Goal: Task Accomplishment & Management: Manage account settings

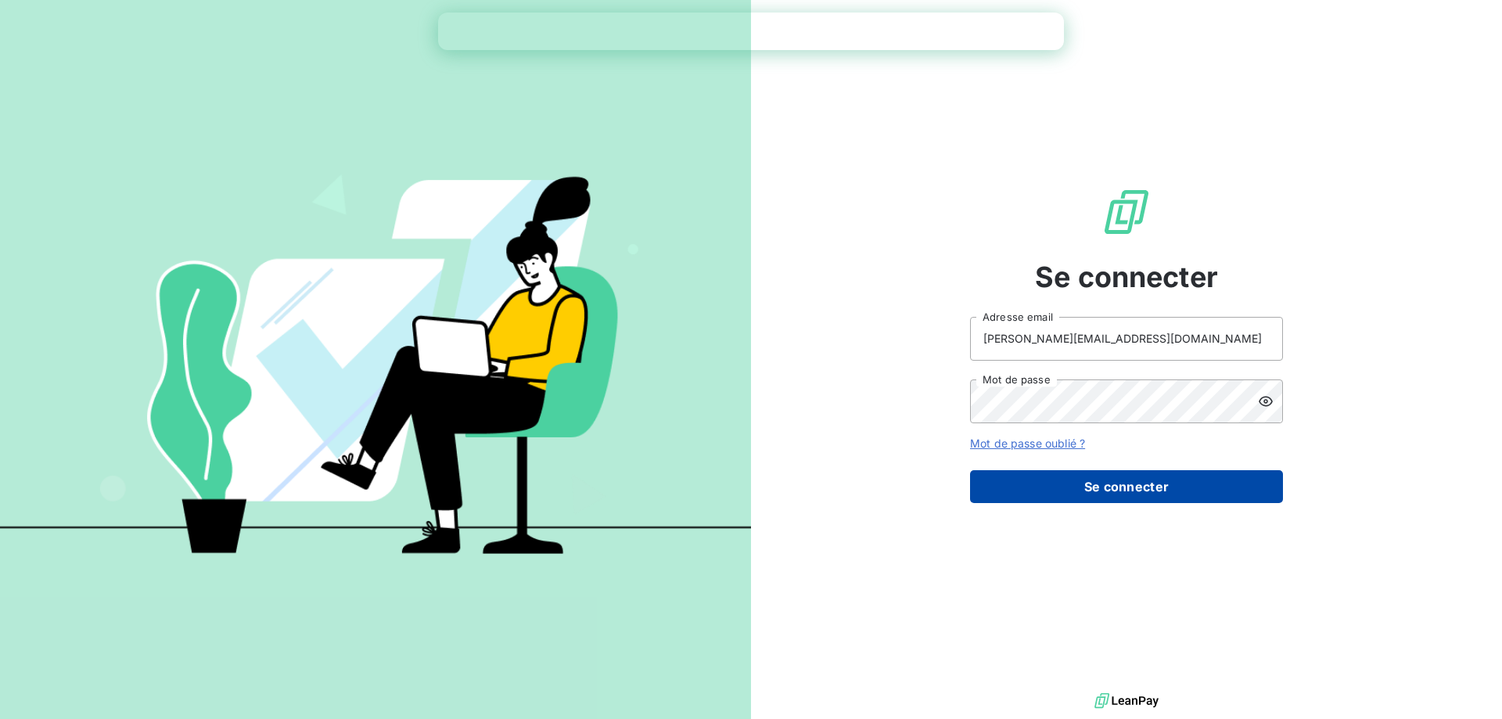
click at [1144, 482] on button "Se connecter" at bounding box center [1126, 486] width 313 height 33
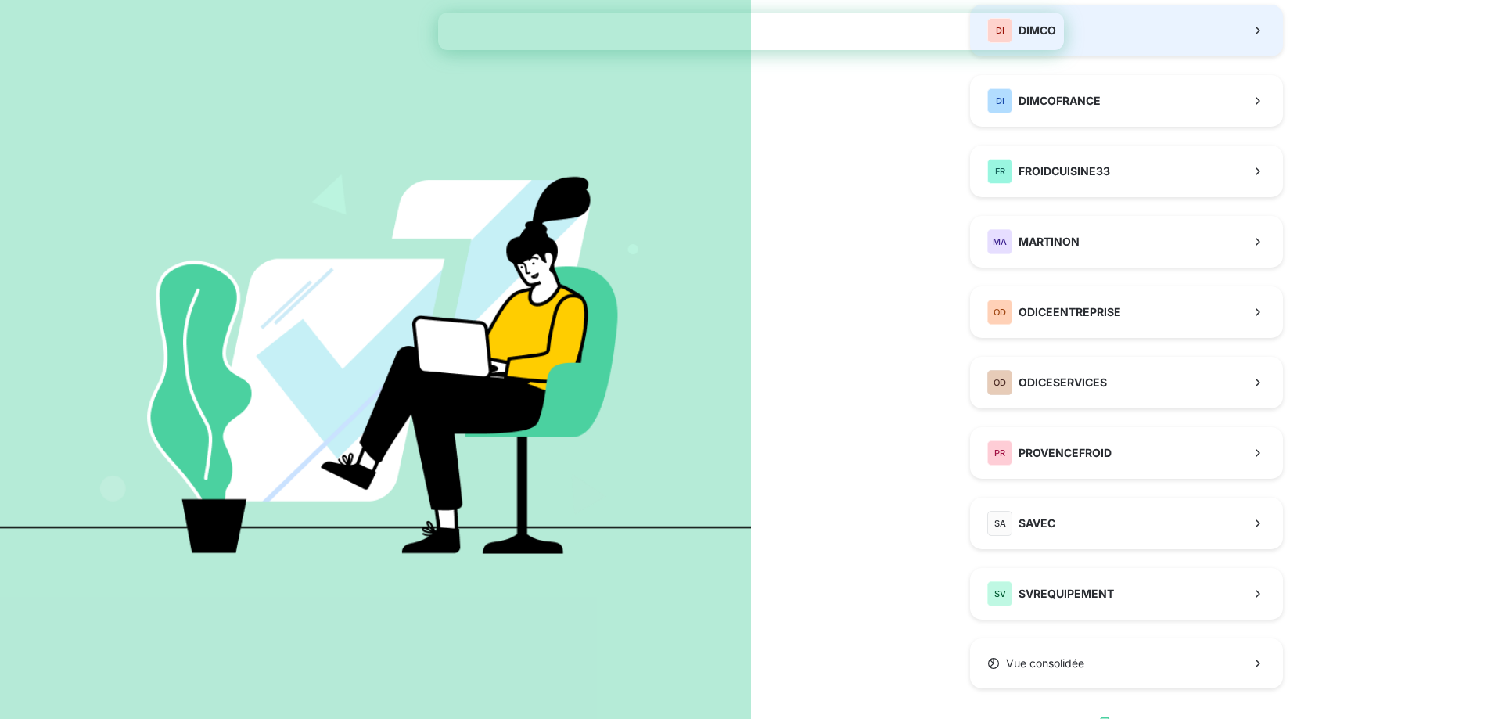
scroll to position [78, 0]
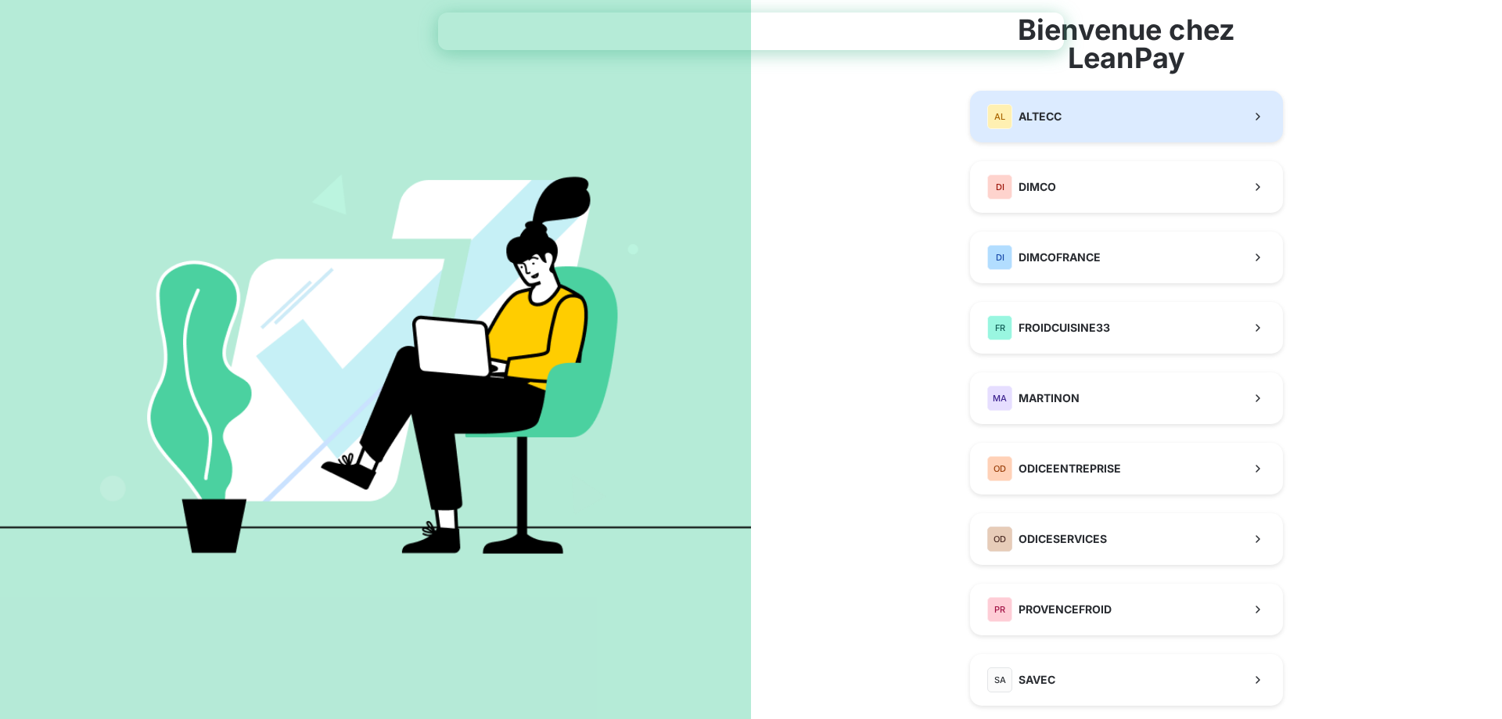
click at [1112, 118] on button "AL ALTECC" at bounding box center [1126, 117] width 313 height 52
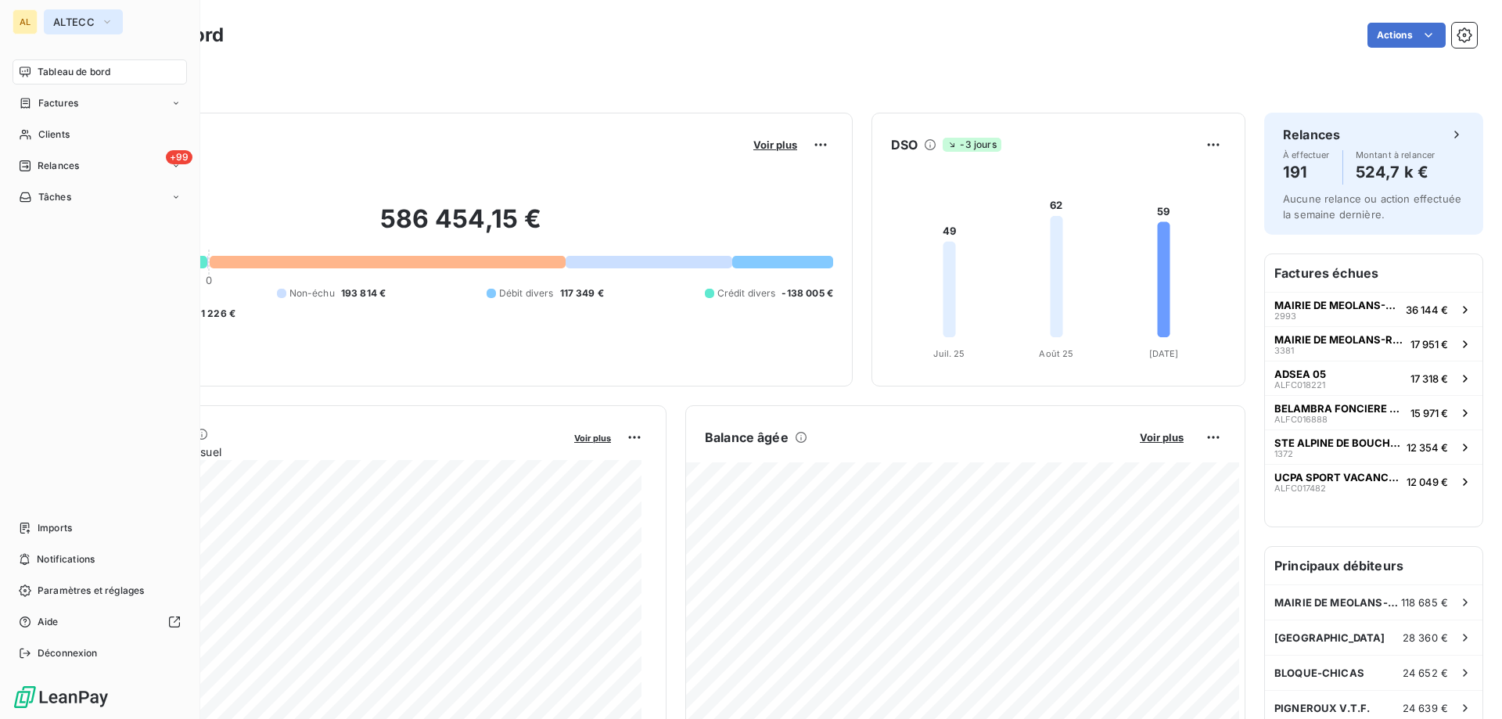
click at [84, 18] on span "ALTECC" at bounding box center [73, 22] width 41 height 13
click at [100, 588] on span "Paramètres et réglages" at bounding box center [91, 591] width 106 height 14
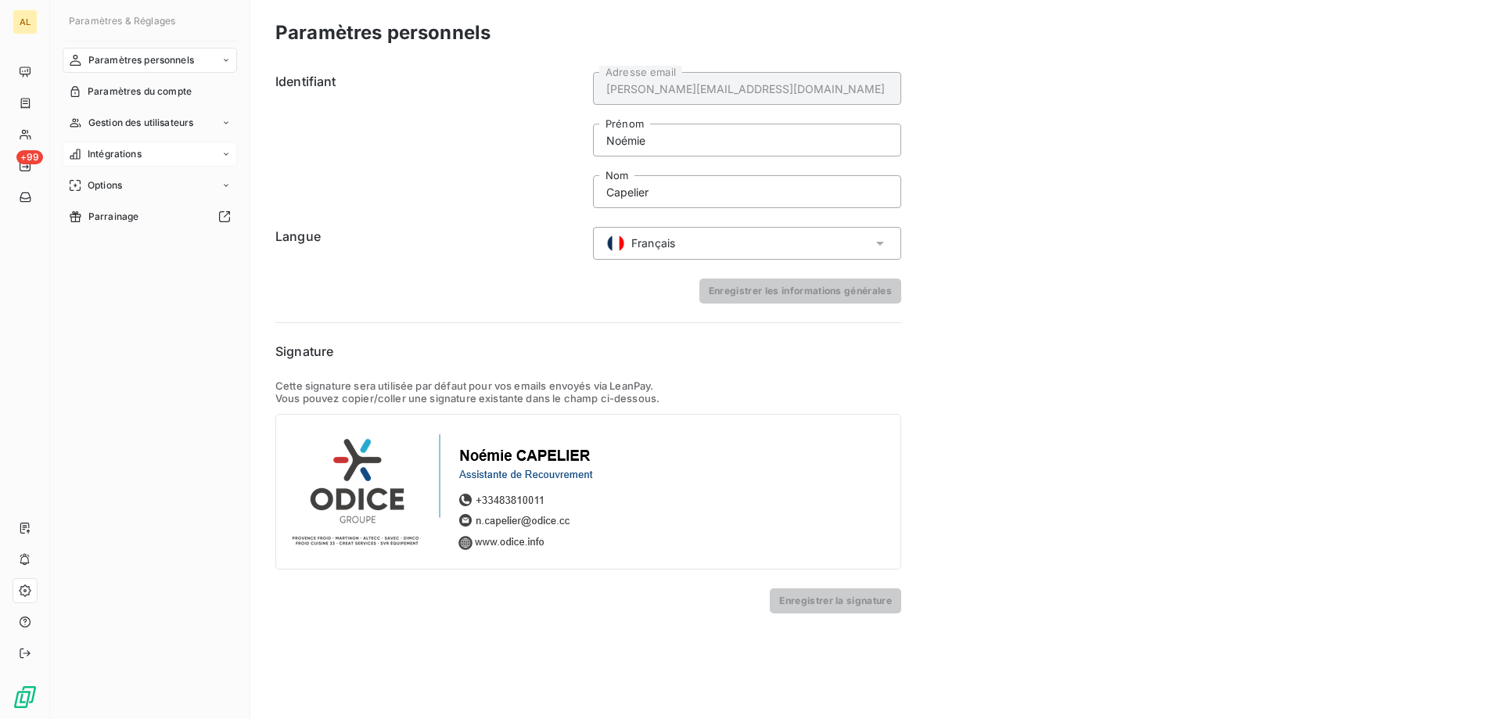
click at [216, 158] on div "Intégrations" at bounding box center [150, 154] width 174 height 25
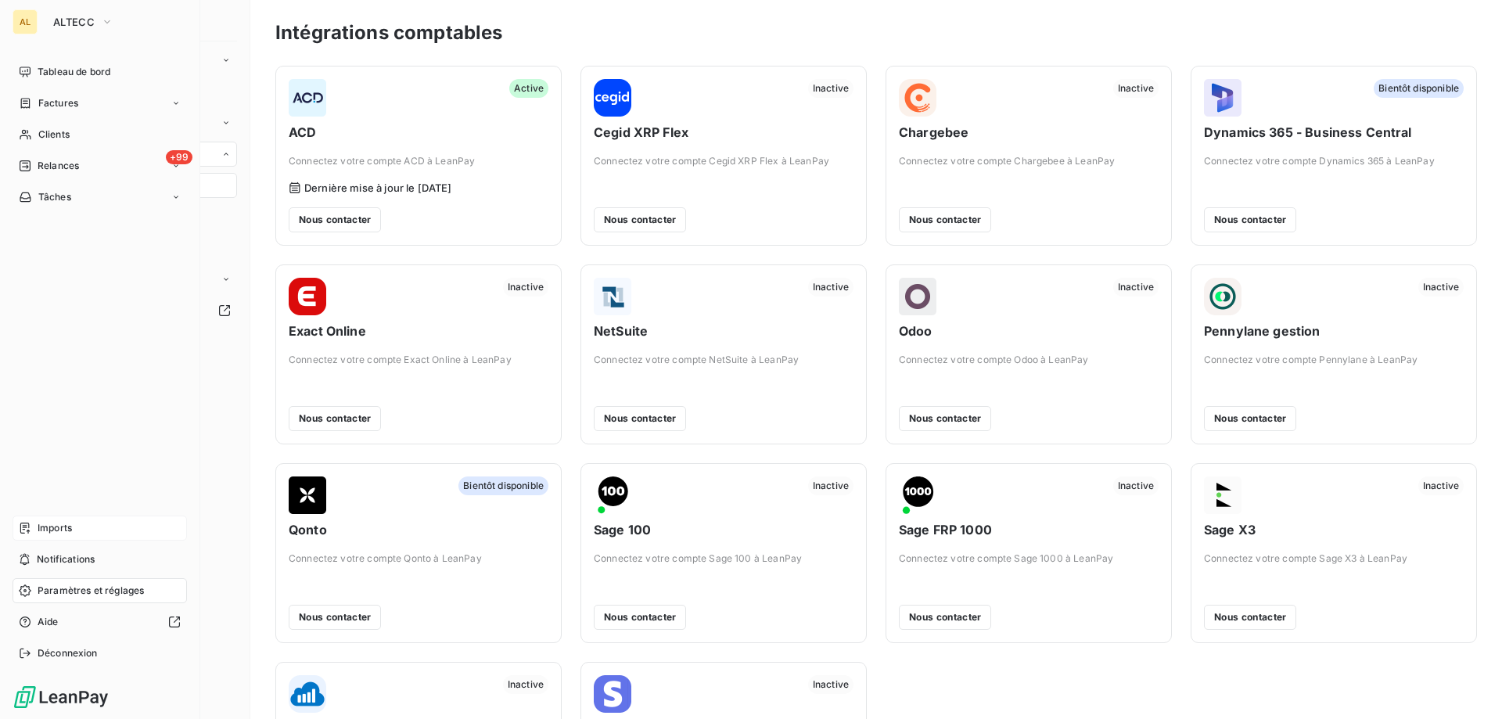
click at [43, 517] on div "Imports" at bounding box center [100, 527] width 174 height 25
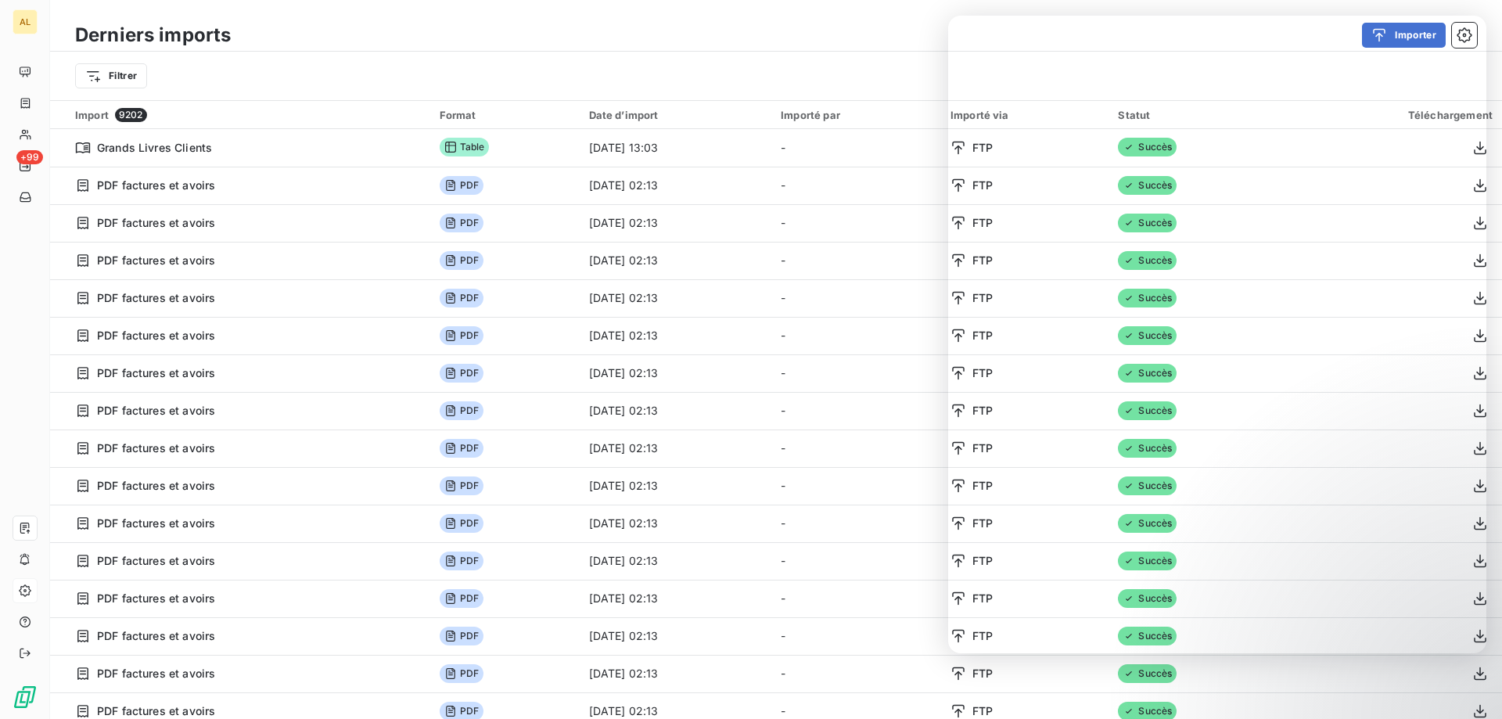
click at [507, 45] on div "Importer" at bounding box center [863, 35] width 1227 height 25
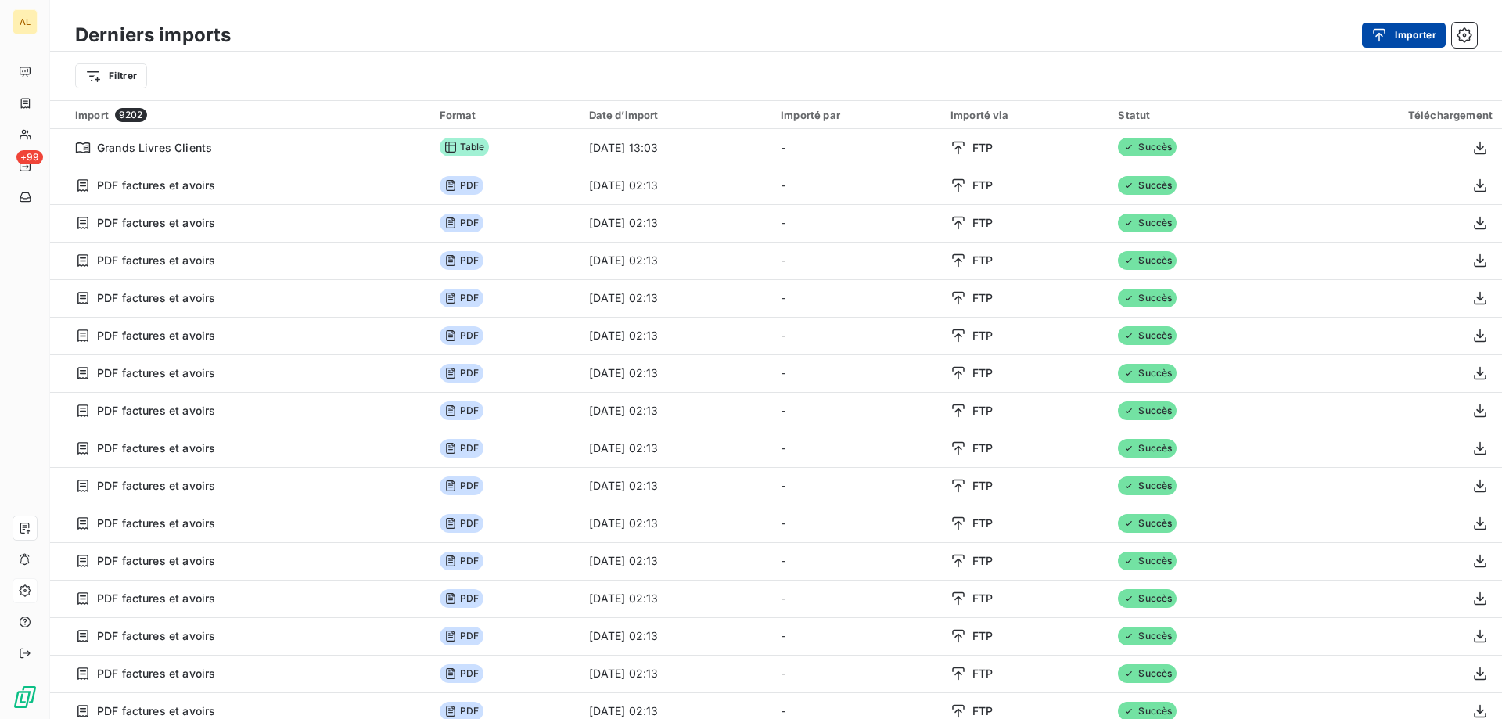
click at [1422, 34] on button "Importer" at bounding box center [1404, 35] width 84 height 25
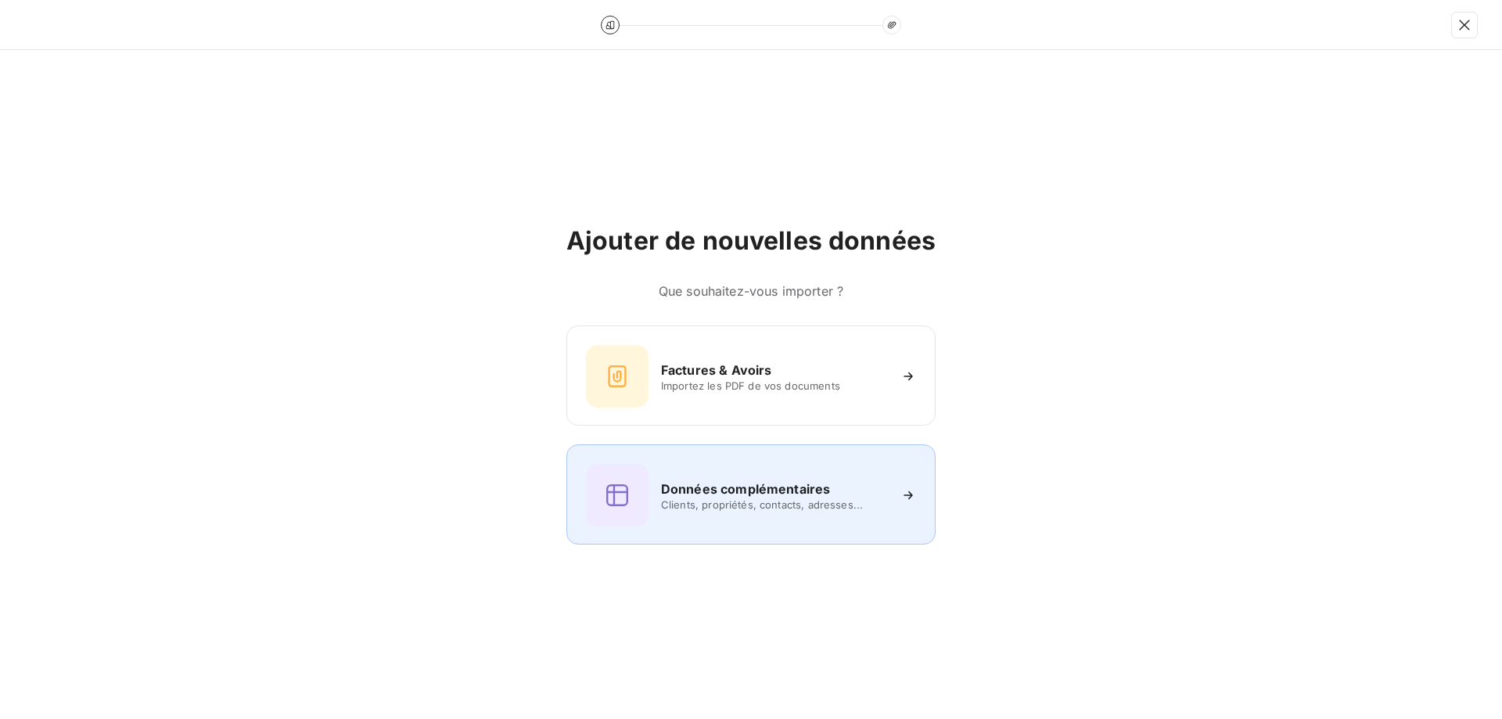
click at [756, 500] on span "Clients, propriétés, contacts, adresses..." at bounding box center [774, 504] width 227 height 13
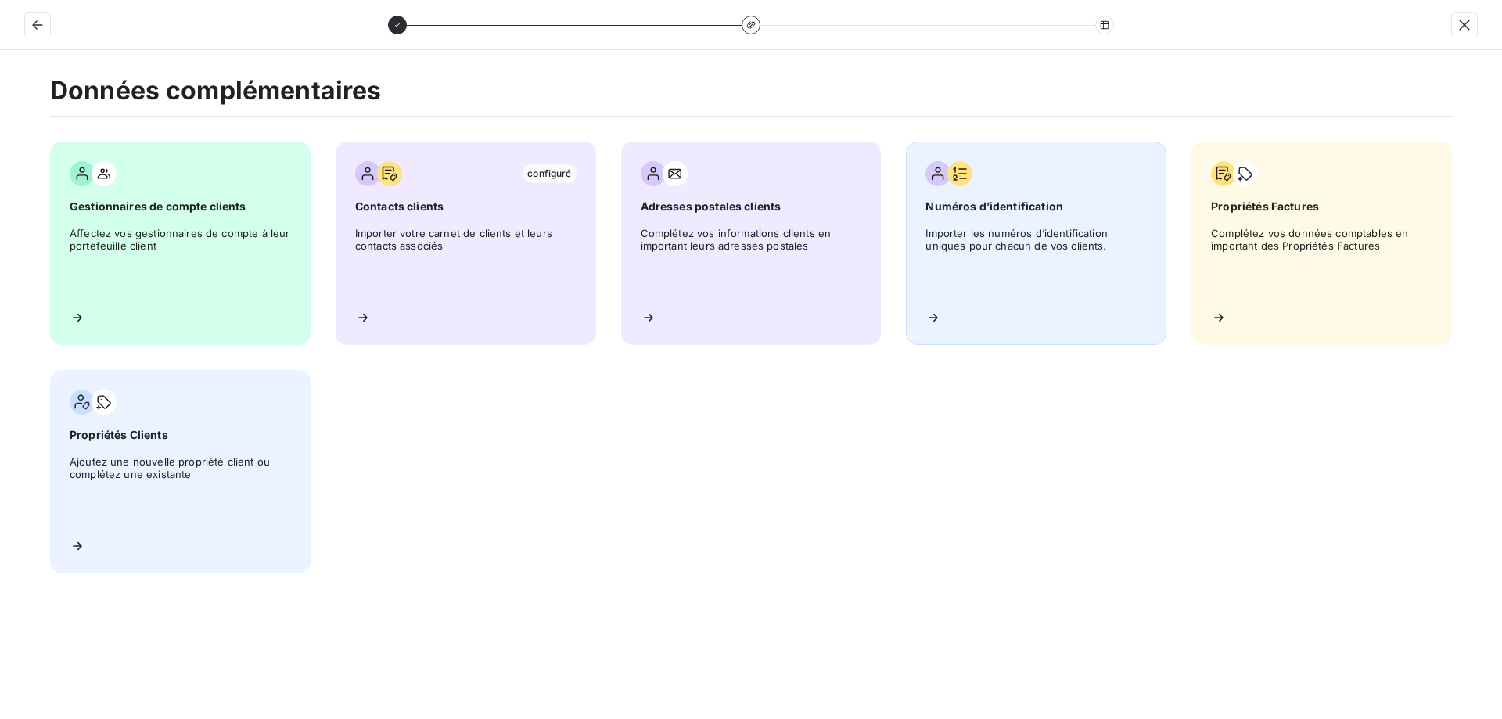
click at [974, 303] on div "Numéros d’identification Importer les numéros d’identification uniques pour cha…" at bounding box center [1036, 243] width 260 height 203
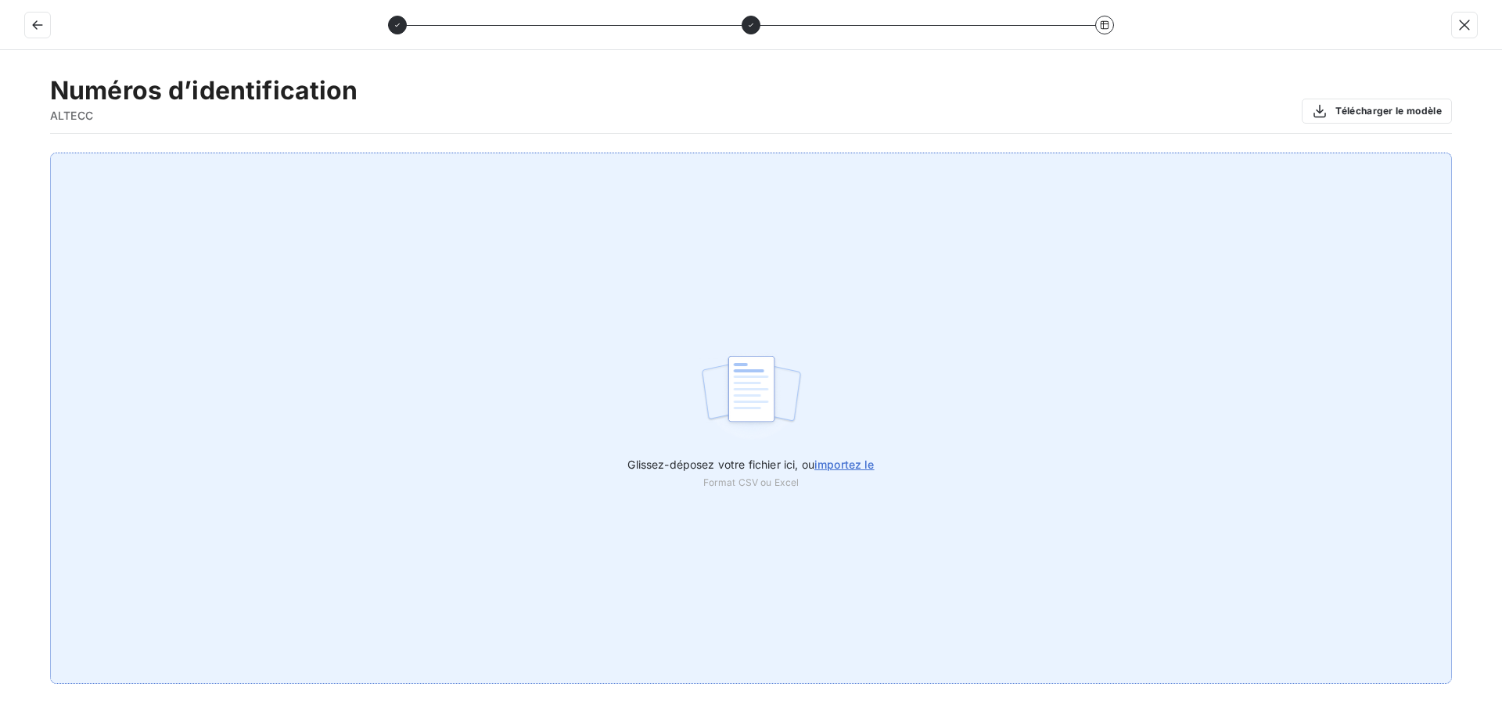
click at [864, 463] on span "importez le" at bounding box center [844, 464] width 60 height 13
click at [1, 153] on input "Glissez-déposez votre fichier ici, ou importez le" at bounding box center [0, 153] width 1 height 1
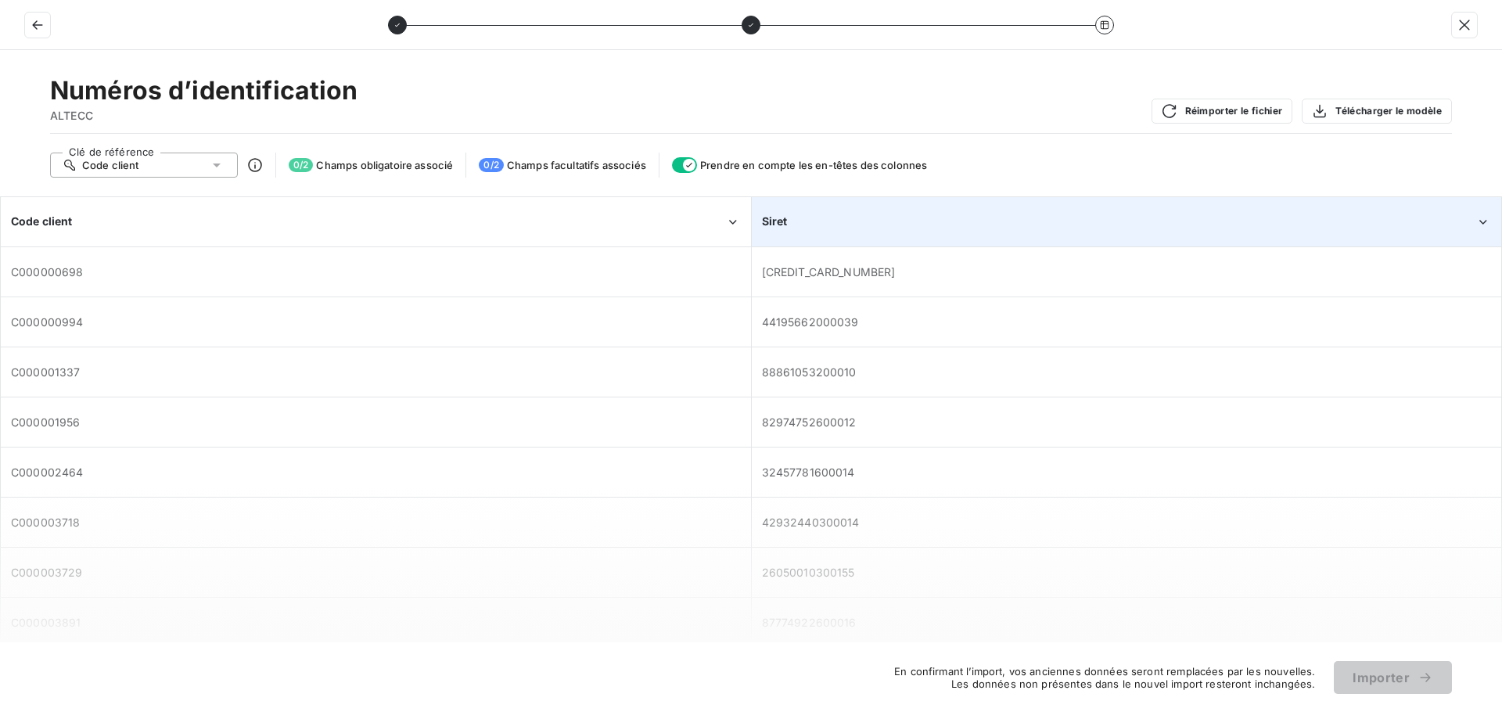
click at [976, 228] on div "Siret" at bounding box center [1119, 222] width 714 height 16
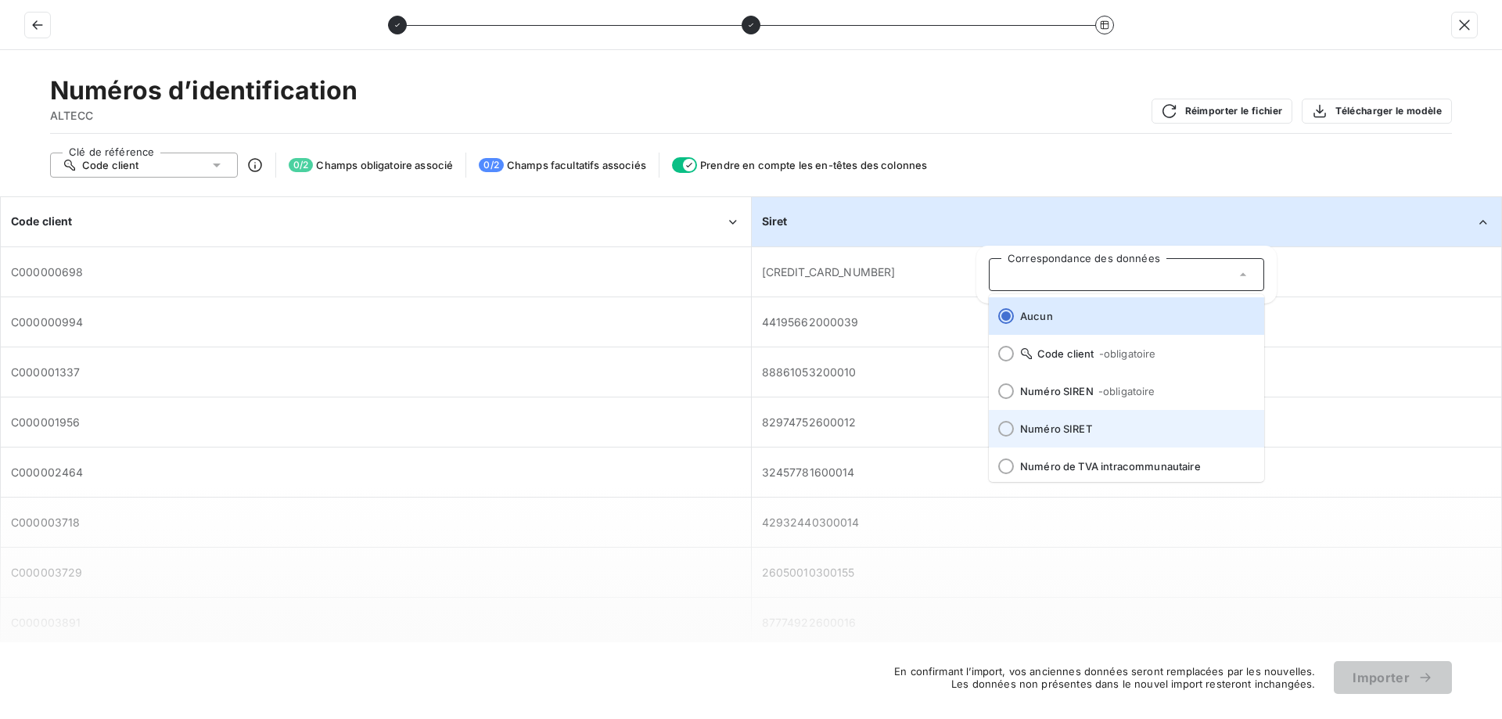
click at [1101, 419] on li "Numéro SIRET" at bounding box center [1126, 429] width 275 height 38
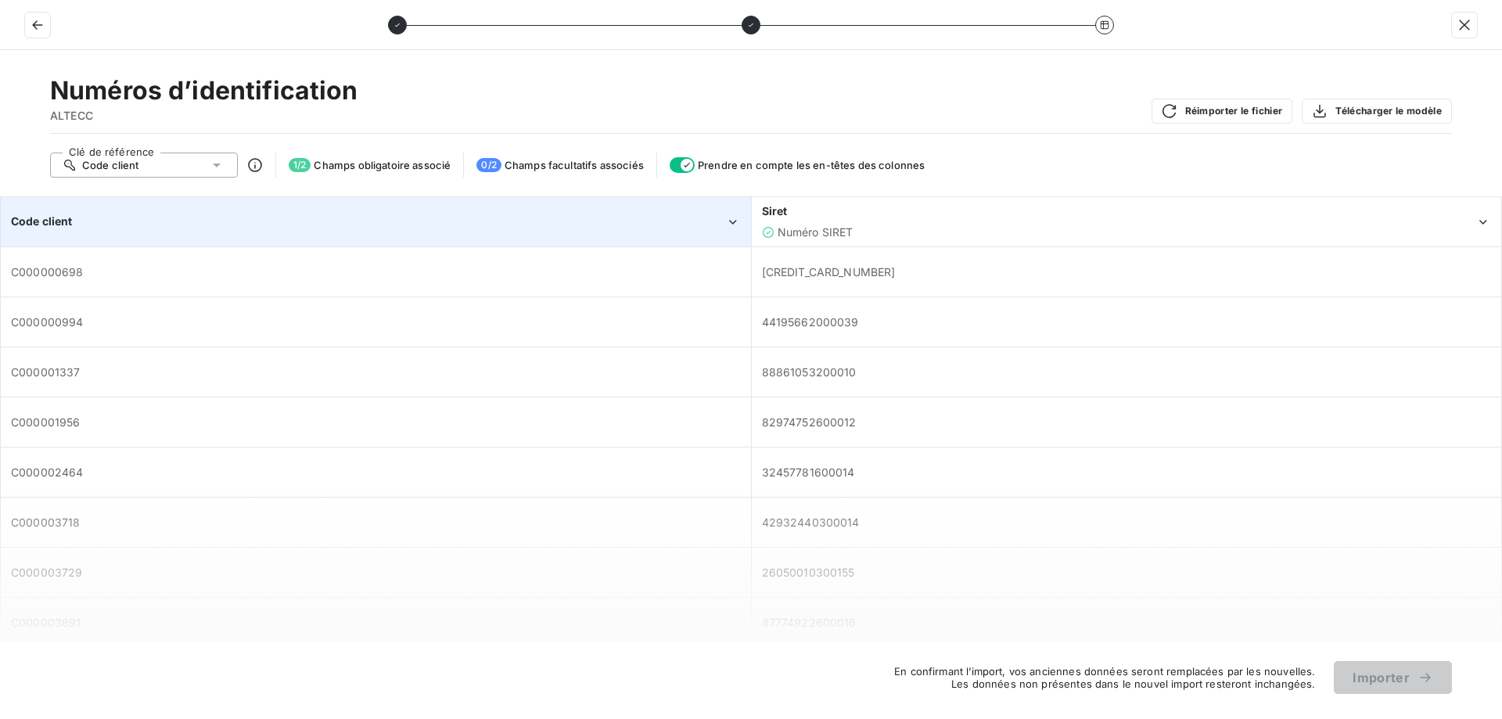
click at [731, 222] on icon "Code client" at bounding box center [733, 222] width 16 height 16
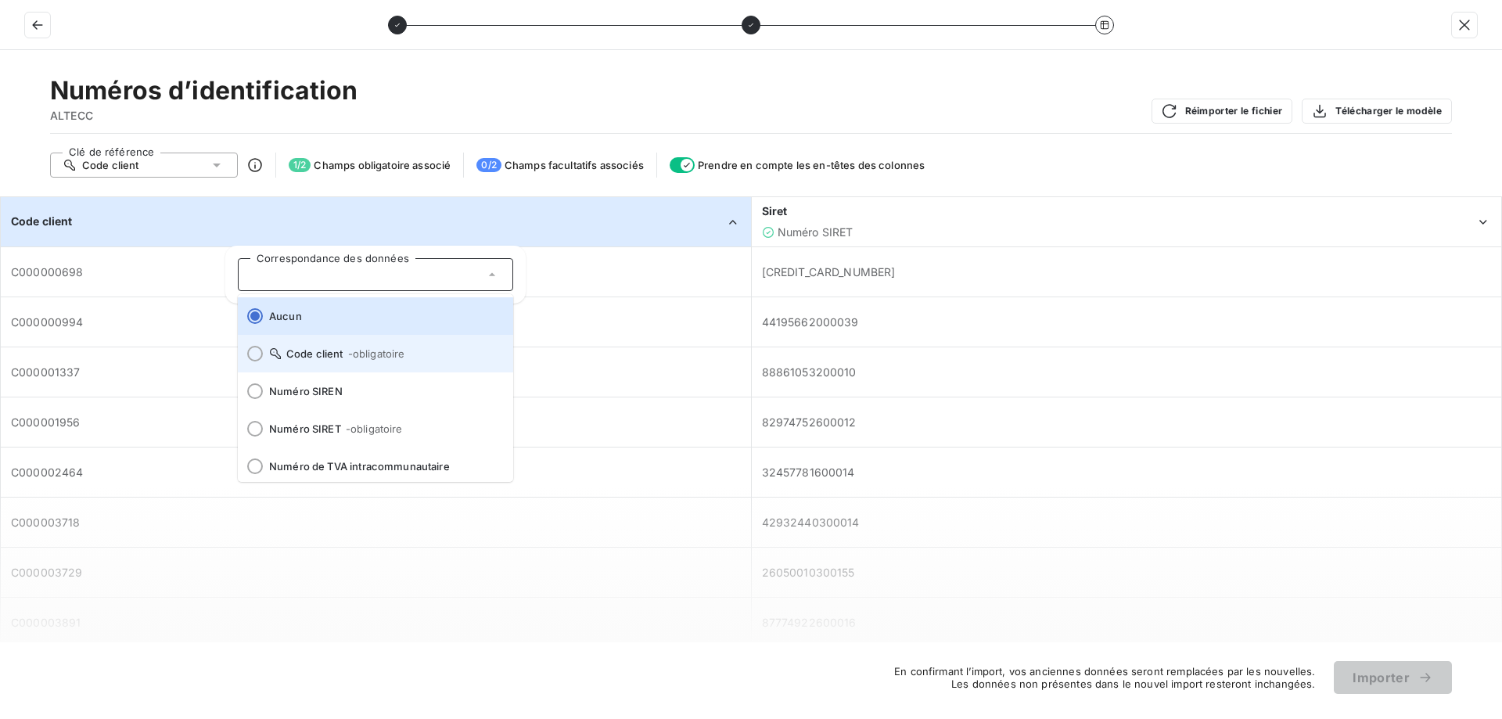
click at [368, 351] on span "- obligatoire" at bounding box center [376, 353] width 57 height 13
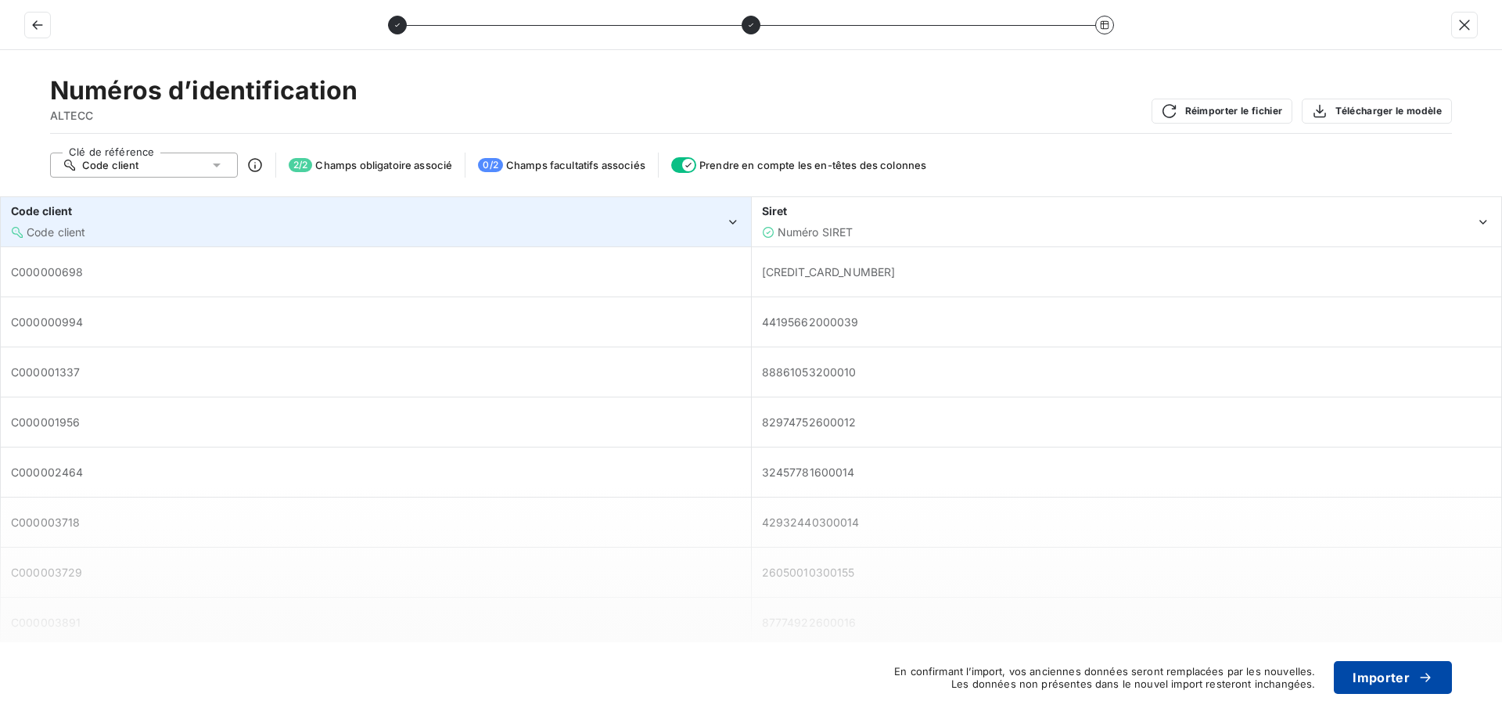
click at [1400, 680] on button "Importer" at bounding box center [1393, 677] width 118 height 33
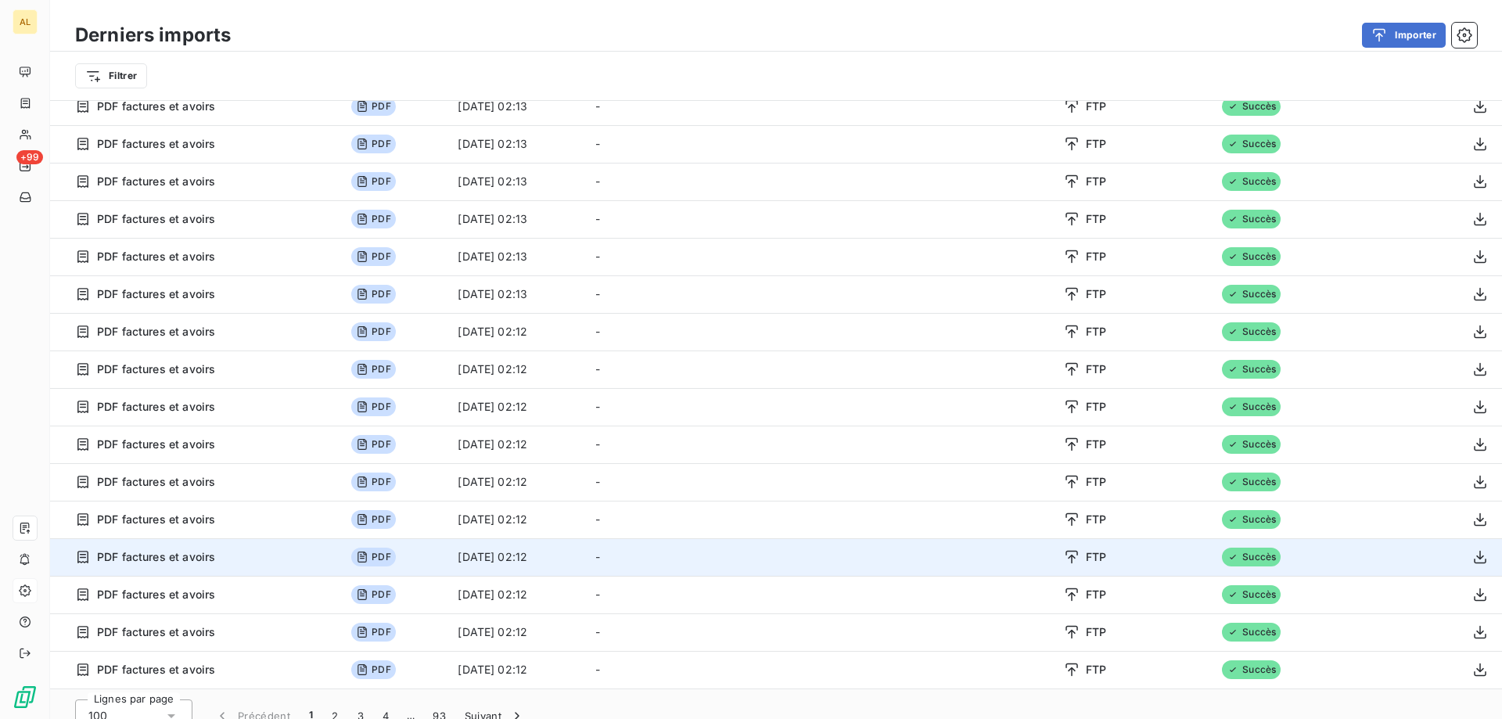
scroll to position [53, 0]
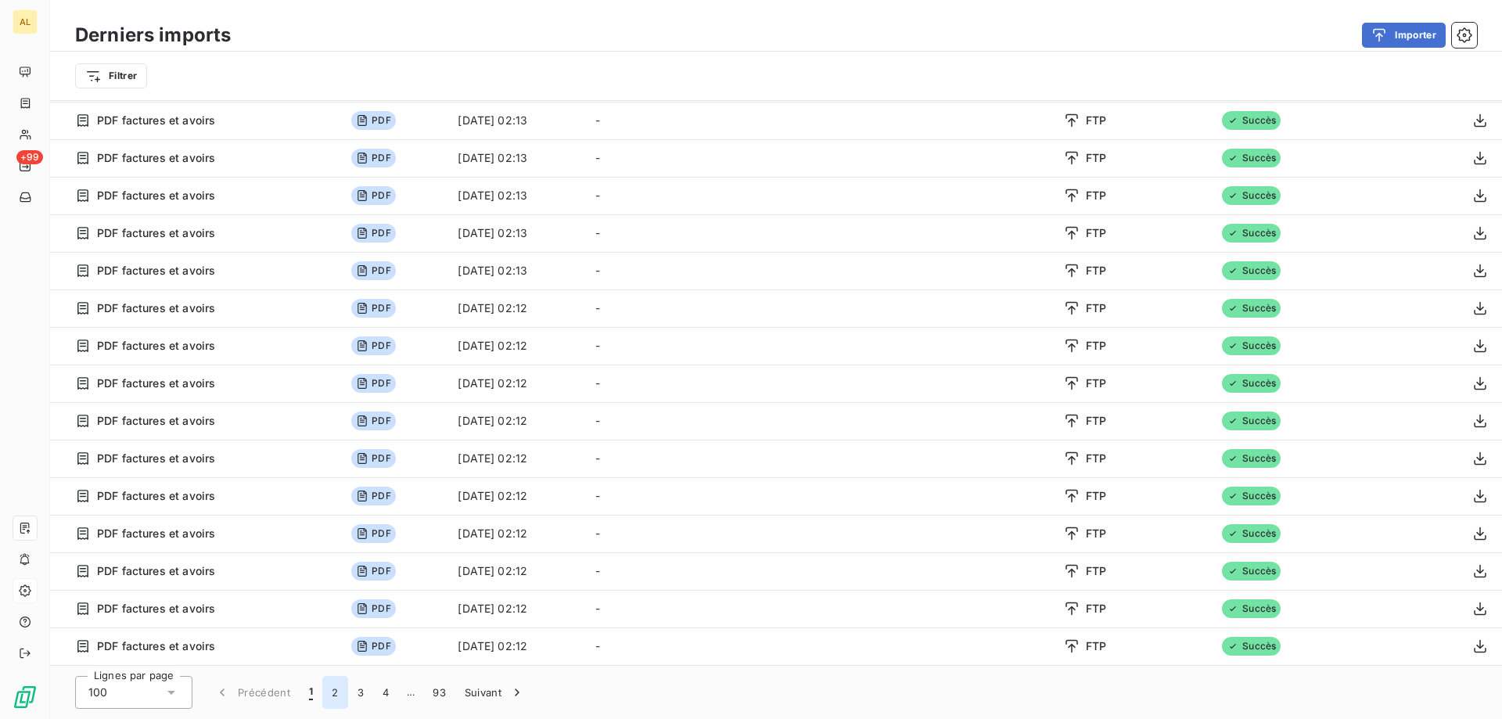
click at [328, 692] on button "2" at bounding box center [334, 692] width 25 height 33
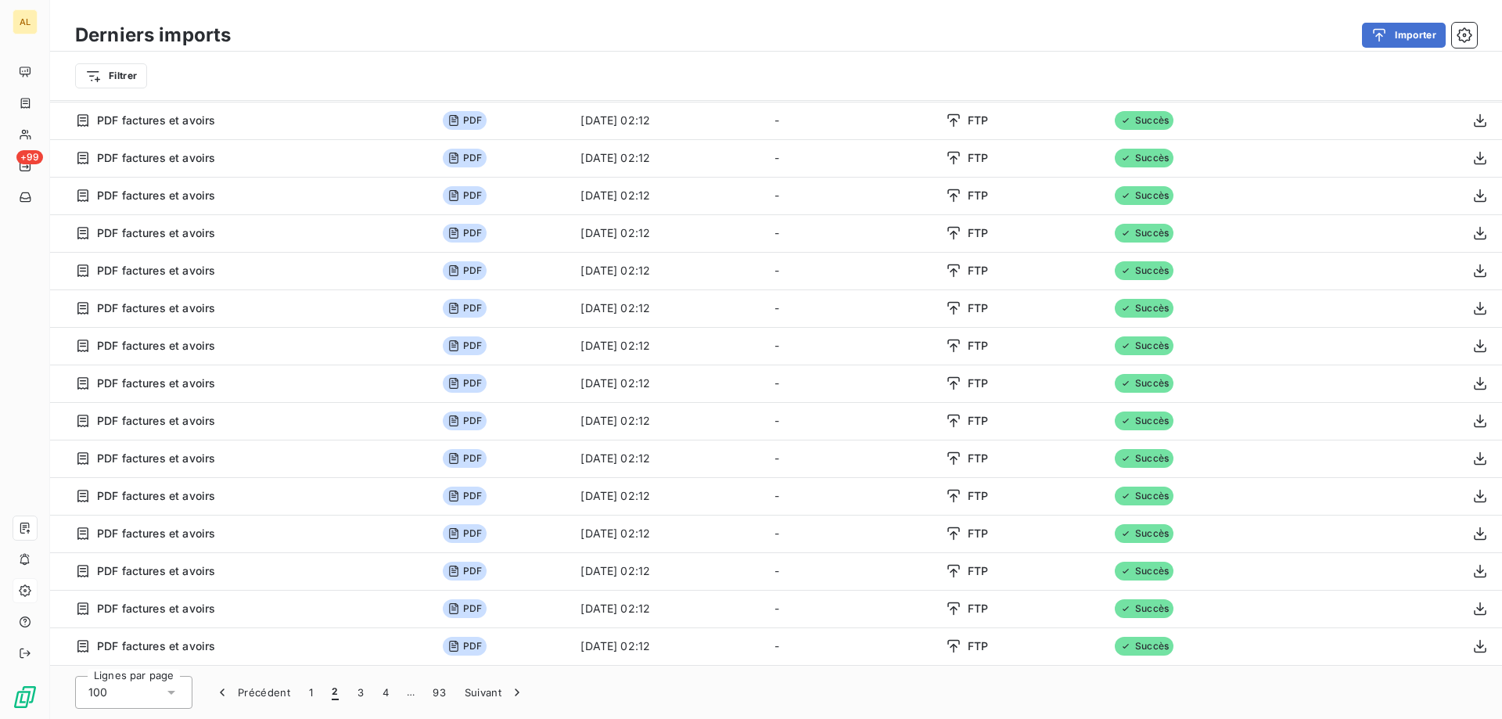
scroll to position [3166, 0]
click at [354, 695] on button "3" at bounding box center [360, 692] width 25 height 33
click at [378, 695] on button "4" at bounding box center [385, 692] width 25 height 33
click at [504, 689] on button "Suivant" at bounding box center [519, 692] width 79 height 33
click at [516, 692] on button "Suivant" at bounding box center [519, 692] width 79 height 33
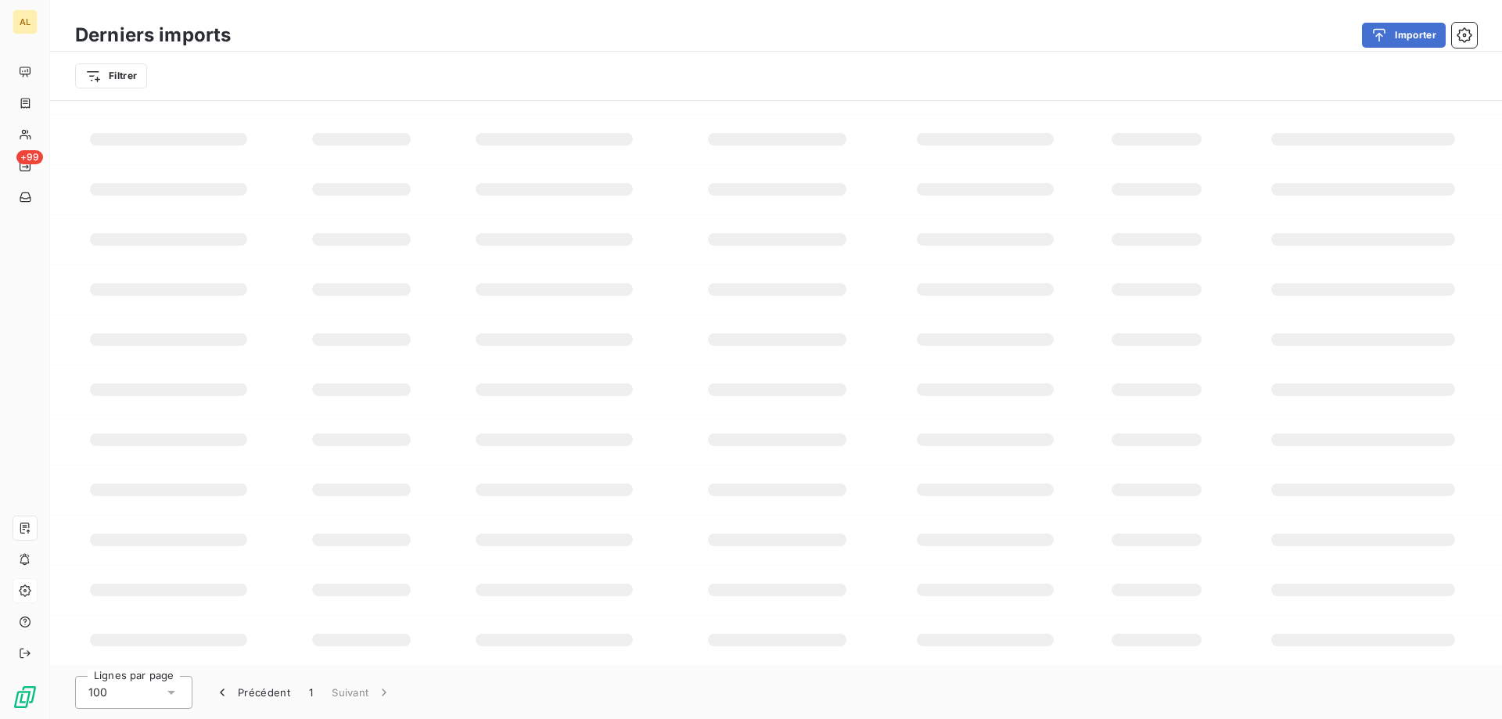
click at [401, 692] on button "Suivant" at bounding box center [361, 692] width 79 height 33
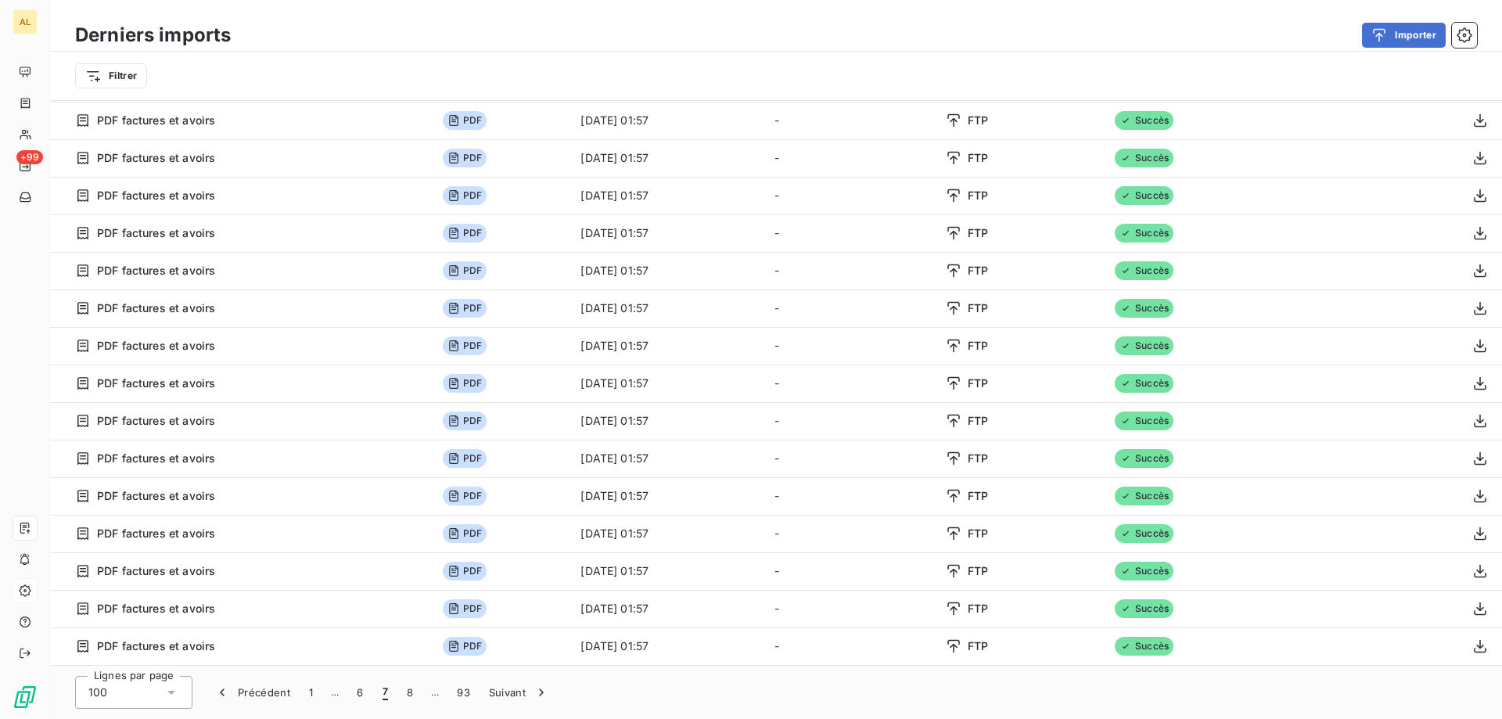
click at [520, 692] on button "Suivant" at bounding box center [519, 692] width 79 height 33
click at [484, 691] on button "Suivant" at bounding box center [519, 692] width 79 height 33
click at [500, 692] on button "Suivant" at bounding box center [523, 692] width 79 height 33
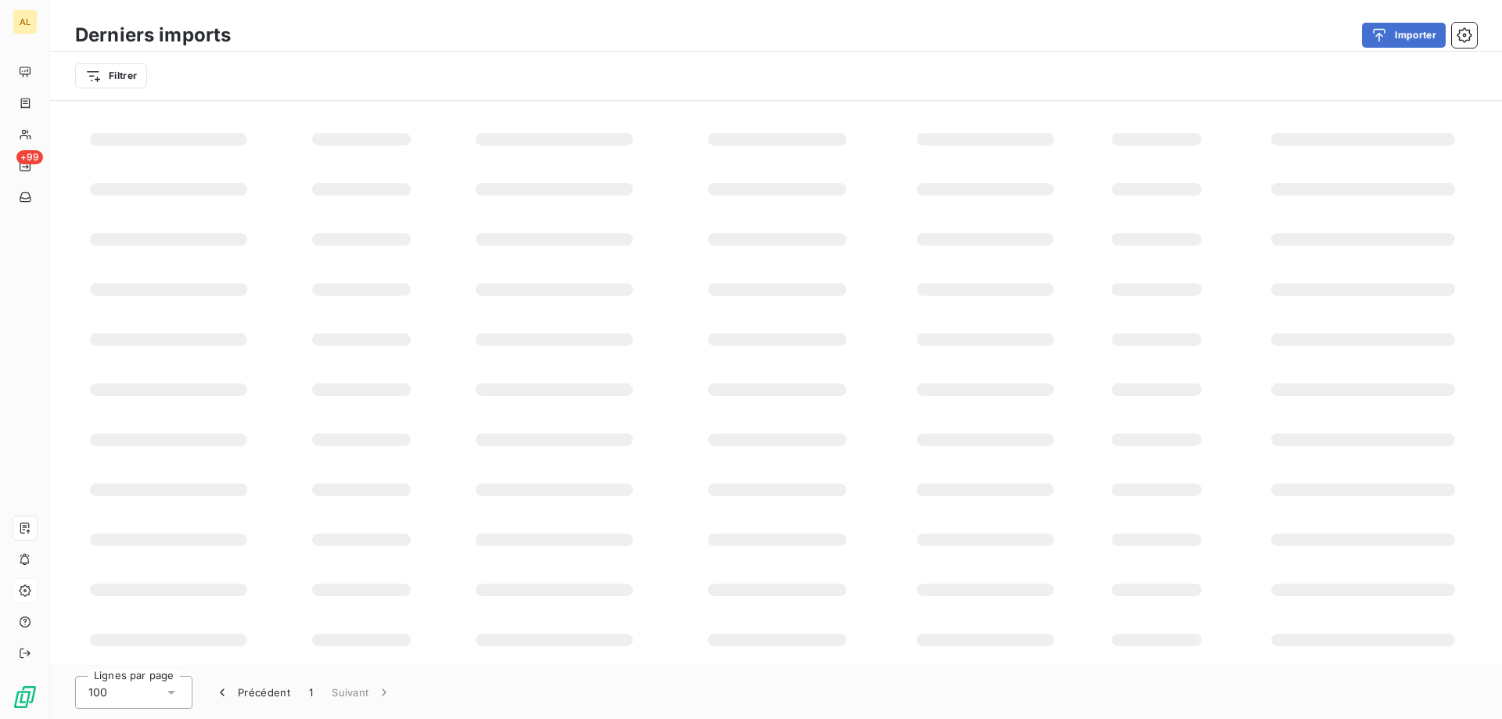
click at [500, 692] on div "Lignes par page 100 Précédent 1 Suivant" at bounding box center [776, 692] width 1452 height 53
click at [401, 692] on button "Suivant" at bounding box center [361, 692] width 79 height 33
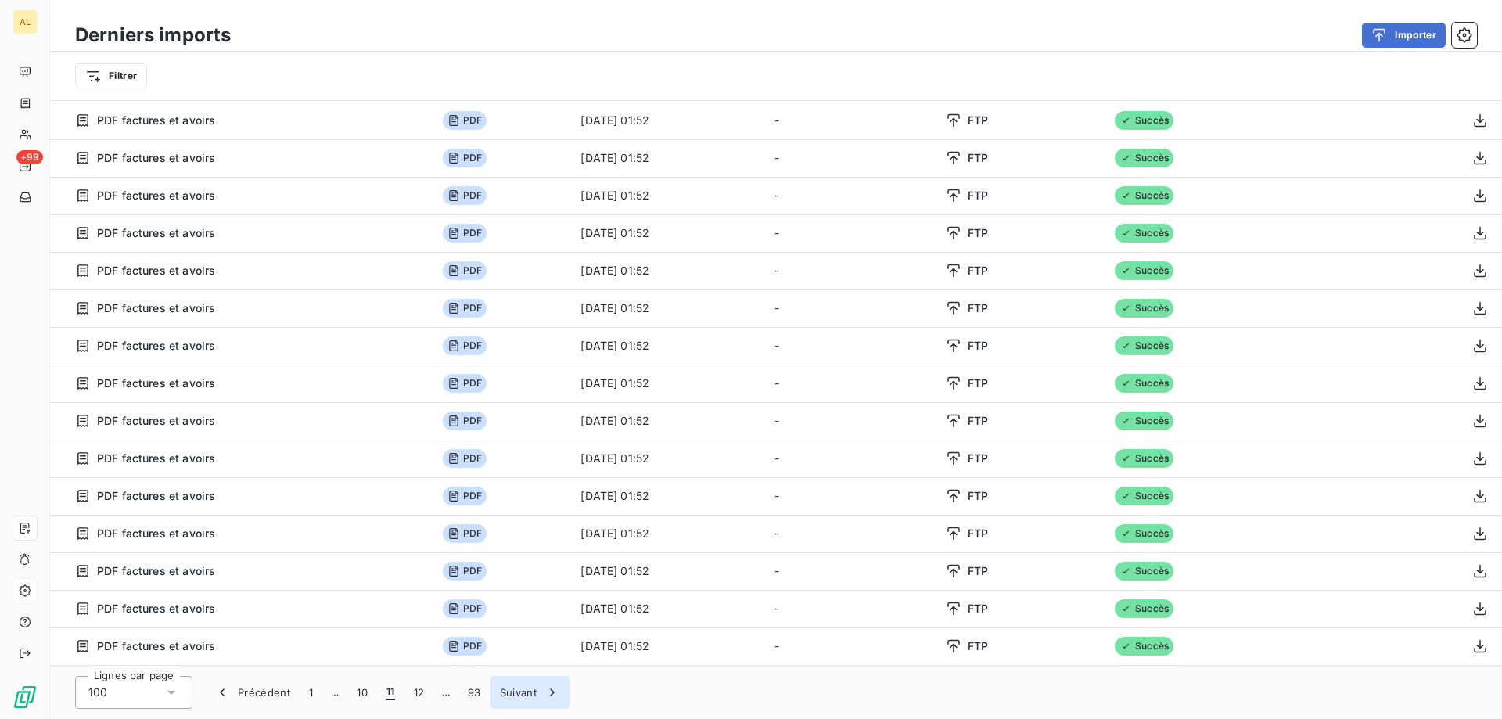
click at [502, 697] on button "Suivant" at bounding box center [529, 692] width 79 height 33
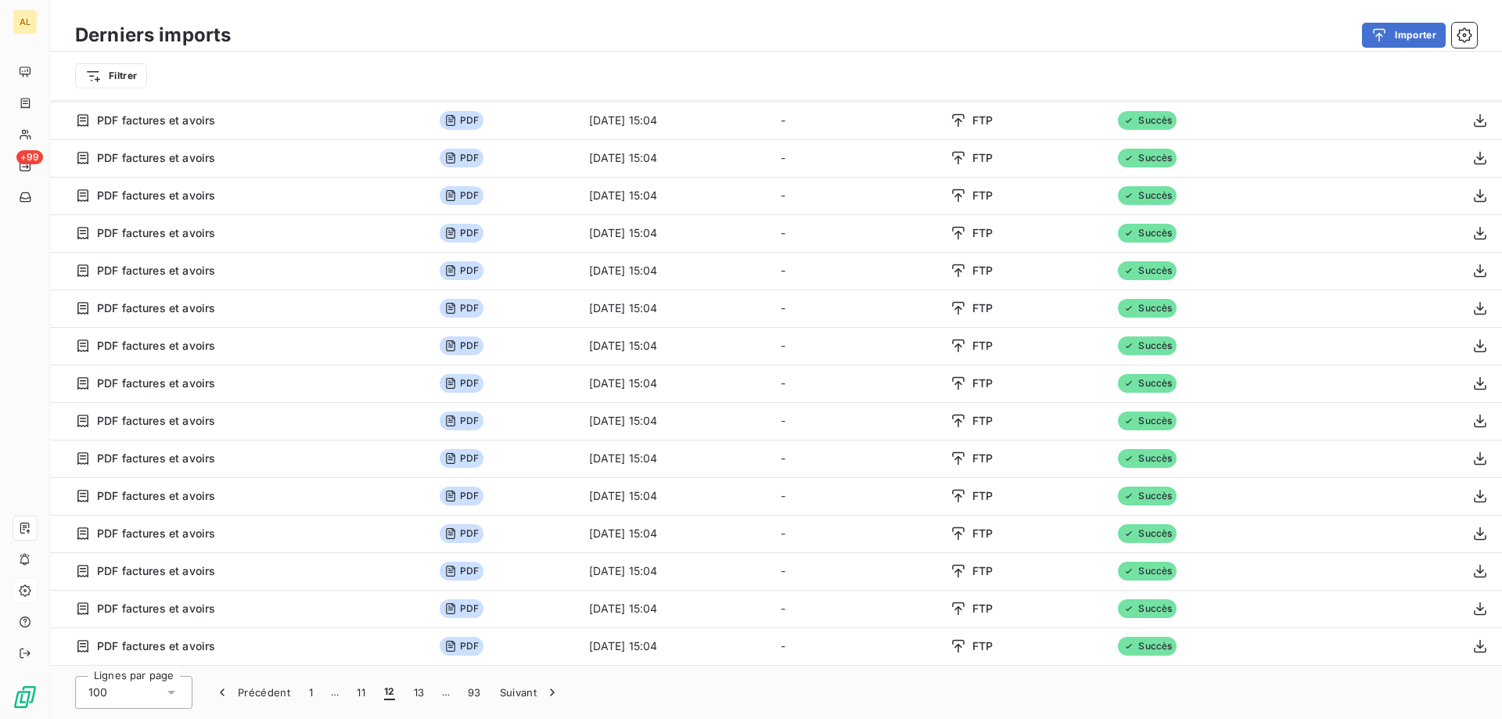
click at [508, 698] on button "Suivant" at bounding box center [529, 692] width 79 height 33
click at [510, 698] on button "Suivant" at bounding box center [532, 692] width 79 height 33
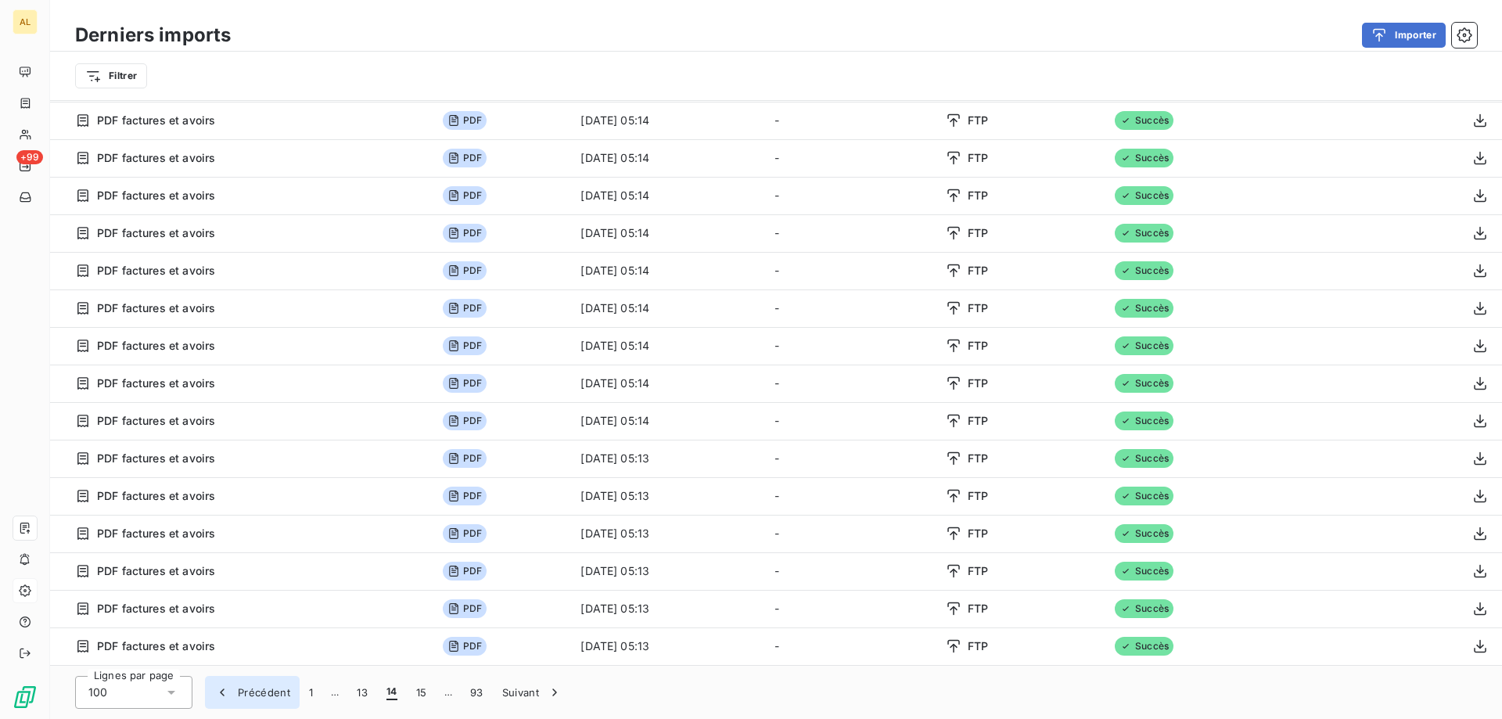
click at [258, 695] on button "Précédent" at bounding box center [252, 692] width 95 height 33
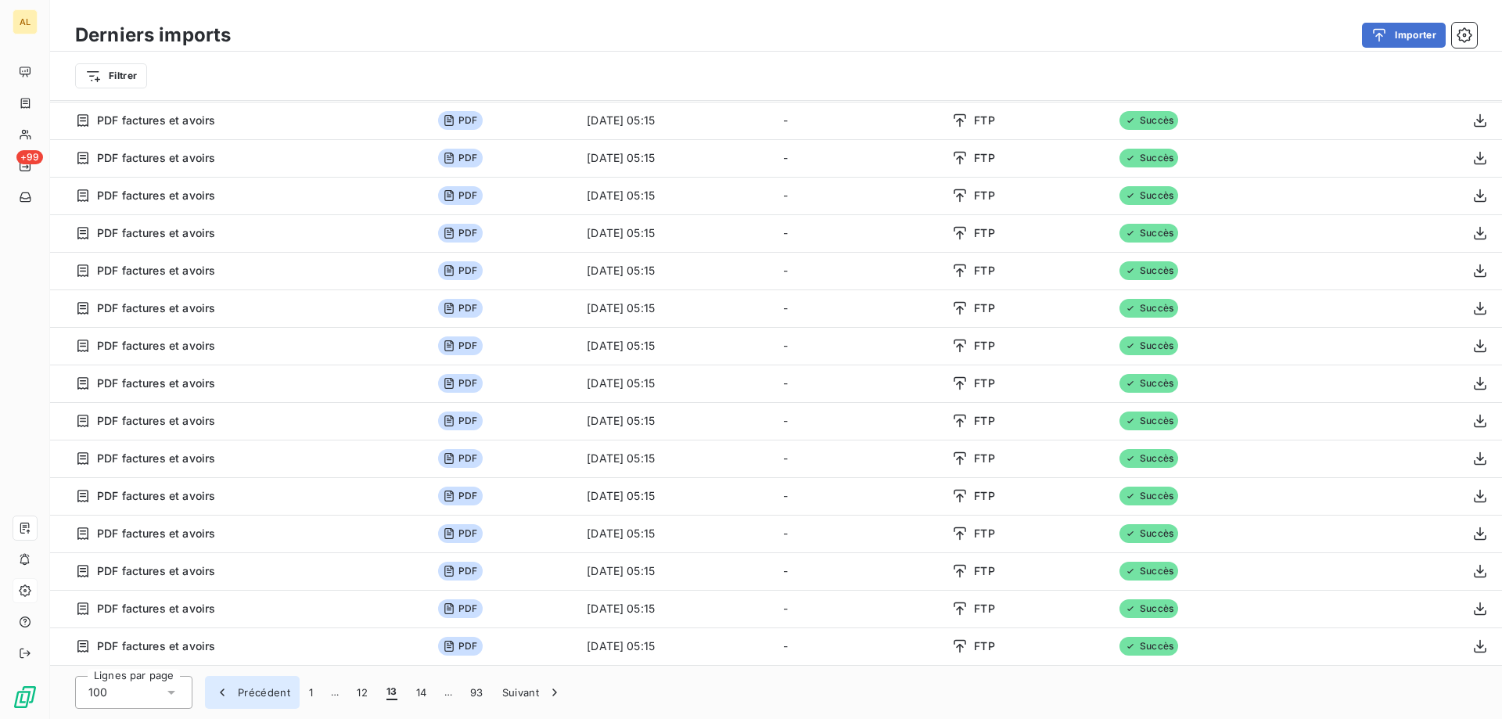
click at [258, 695] on button "Précédent" at bounding box center [252, 692] width 95 height 33
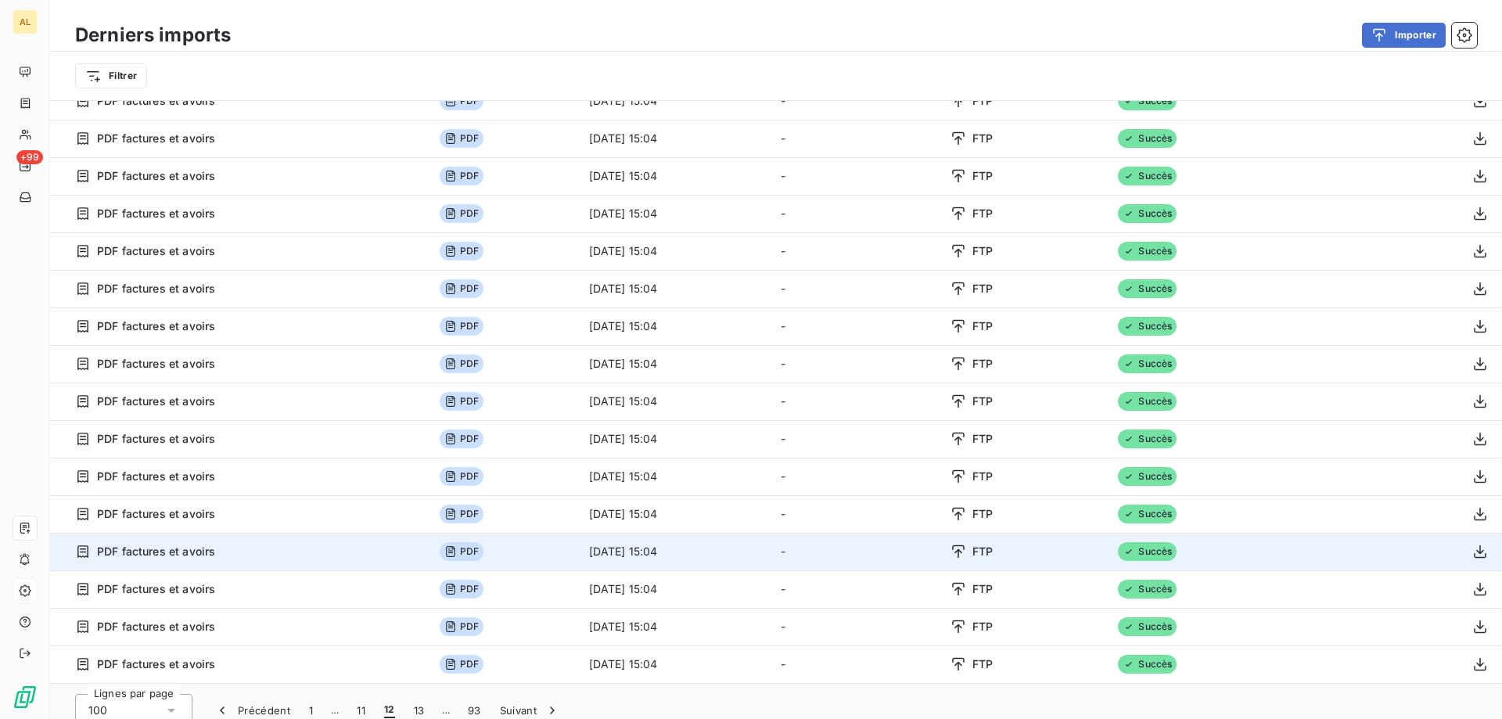
scroll to position [53, 0]
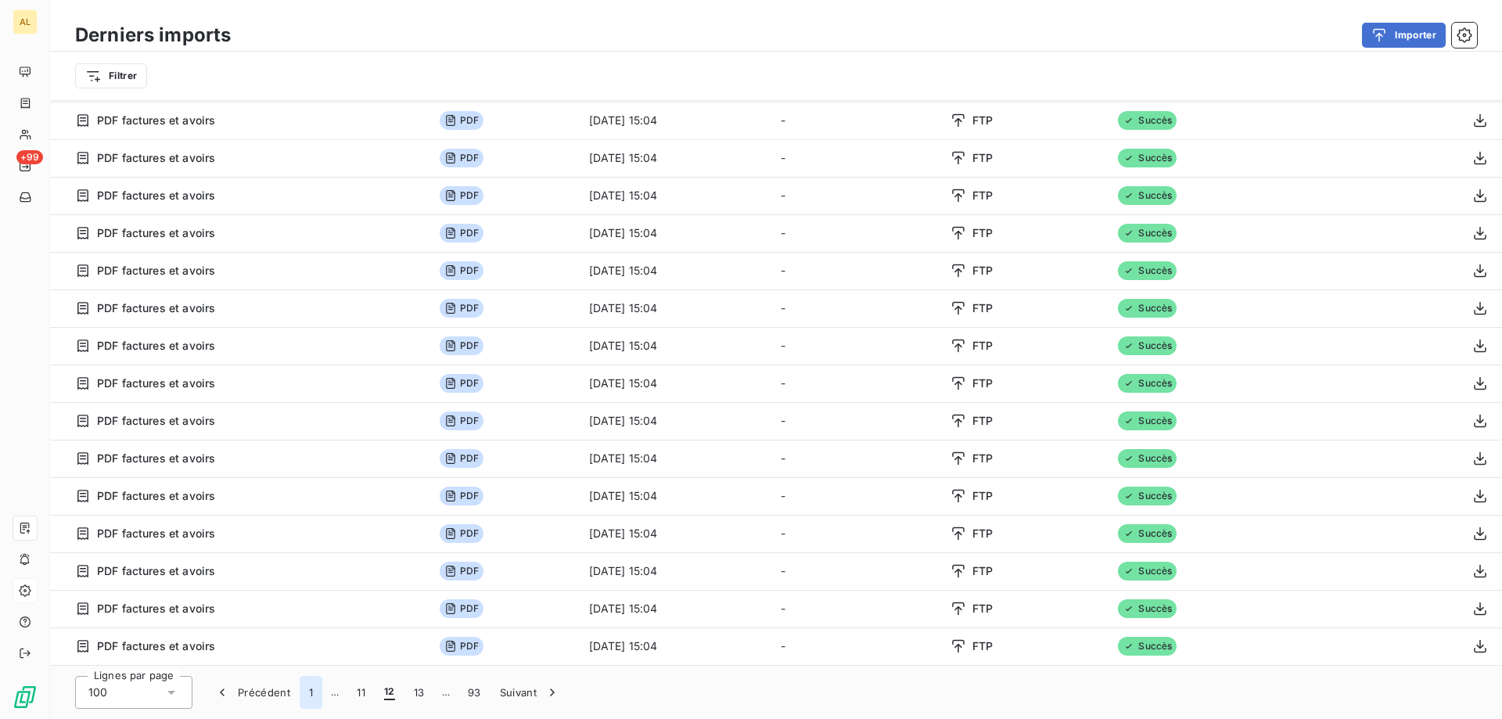
click at [308, 689] on button "1" at bounding box center [311, 692] width 23 height 33
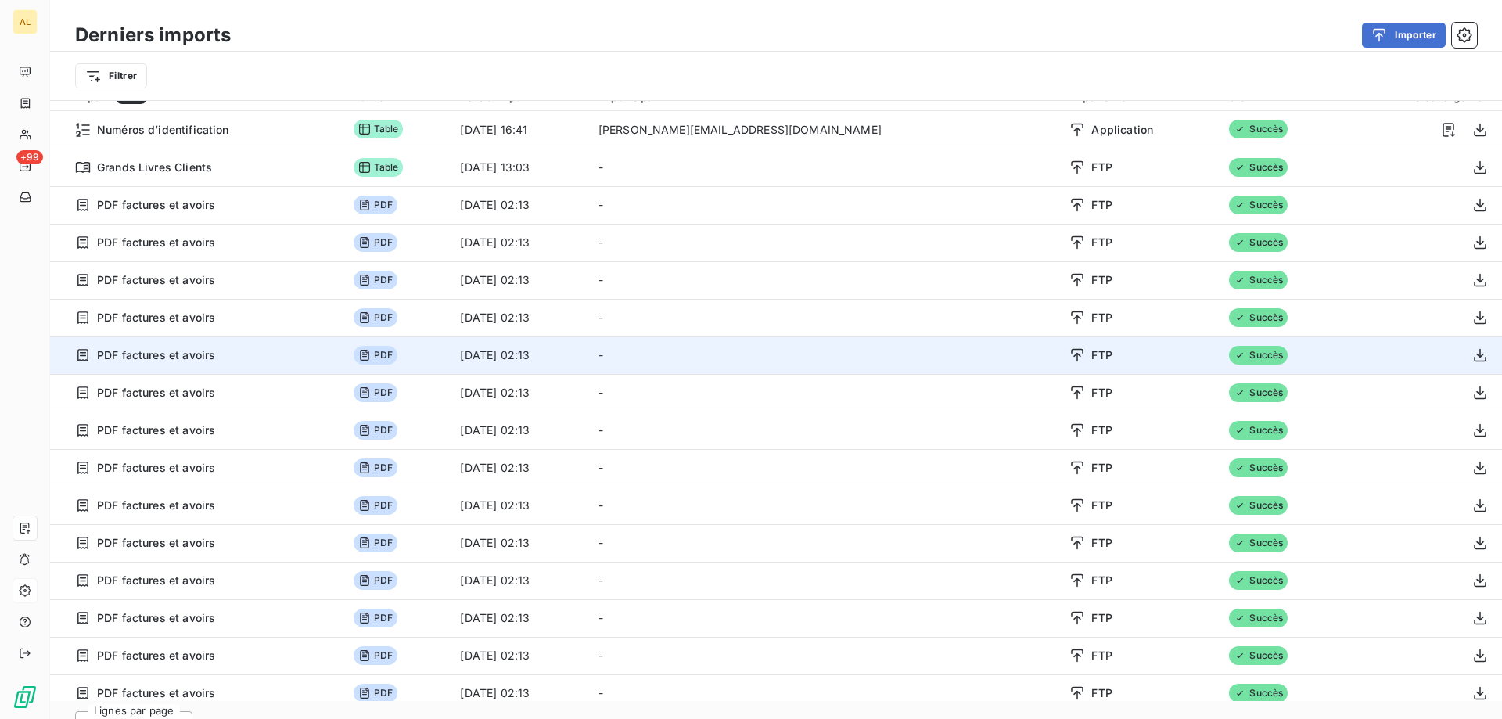
scroll to position [0, 0]
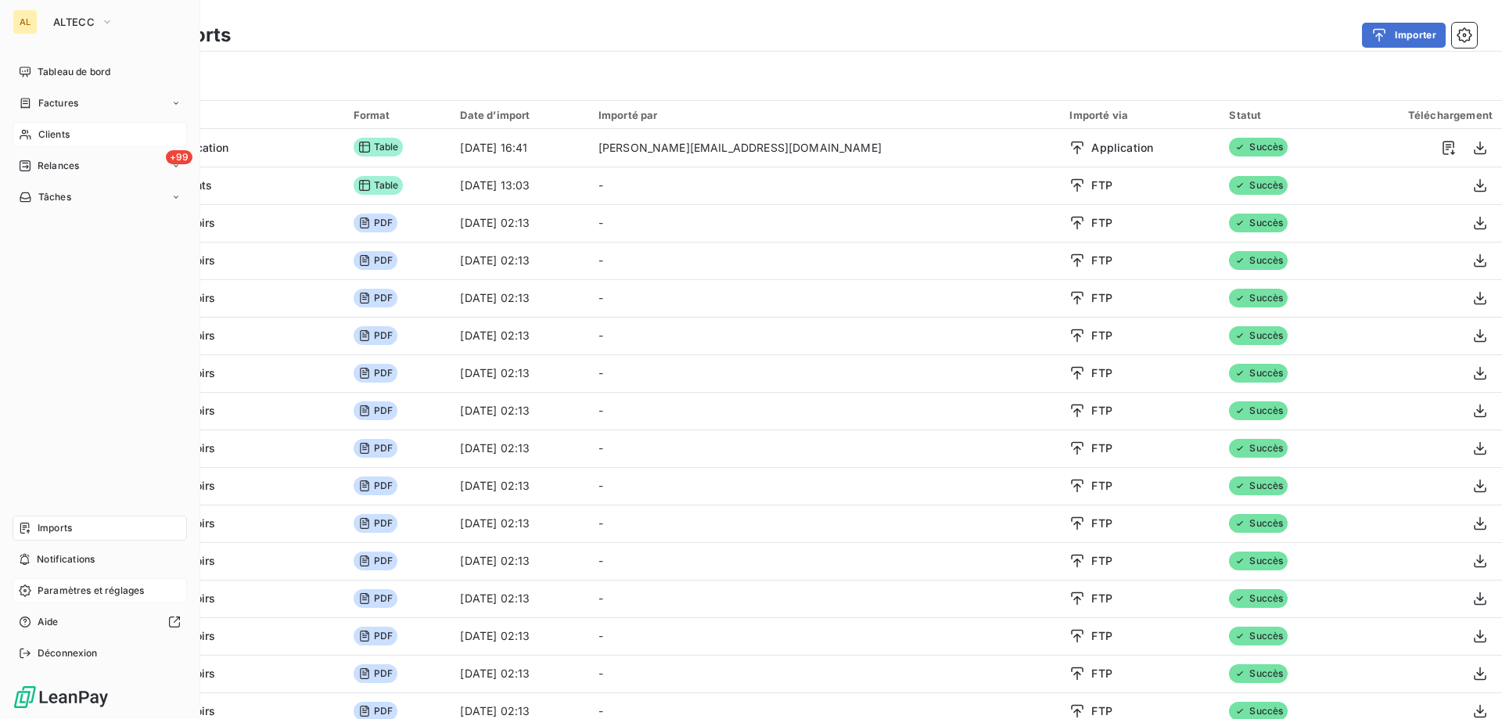
click at [66, 135] on span "Clients" at bounding box center [53, 135] width 31 height 14
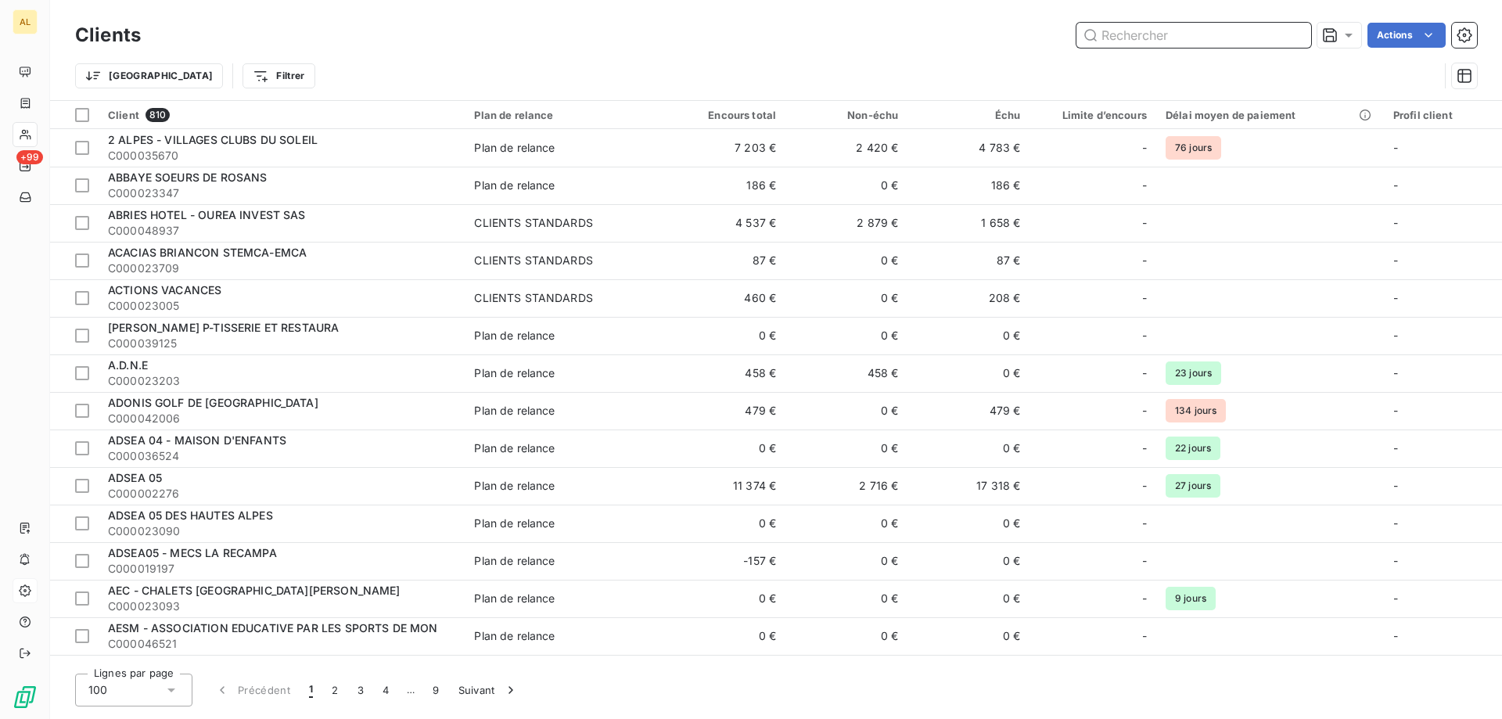
click at [1157, 44] on input "text" at bounding box center [1193, 35] width 235 height 25
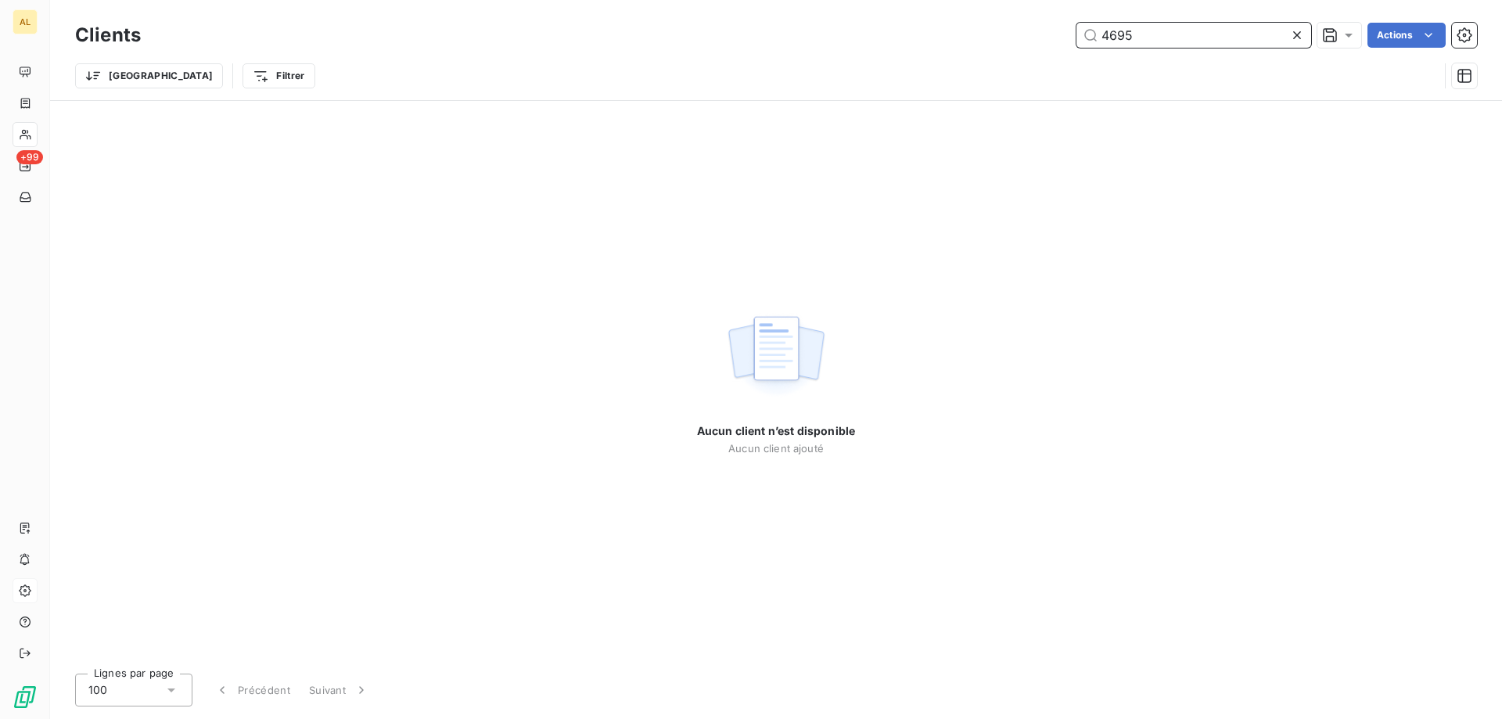
type input "4695"
drag, startPoint x: 1144, startPoint y: 36, endPoint x: 925, endPoint y: 32, distance: 219.1
click at [932, 32] on div "4695 Actions" at bounding box center [818, 35] width 1317 height 25
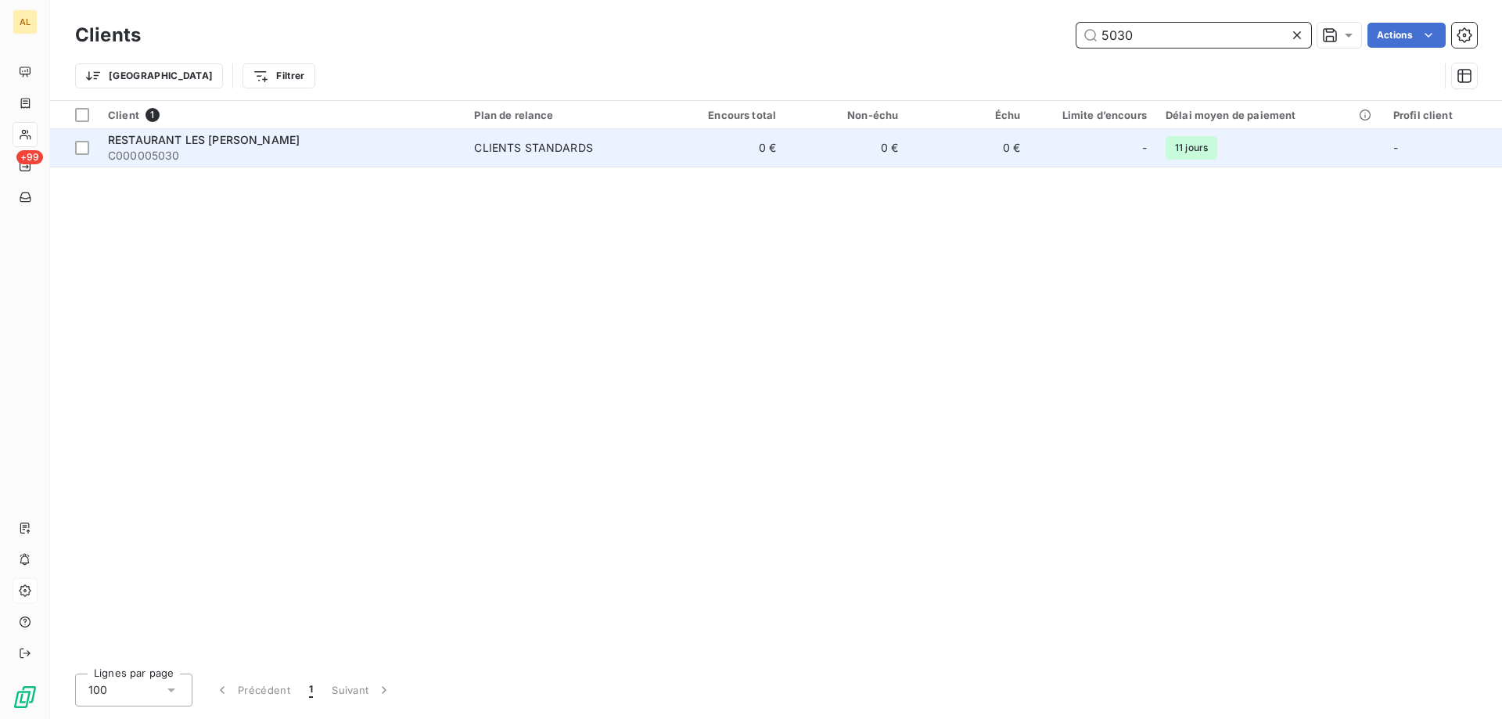
type input "5030"
click at [164, 144] on span "RESTAURANT LES MANINS - BOISSEL NICOLE" at bounding box center [204, 139] width 192 height 13
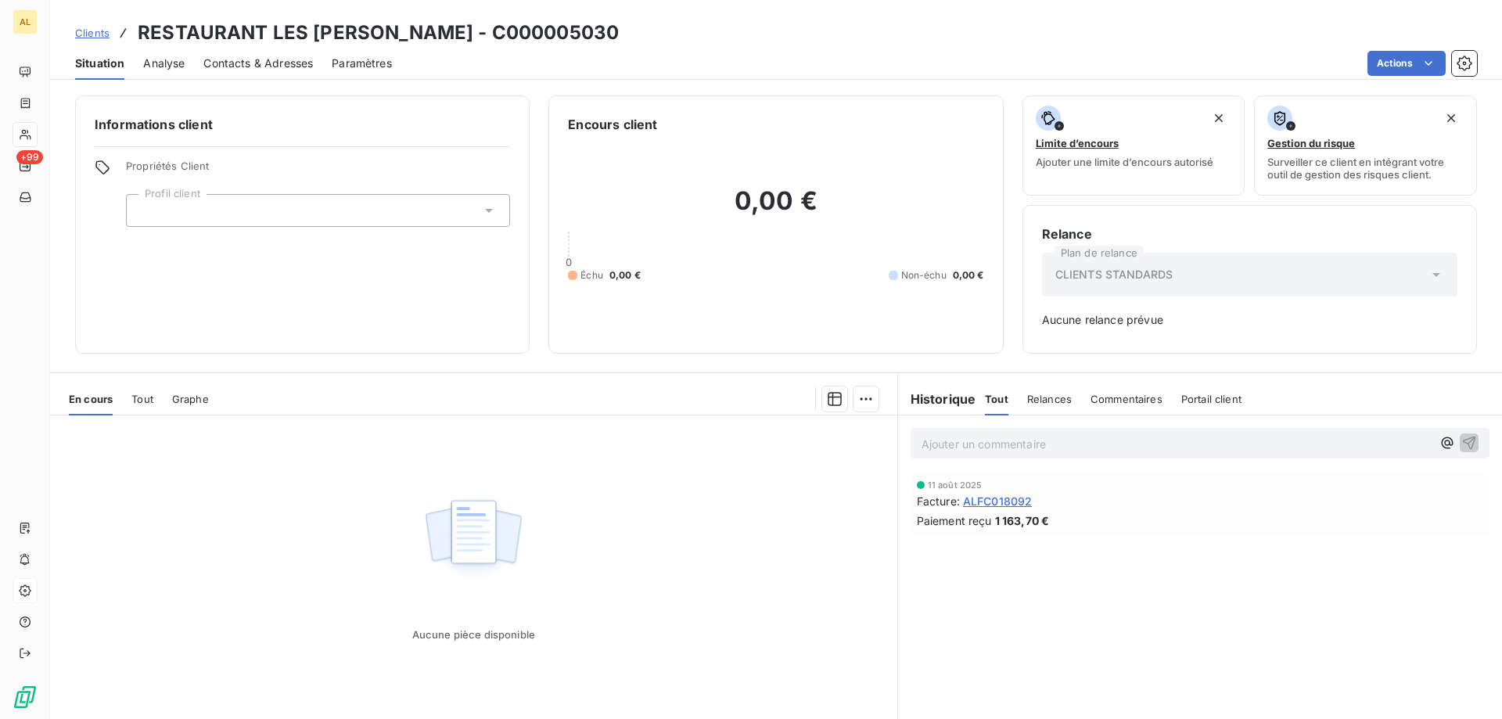
click at [221, 57] on span "Contacts & Adresses" at bounding box center [258, 64] width 110 height 16
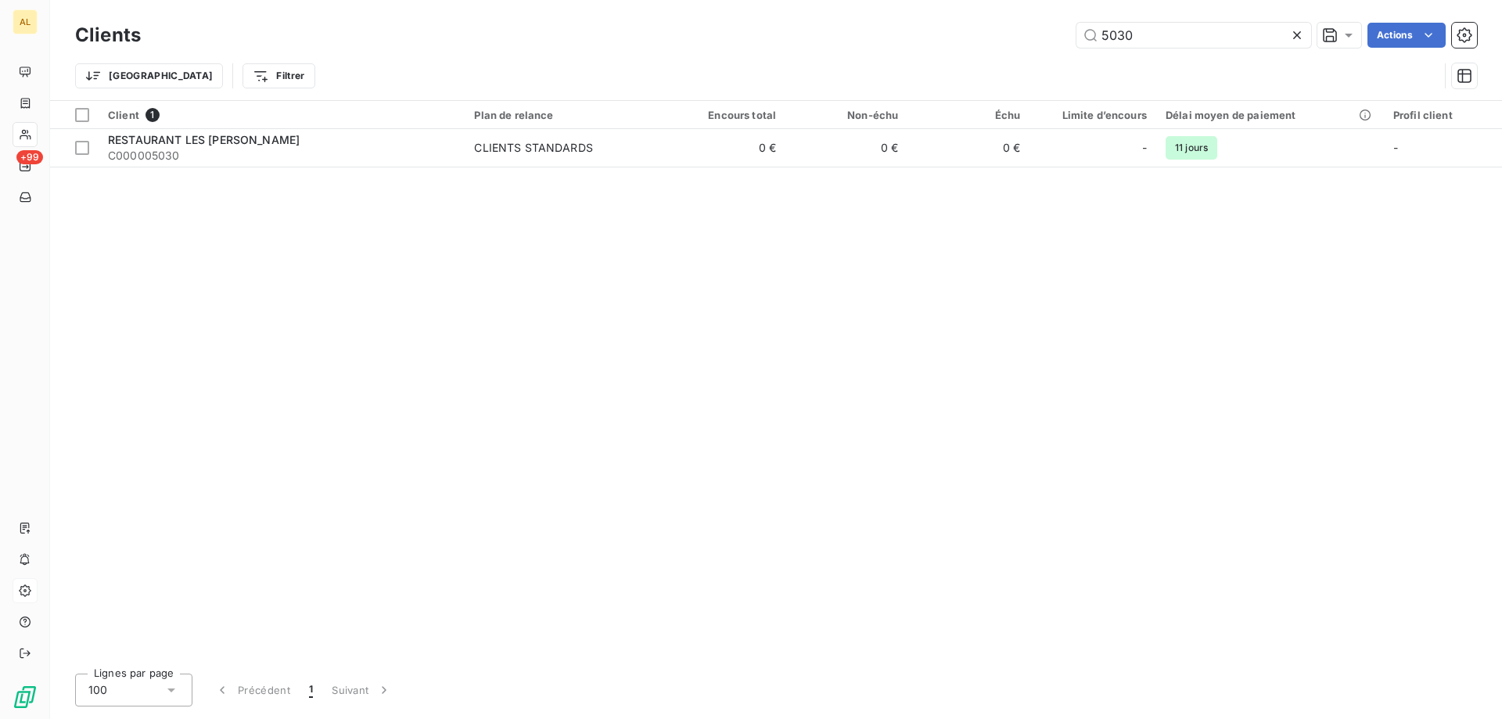
drag, startPoint x: 1124, startPoint y: 34, endPoint x: 879, endPoint y: 21, distance: 245.2
click at [893, 21] on div "Clients 5030 Actions" at bounding box center [776, 35] width 1402 height 33
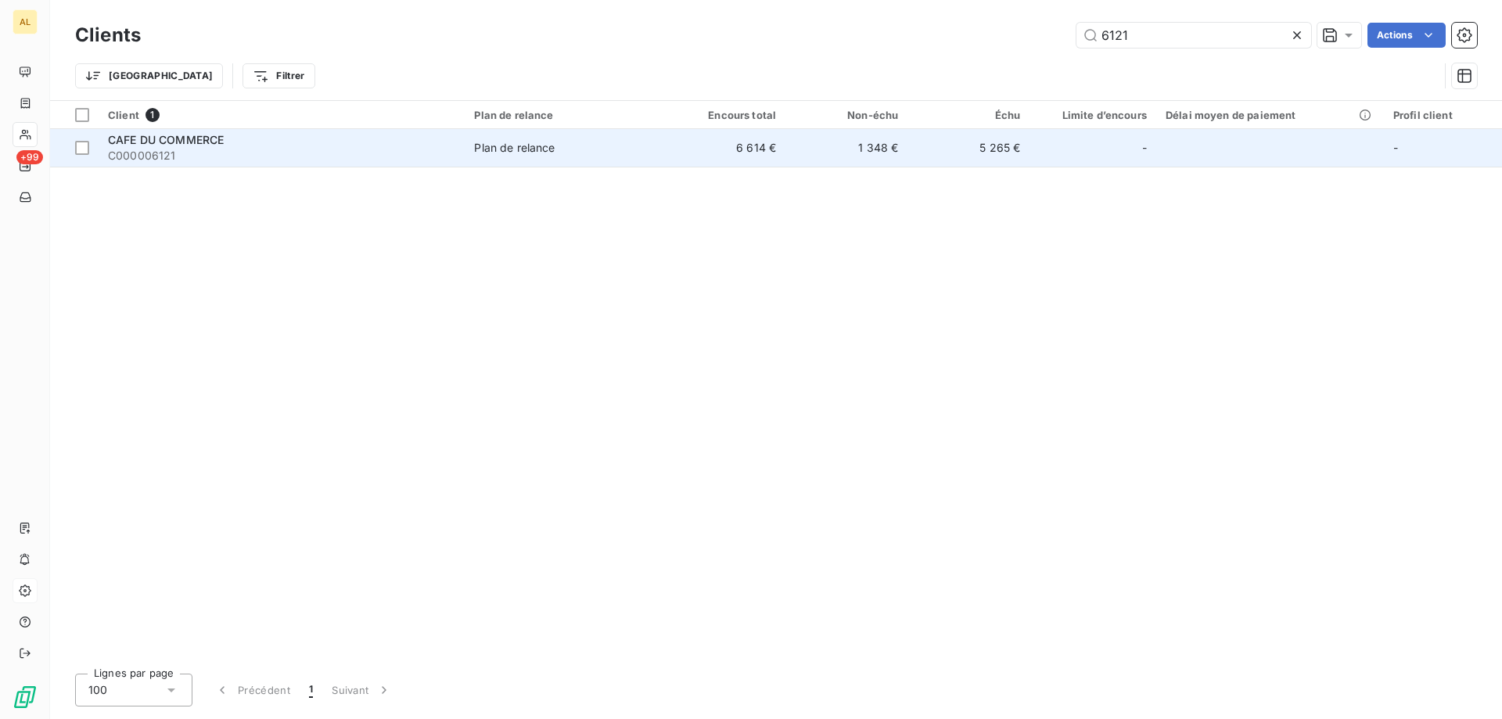
type input "6121"
click at [178, 135] on span "CAFE DU COMMERCE" at bounding box center [166, 139] width 116 height 13
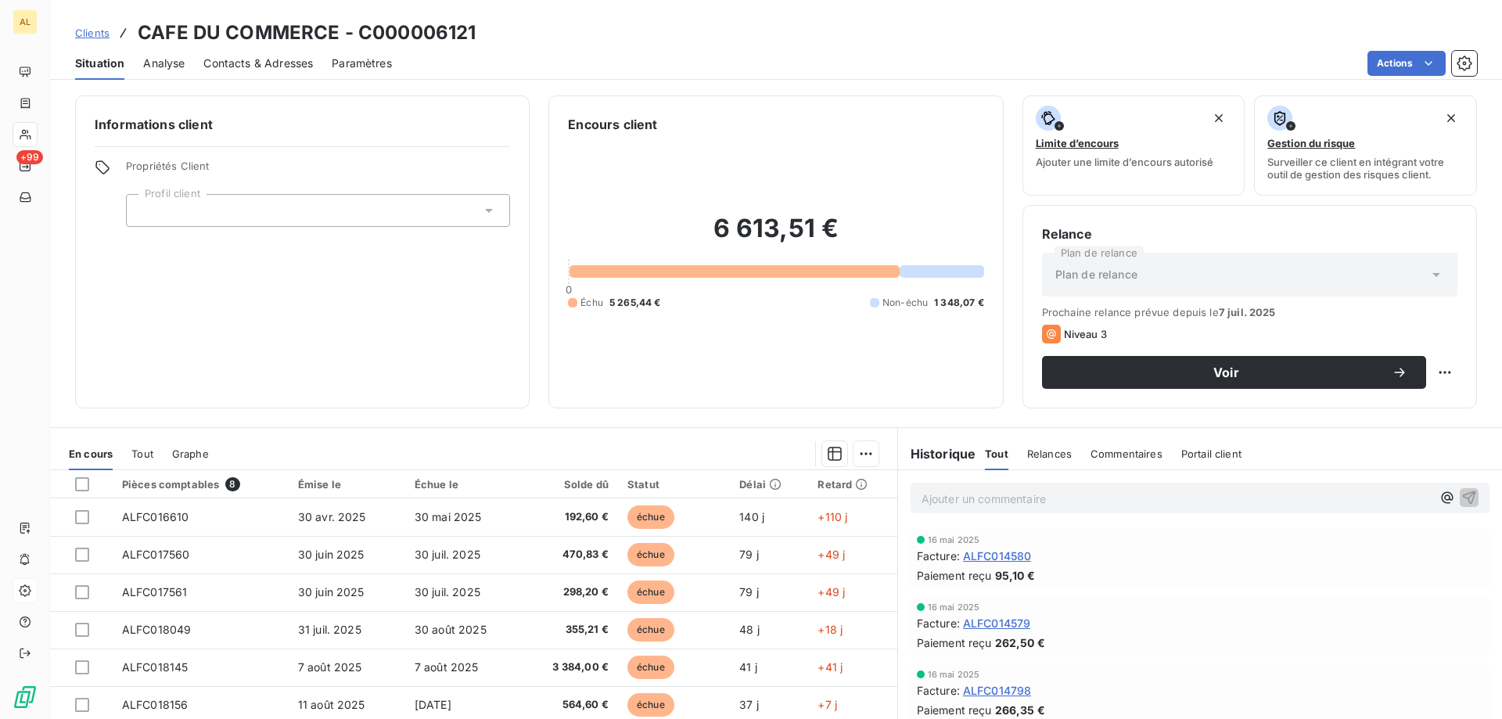
click at [302, 54] on div "Contacts & Adresses" at bounding box center [258, 63] width 110 height 33
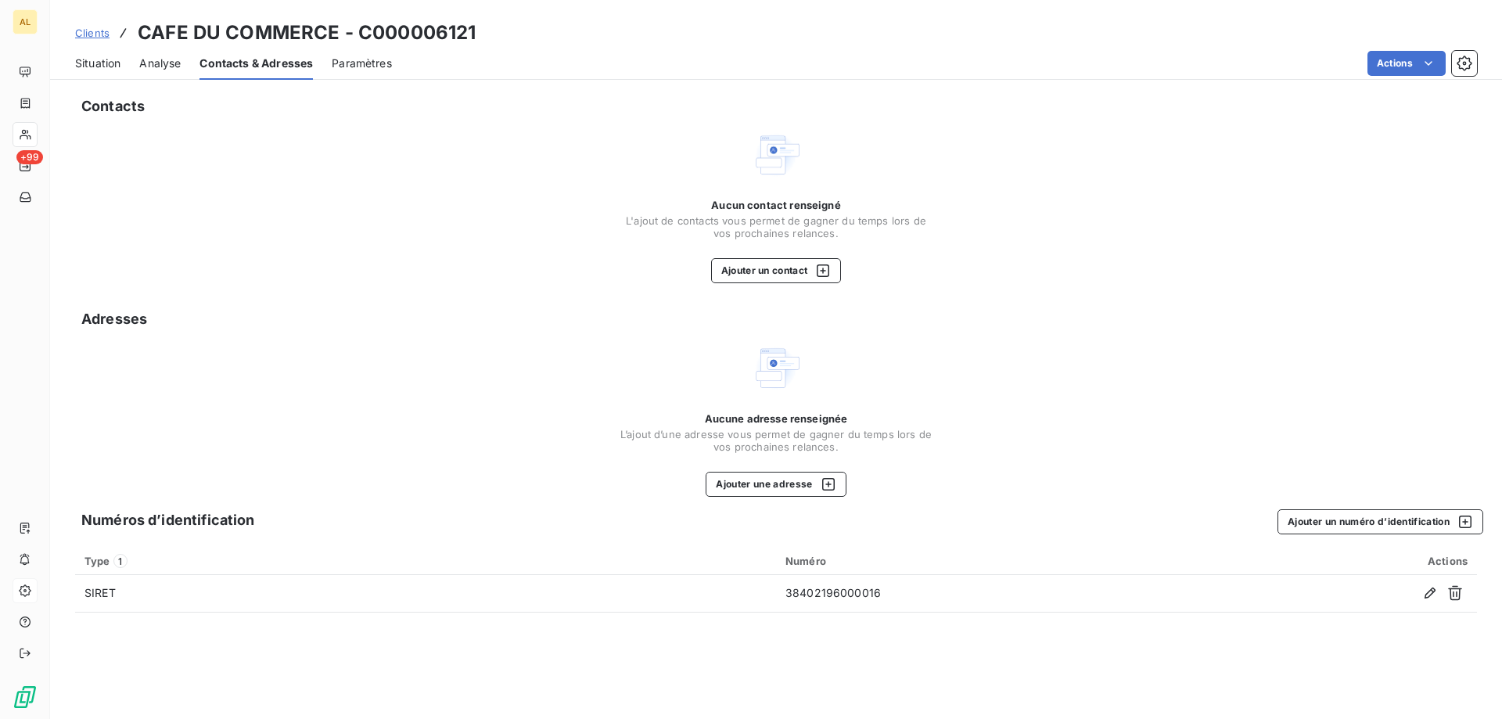
click at [87, 31] on span "Clients" at bounding box center [92, 33] width 34 height 13
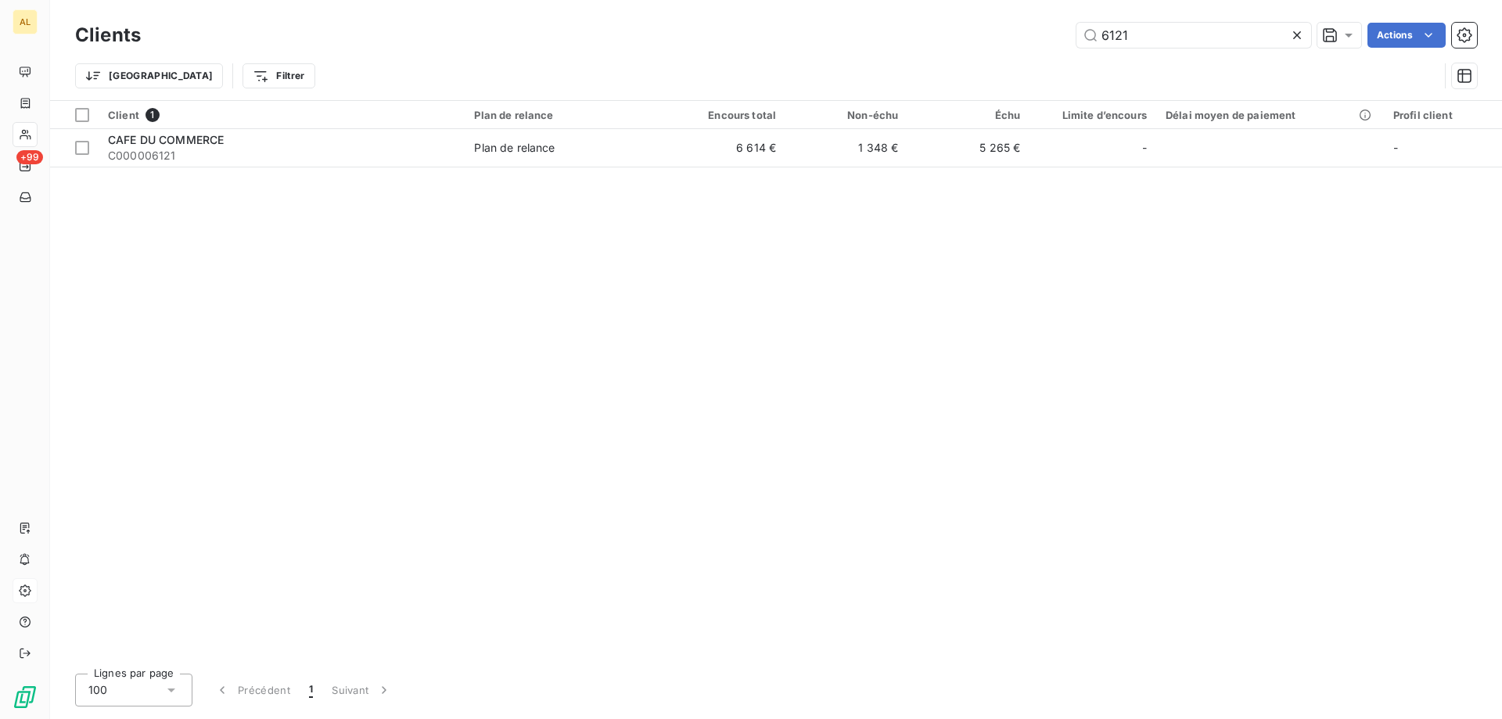
drag, startPoint x: 1161, startPoint y: 45, endPoint x: 873, endPoint y: 9, distance: 290.1
click at [879, 10] on div "Clients 6121 Actions Trier Filtrer" at bounding box center [776, 50] width 1452 height 100
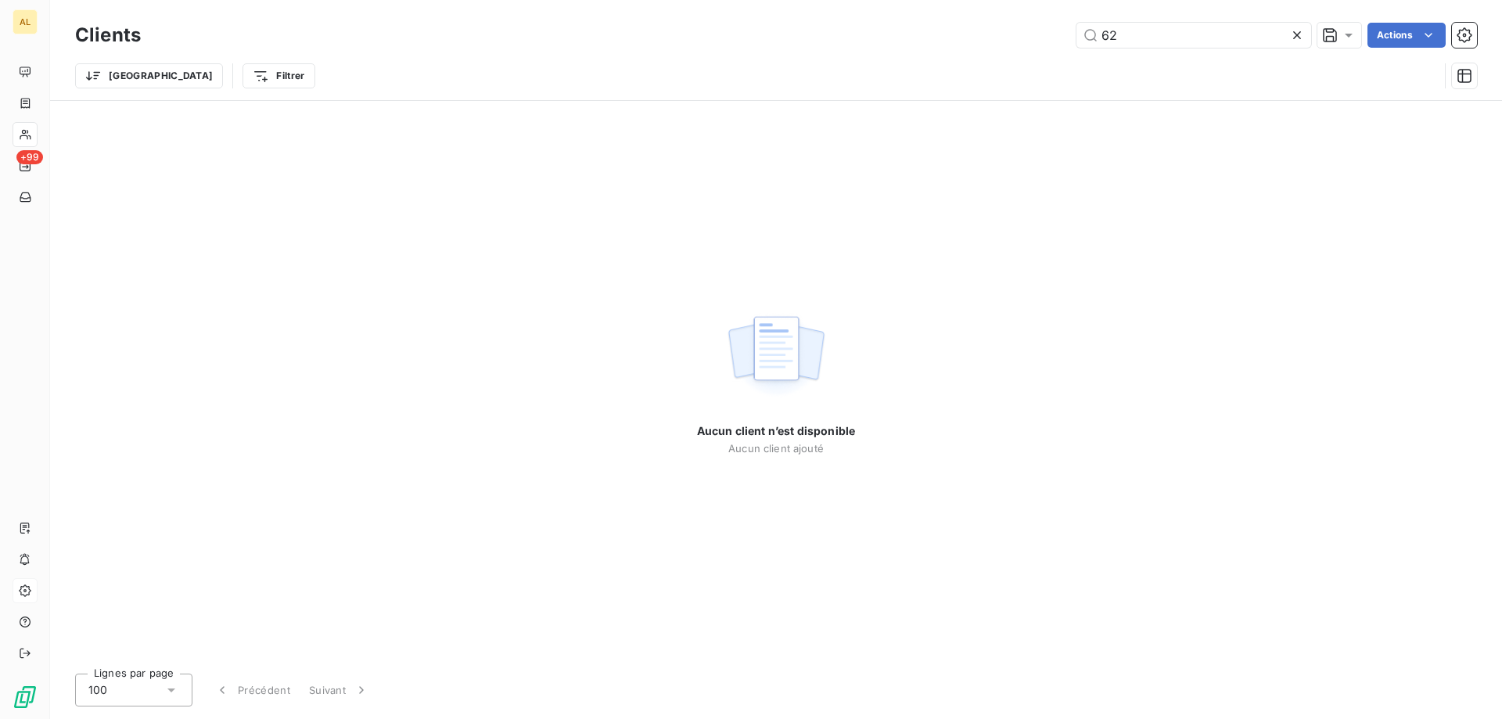
type input "6"
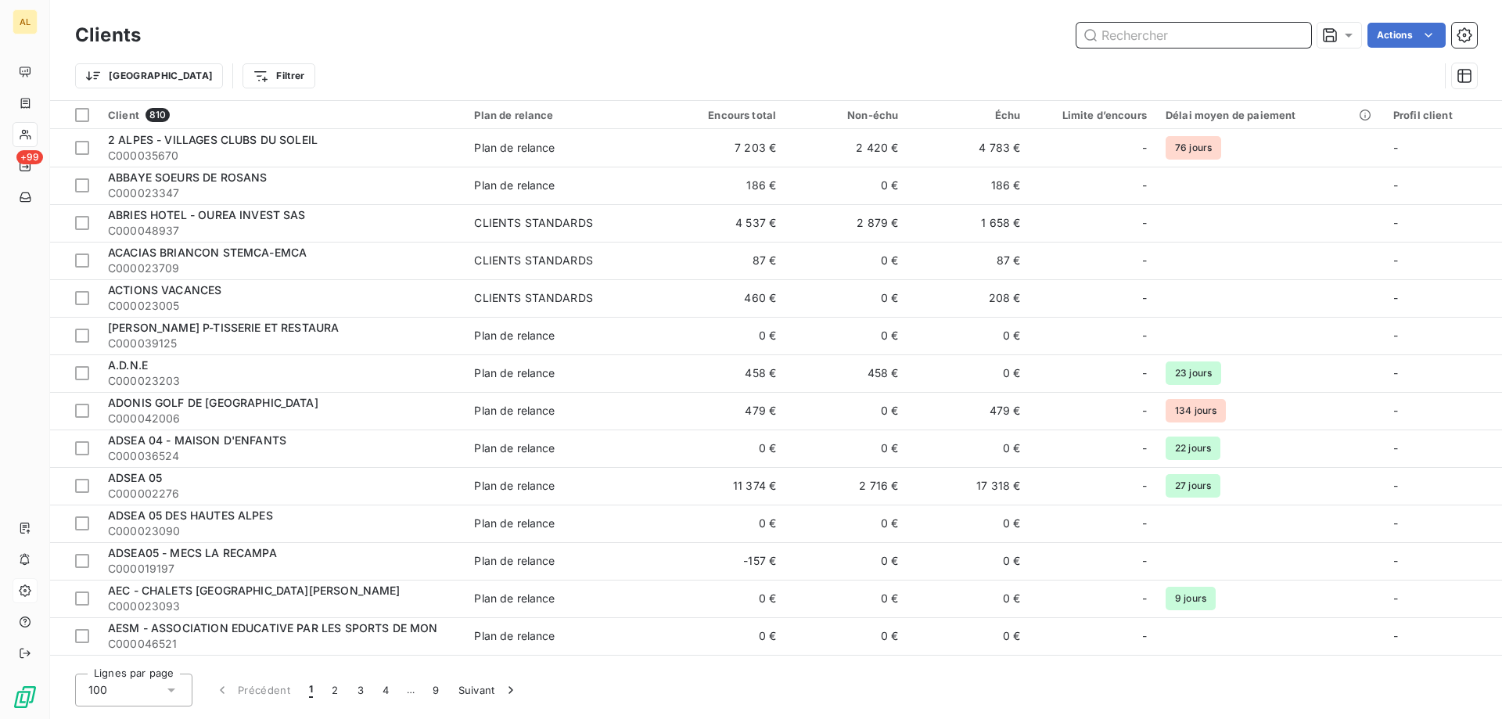
click at [1237, 26] on input "text" at bounding box center [1193, 35] width 235 height 25
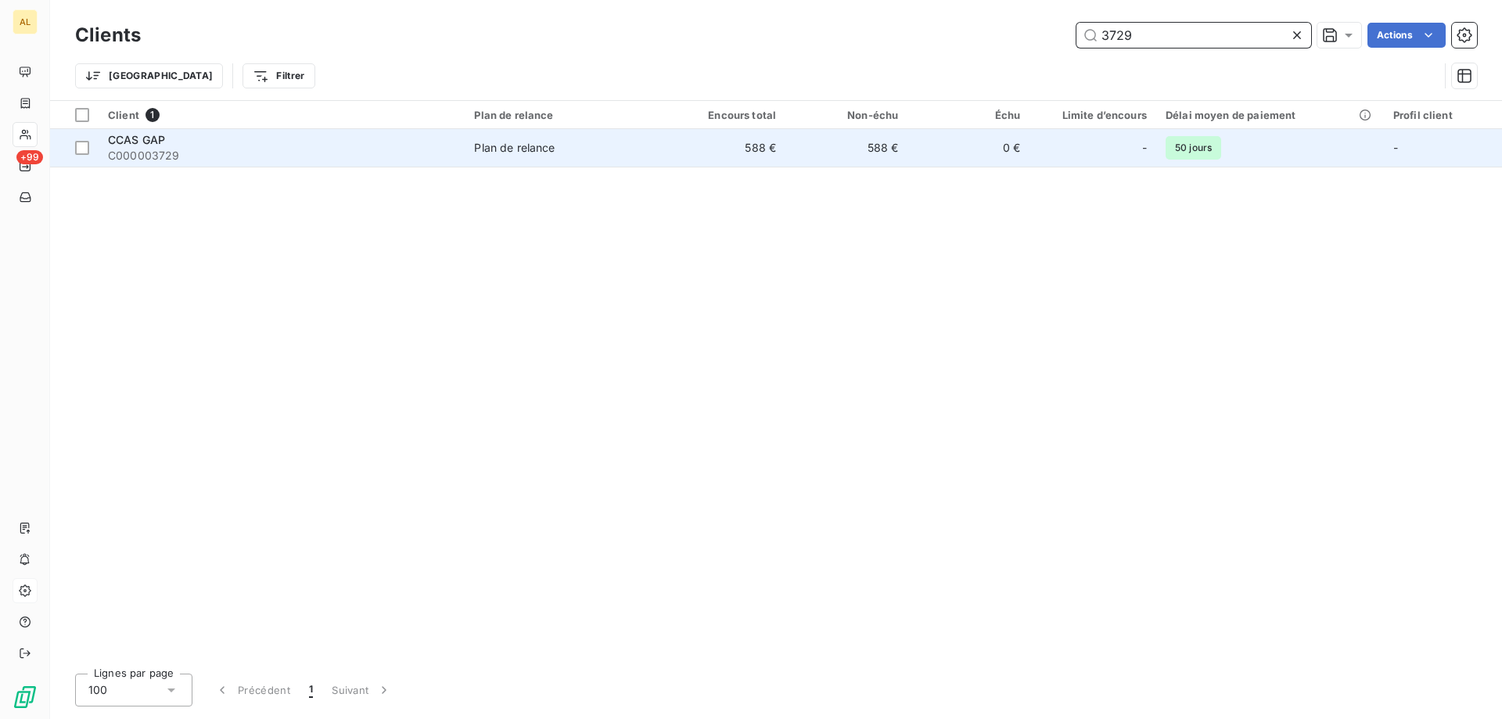
type input "3729"
click at [131, 145] on span "CCAS GAP" at bounding box center [136, 139] width 57 height 13
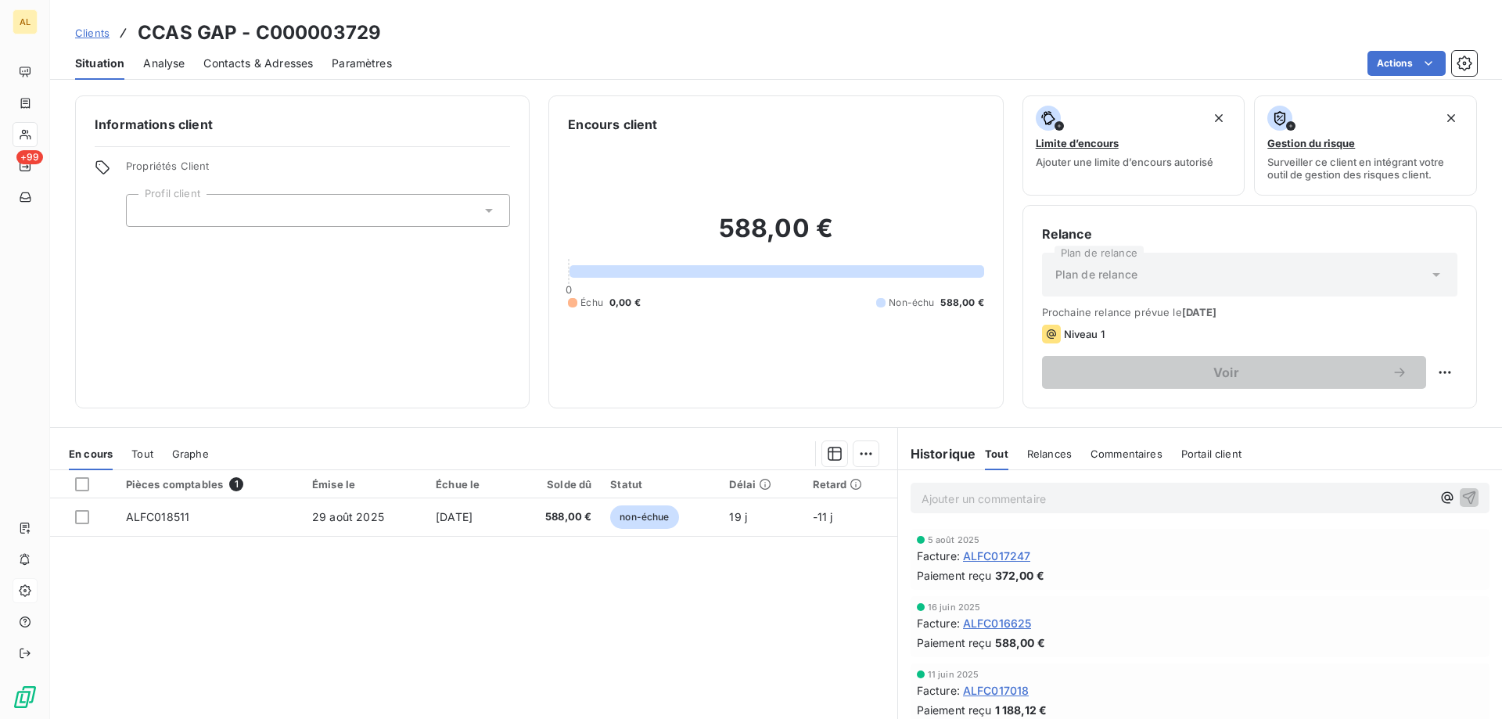
click at [230, 63] on span "Contacts & Adresses" at bounding box center [258, 64] width 110 height 16
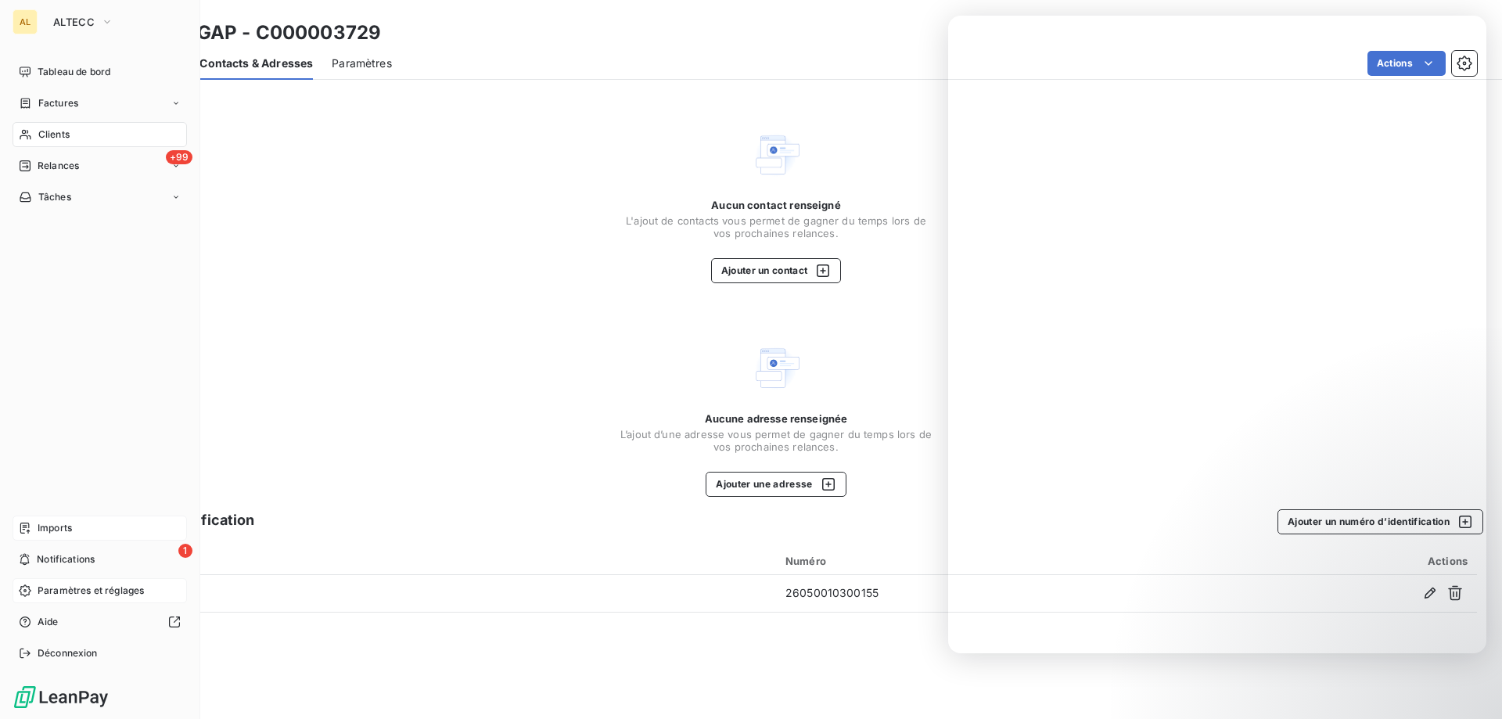
click at [88, 519] on div "Imports" at bounding box center [100, 527] width 174 height 25
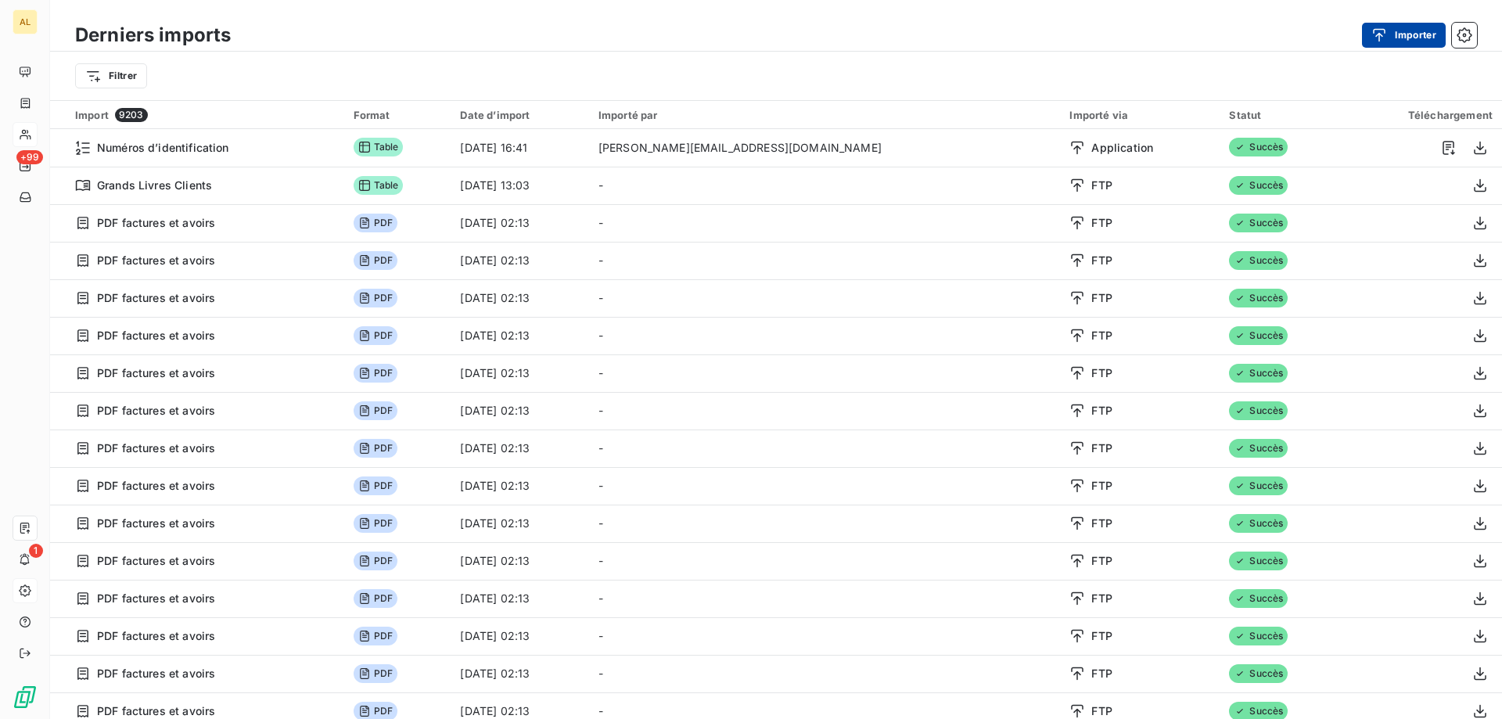
click at [1400, 37] on button "Importer" at bounding box center [1404, 35] width 84 height 25
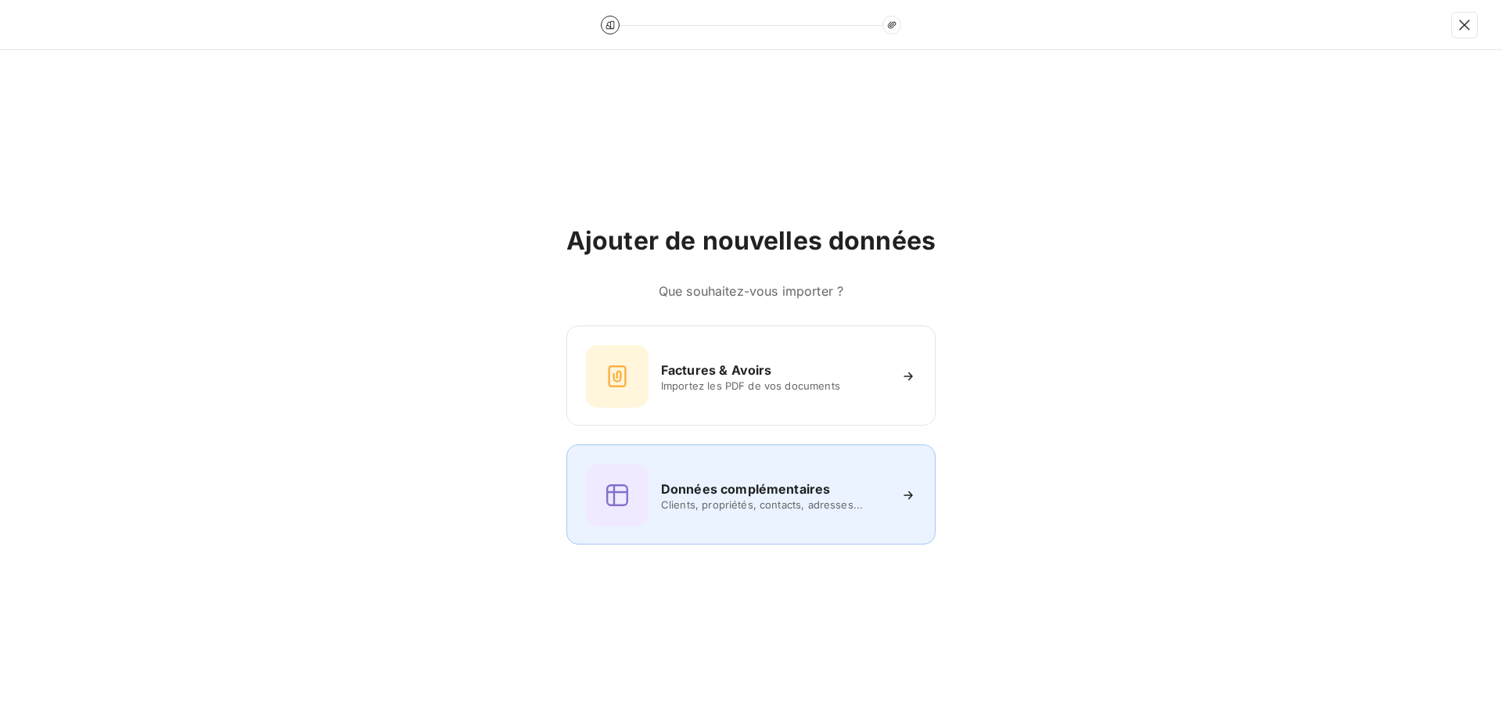
click at [677, 484] on h6 "Données complémentaires" at bounding box center [745, 489] width 169 height 19
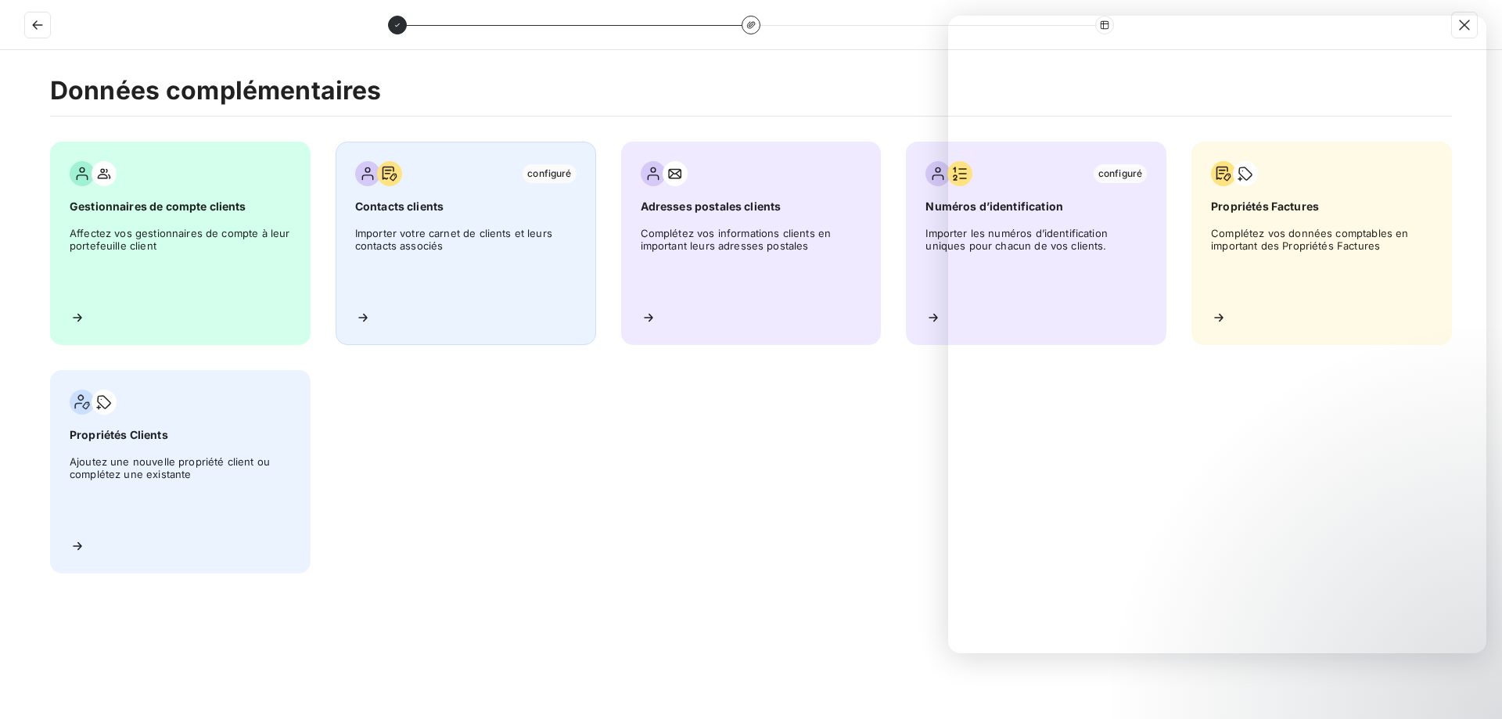
click at [366, 317] on icon at bounding box center [362, 318] width 9 height 8
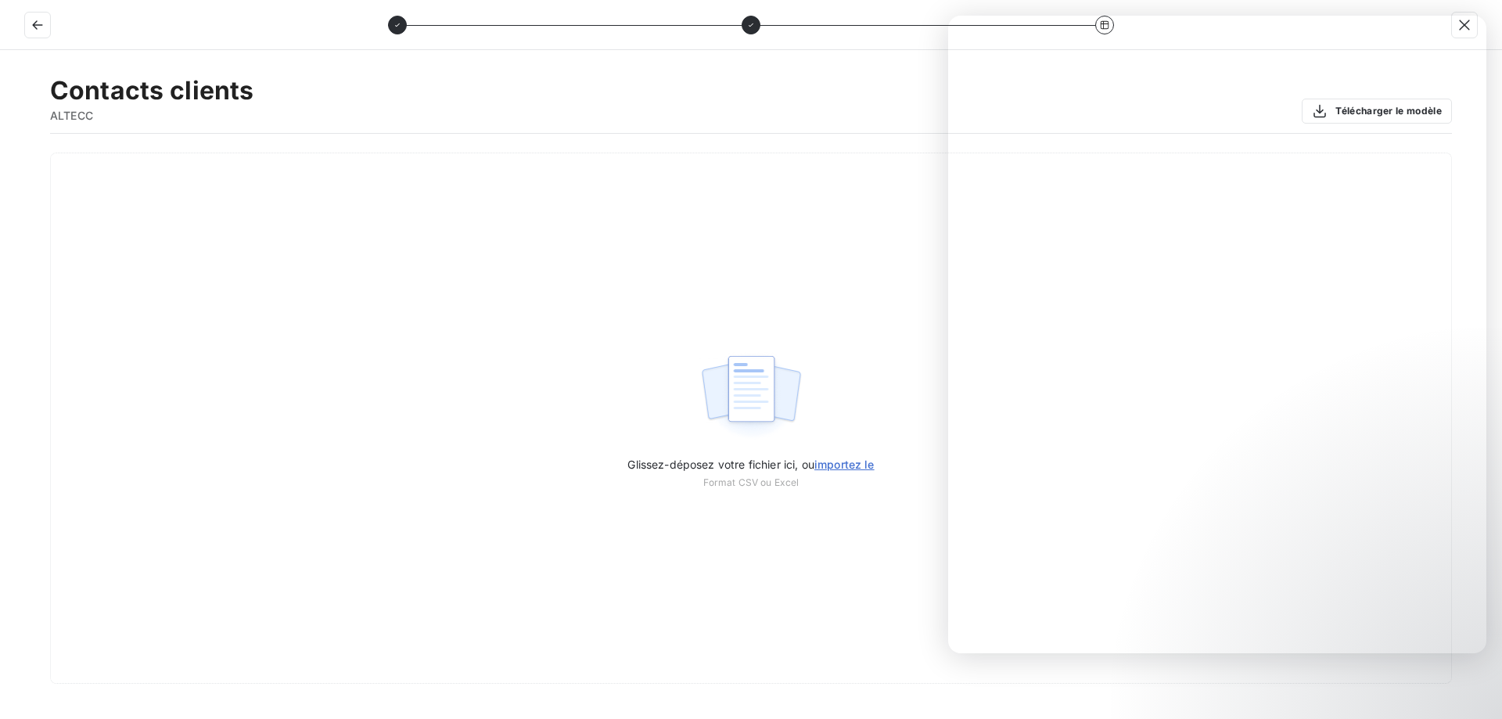
click at [806, 119] on div "Contacts clients ALTECC Télécharger le modèle" at bounding box center [751, 104] width 1402 height 59
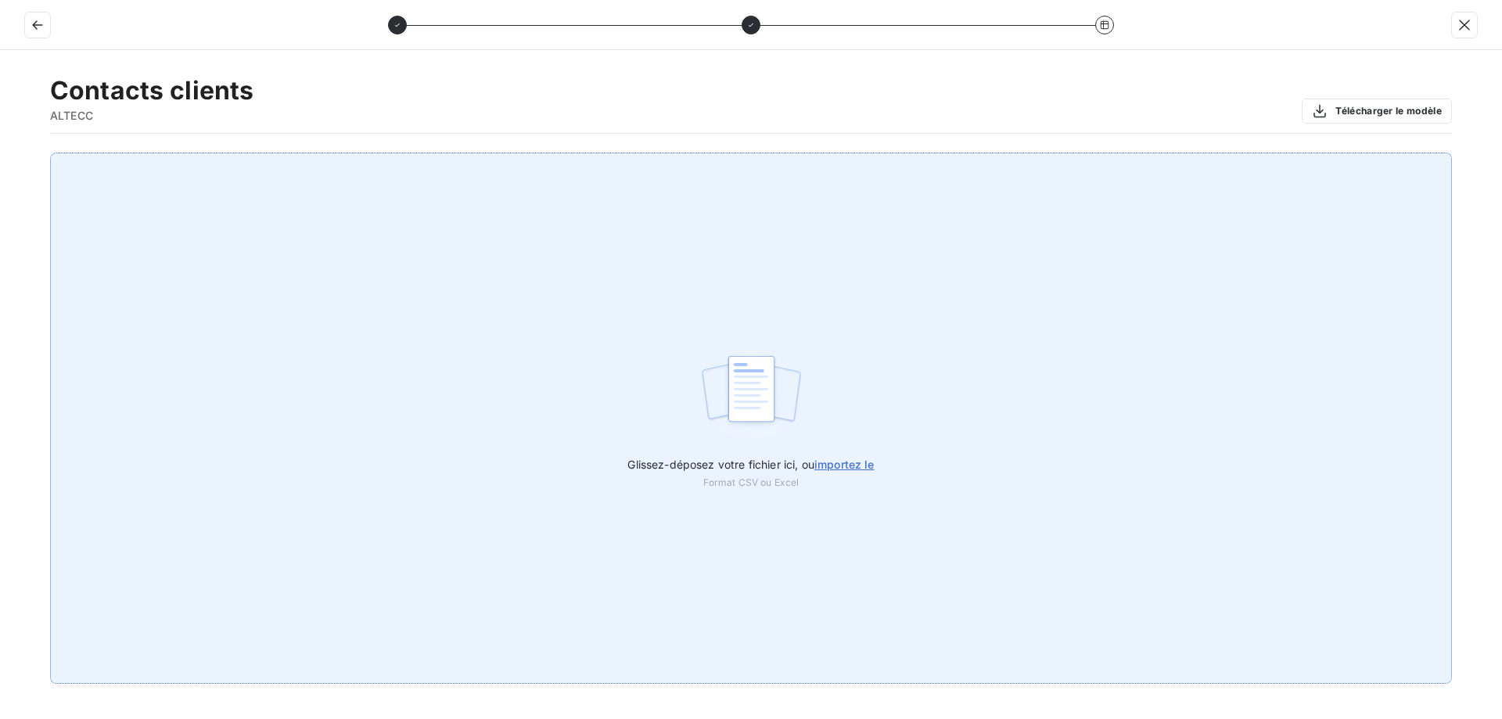
click at [833, 467] on span "importez le" at bounding box center [844, 464] width 60 height 13
click at [1, 153] on input "Glissez-déposez votre fichier ici, ou importez le" at bounding box center [0, 153] width 1 height 1
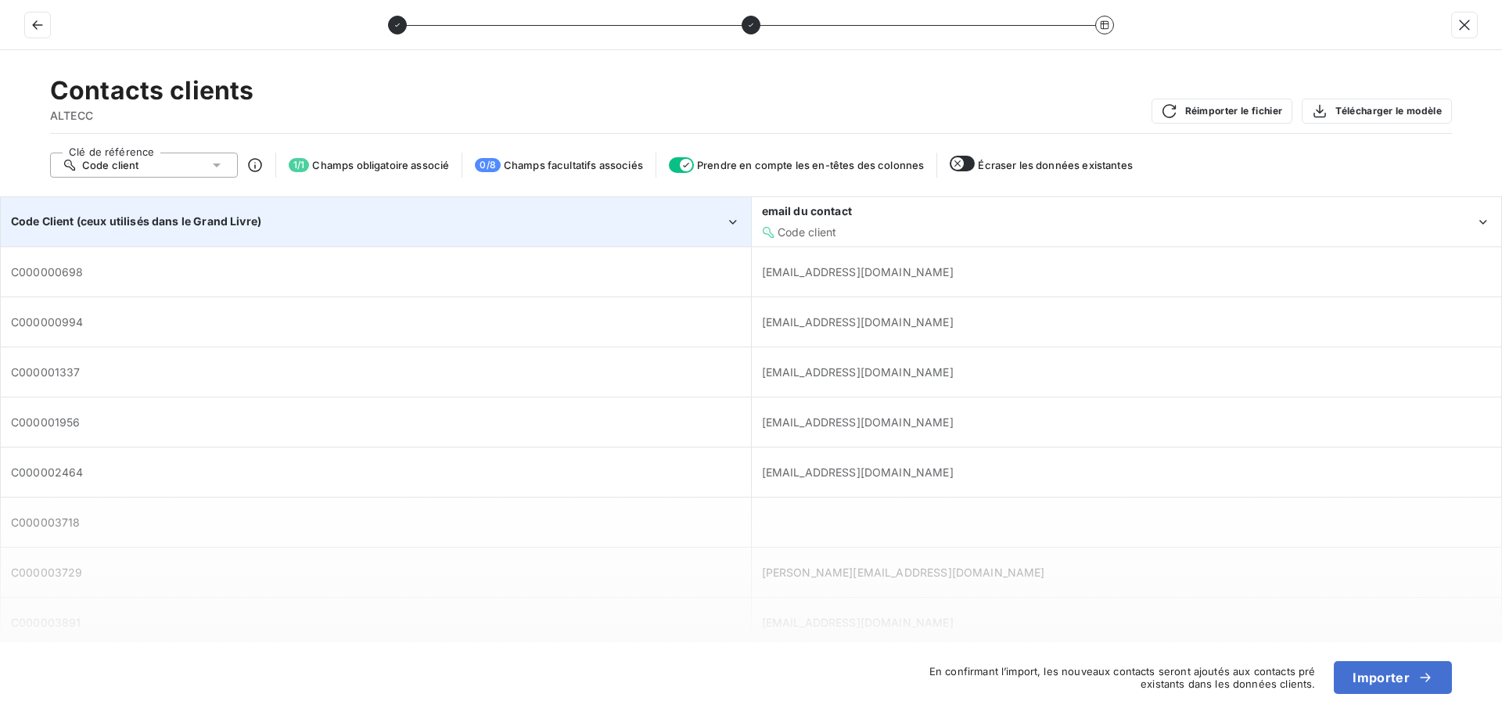
click at [700, 218] on div "Code Client (ceux utilisés dans le Grand Livre)" at bounding box center [368, 222] width 714 height 16
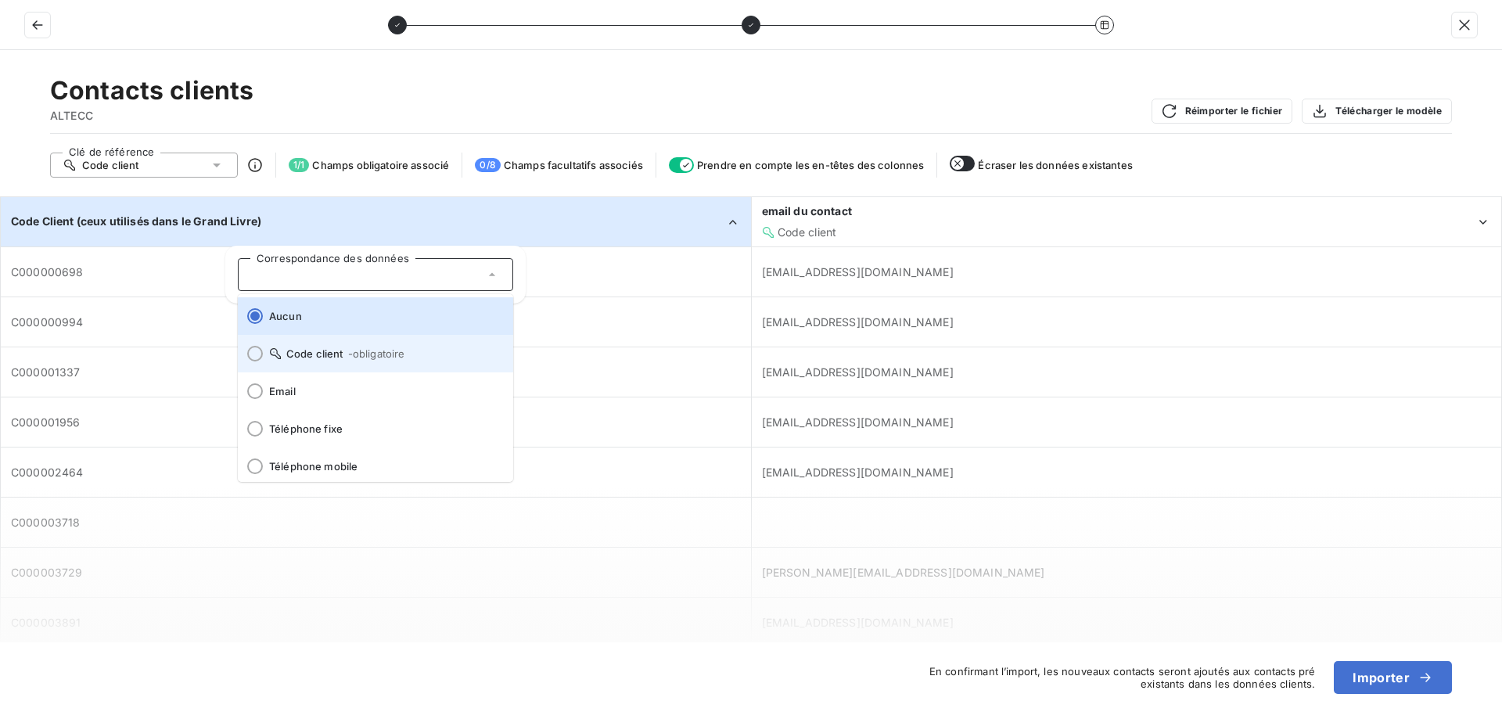
click at [357, 347] on li "Code client - obligatoire" at bounding box center [375, 354] width 275 height 38
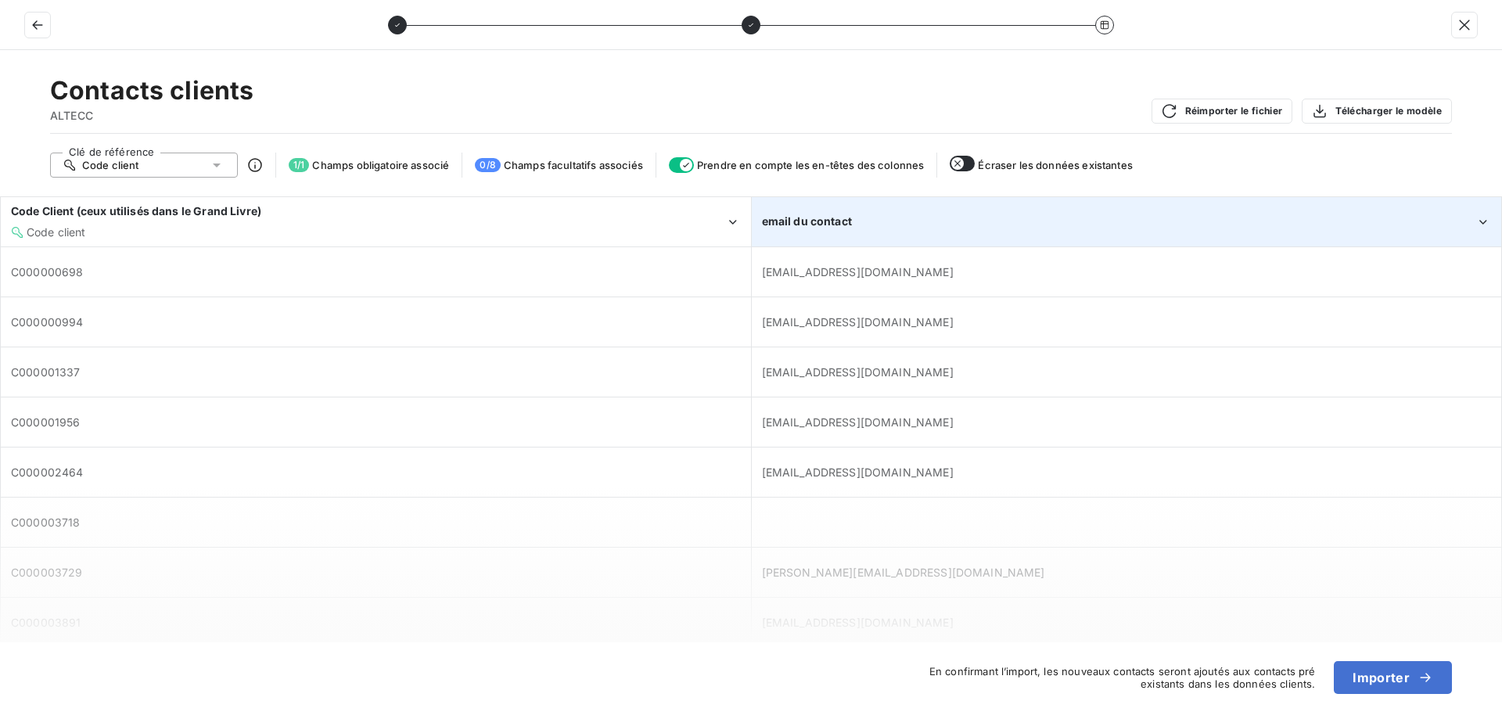
click at [1054, 219] on div "email du contact" at bounding box center [1119, 222] width 714 height 16
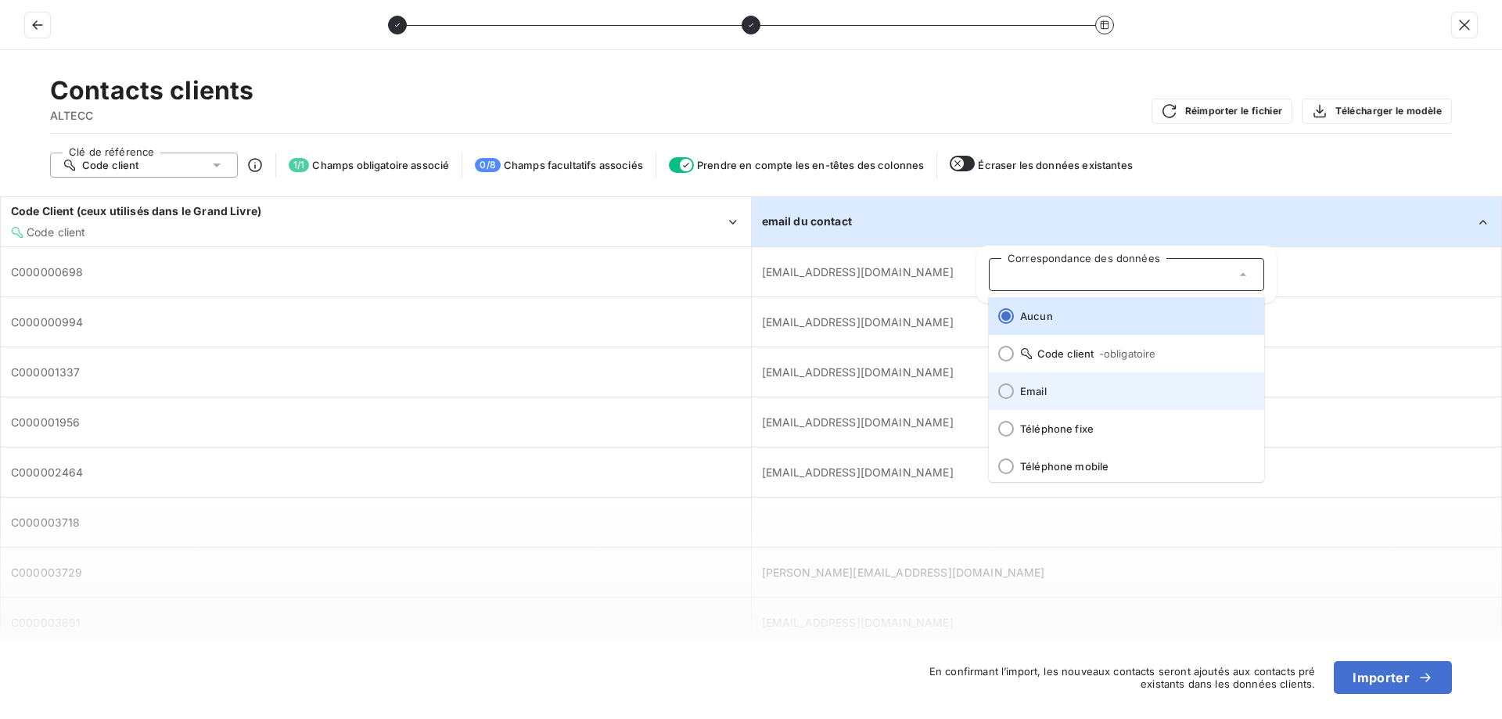
click at [1047, 386] on span "Email" at bounding box center [1136, 391] width 232 height 13
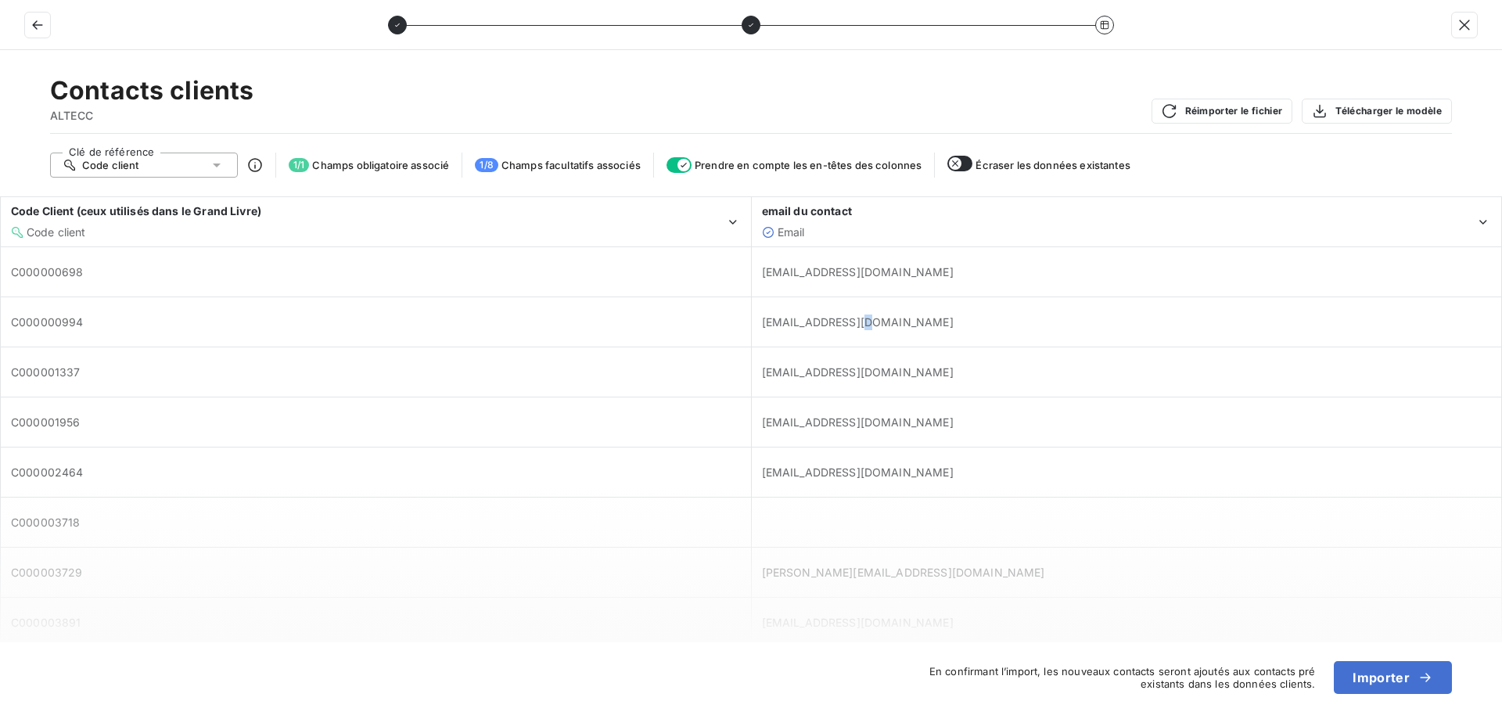
click at [864, 322] on span "aude.michon@altecc.fr" at bounding box center [858, 321] width 192 height 13
click at [901, 320] on span "aude.michon@altecc.fr" at bounding box center [1127, 322] width 730 height 16
click at [1363, 674] on button "Importer" at bounding box center [1393, 677] width 118 height 33
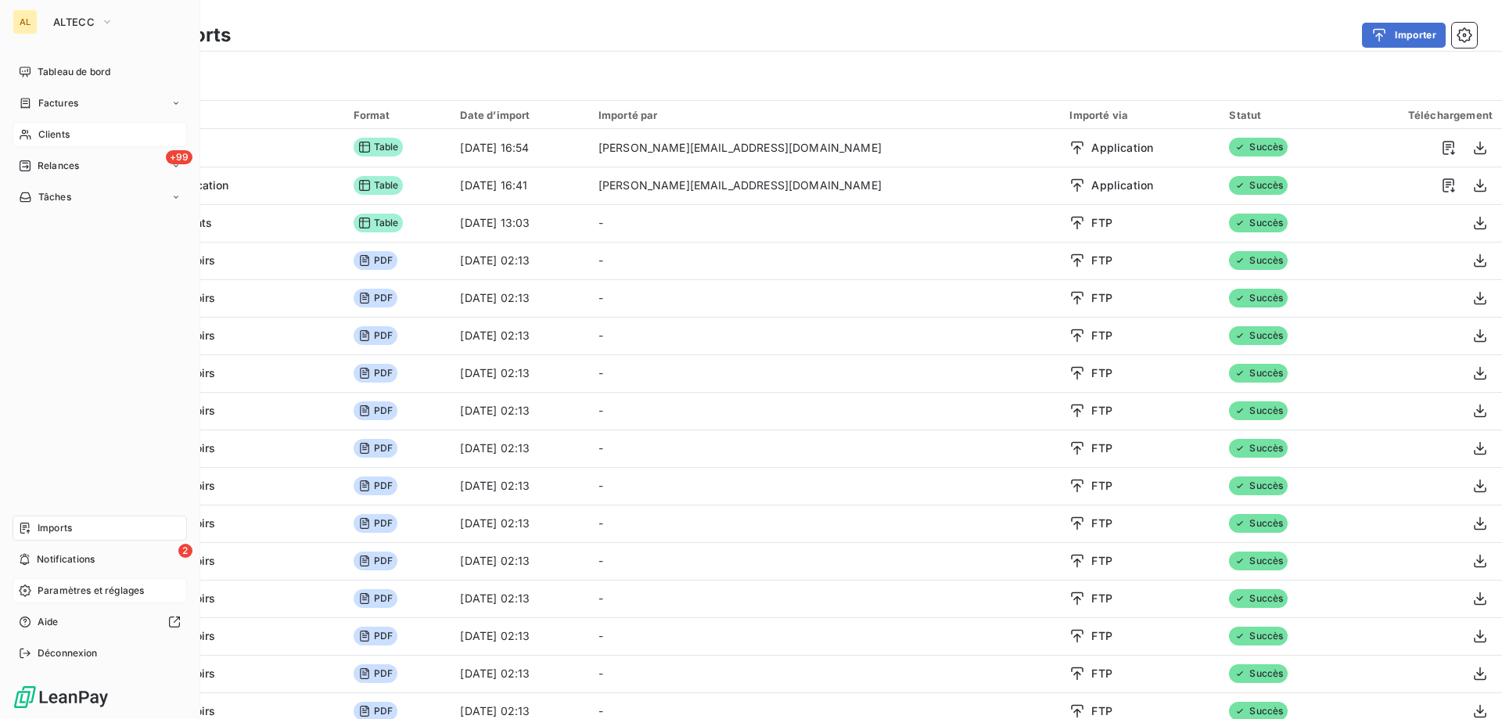
click at [45, 131] on span "Clients" at bounding box center [53, 135] width 31 height 14
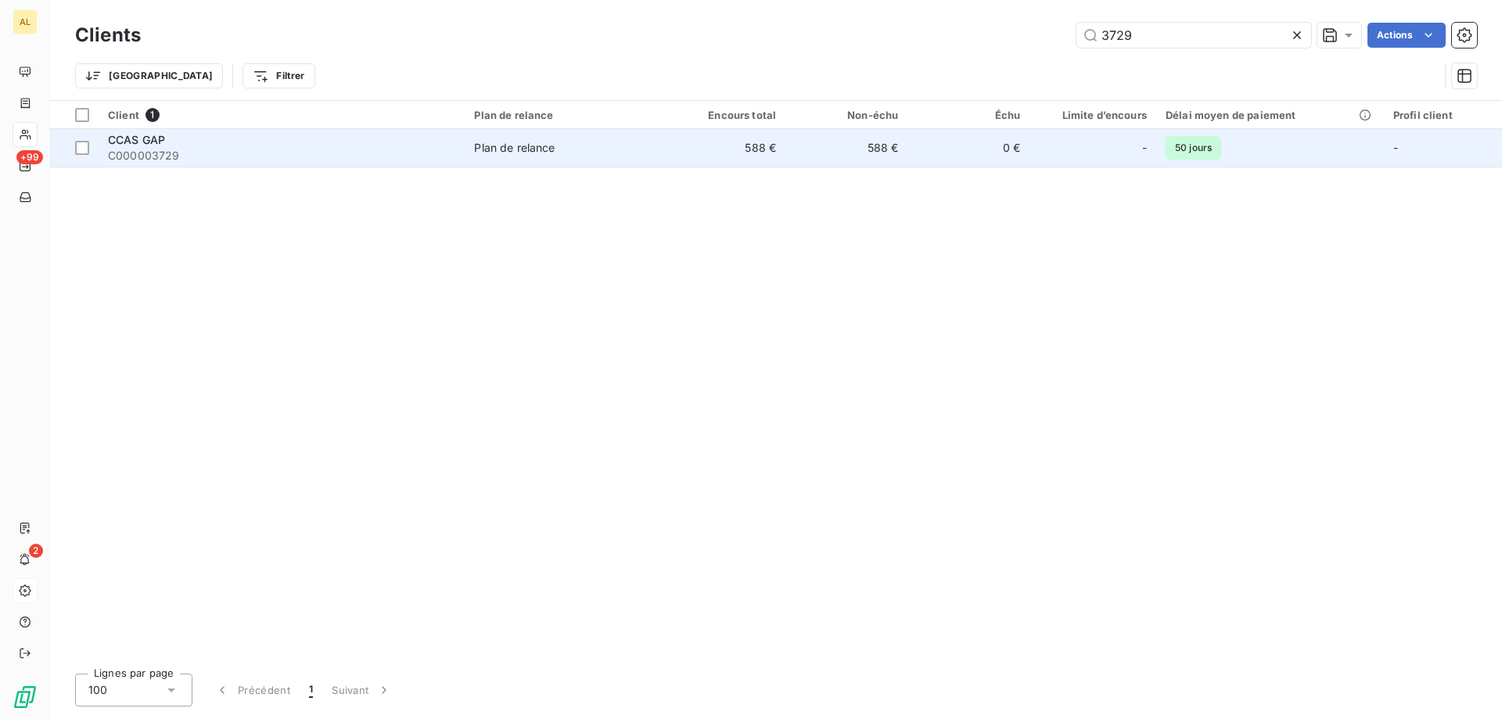
click at [160, 143] on span "CCAS GAP" at bounding box center [136, 139] width 57 height 13
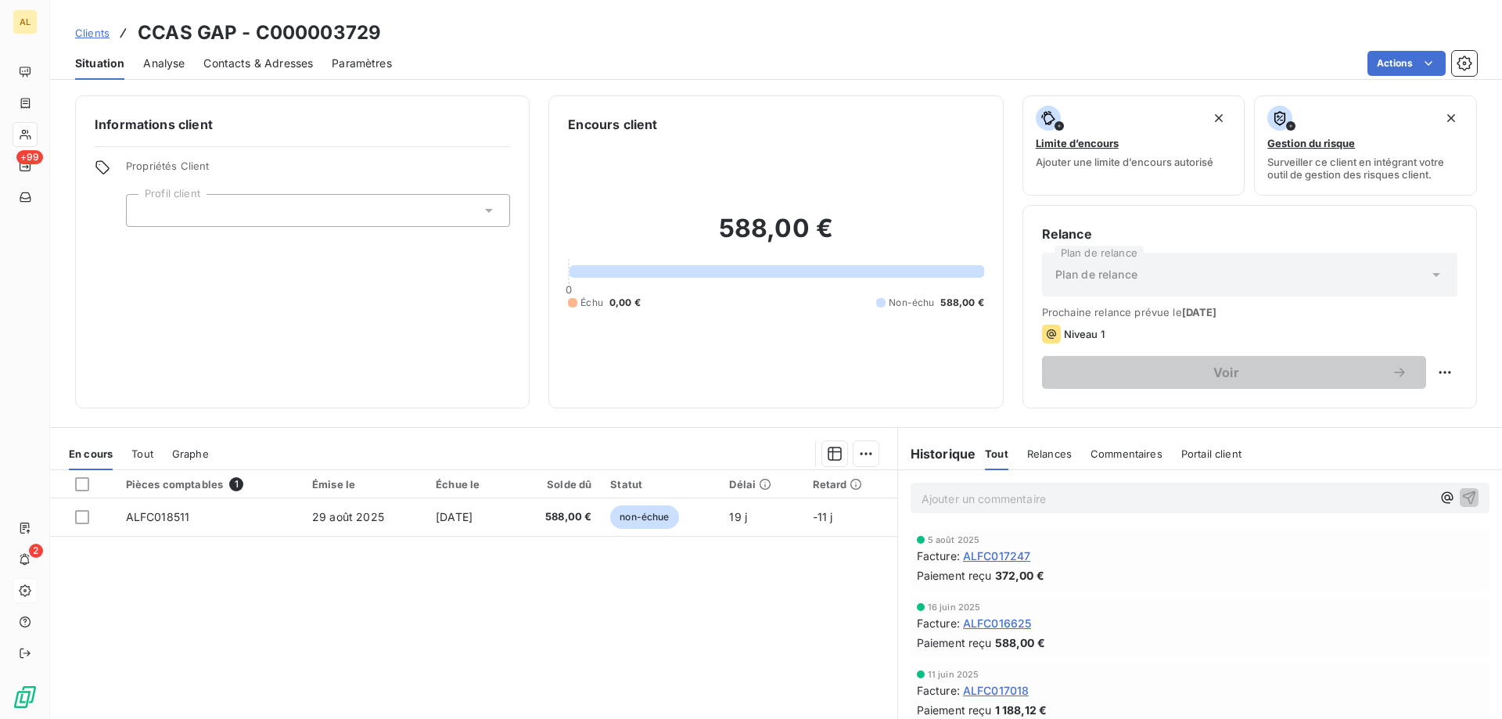
click at [239, 69] on span "Contacts & Adresses" at bounding box center [258, 64] width 110 height 16
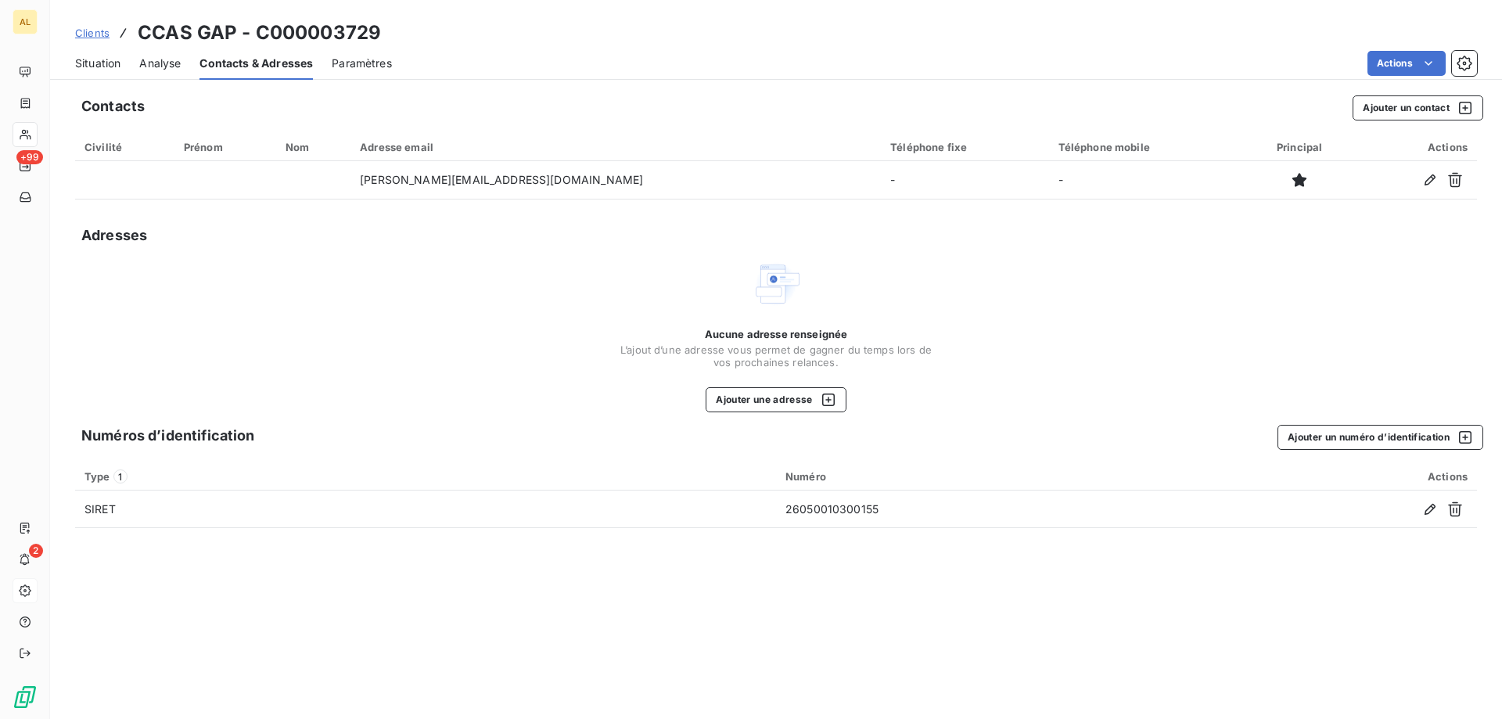
click at [149, 59] on span "Analyse" at bounding box center [159, 64] width 41 height 16
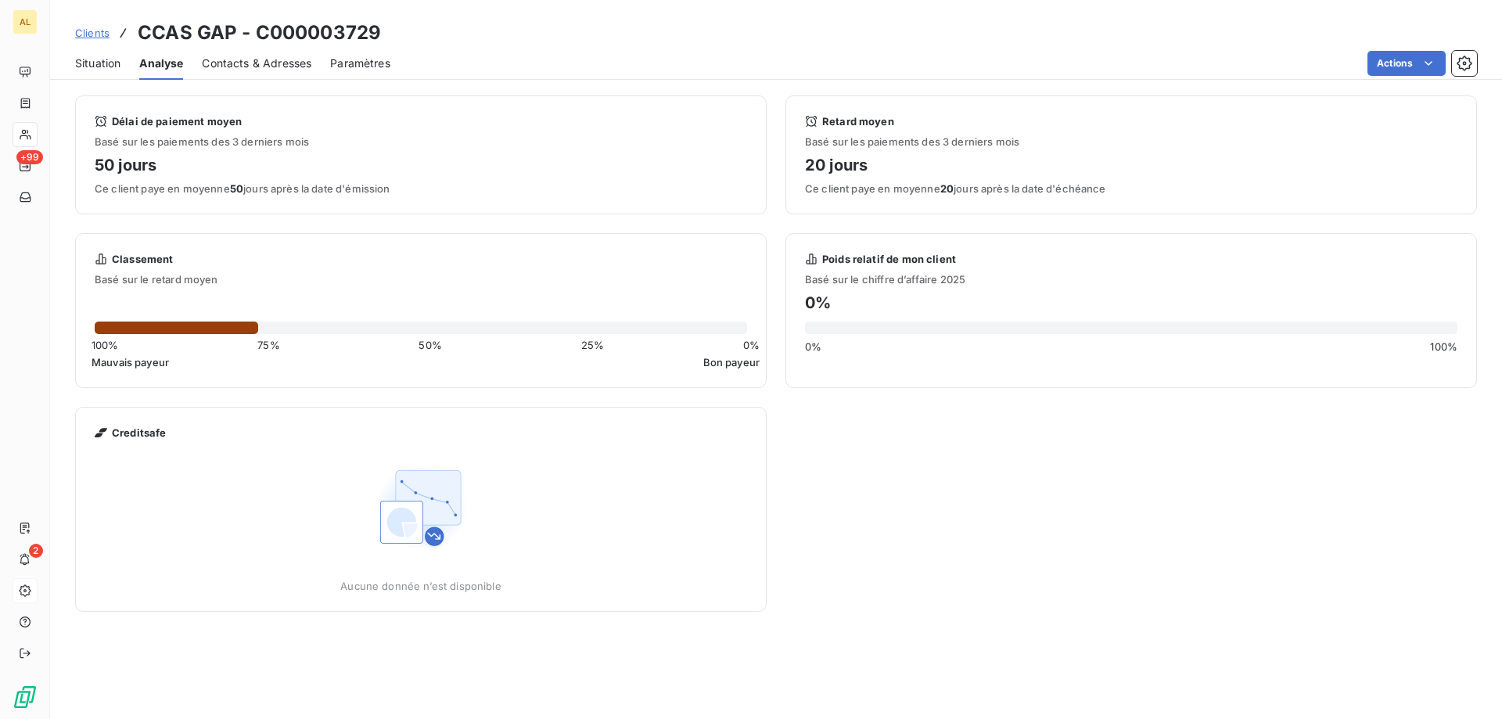
click at [93, 64] on span "Situation" at bounding box center [97, 64] width 45 height 16
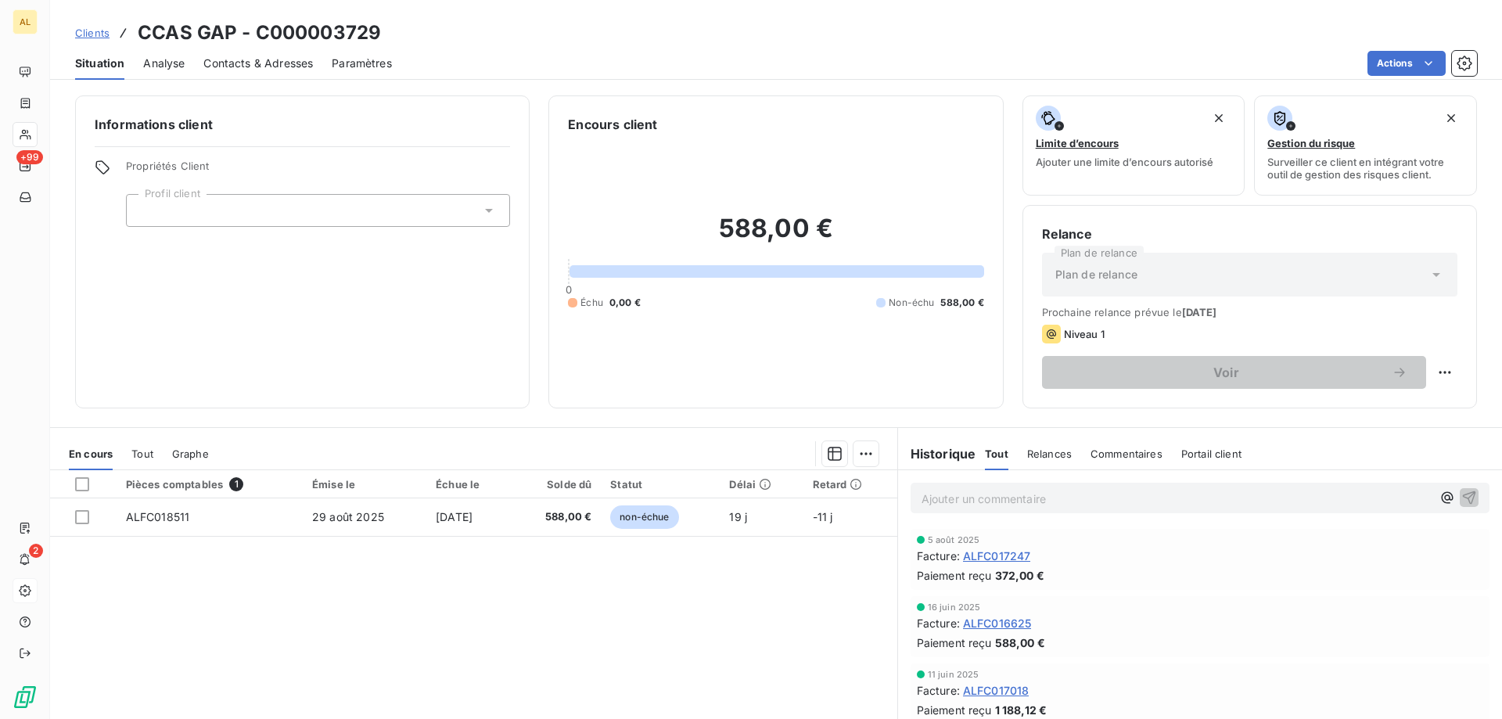
click at [260, 62] on span "Contacts & Adresses" at bounding box center [258, 64] width 110 height 16
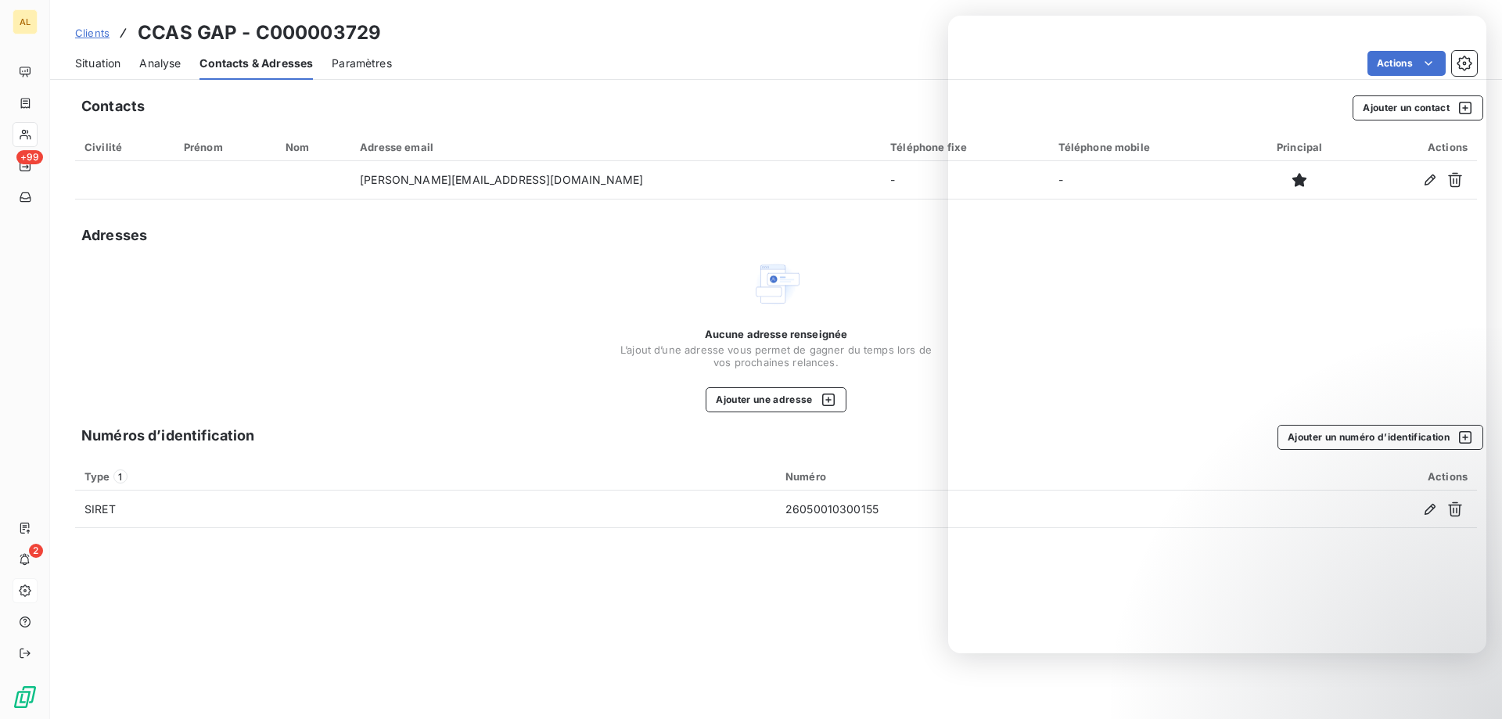
click at [857, 23] on div "Clients CCAS GAP - C000003729" at bounding box center [776, 33] width 1452 height 28
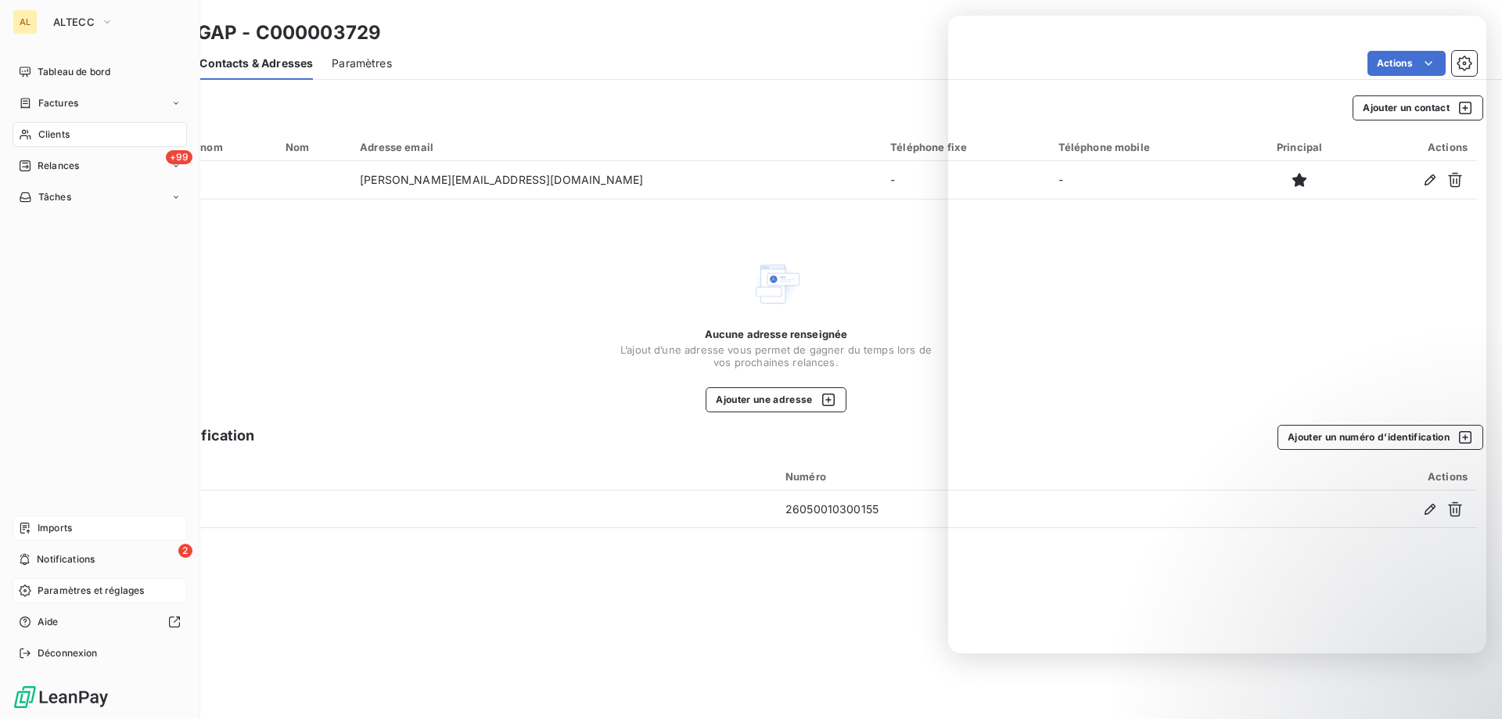
click at [84, 526] on div "Imports" at bounding box center [100, 527] width 174 height 25
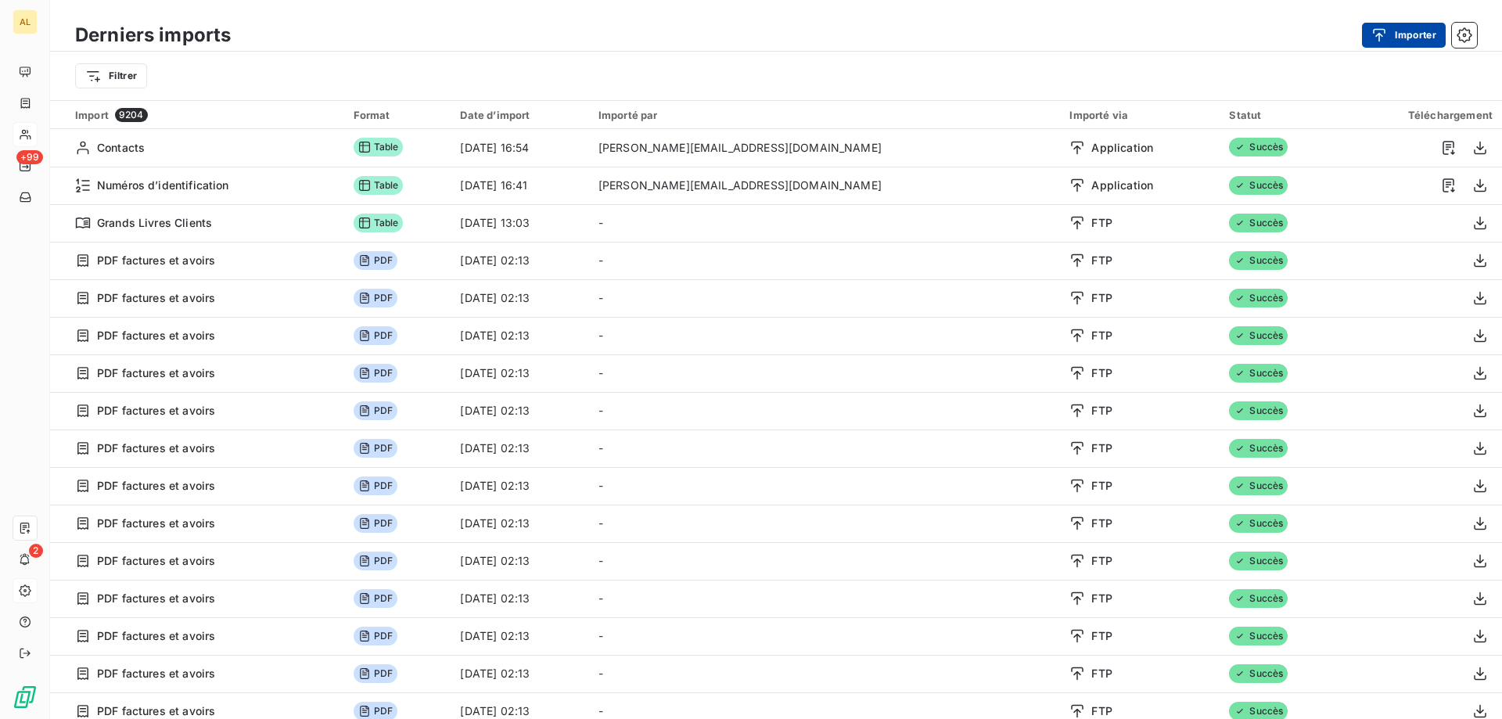
click at [1431, 32] on button "Importer" at bounding box center [1404, 35] width 84 height 25
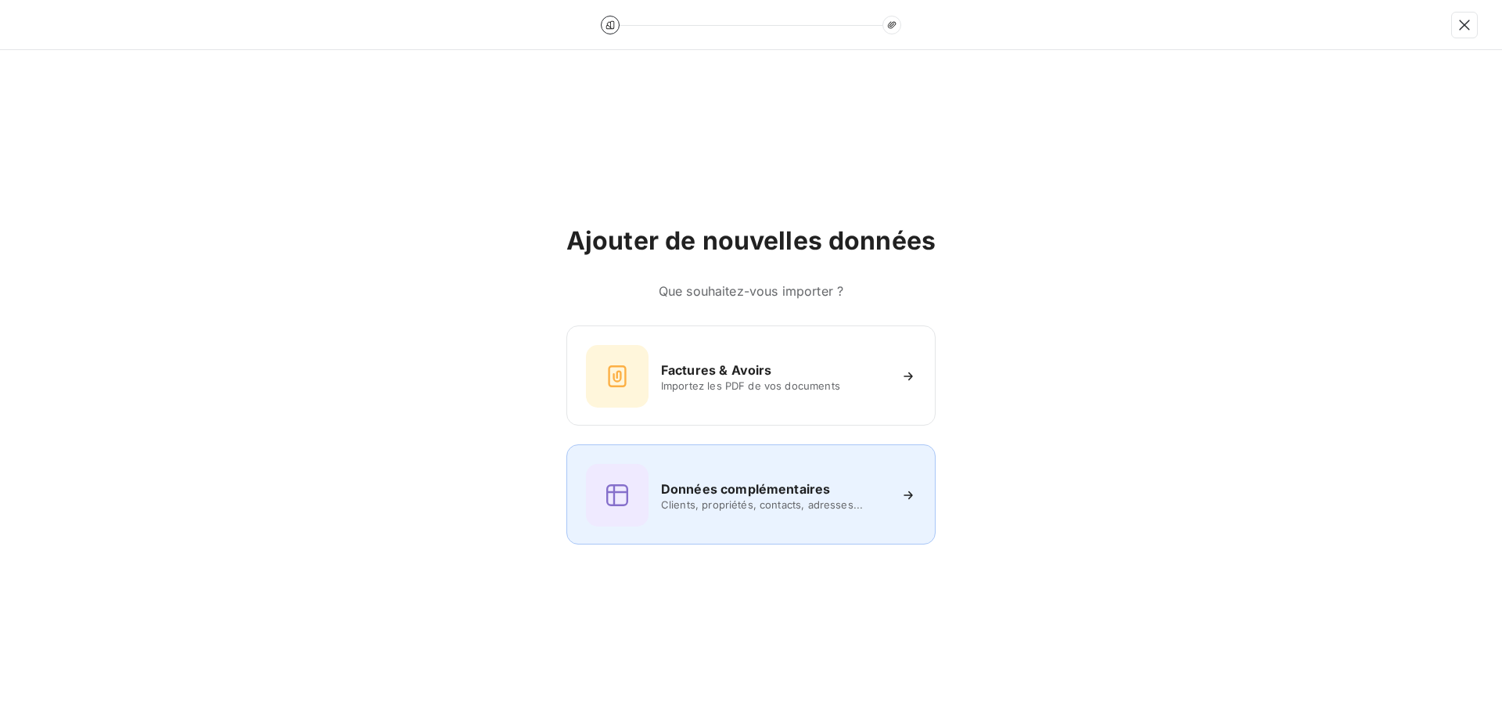
click at [779, 507] on span "Clients, propriétés, contacts, adresses..." at bounding box center [774, 504] width 227 height 13
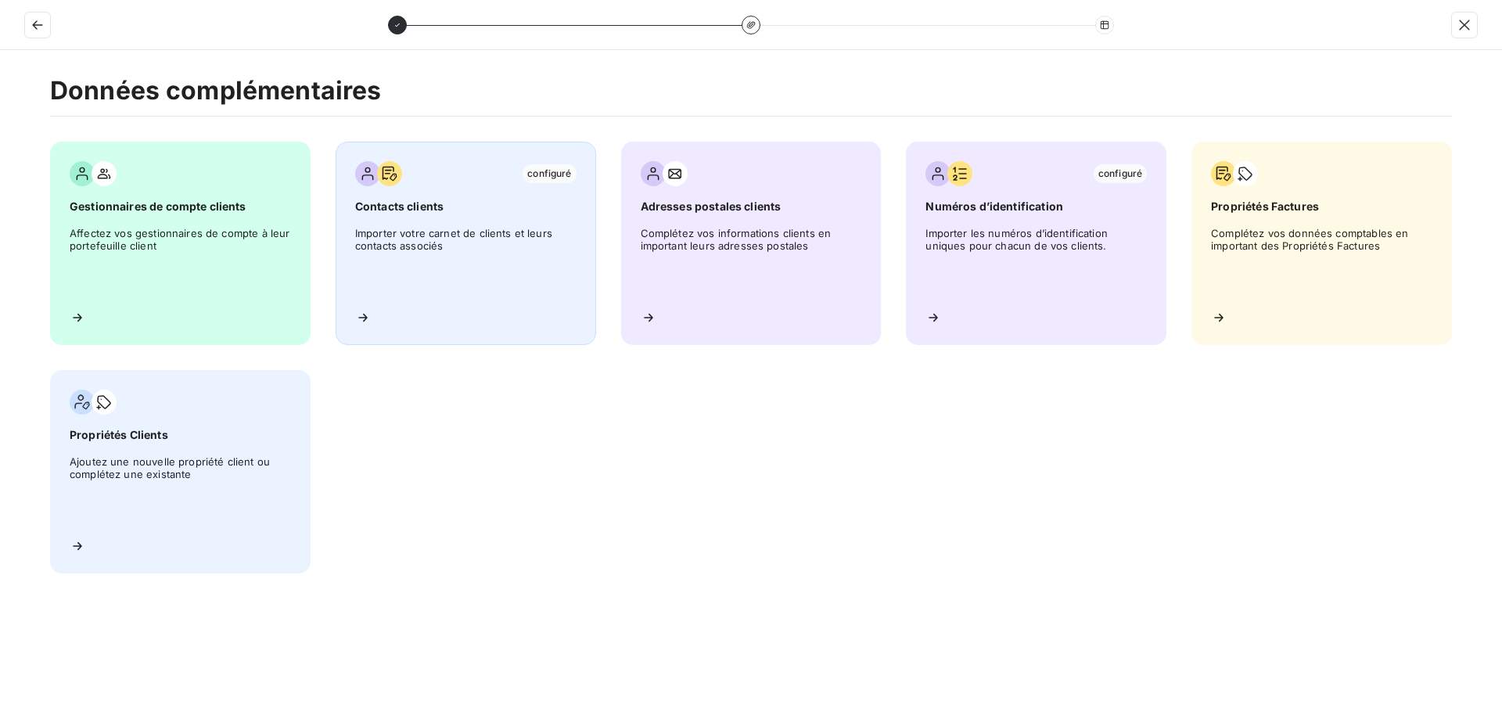
click at [373, 313] on div "configuré Contacts clients Importer votre carnet de clients et leurs contacts a…" at bounding box center [466, 243] width 260 height 203
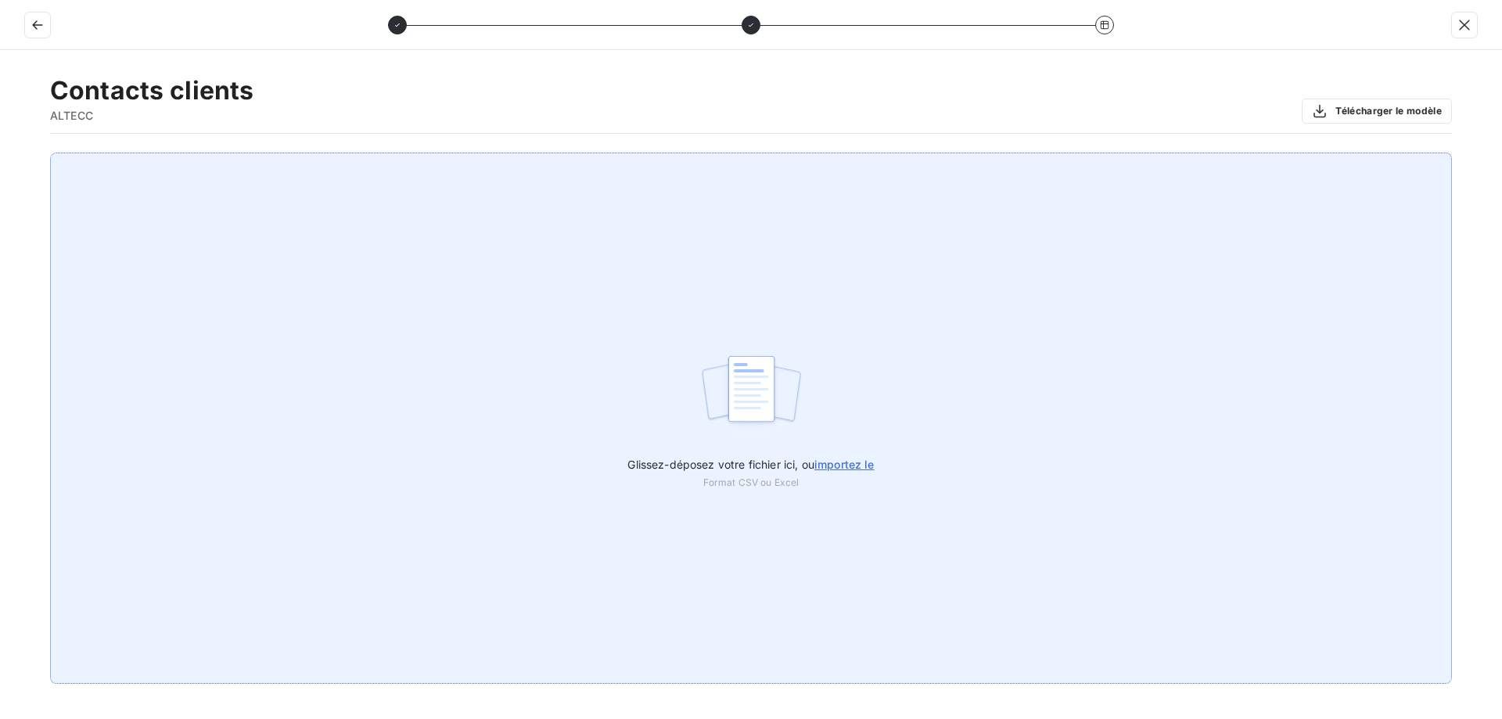
click at [832, 461] on span "importez le" at bounding box center [844, 464] width 60 height 13
click at [1, 153] on input "Glissez-déposez votre fichier ici, ou importez le" at bounding box center [0, 153] width 1 height 1
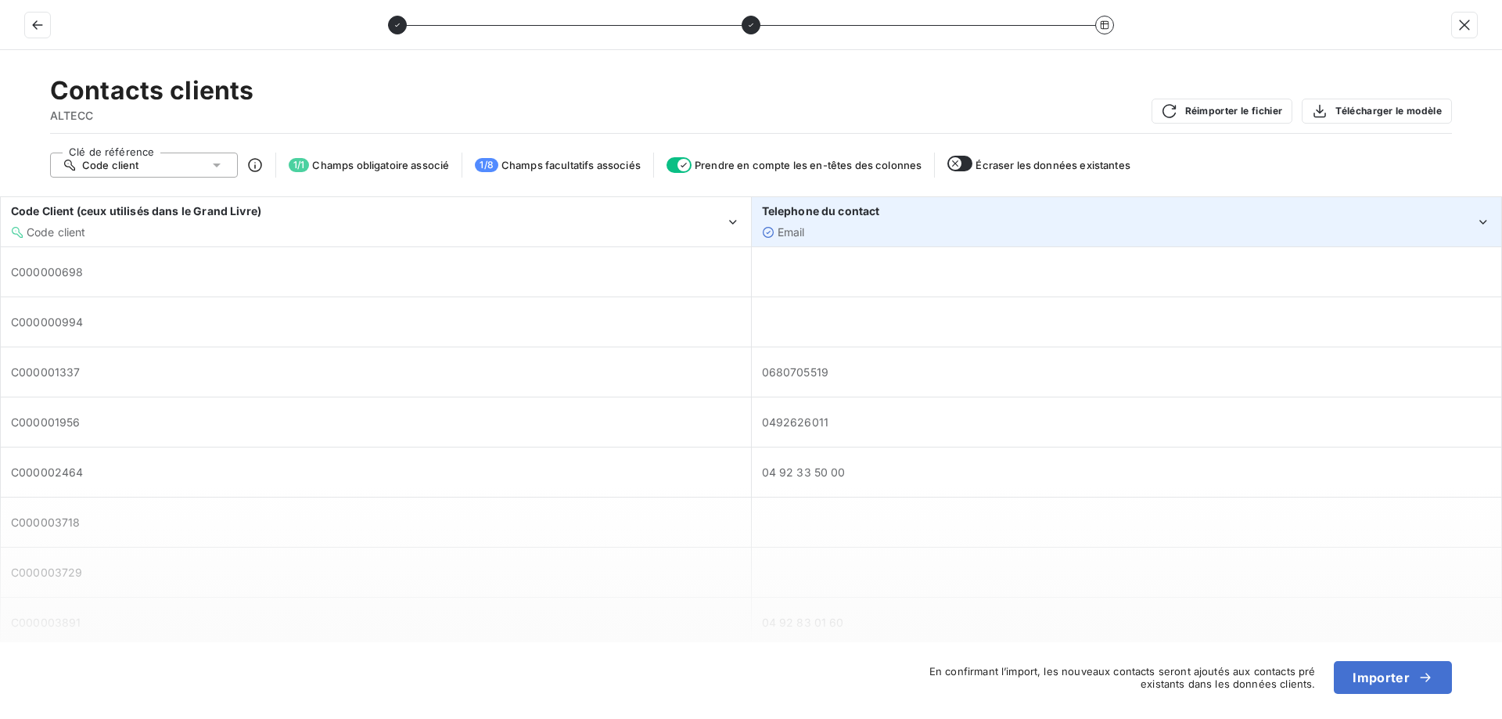
click at [860, 235] on div "Email" at bounding box center [1119, 233] width 714 height 16
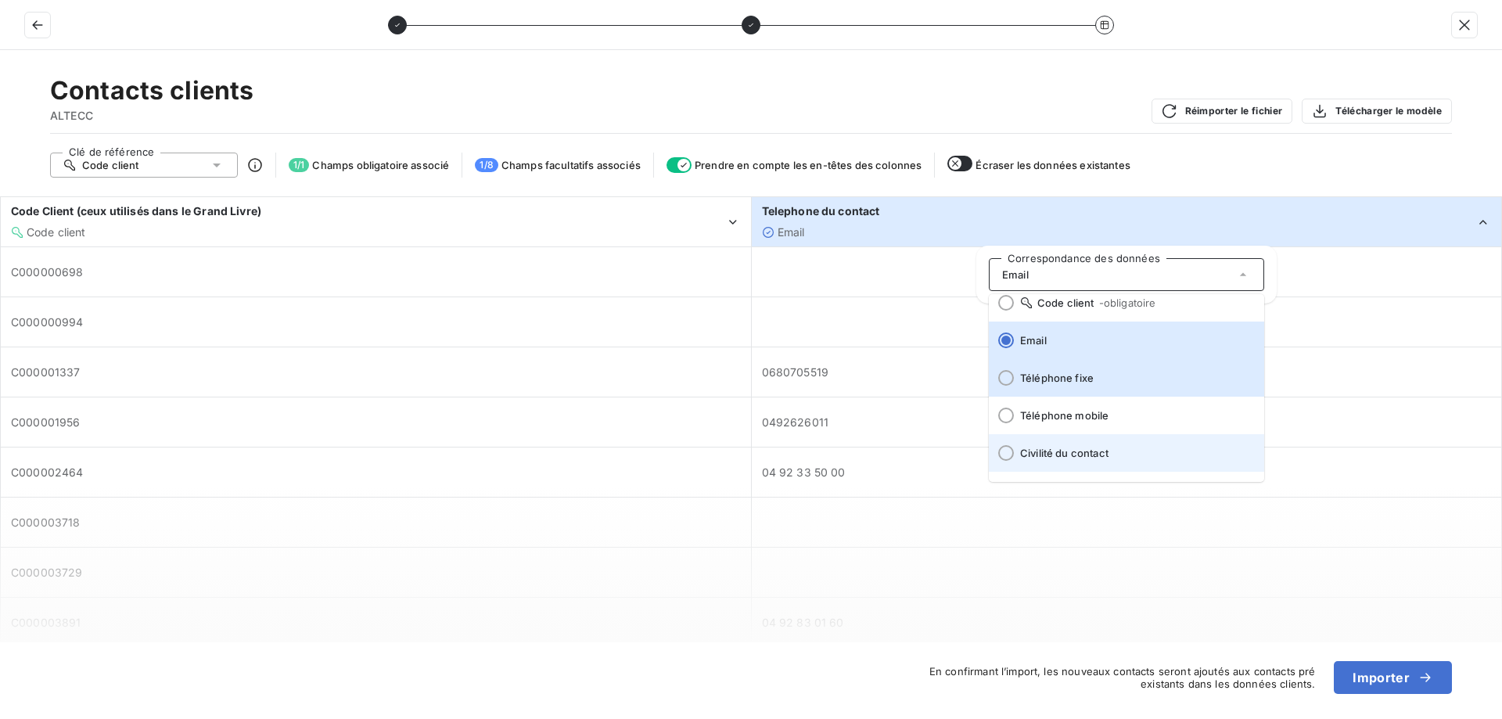
scroll to position [78, 0]
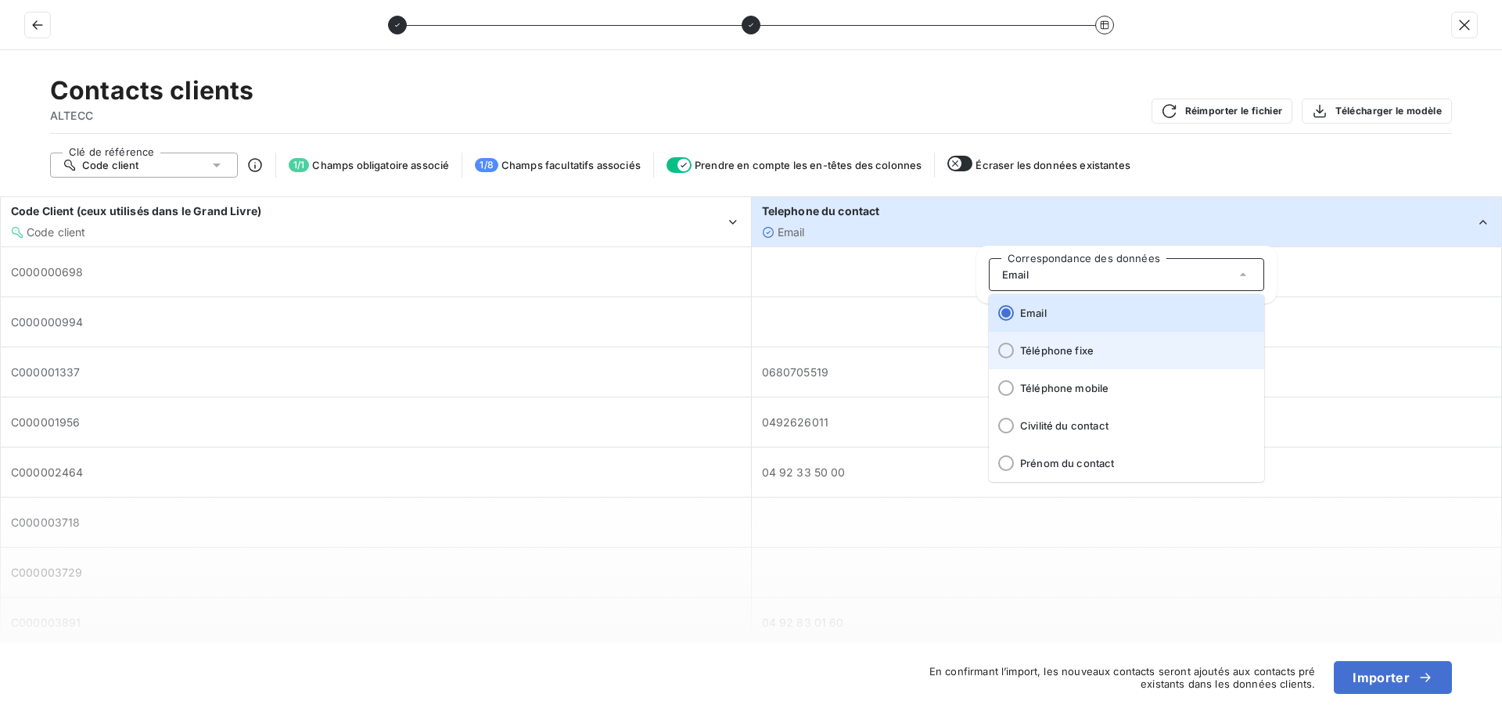
click at [1072, 344] on span "Téléphone fixe" at bounding box center [1136, 350] width 232 height 13
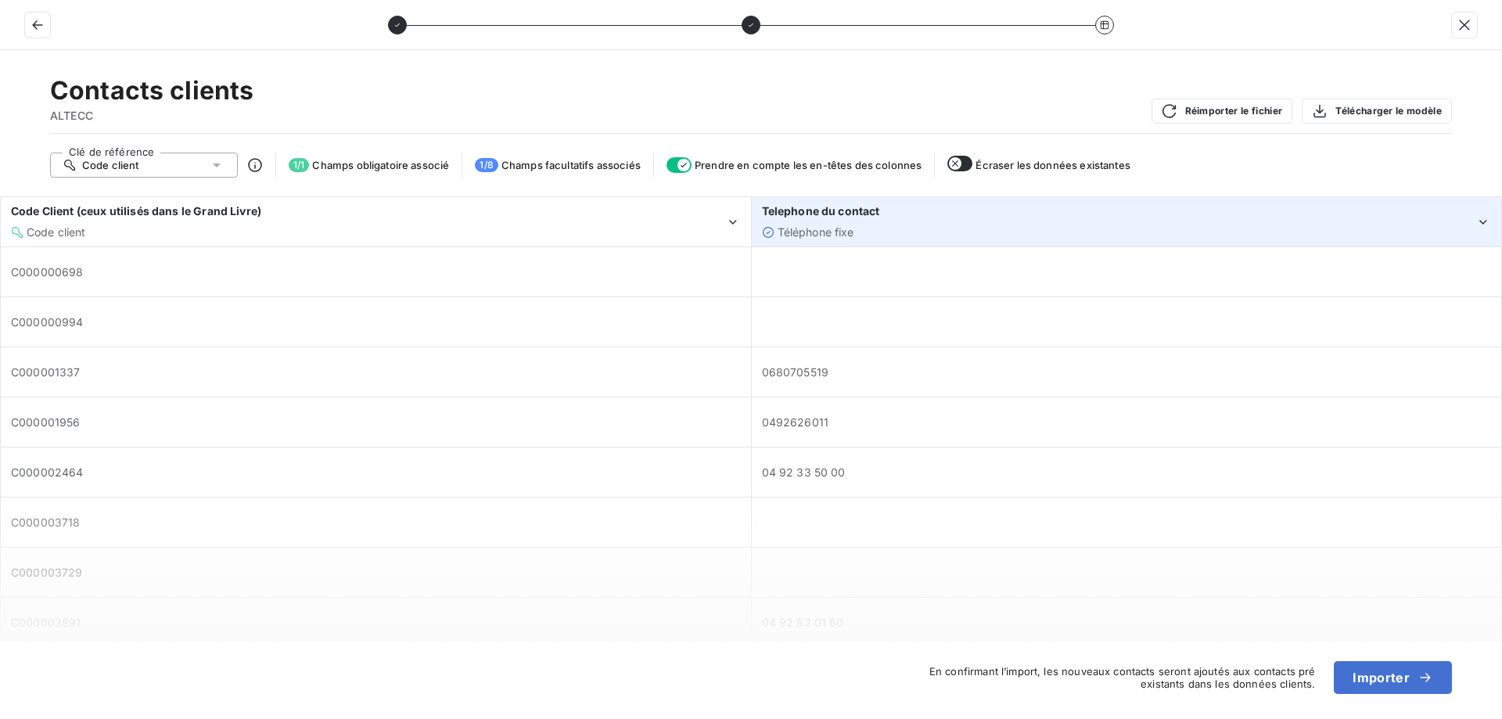
click at [974, 225] on div "Téléphone fixe" at bounding box center [1119, 233] width 714 height 16
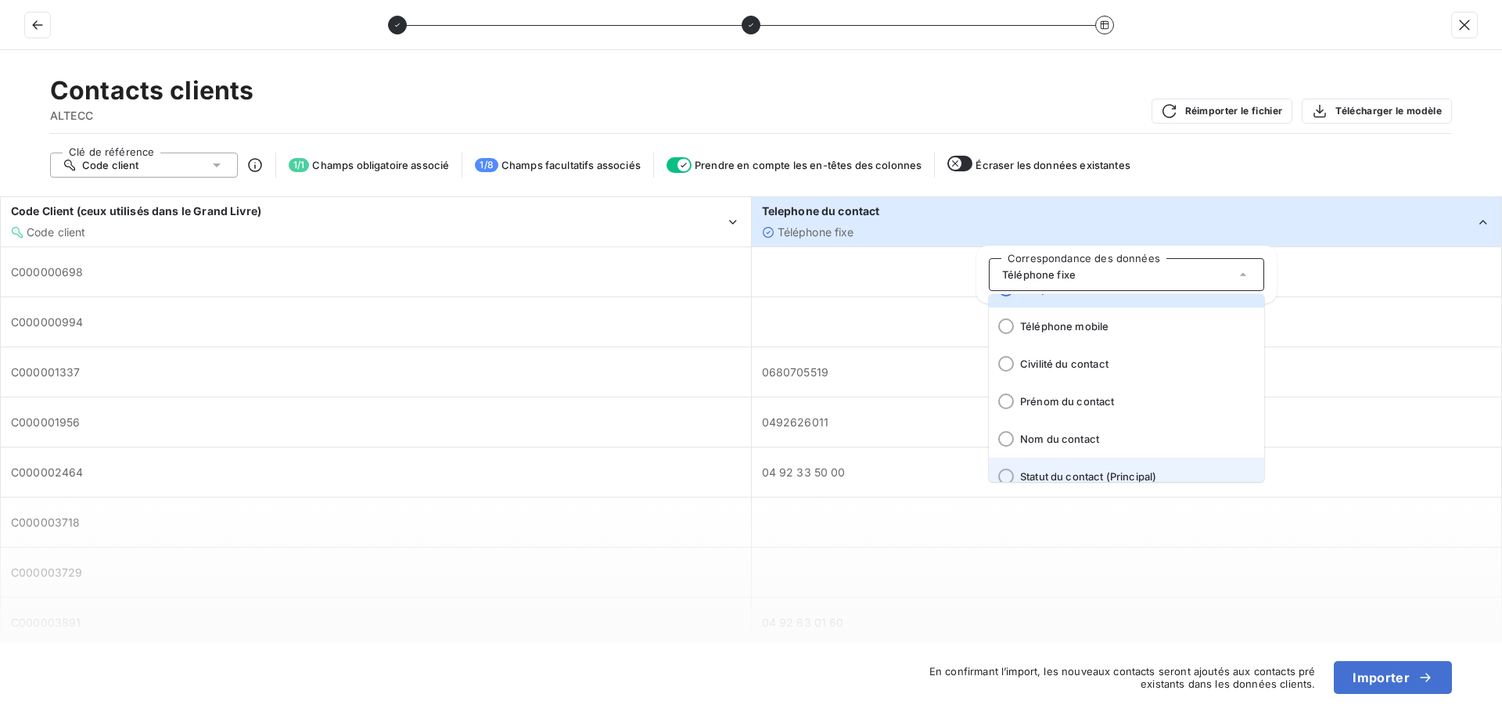
scroll to position [116, 0]
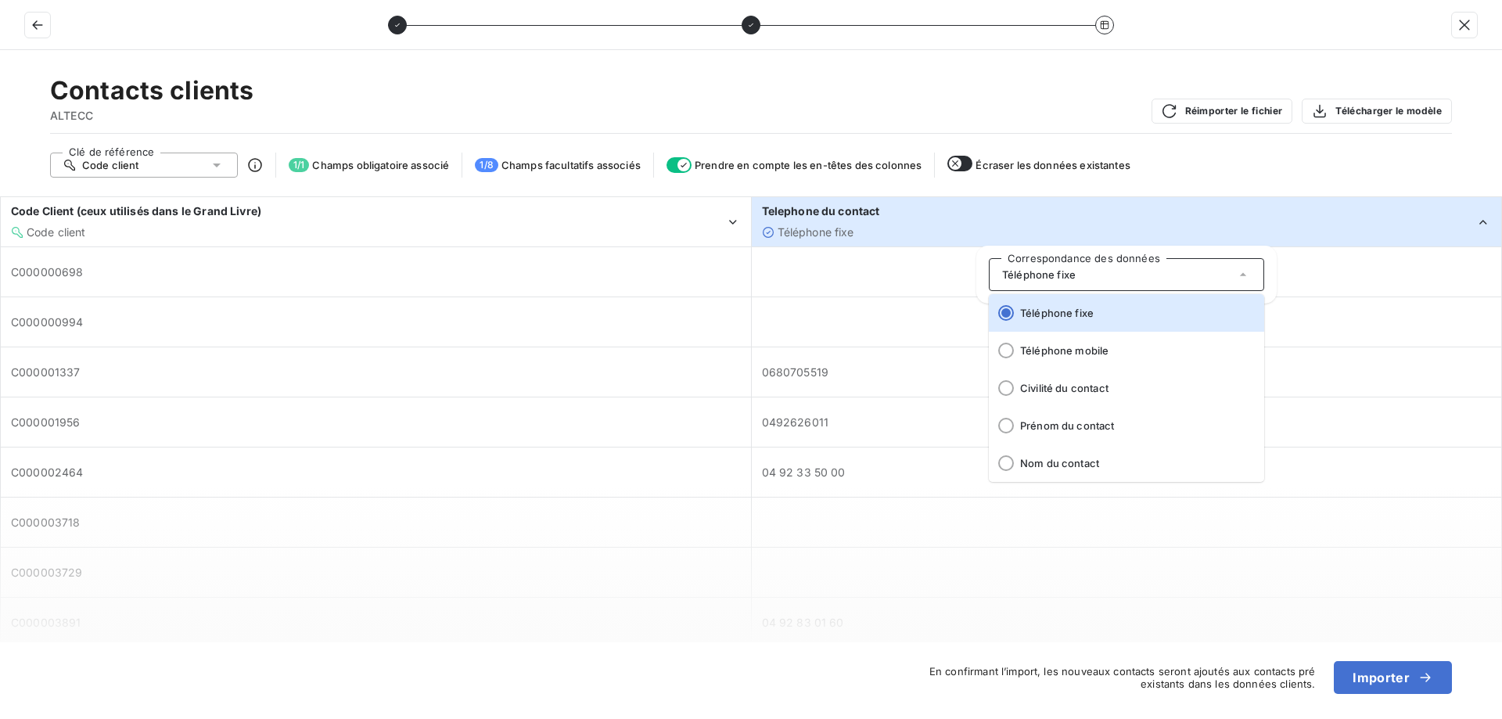
click at [934, 84] on div "Contacts clients ALTECC Réimporter le fichier Télécharger le modèle" at bounding box center [751, 104] width 1402 height 59
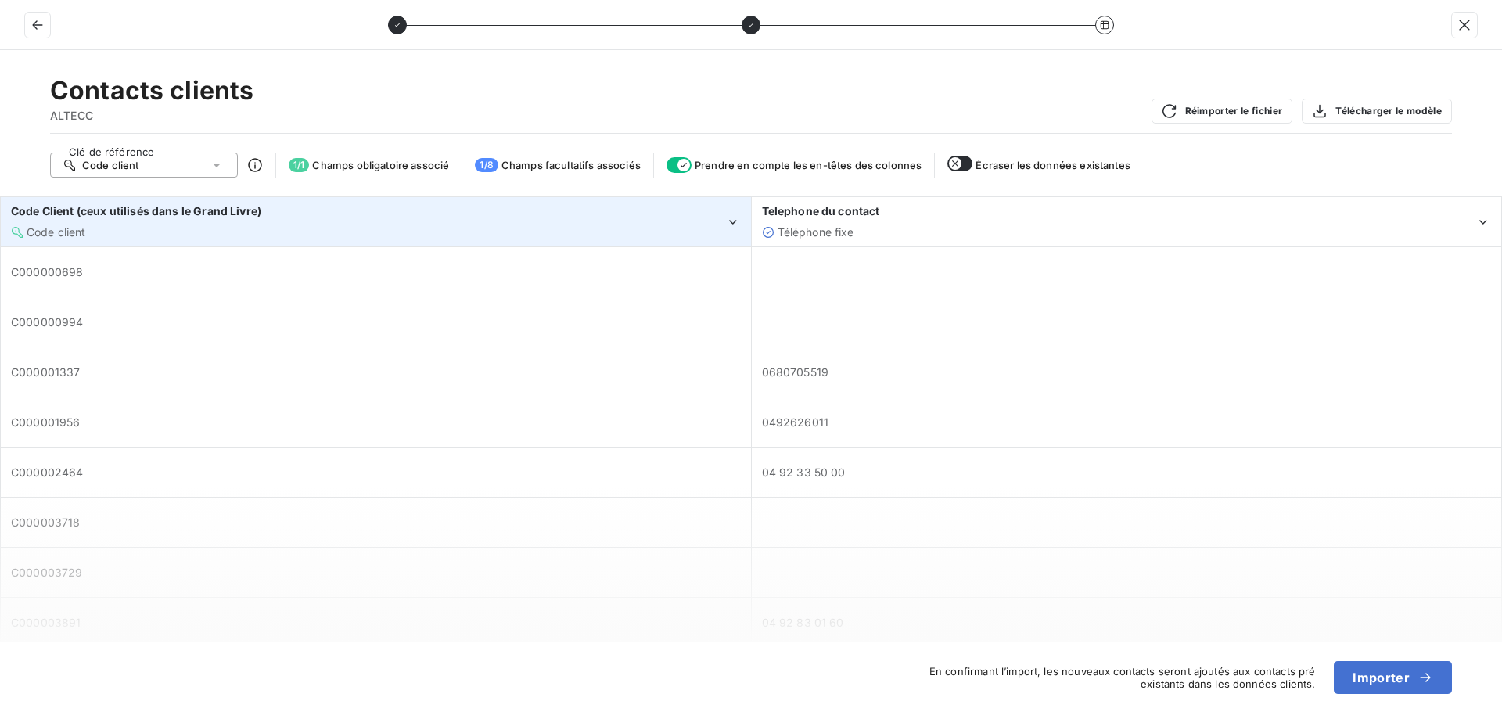
click at [490, 225] on div "Code client" at bounding box center [368, 233] width 714 height 16
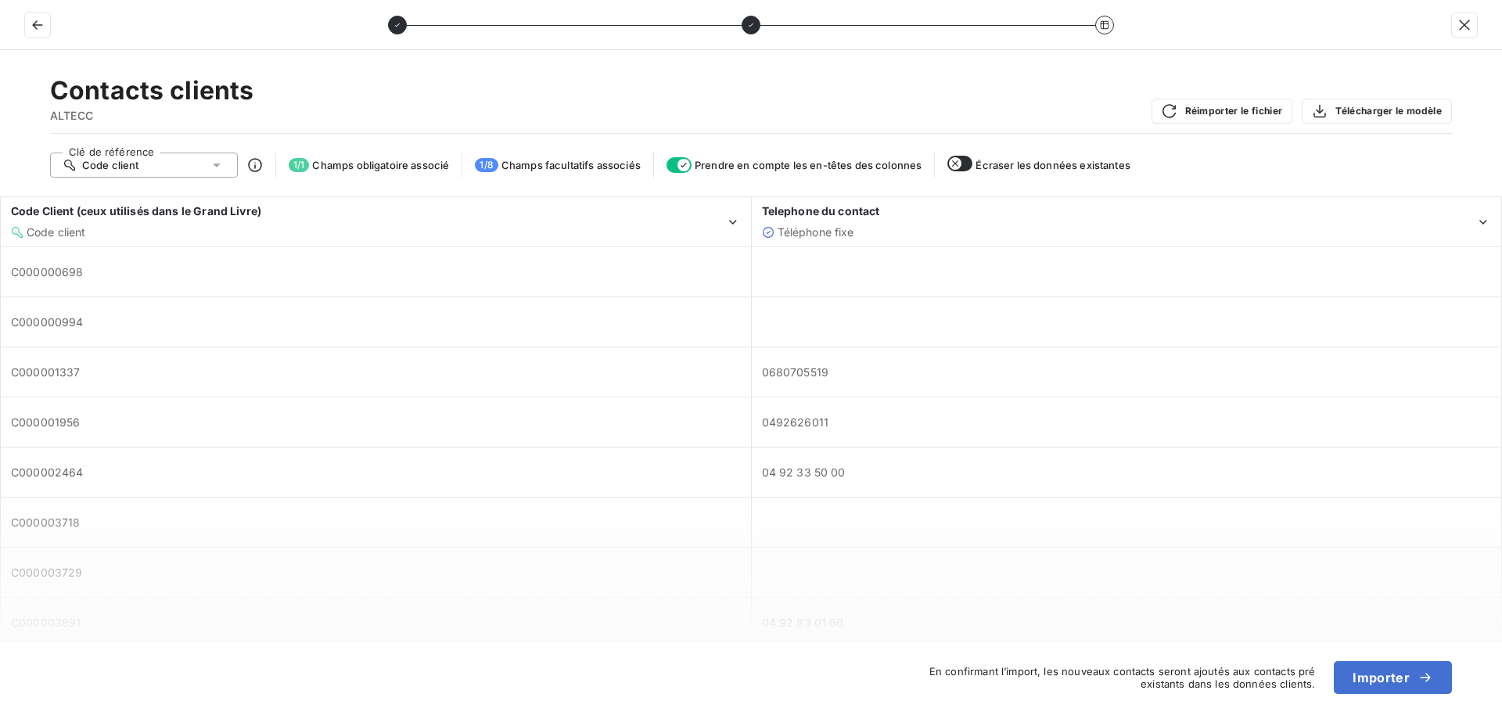
click at [656, 92] on div "Contacts clients ALTECC Réimporter le fichier Télécharger le modèle" at bounding box center [751, 104] width 1402 height 59
click at [917, 100] on div "Contacts clients ALTECC Réimporter le fichier Télécharger le modèle" at bounding box center [751, 104] width 1402 height 59
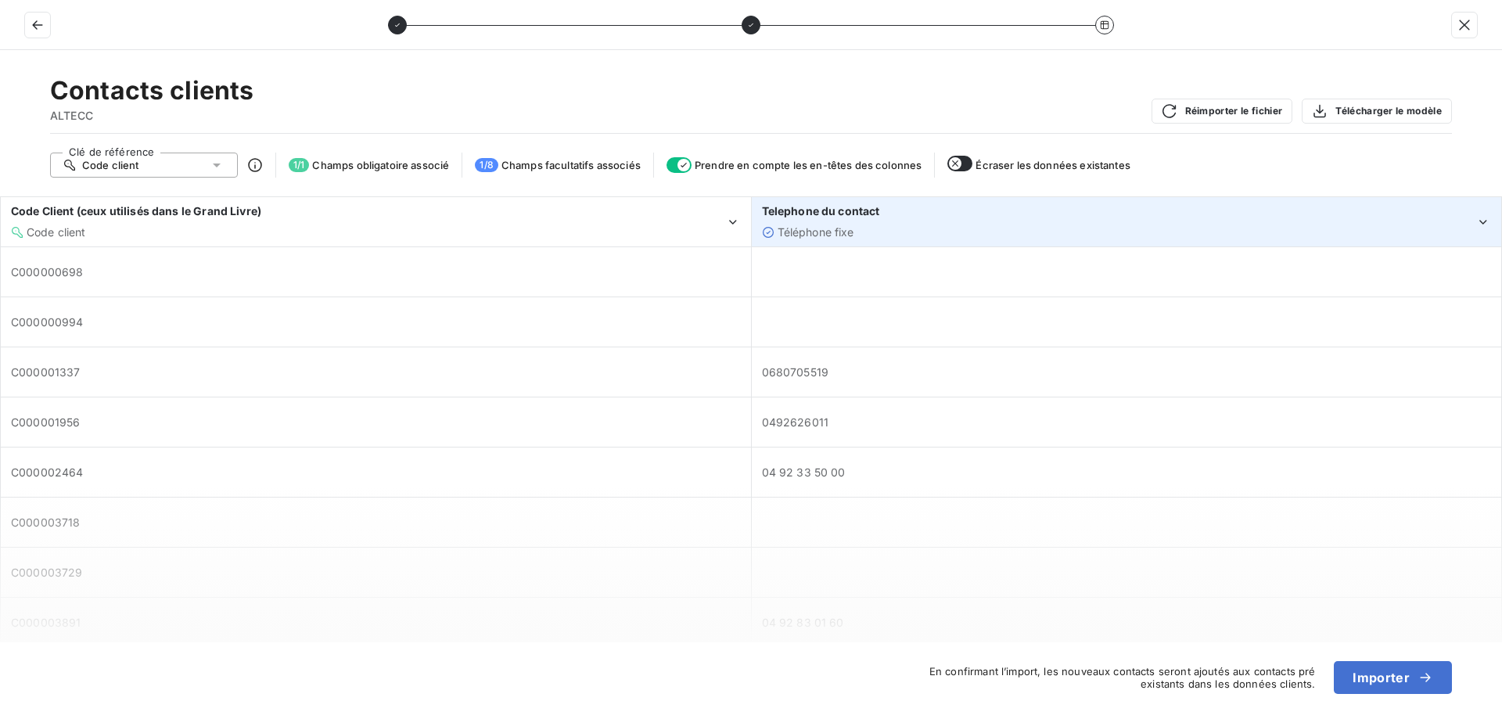
click at [1467, 213] on div "Telephone du contact" at bounding box center [1119, 211] width 714 height 16
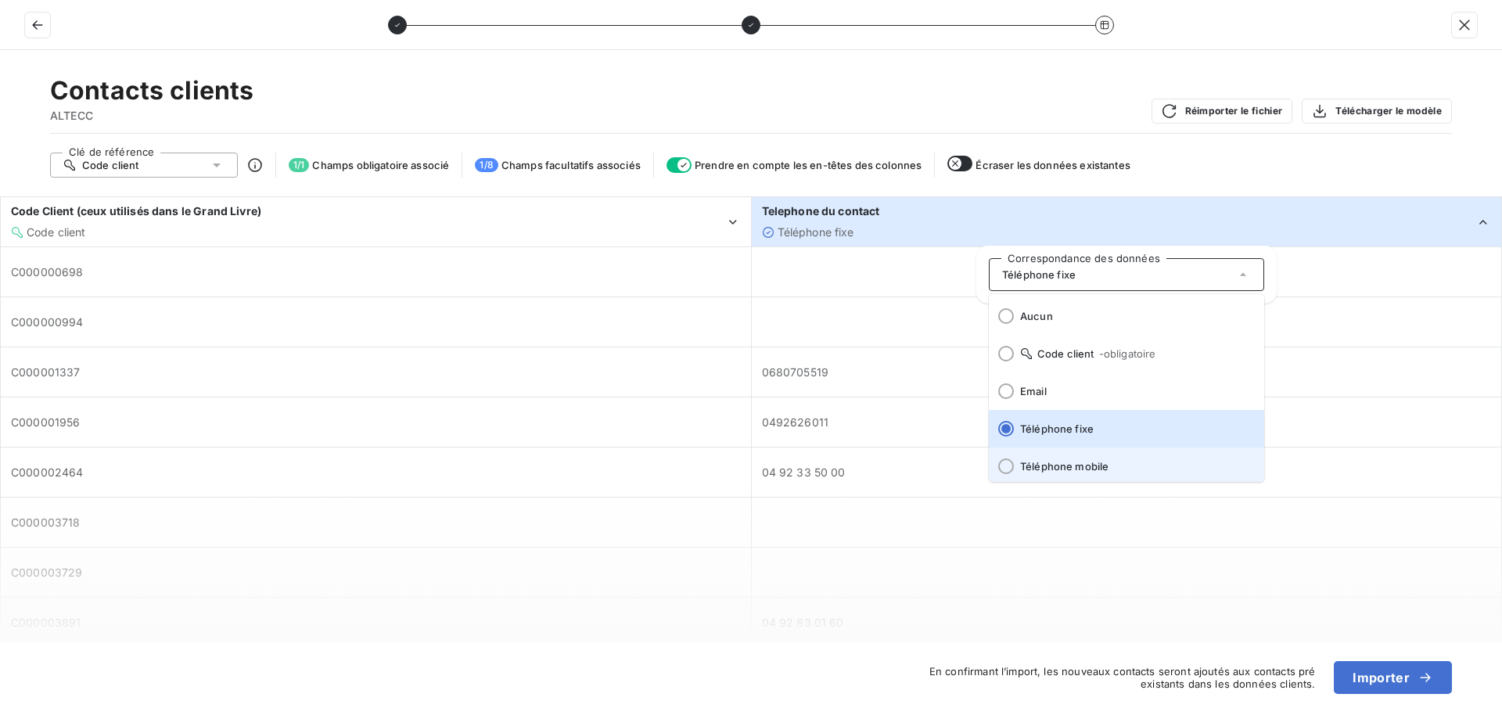
click at [1008, 472] on span at bounding box center [1001, 466] width 25 height 38
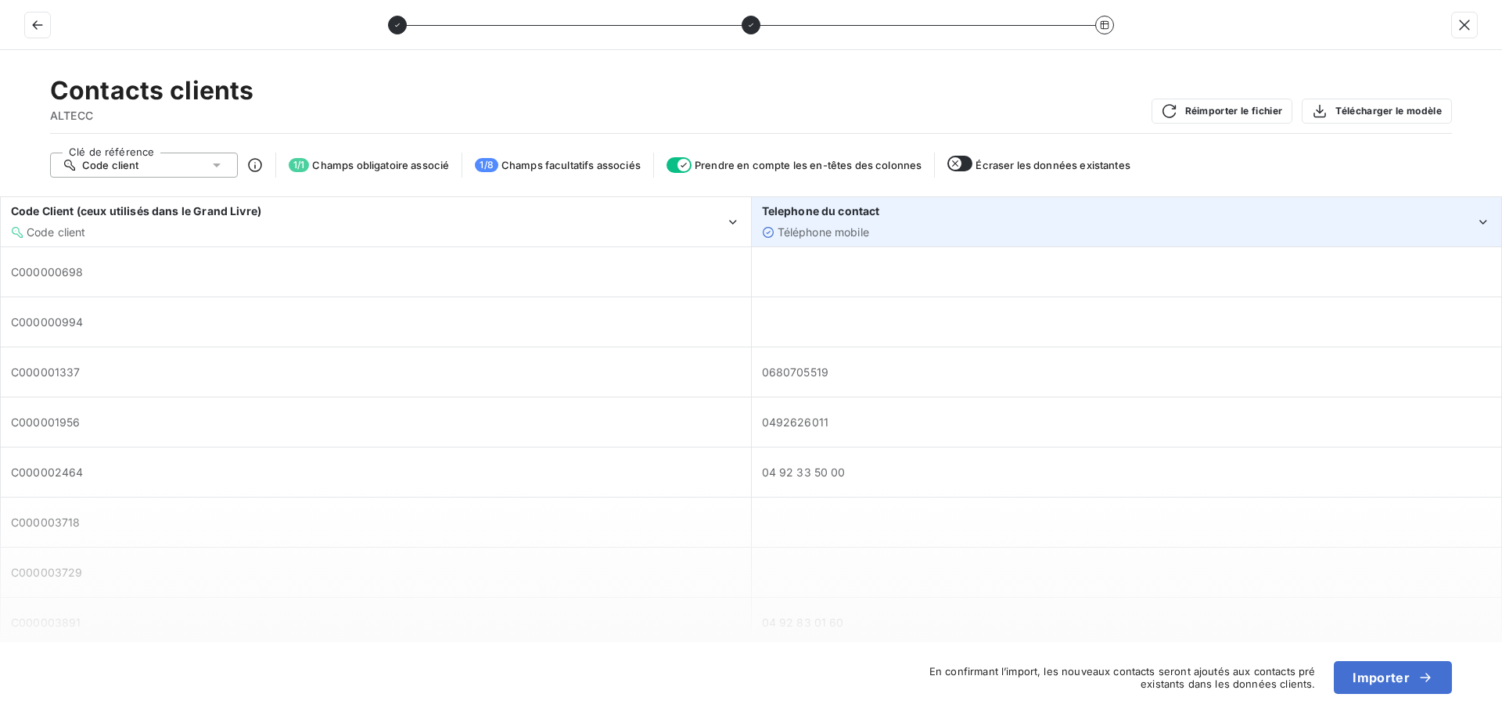
click at [1037, 231] on div "Téléphone mobile" at bounding box center [1119, 233] width 714 height 16
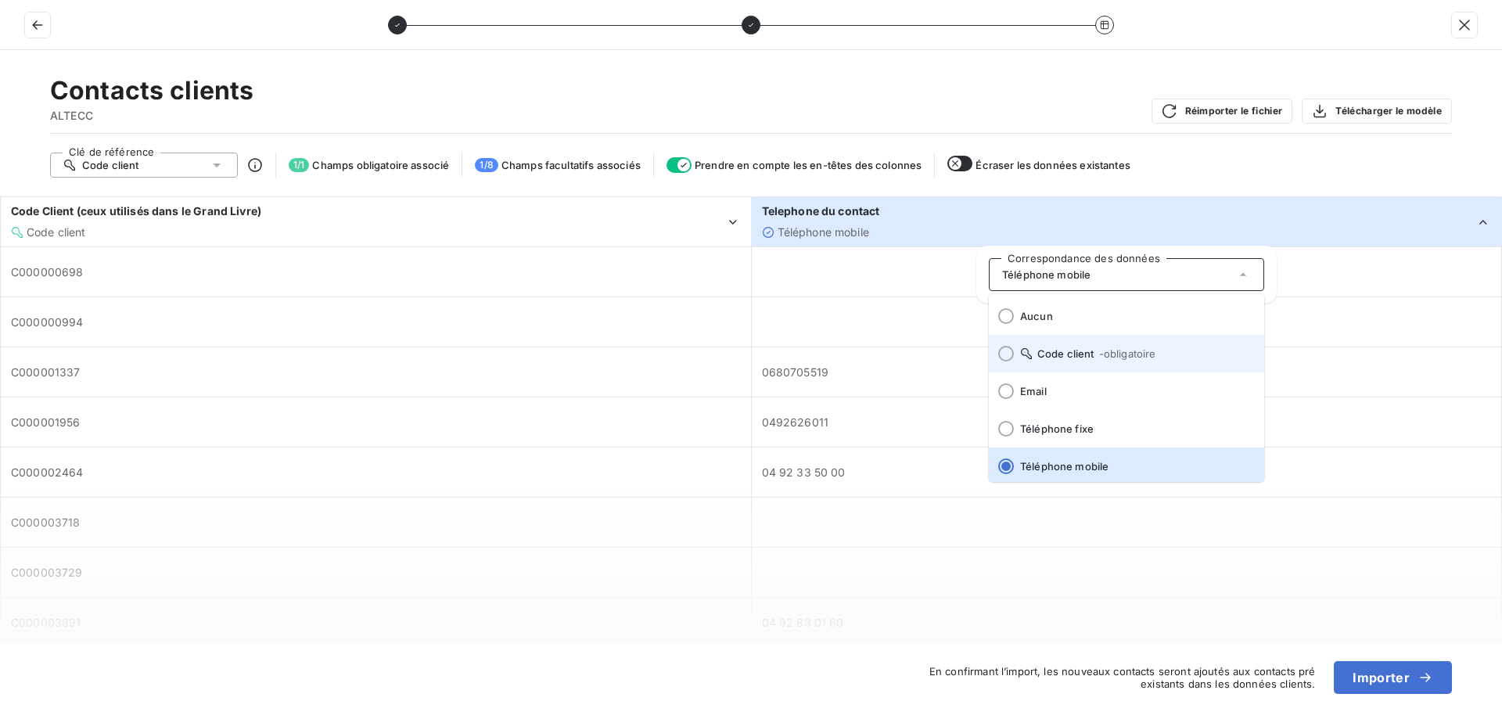
scroll to position [3, 0]
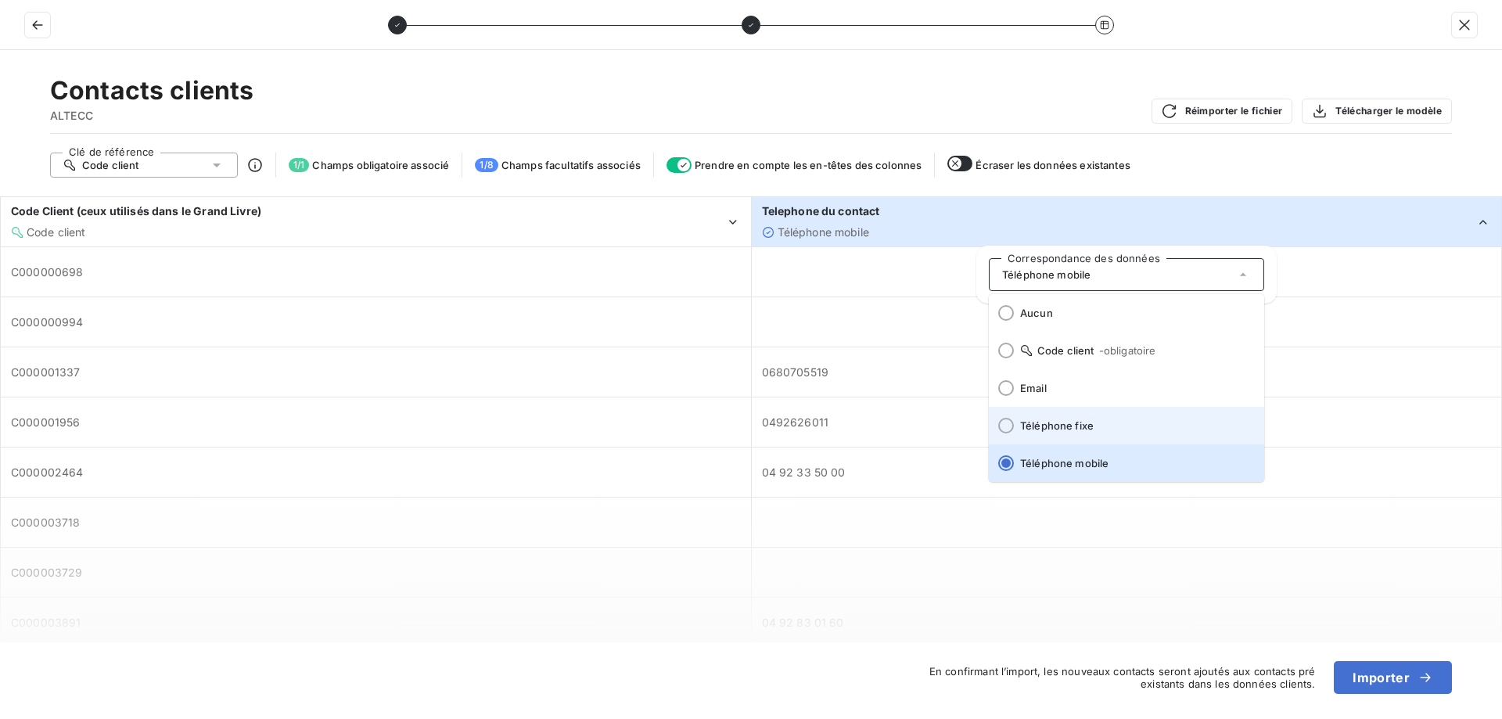
click at [1012, 424] on div at bounding box center [1006, 426] width 16 height 16
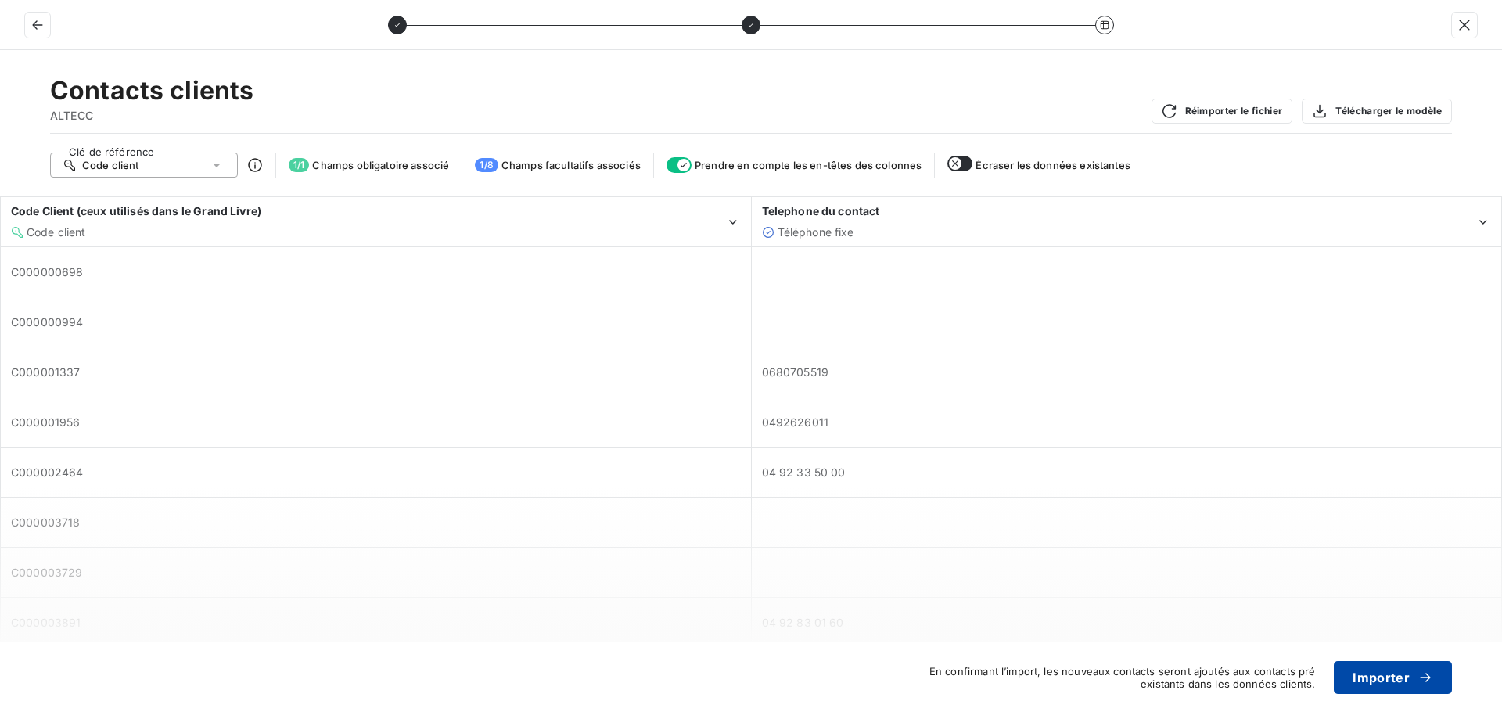
click at [1380, 688] on button "Importer" at bounding box center [1393, 677] width 118 height 33
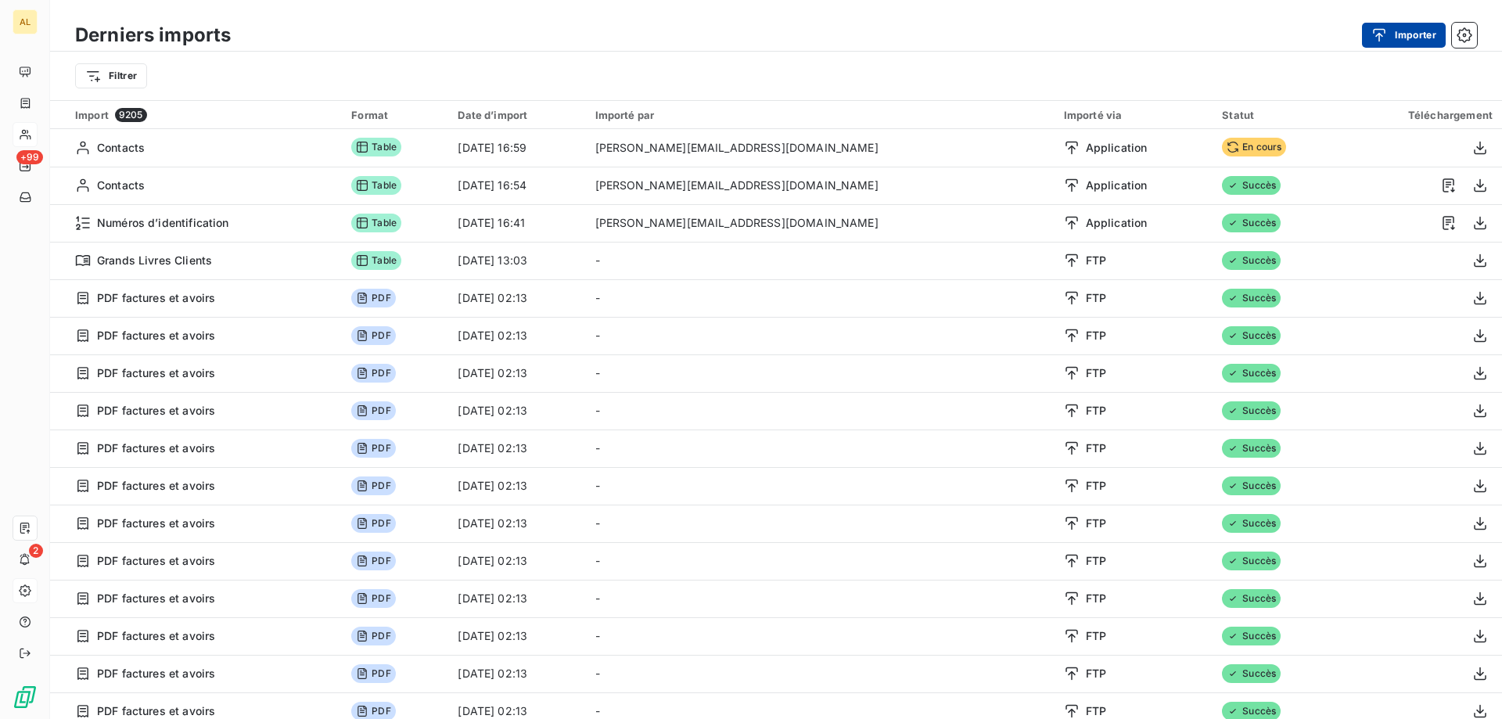
click at [1404, 32] on button "Importer" at bounding box center [1404, 35] width 84 height 25
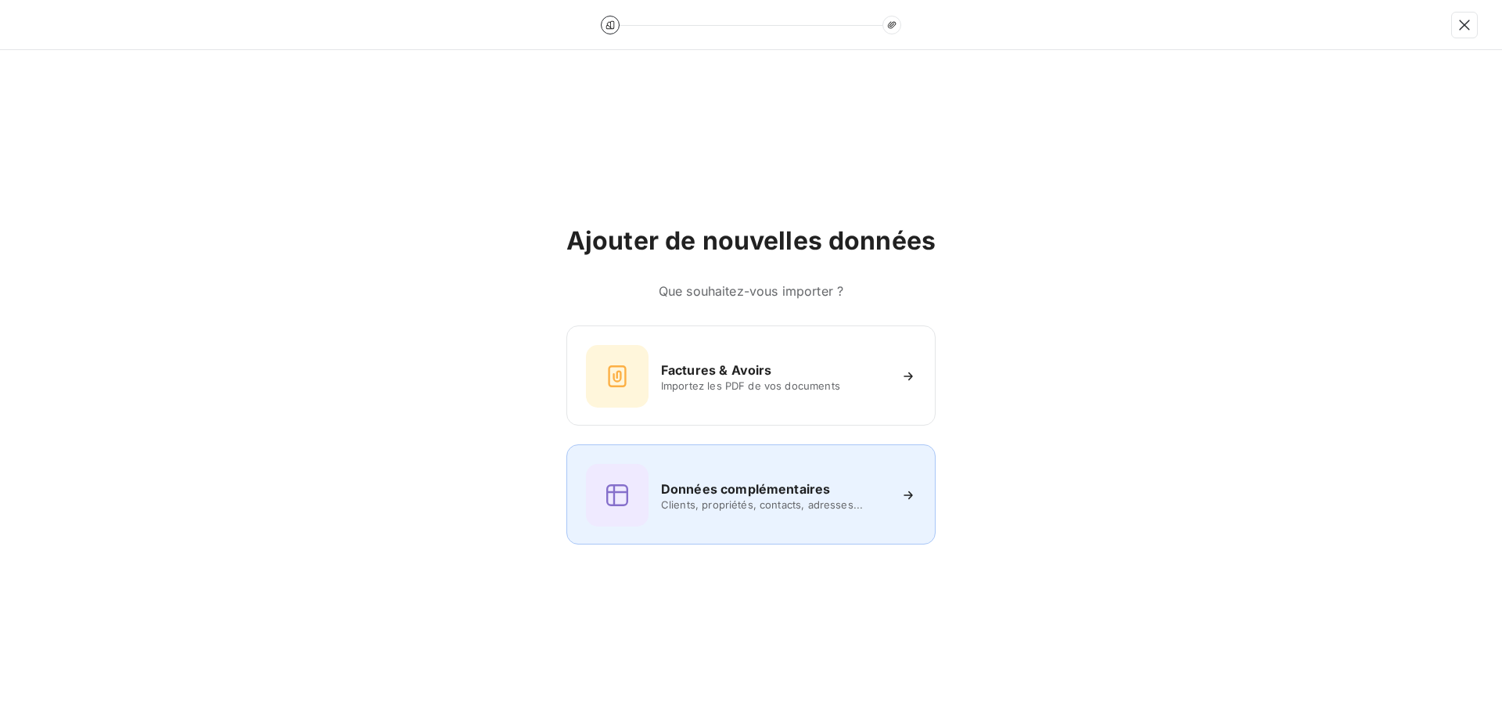
click at [871, 503] on span "Clients, propriétés, contacts, adresses..." at bounding box center [774, 504] width 227 height 13
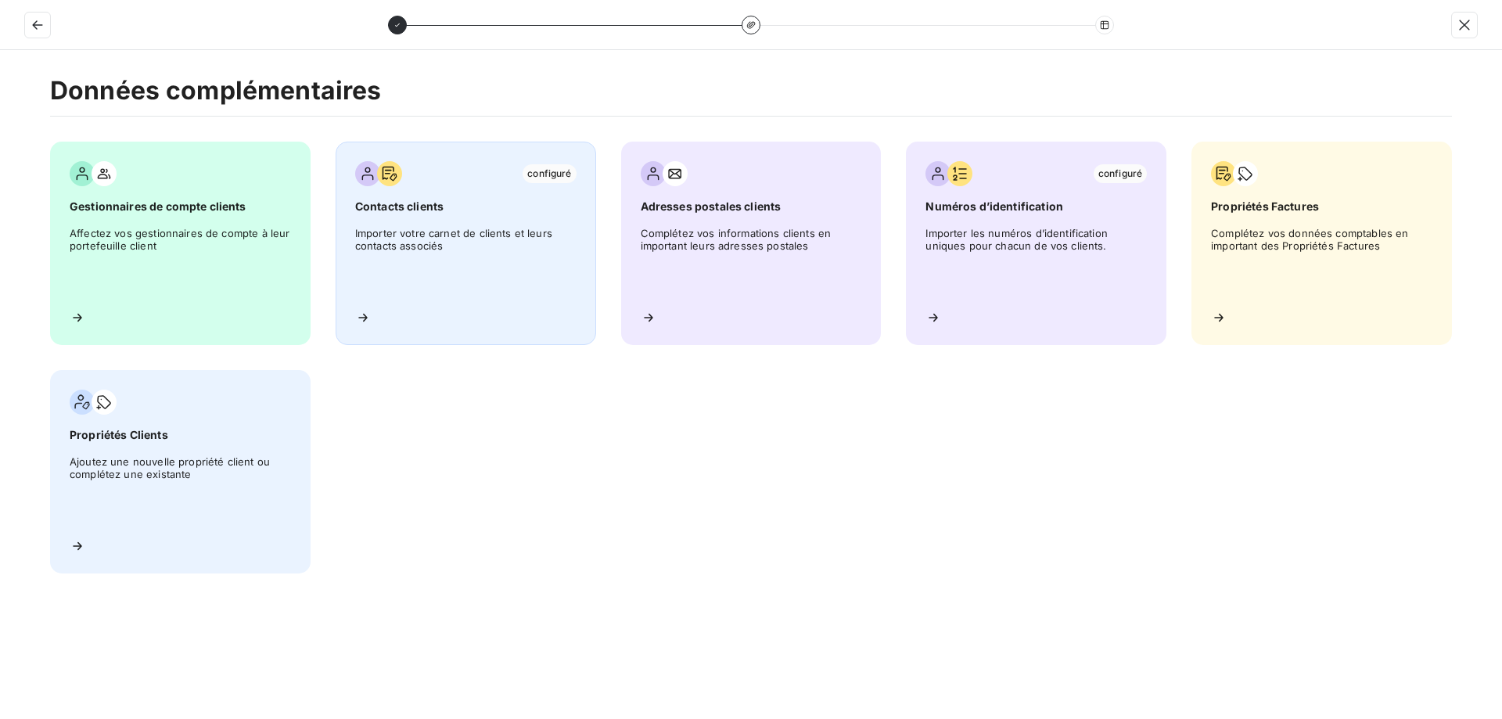
click at [507, 254] on span "Importer votre carnet de clients et leurs contacts associés" at bounding box center [465, 262] width 221 height 70
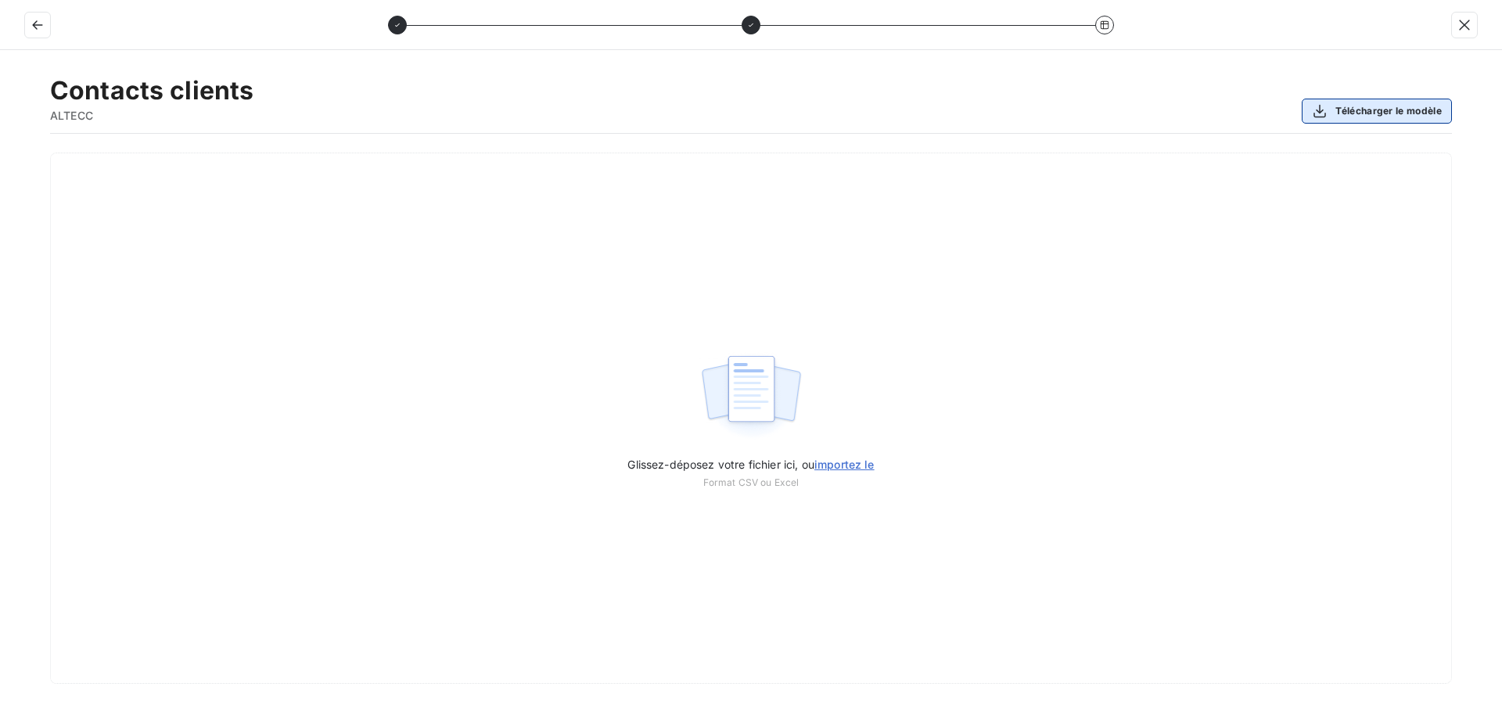
click at [1370, 109] on button "Télécharger le modèle" at bounding box center [1377, 111] width 150 height 25
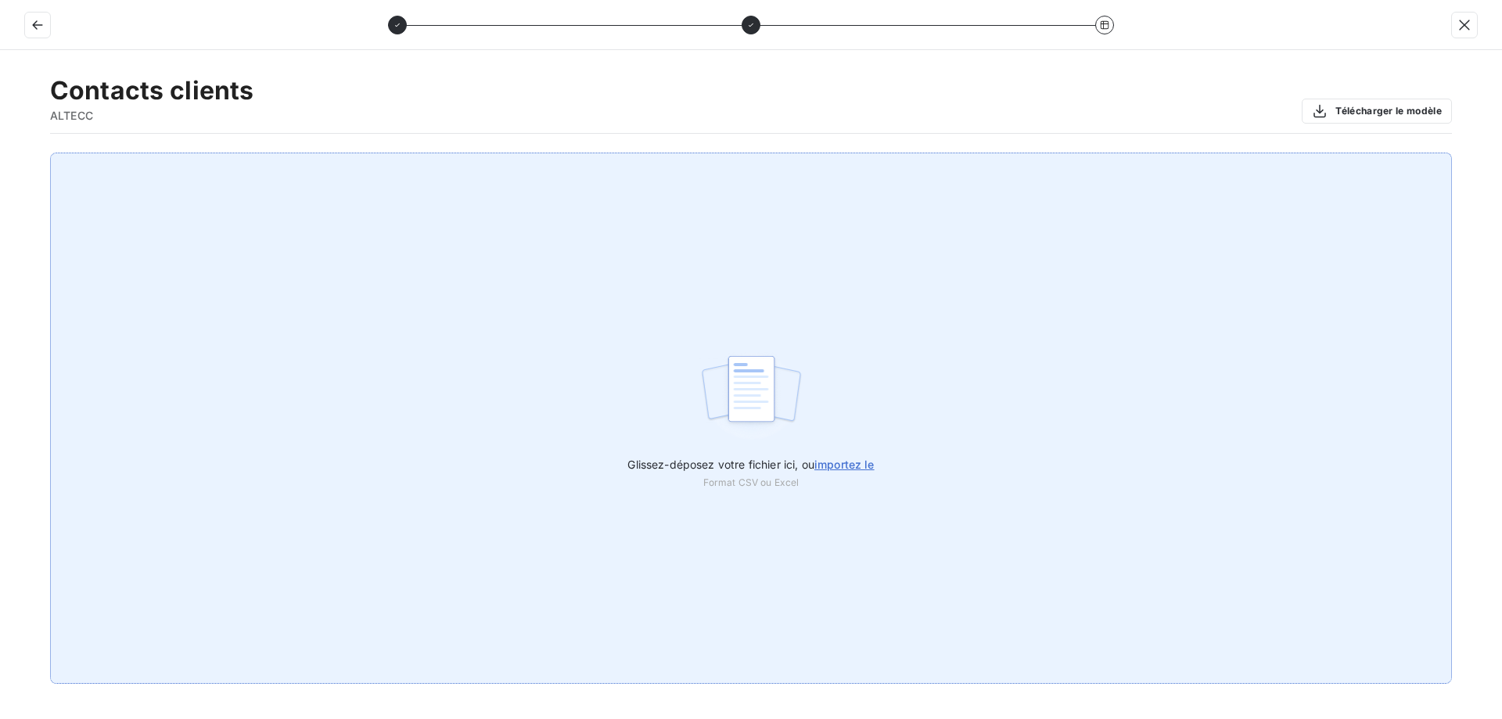
click at [873, 462] on span "importez le" at bounding box center [844, 464] width 60 height 13
click at [1, 153] on input "Glissez-déposez votre fichier ici, ou importez le" at bounding box center [0, 153] width 1 height 1
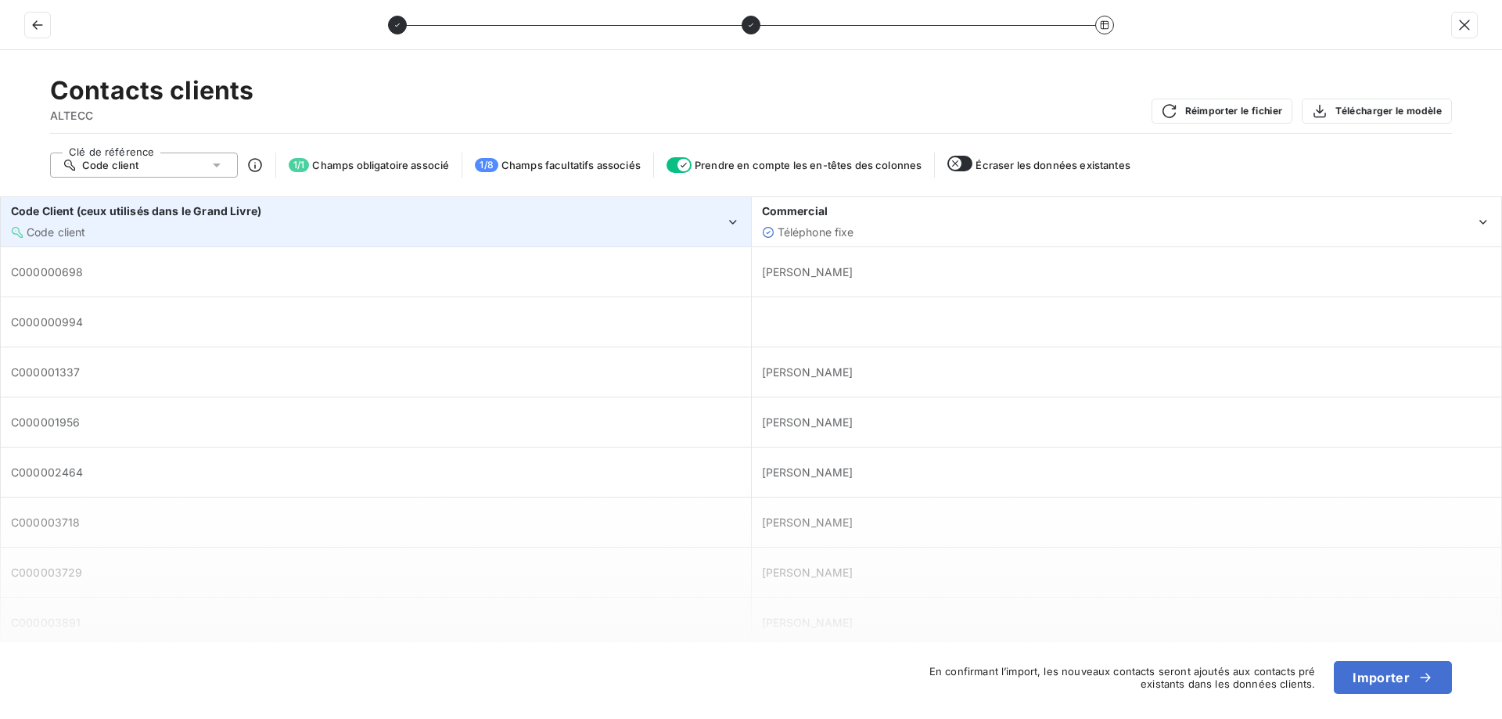
click at [721, 217] on div "Code Client (ceux utilisés dans le Grand Livre)" at bounding box center [368, 211] width 714 height 16
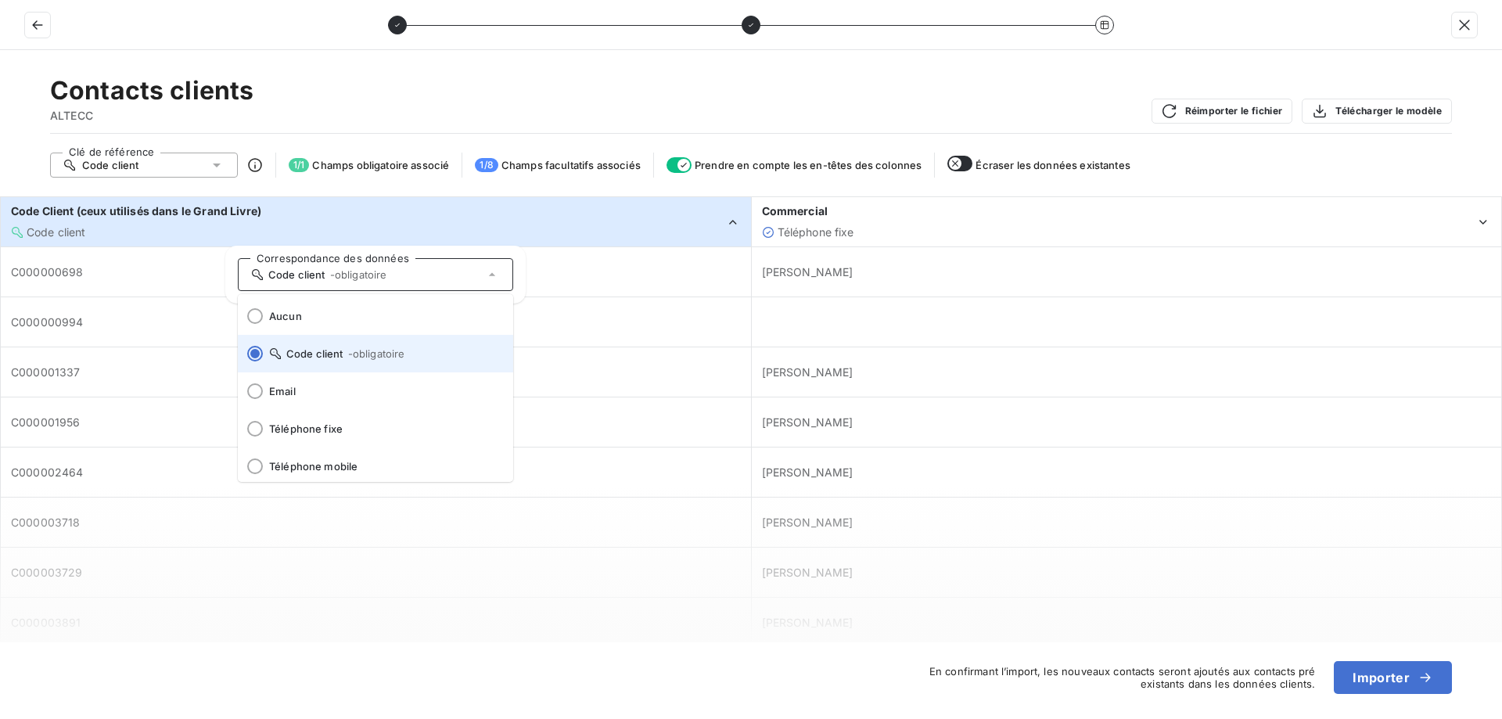
click at [416, 354] on span "Code client - obligatoire" at bounding box center [385, 353] width 232 height 13
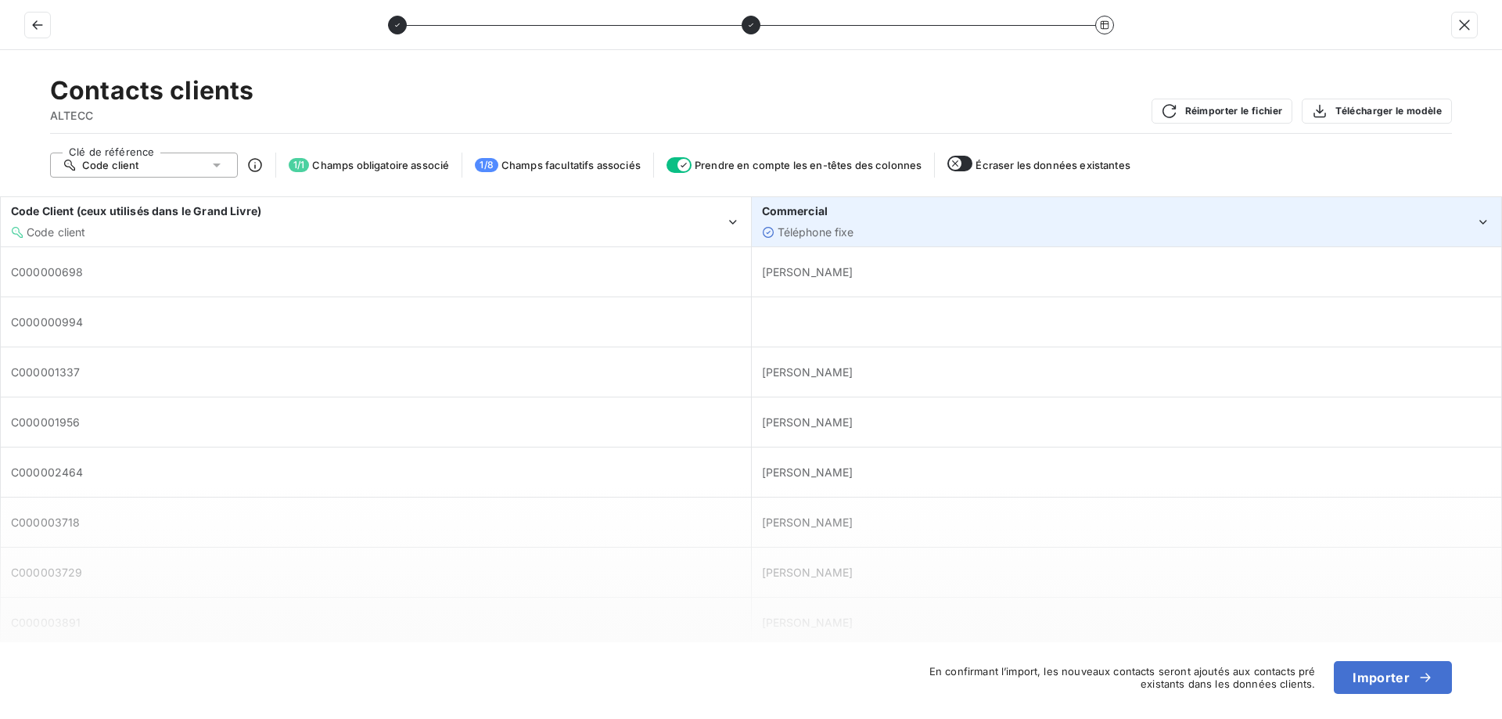
click at [1002, 225] on div "Téléphone fixe" at bounding box center [1119, 233] width 714 height 16
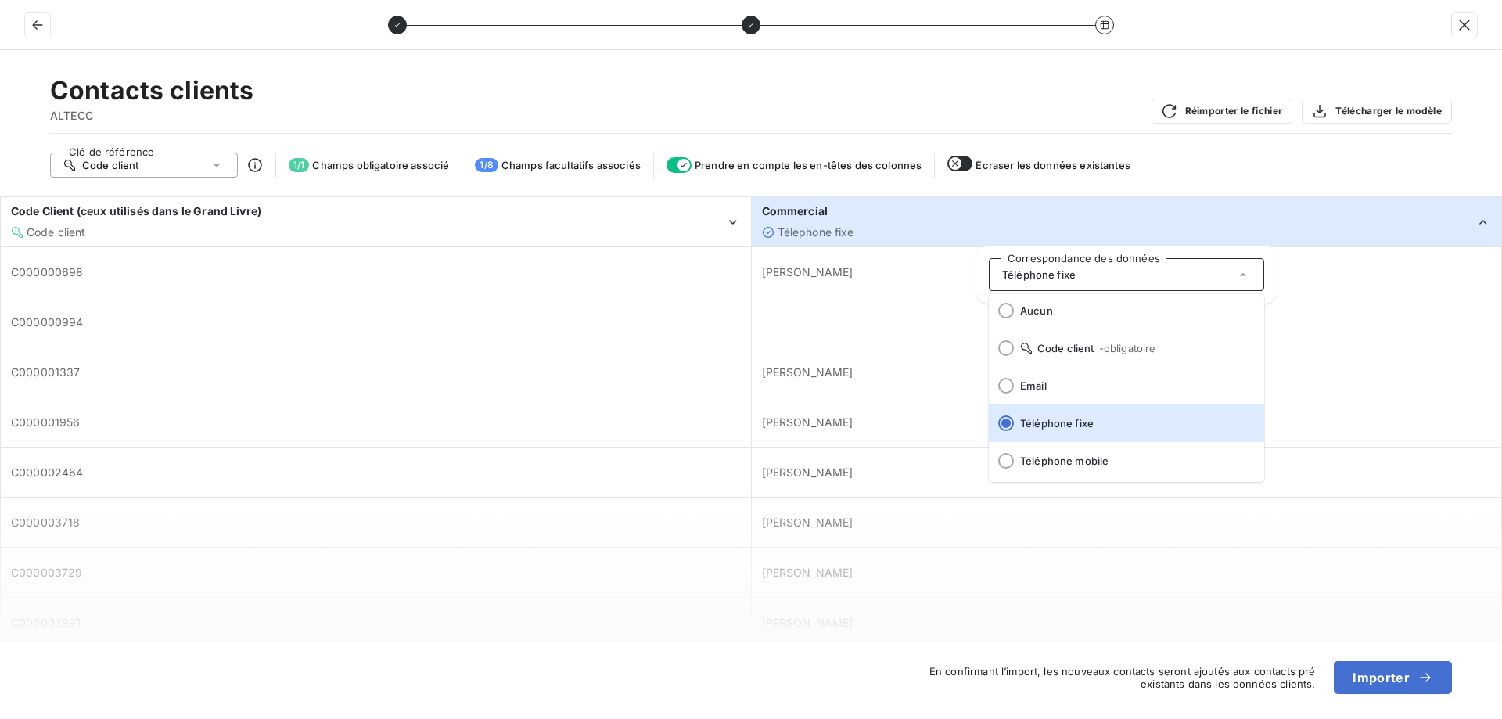
scroll to position [0, 0]
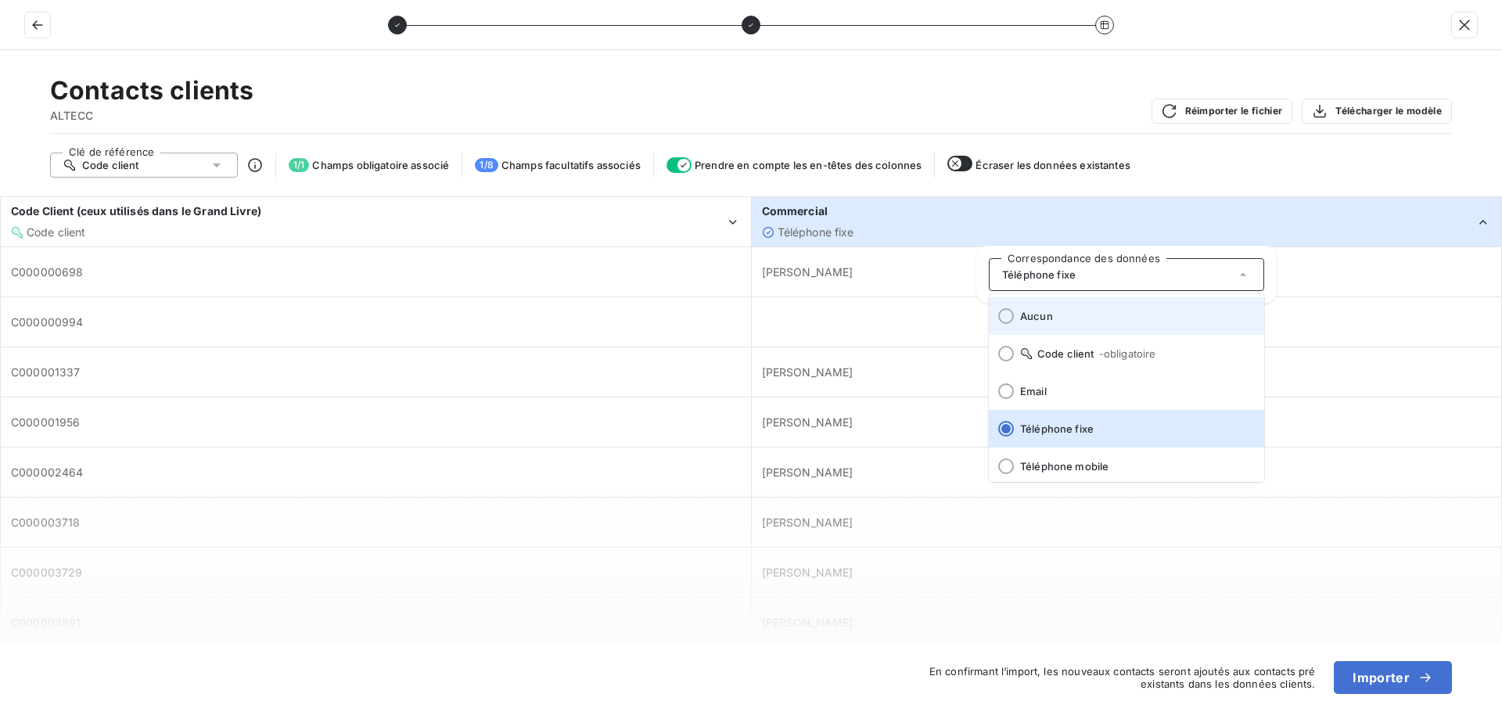
click at [1072, 317] on span "Aucun" at bounding box center [1136, 316] width 232 height 13
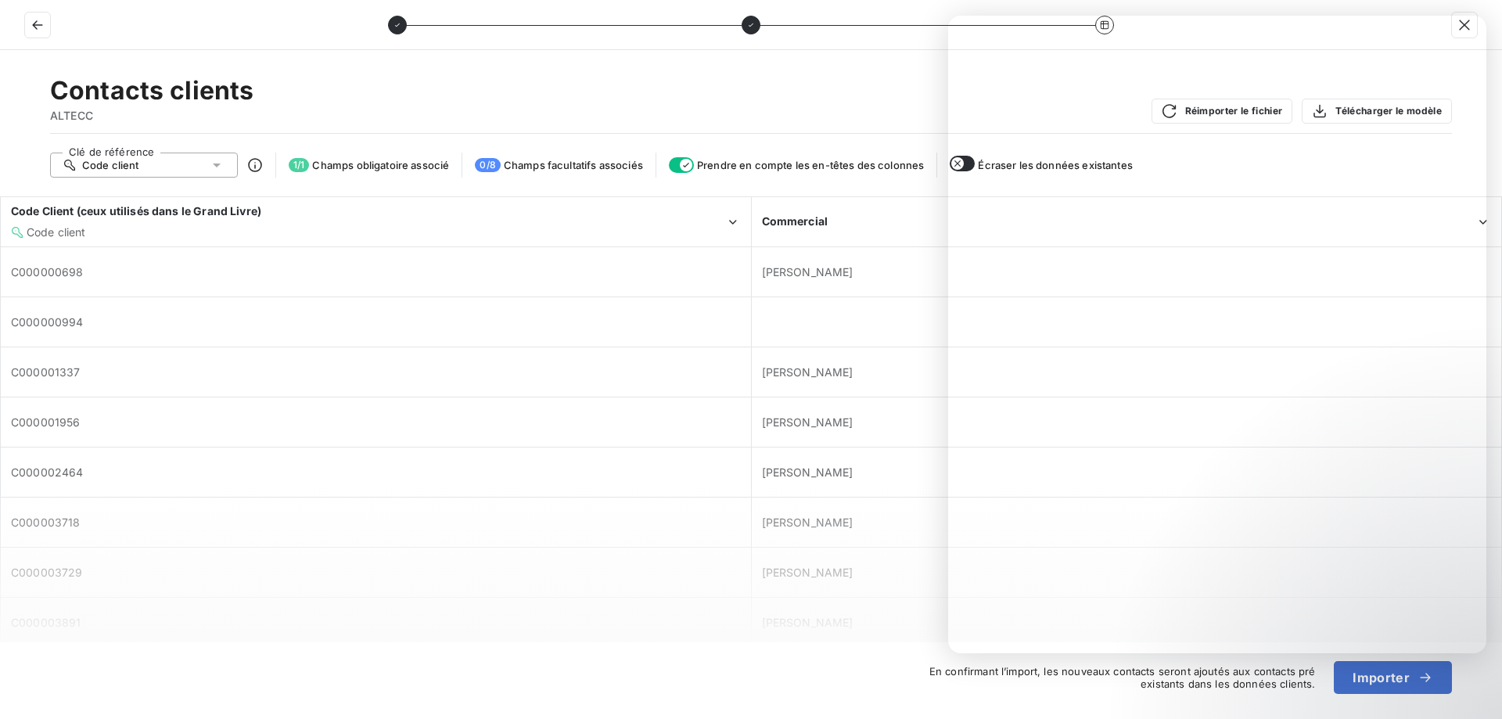
click at [839, 101] on div "Contacts clients ALTECC Réimporter le fichier Télécharger le modèle" at bounding box center [751, 104] width 1402 height 59
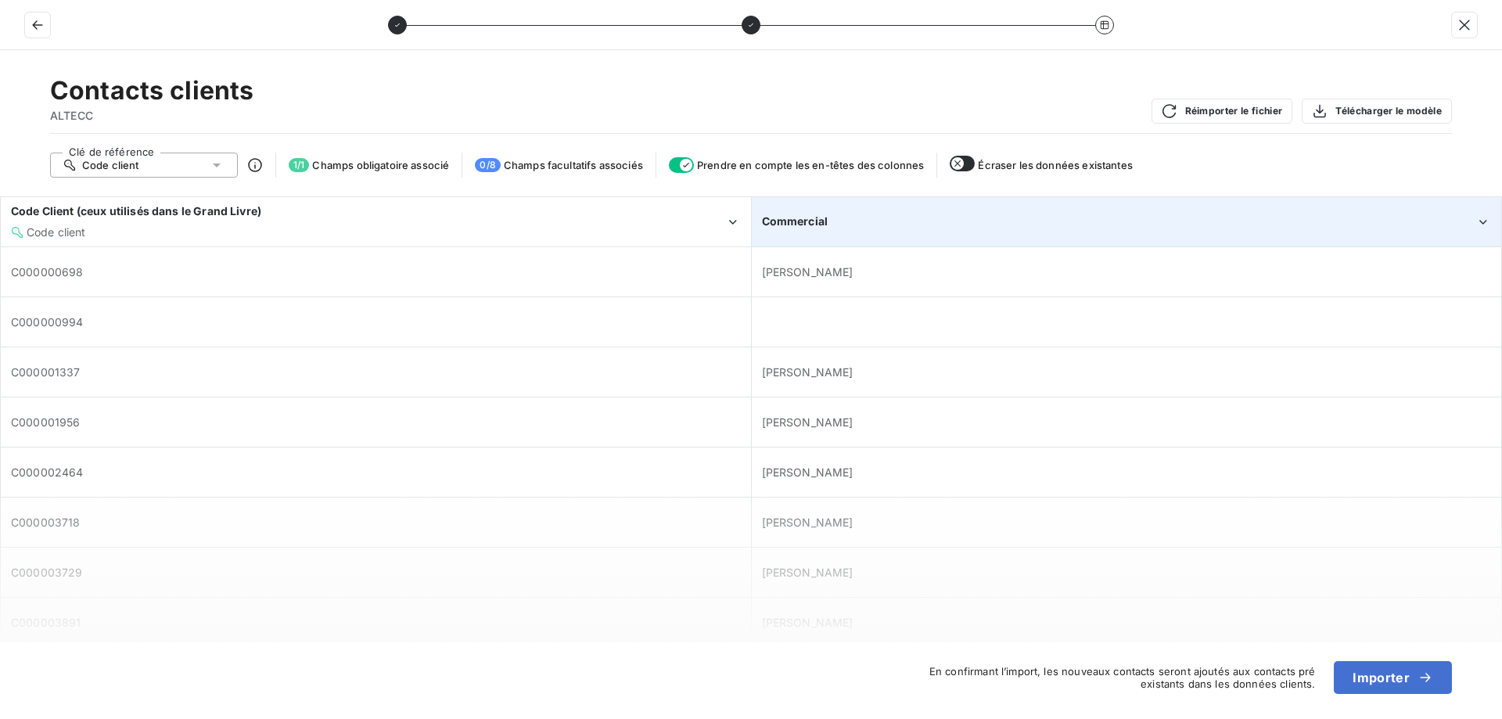
click at [1418, 208] on div "Commercial" at bounding box center [1127, 222] width 749 height 48
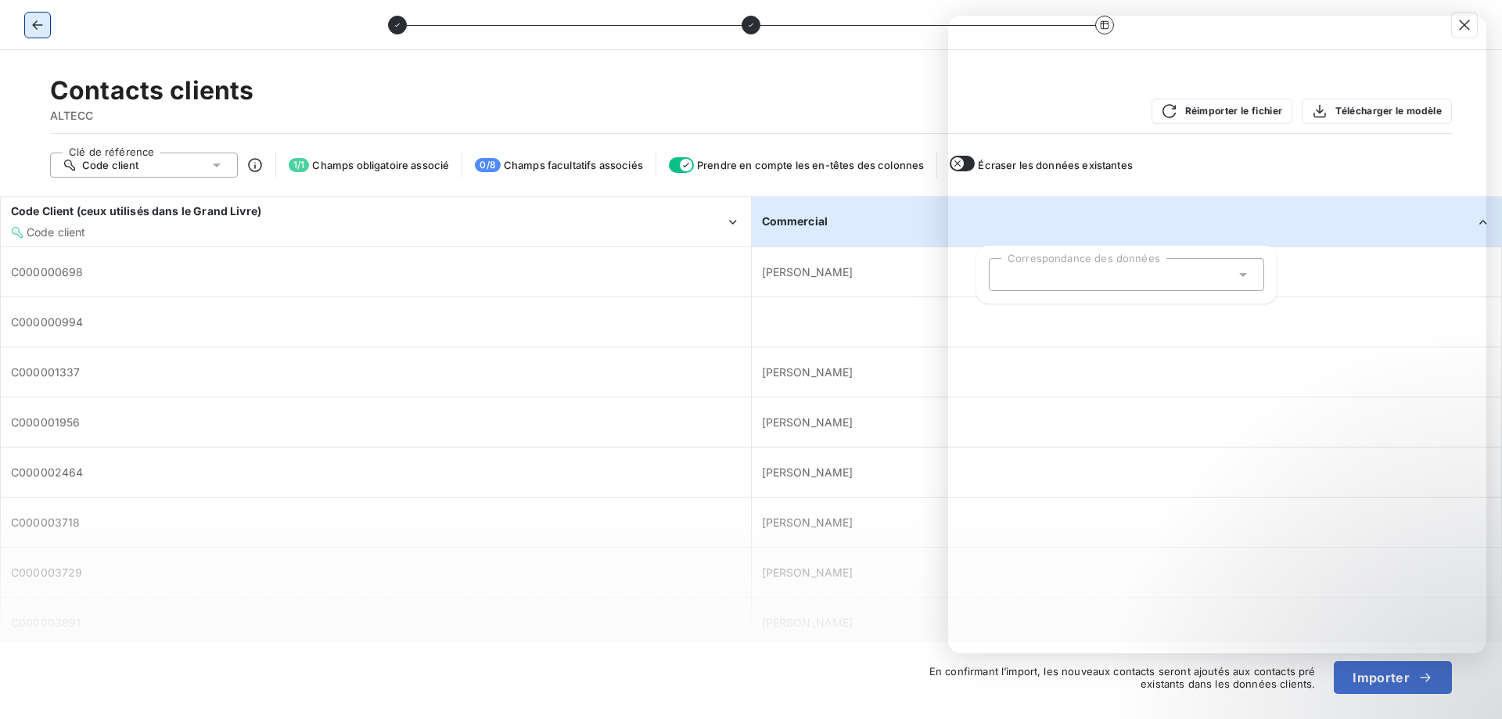
click at [35, 23] on icon "button" at bounding box center [37, 24] width 10 height 9
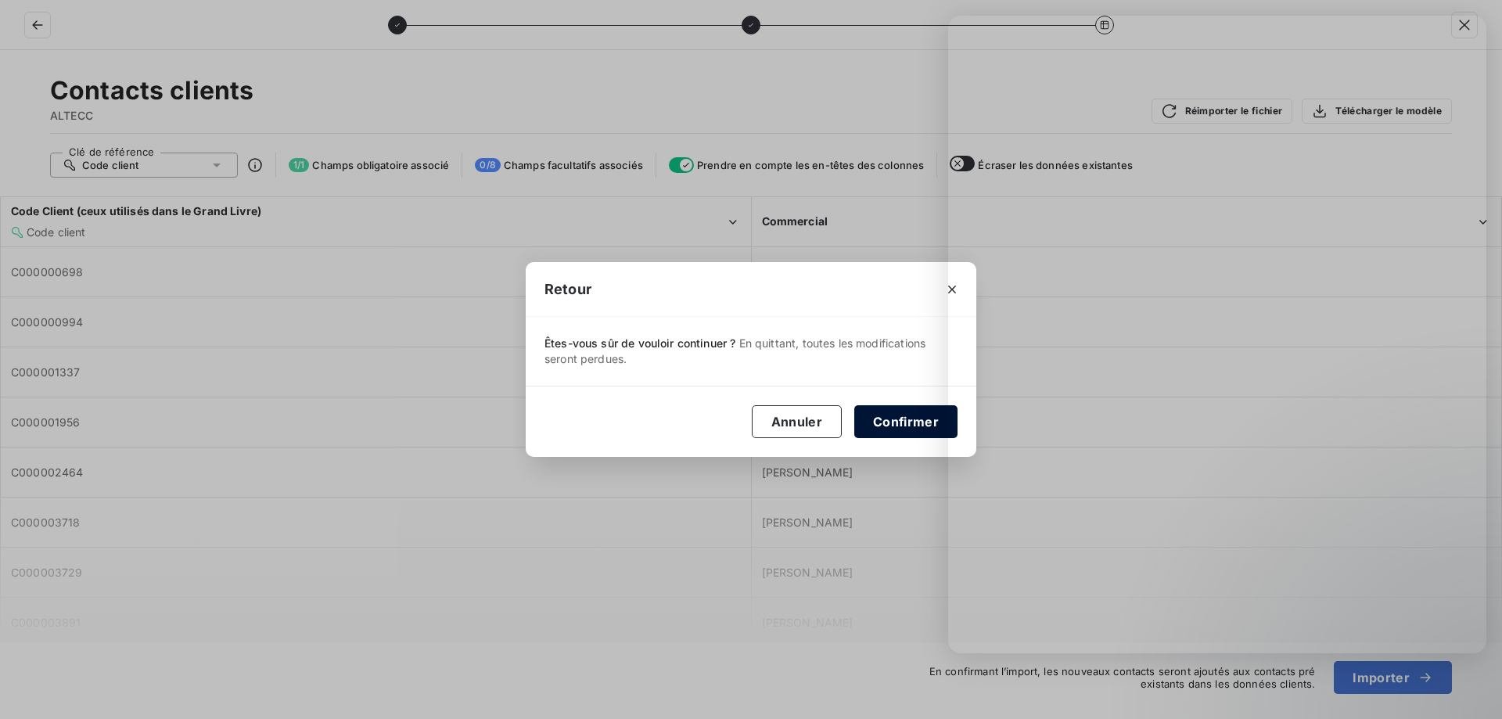
click at [889, 419] on button "Confirmer" at bounding box center [905, 421] width 103 height 33
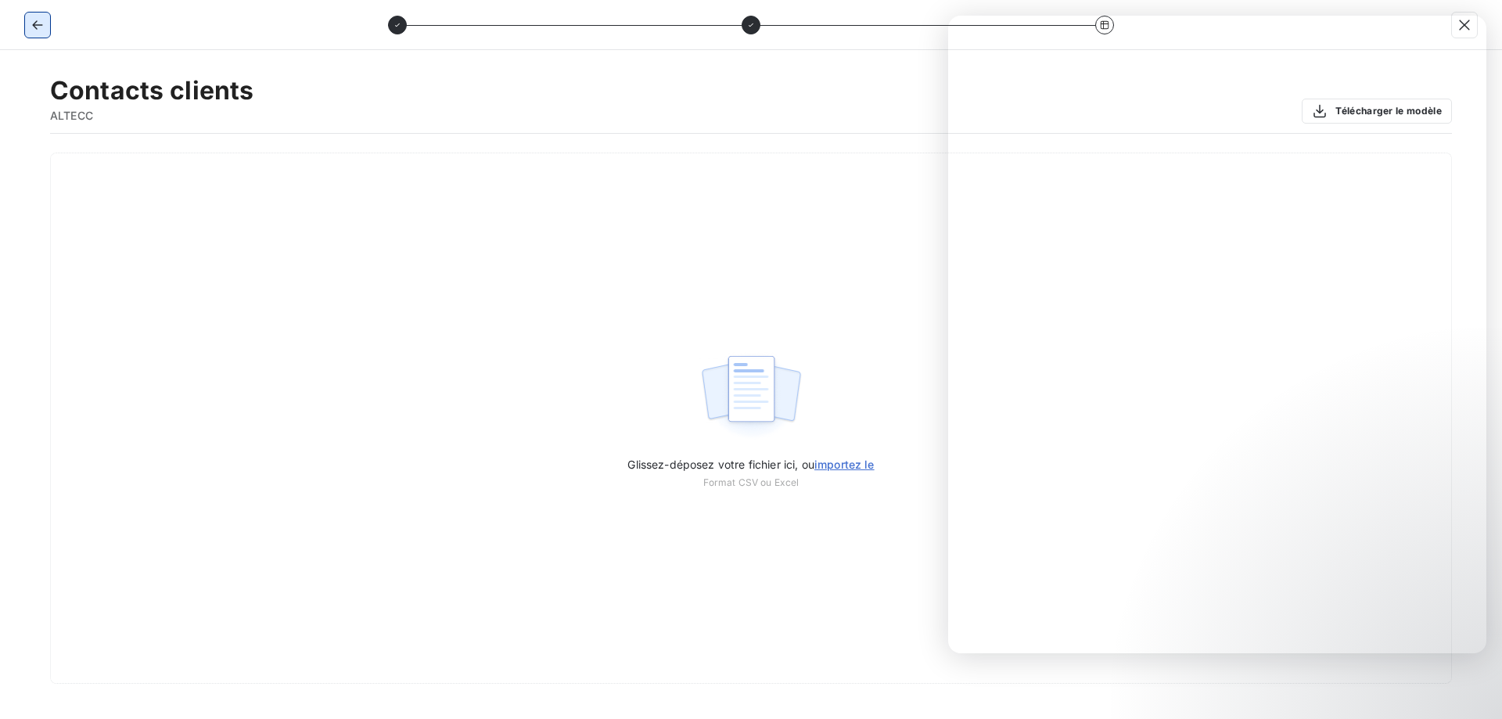
click at [26, 27] on button "button" at bounding box center [37, 25] width 25 height 25
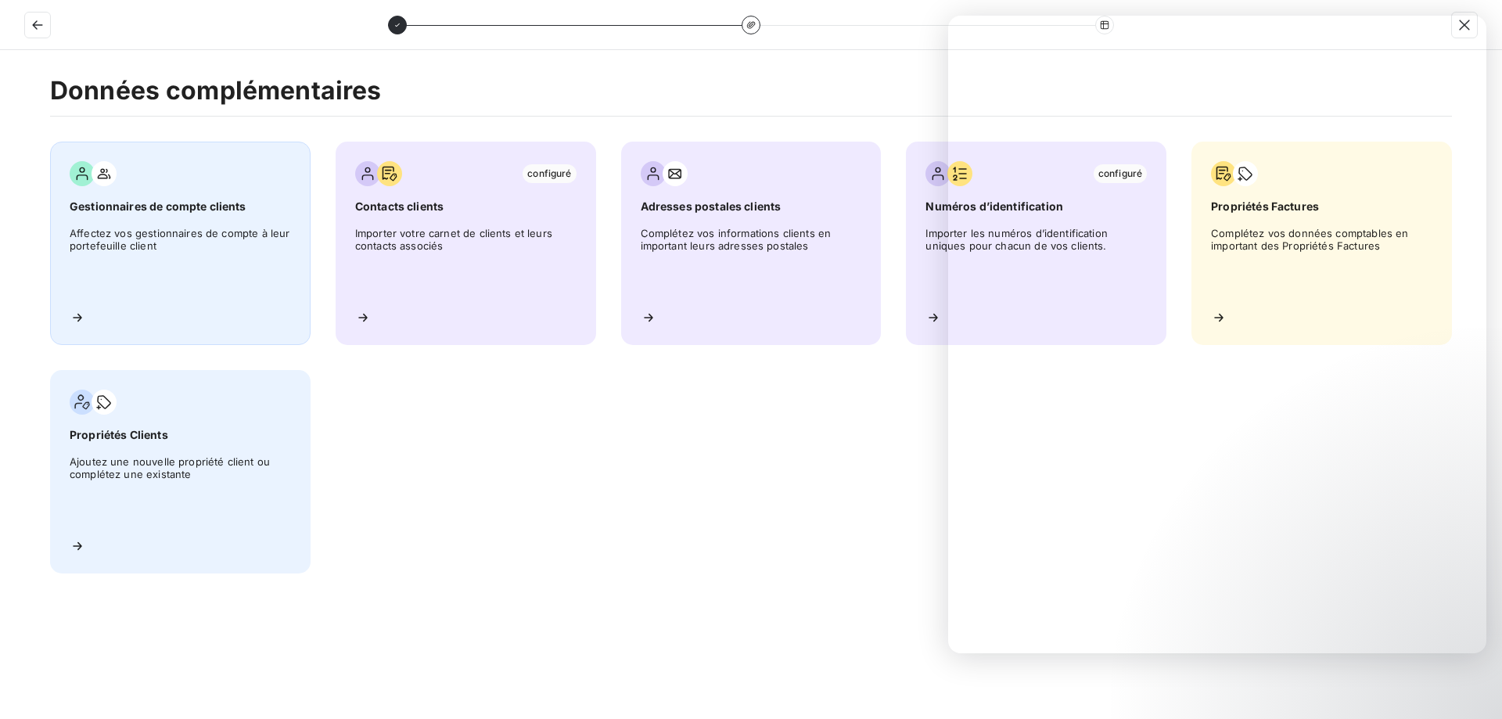
click at [92, 267] on span "Affectez vos gestionnaires de compte à leur portefeuille client" at bounding box center [180, 262] width 221 height 70
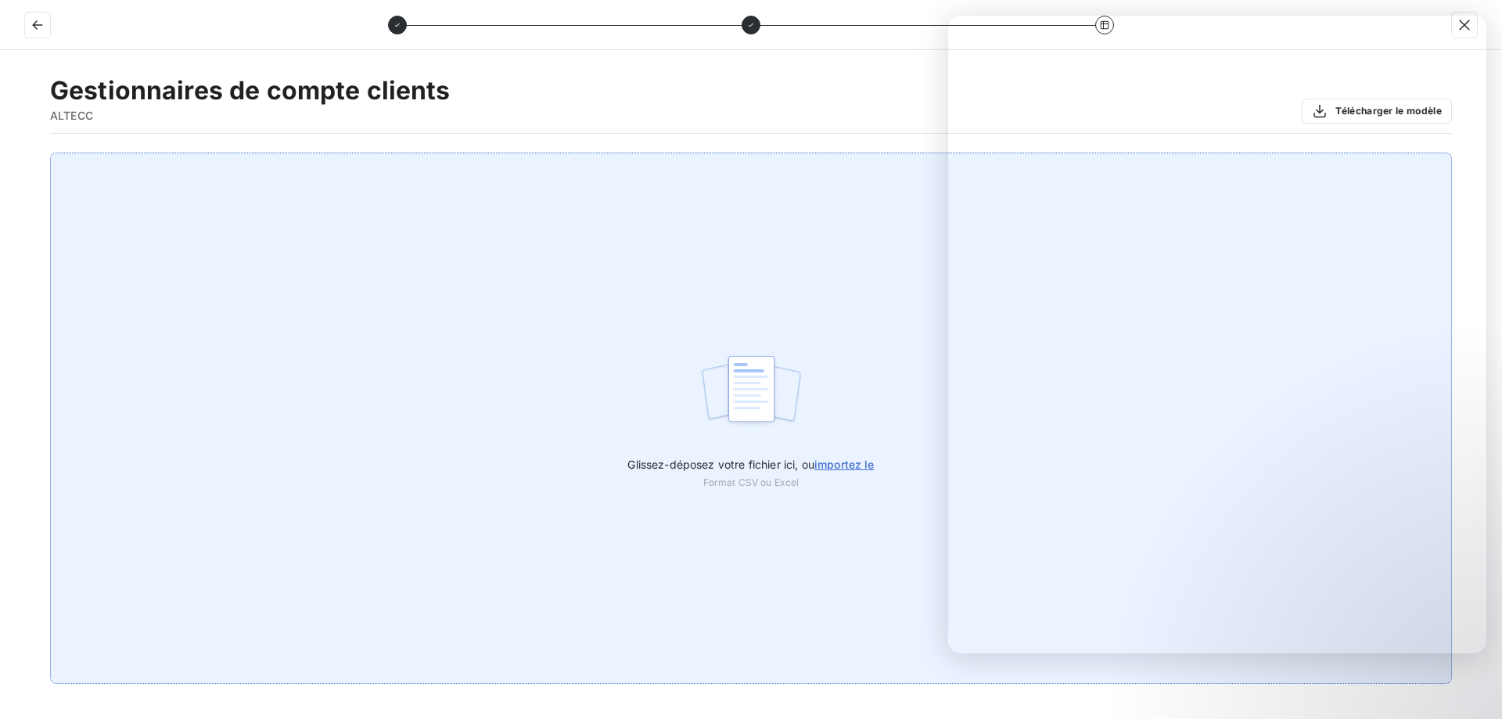
click at [855, 463] on span "importez le" at bounding box center [844, 464] width 60 height 13
click at [1, 153] on input "Glissez-déposez votre fichier ici, ou importez le" at bounding box center [0, 153] width 1 height 1
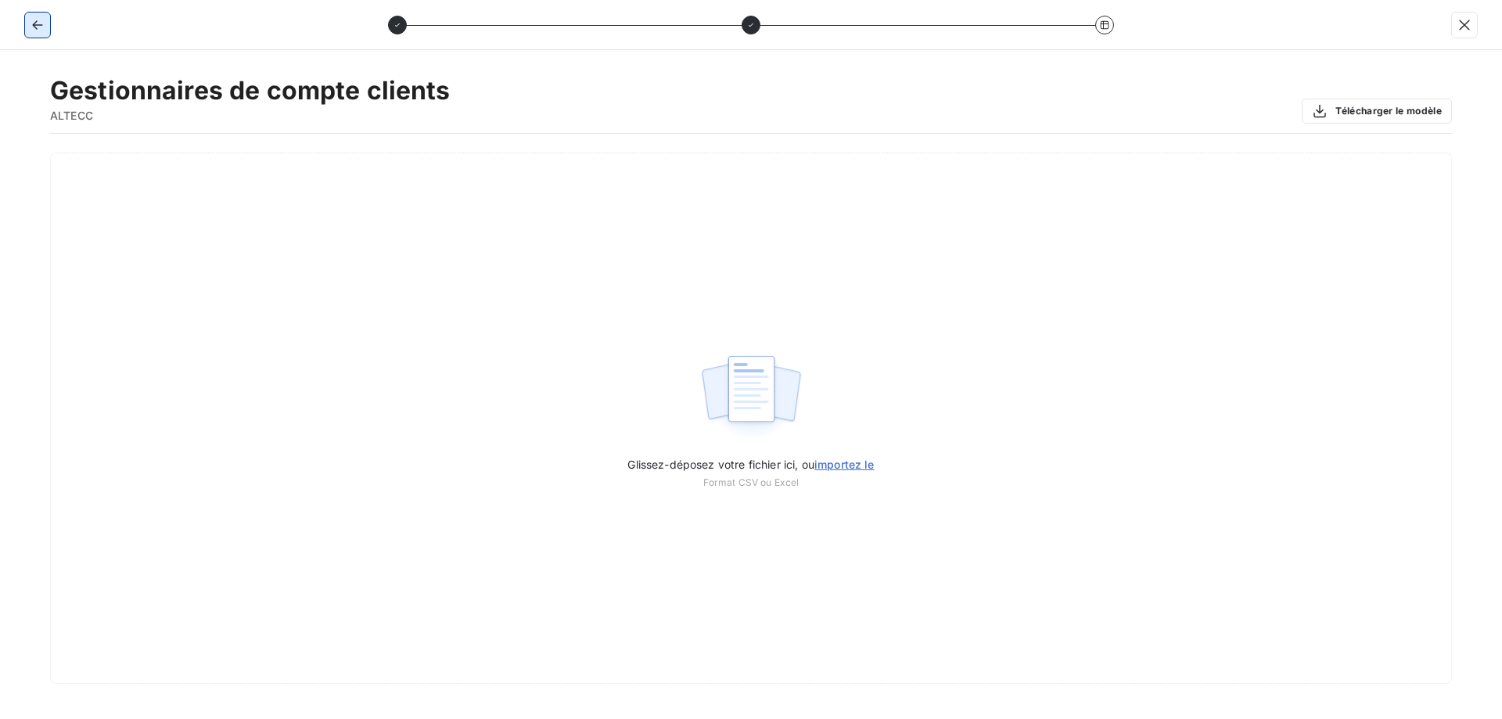
click at [39, 18] on icon "button" at bounding box center [38, 25] width 16 height 16
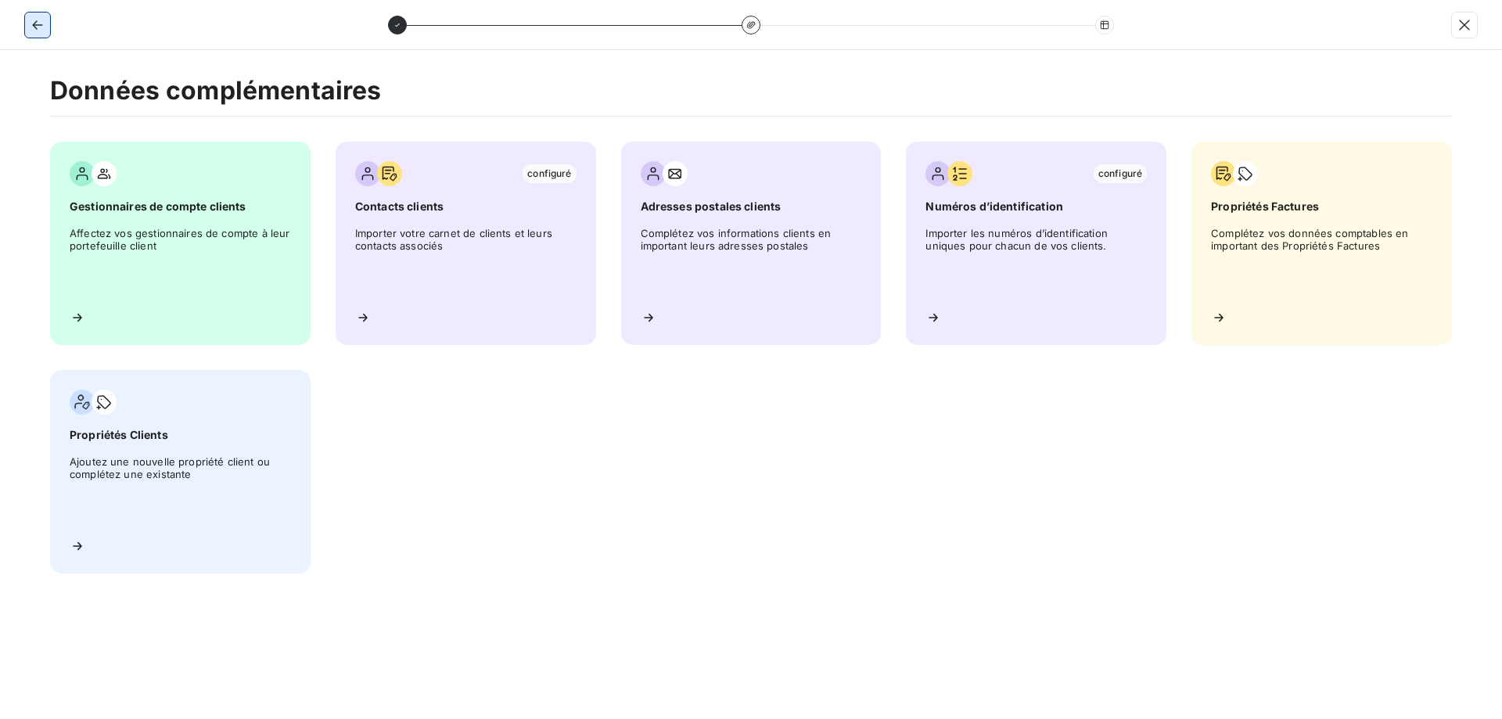
click at [39, 18] on icon "button" at bounding box center [38, 25] width 16 height 16
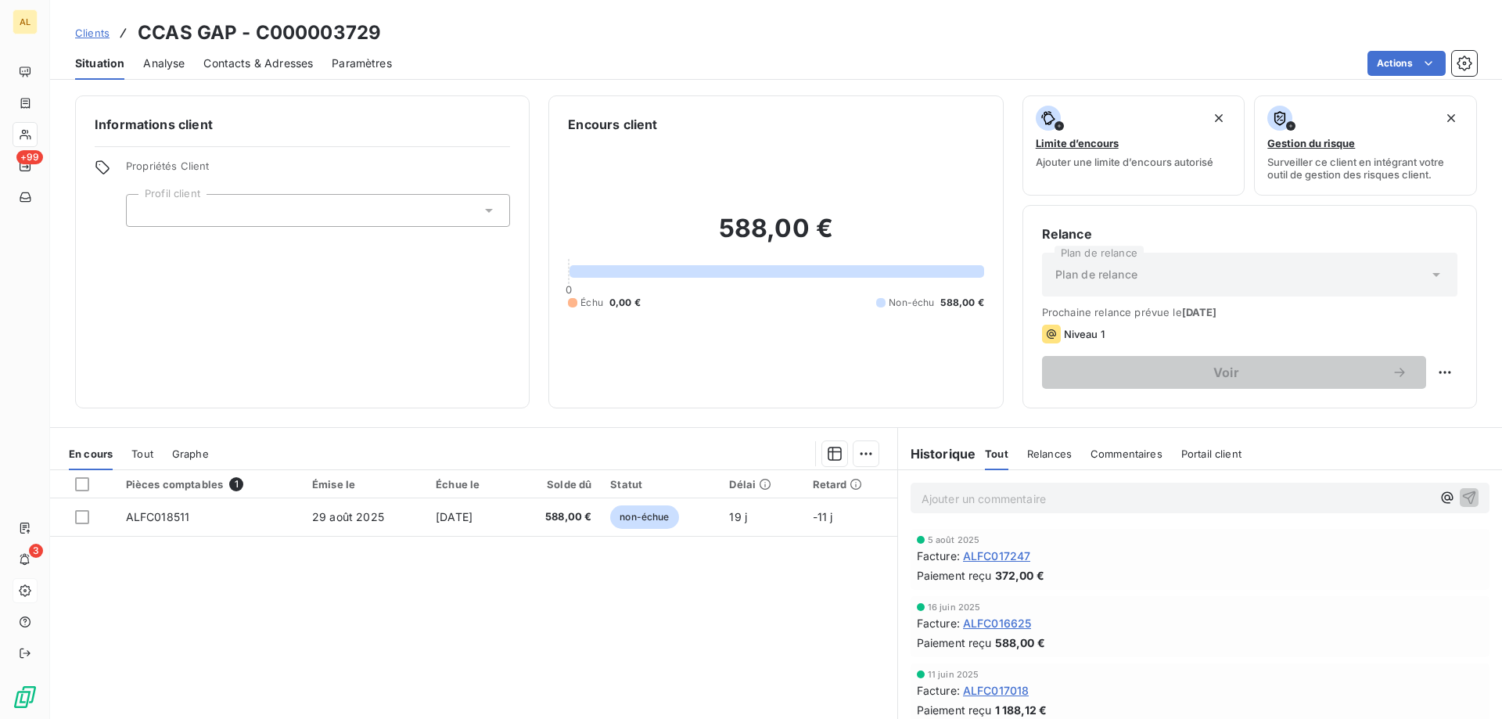
click at [246, 60] on span "Contacts & Adresses" at bounding box center [258, 64] width 110 height 16
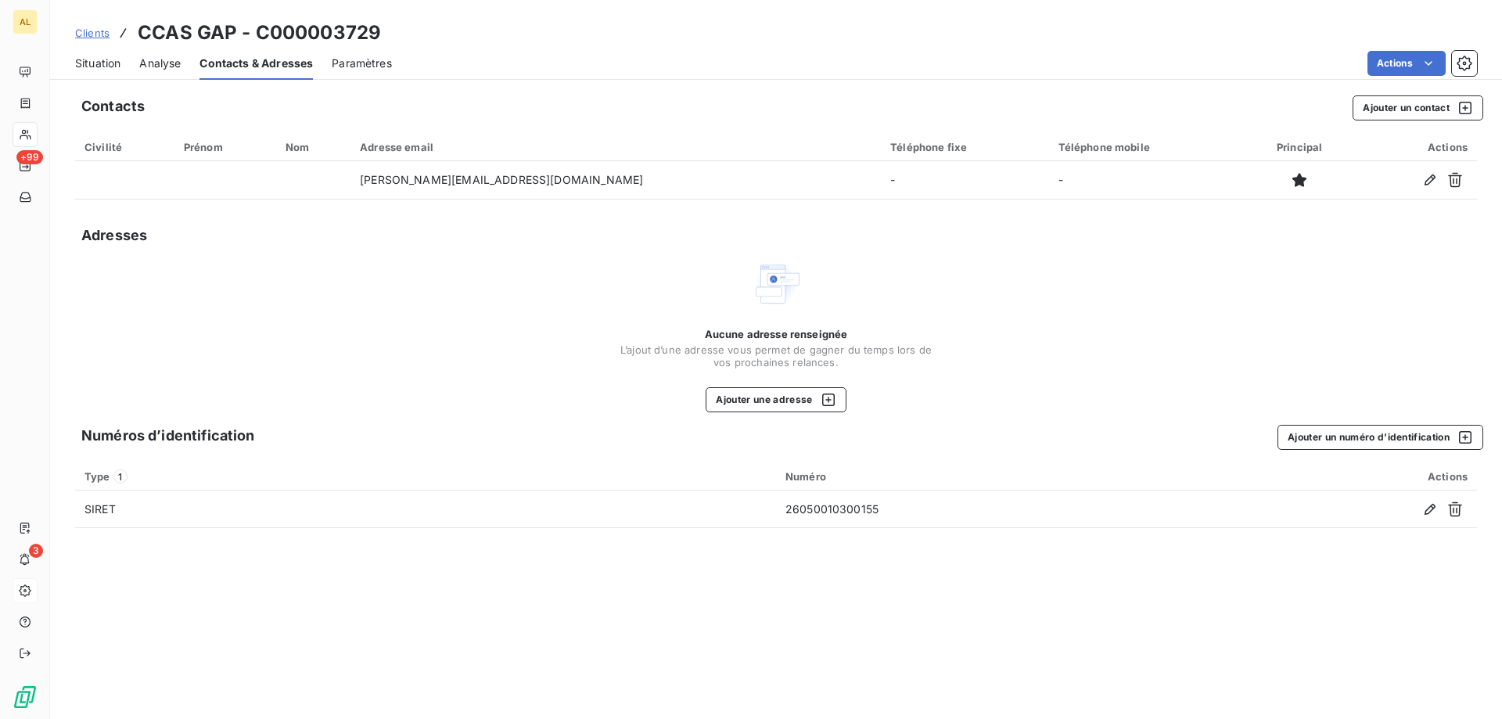
click at [421, 332] on div "Aucune adresse renseignée L’ajout d’une adresse vous permet de gagner du temps …" at bounding box center [776, 335] width 1402 height 153
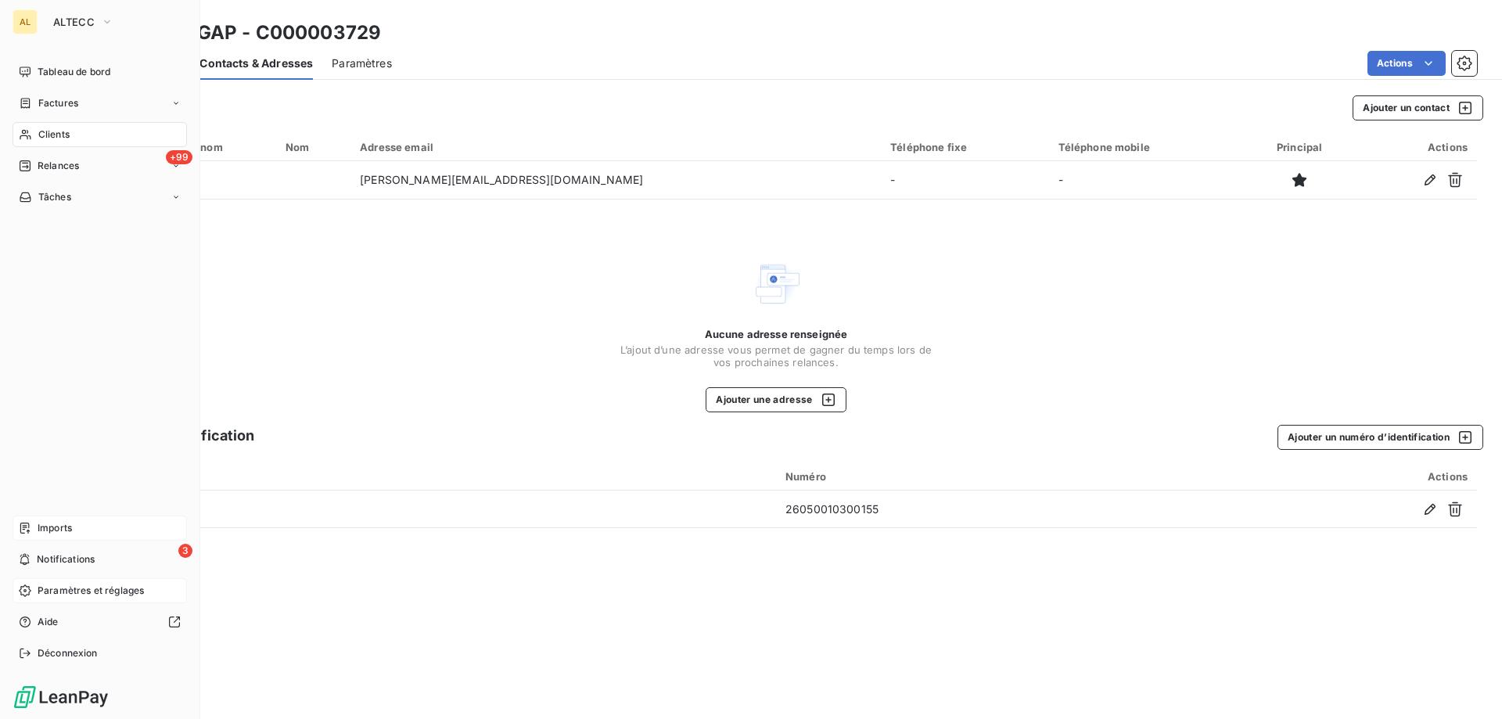
click at [94, 523] on div "Imports" at bounding box center [100, 527] width 174 height 25
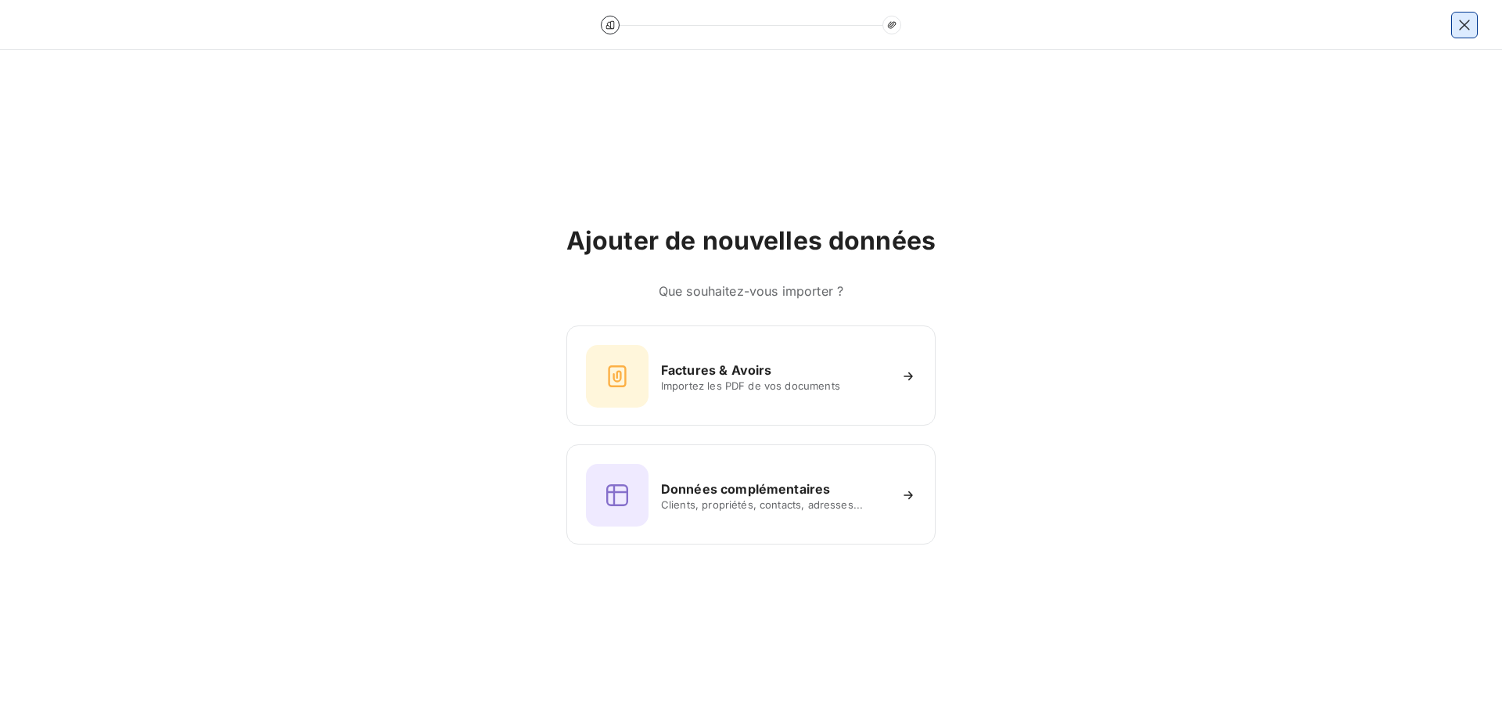
click at [1468, 31] on icon "button" at bounding box center [1465, 25] width 16 height 16
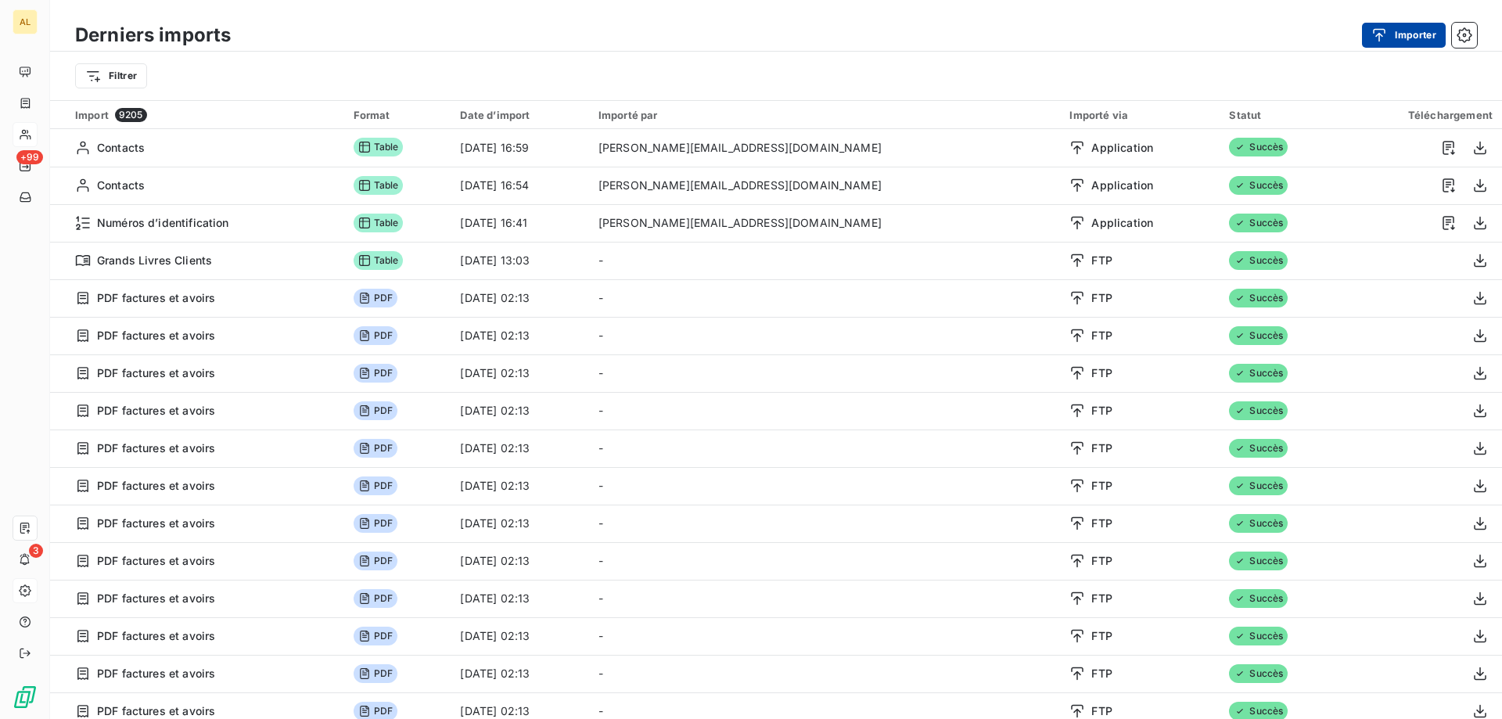
click at [1391, 38] on div "button" at bounding box center [1382, 35] width 23 height 16
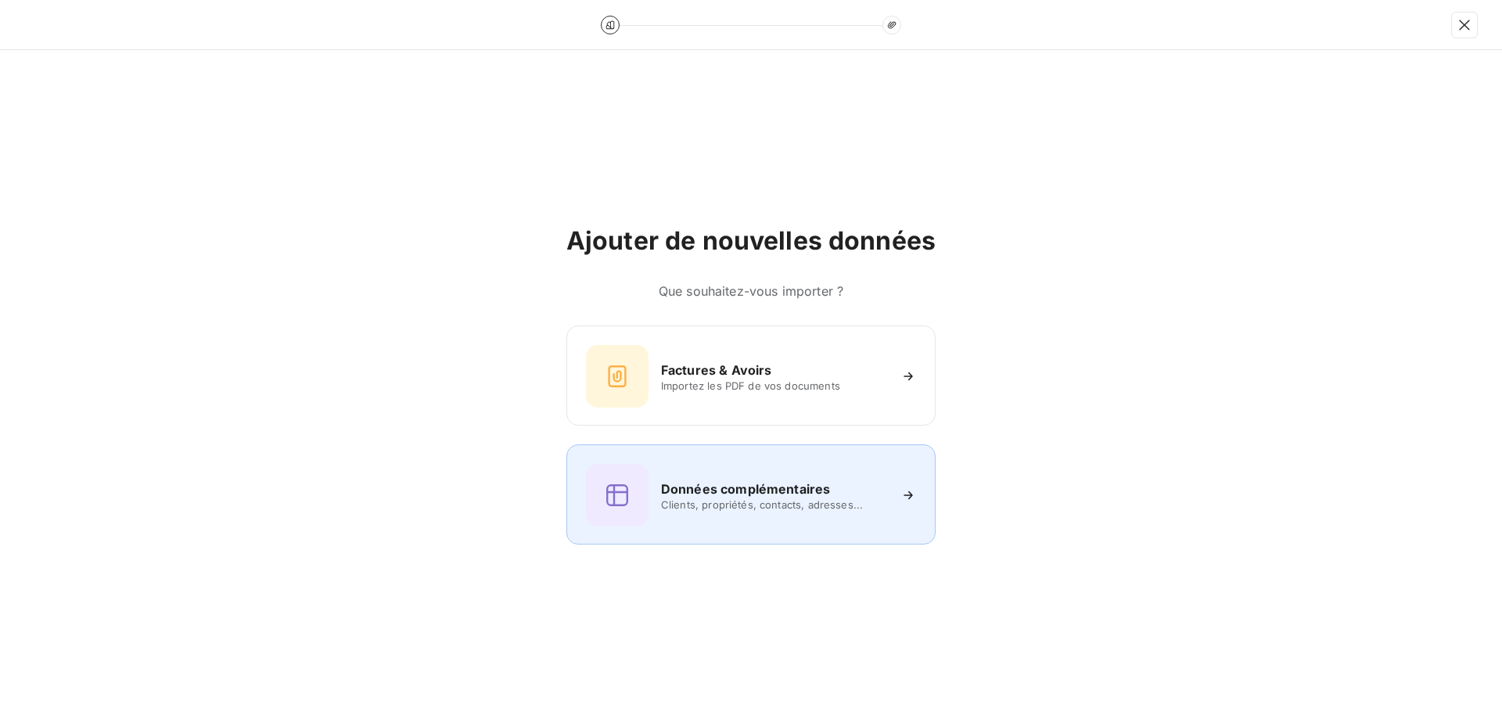
click at [709, 507] on span "Clients, propriétés, contacts, adresses..." at bounding box center [774, 504] width 227 height 13
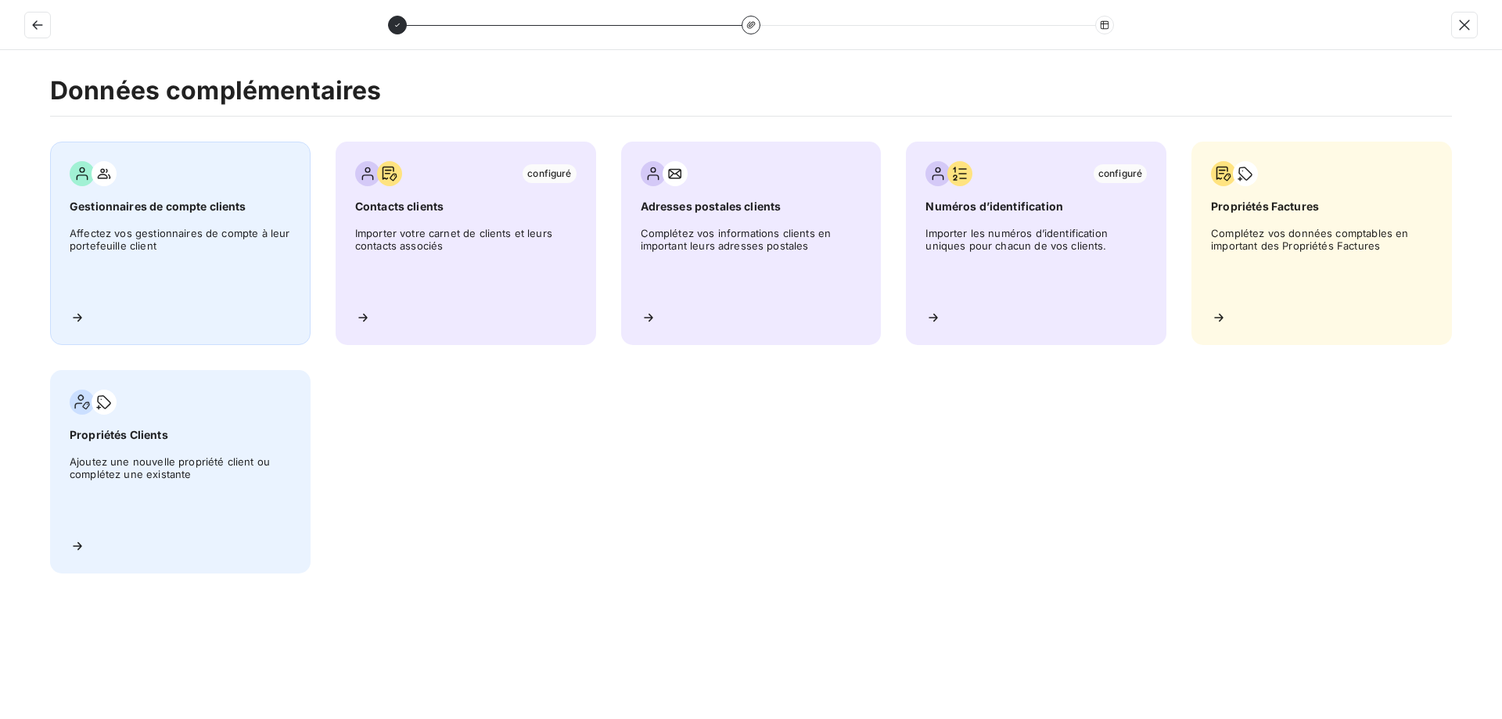
click at [117, 293] on span "Affectez vos gestionnaires de compte à leur portefeuille client" at bounding box center [180, 262] width 221 height 70
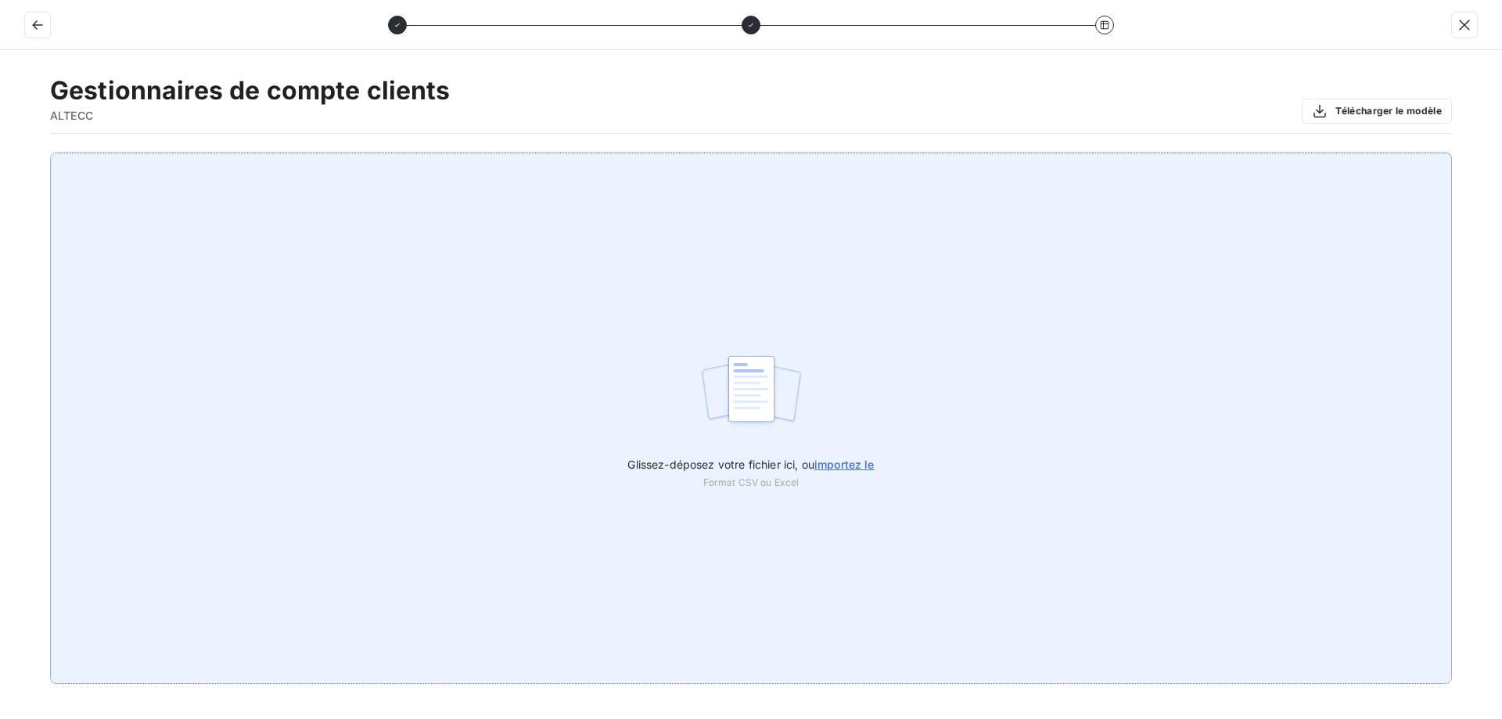
click at [830, 458] on span "importez le" at bounding box center [844, 464] width 60 height 13
click at [1, 153] on input "Glissez-déposez votre fichier ici, ou importez le" at bounding box center [0, 153] width 1 height 1
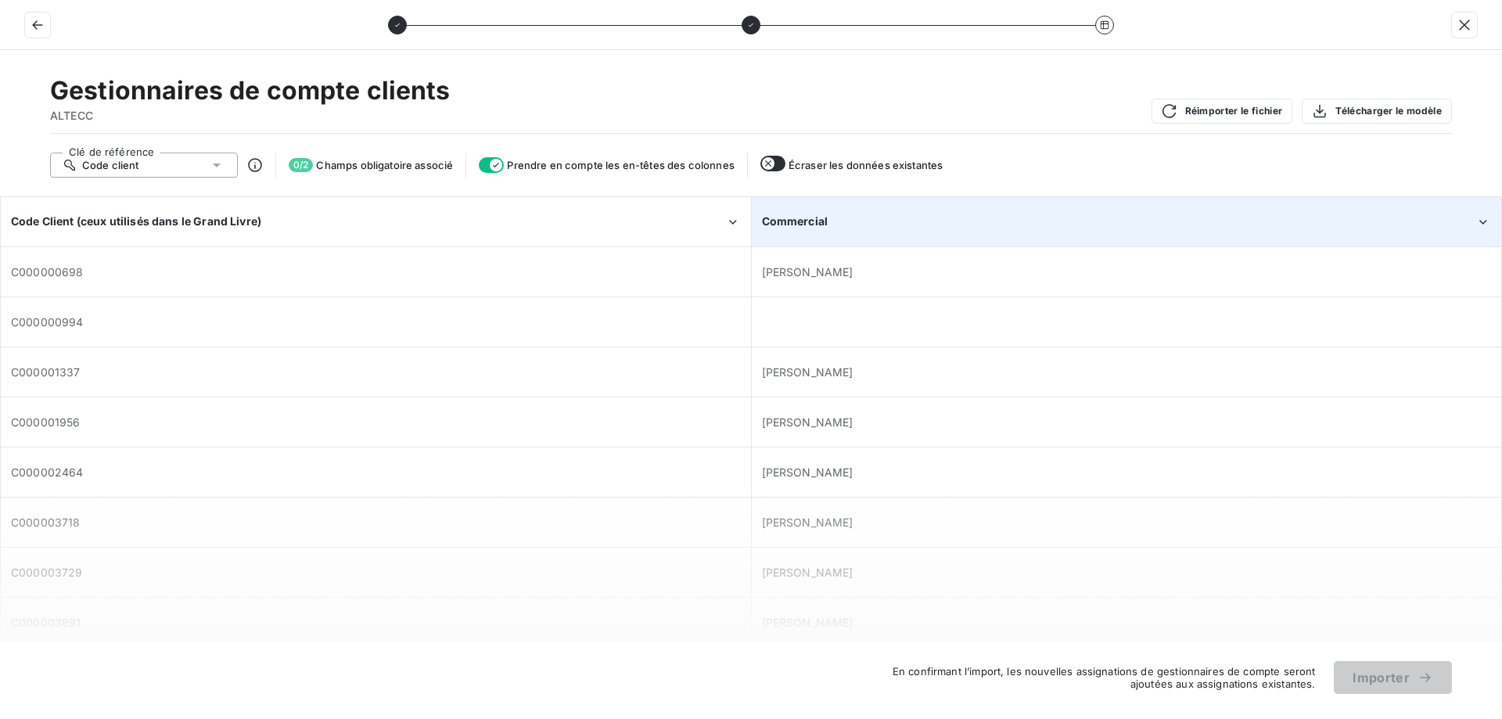
click at [1003, 216] on div "Commercial" at bounding box center [1119, 222] width 714 height 16
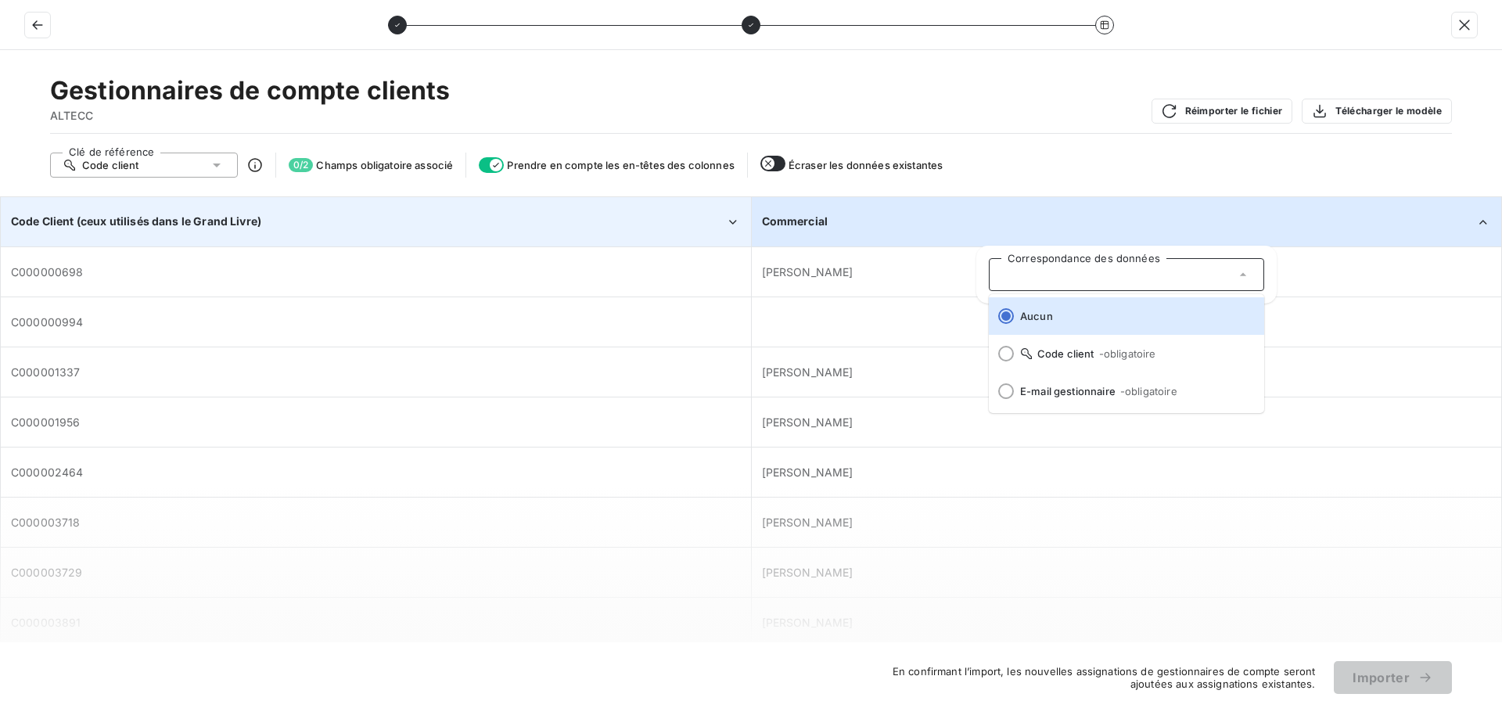
click at [530, 227] on div "Code Client (ceux utilisés dans le Grand Livre)" at bounding box center [368, 222] width 714 height 16
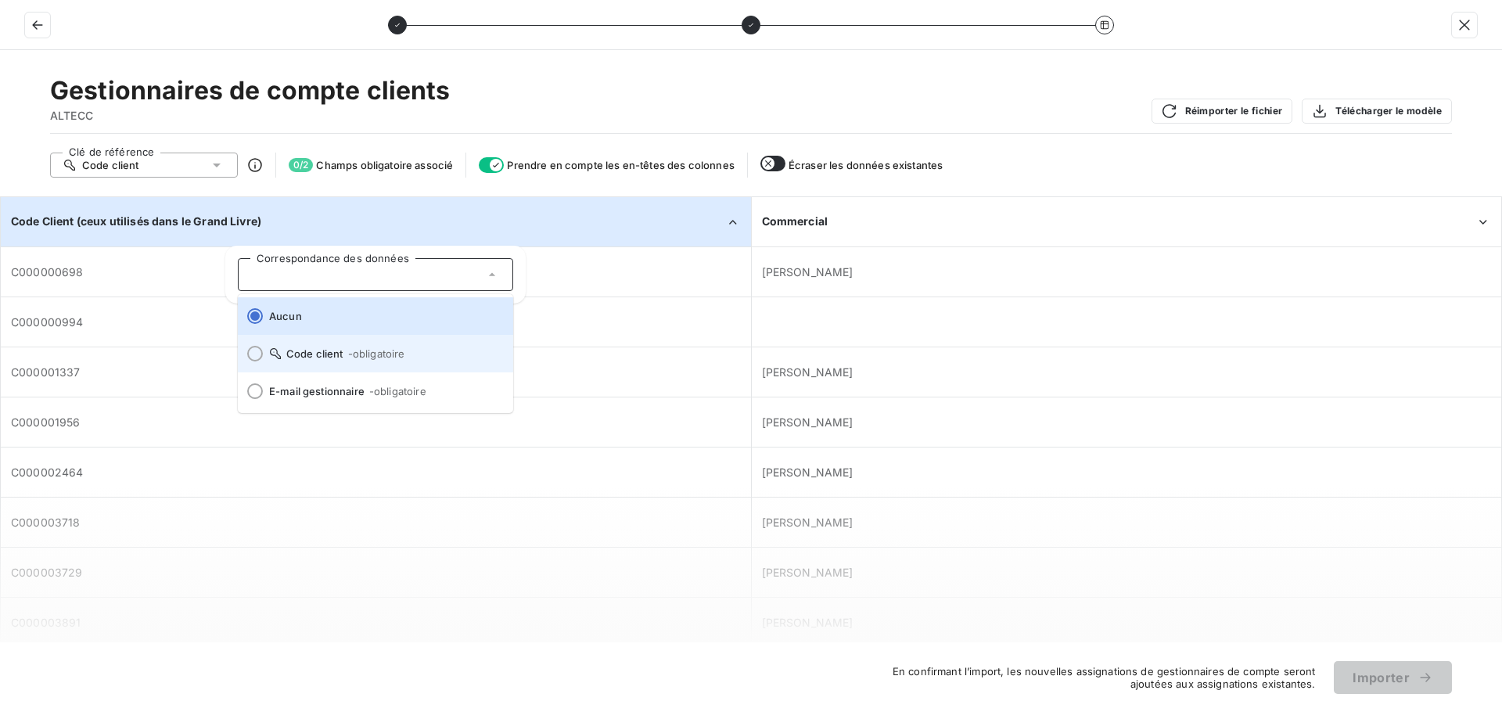
click at [368, 350] on span "- obligatoire" at bounding box center [376, 353] width 57 height 13
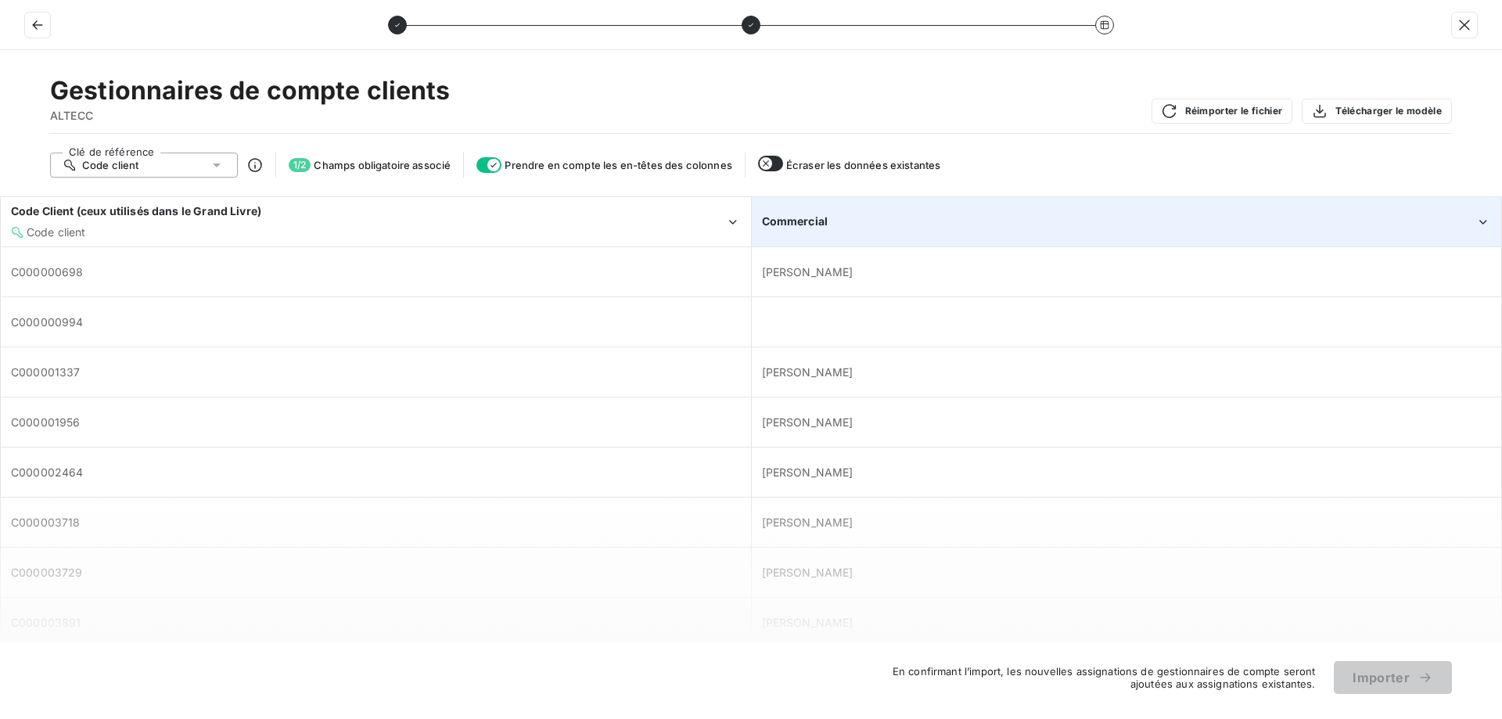
click at [868, 210] on div "Commercial" at bounding box center [1127, 222] width 749 height 48
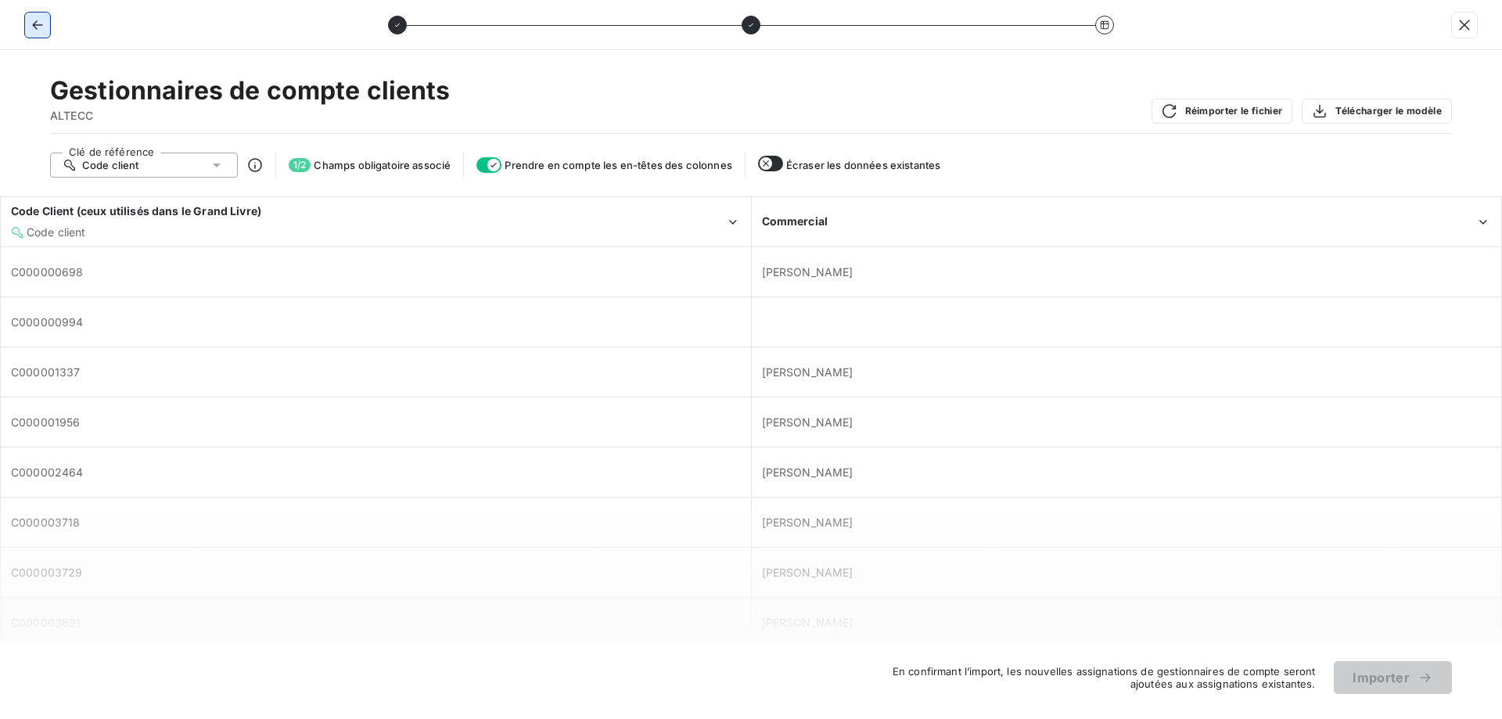
click at [44, 31] on icon "button" at bounding box center [38, 25] width 16 height 16
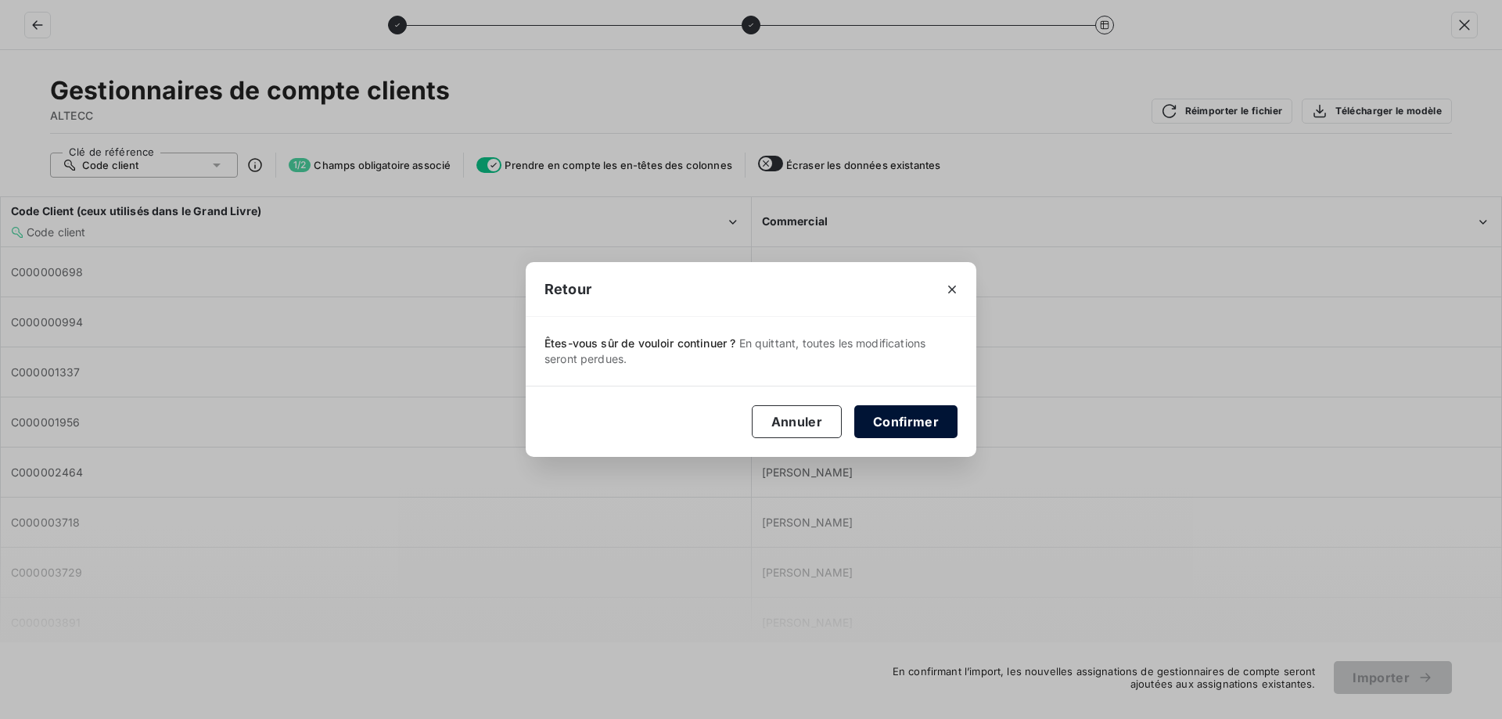
click at [939, 410] on button "Confirmer" at bounding box center [905, 421] width 103 height 33
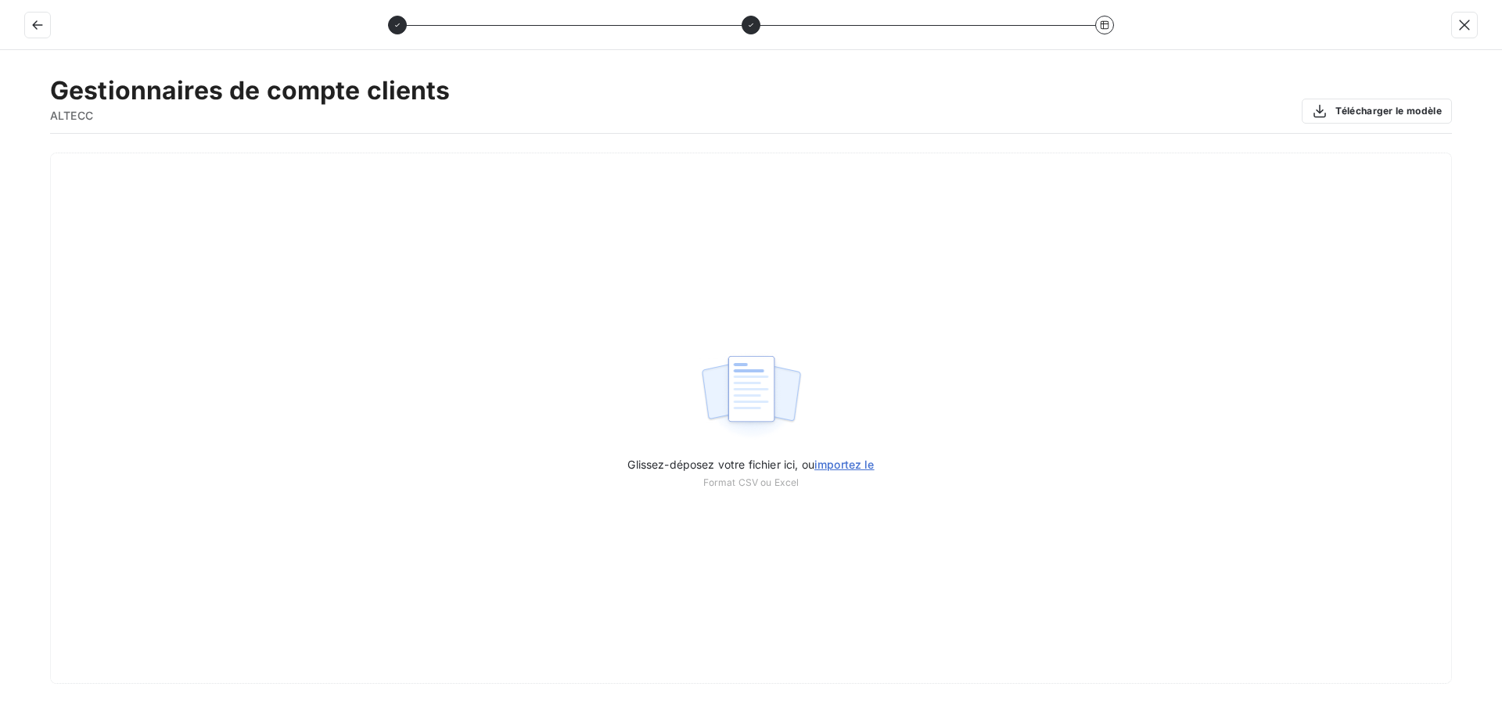
click at [53, 34] on div at bounding box center [751, 25] width 1502 height 50
click at [48, 33] on button "button" at bounding box center [37, 25] width 25 height 25
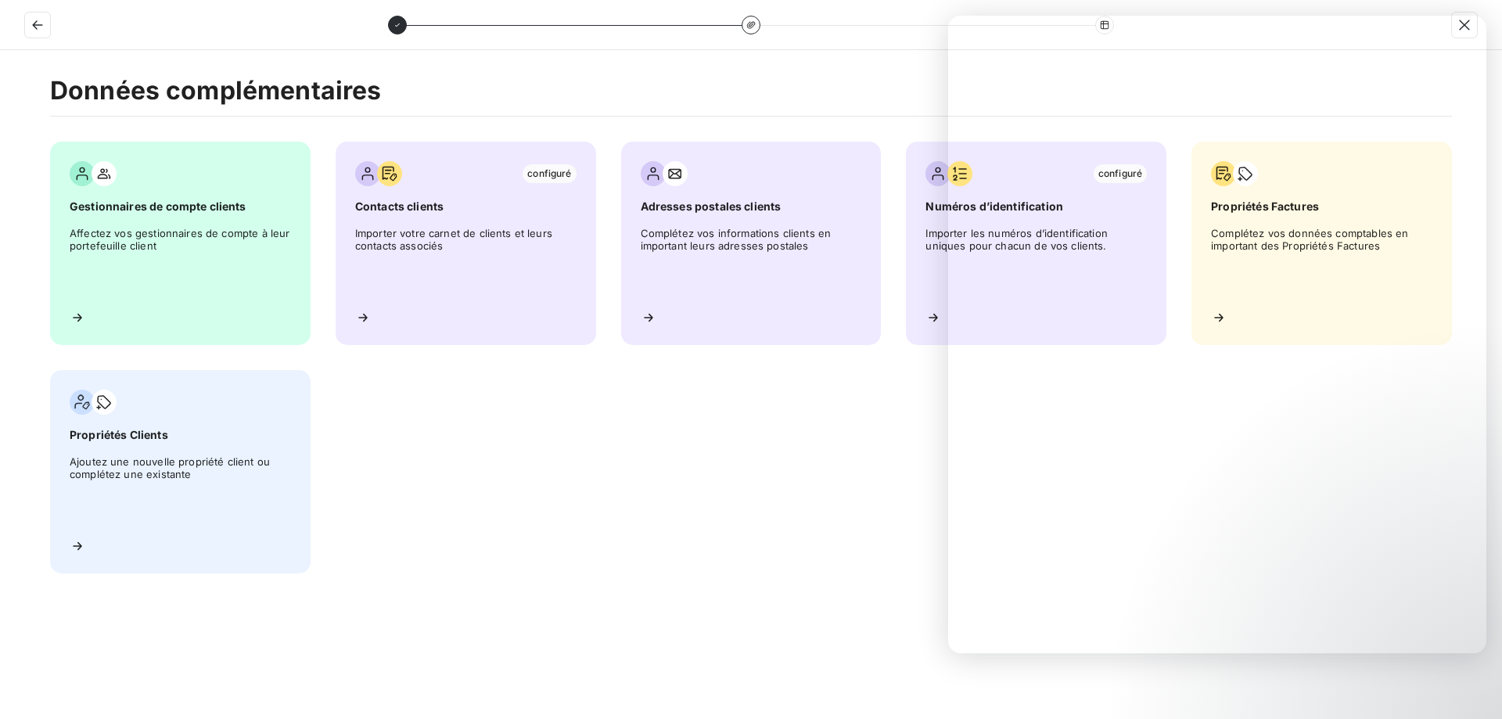
click at [656, 87] on h2 "Données complémentaires" at bounding box center [751, 95] width 1402 height 41
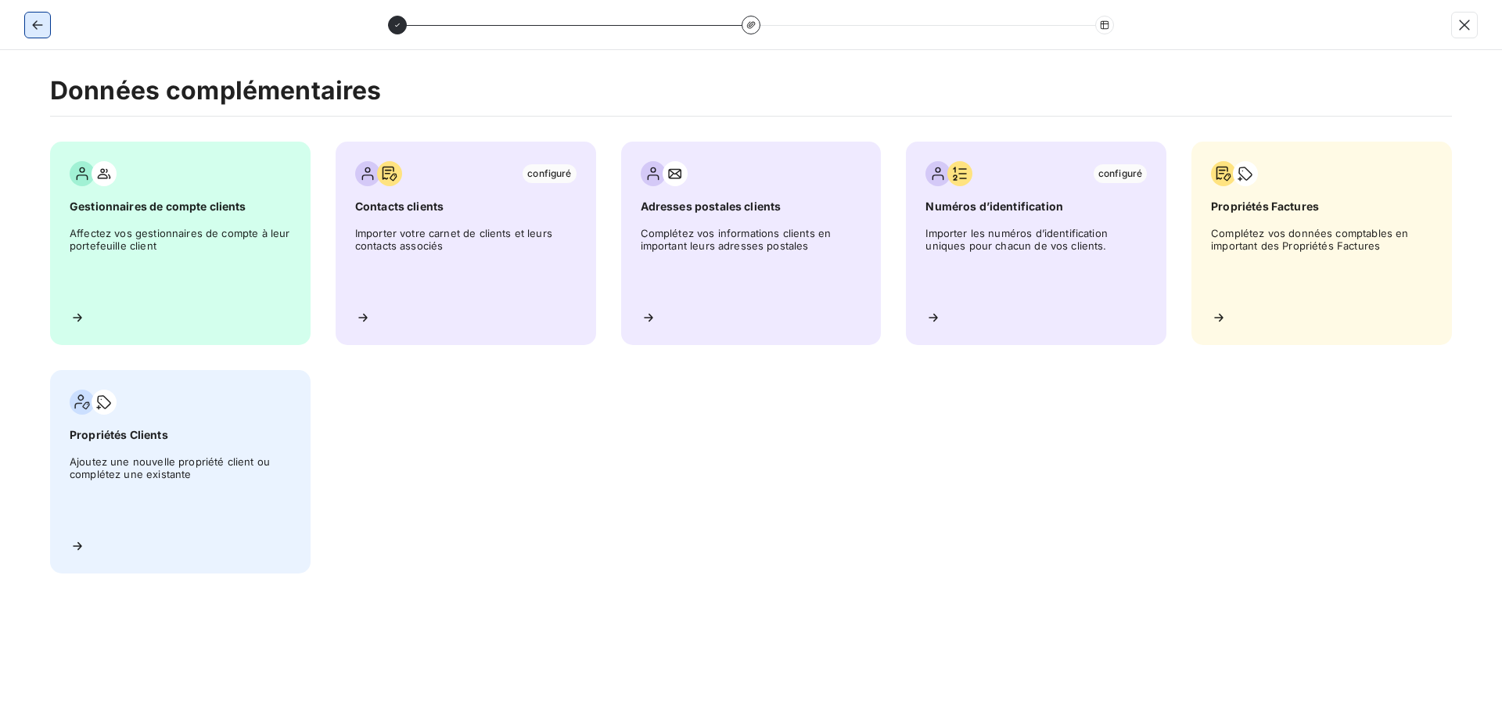
click at [37, 26] on icon "button" at bounding box center [38, 25] width 16 height 16
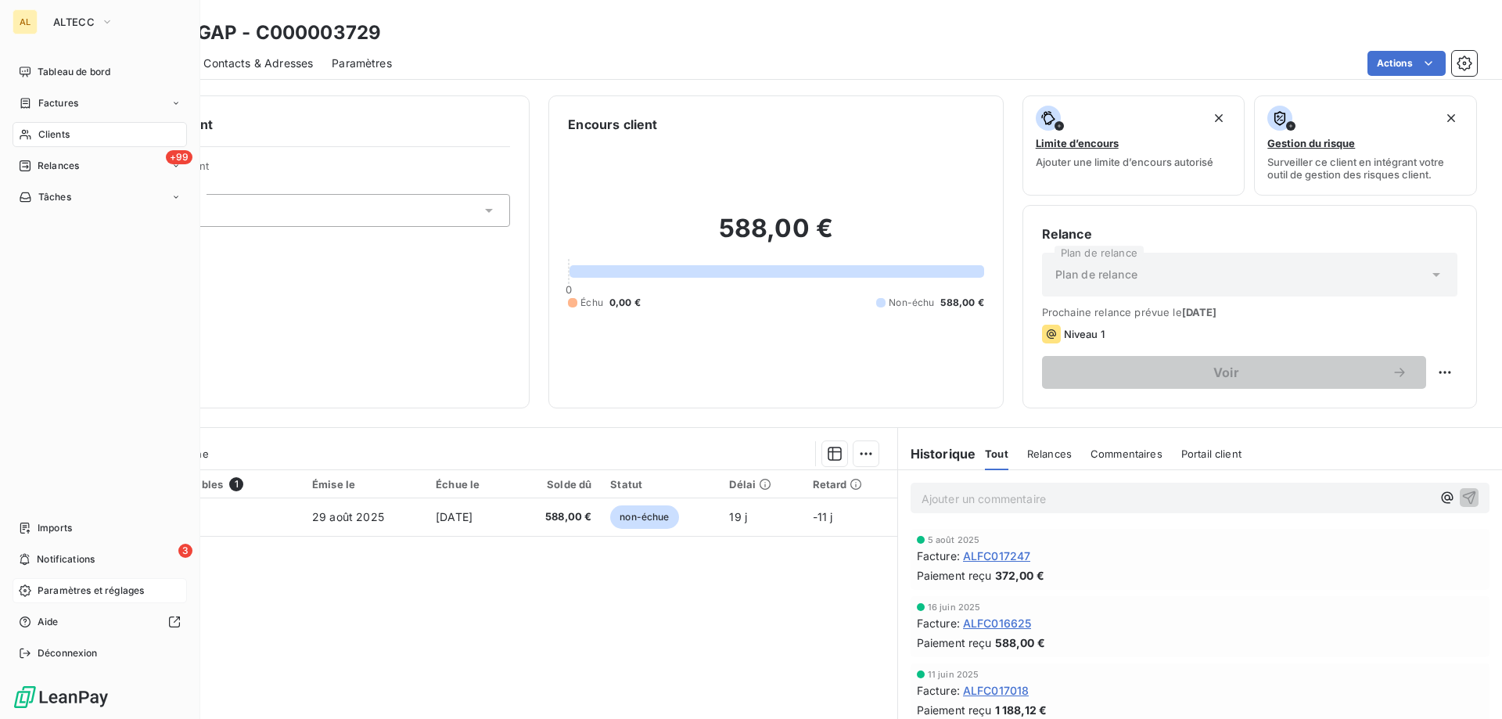
click at [92, 598] on div "Paramètres et réglages" at bounding box center [100, 590] width 174 height 25
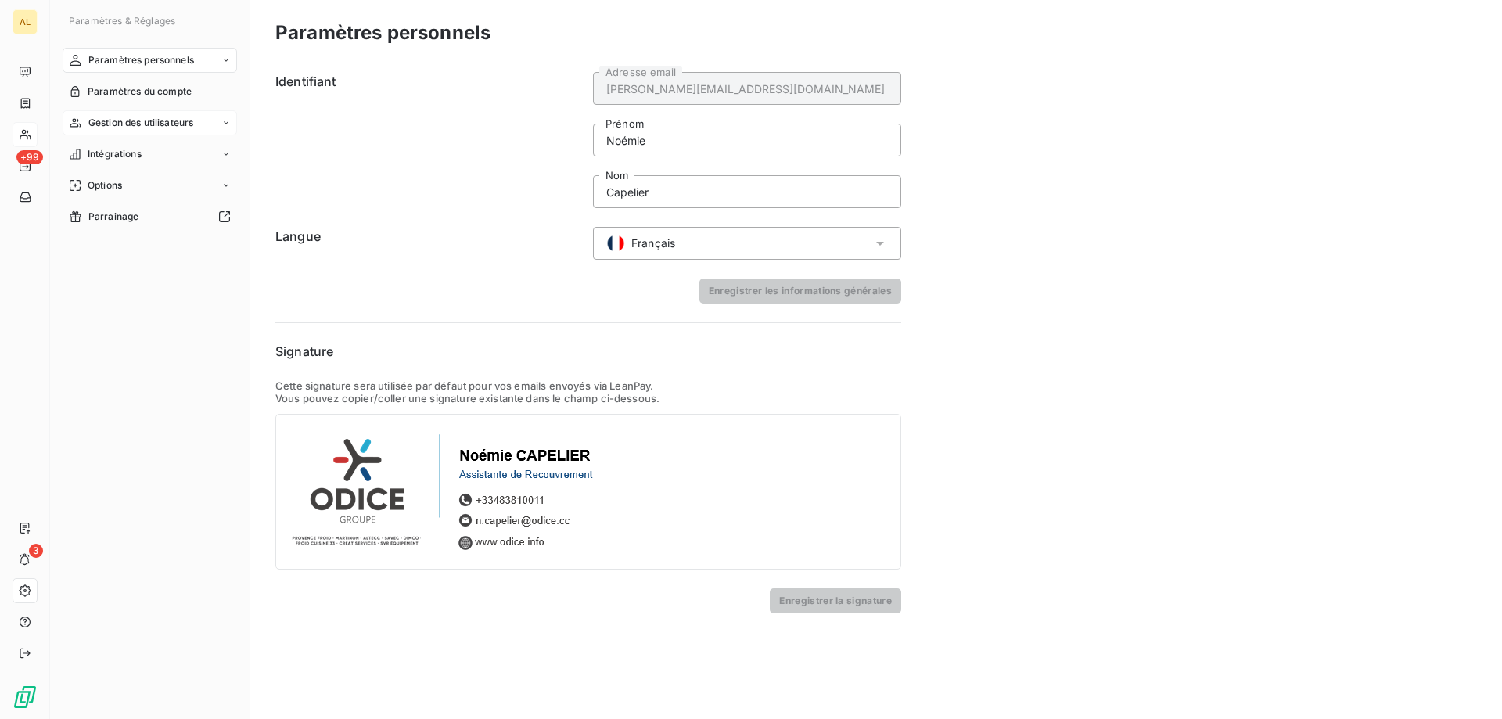
click at [170, 122] on span "Gestion des utilisateurs" at bounding box center [141, 123] width 106 height 14
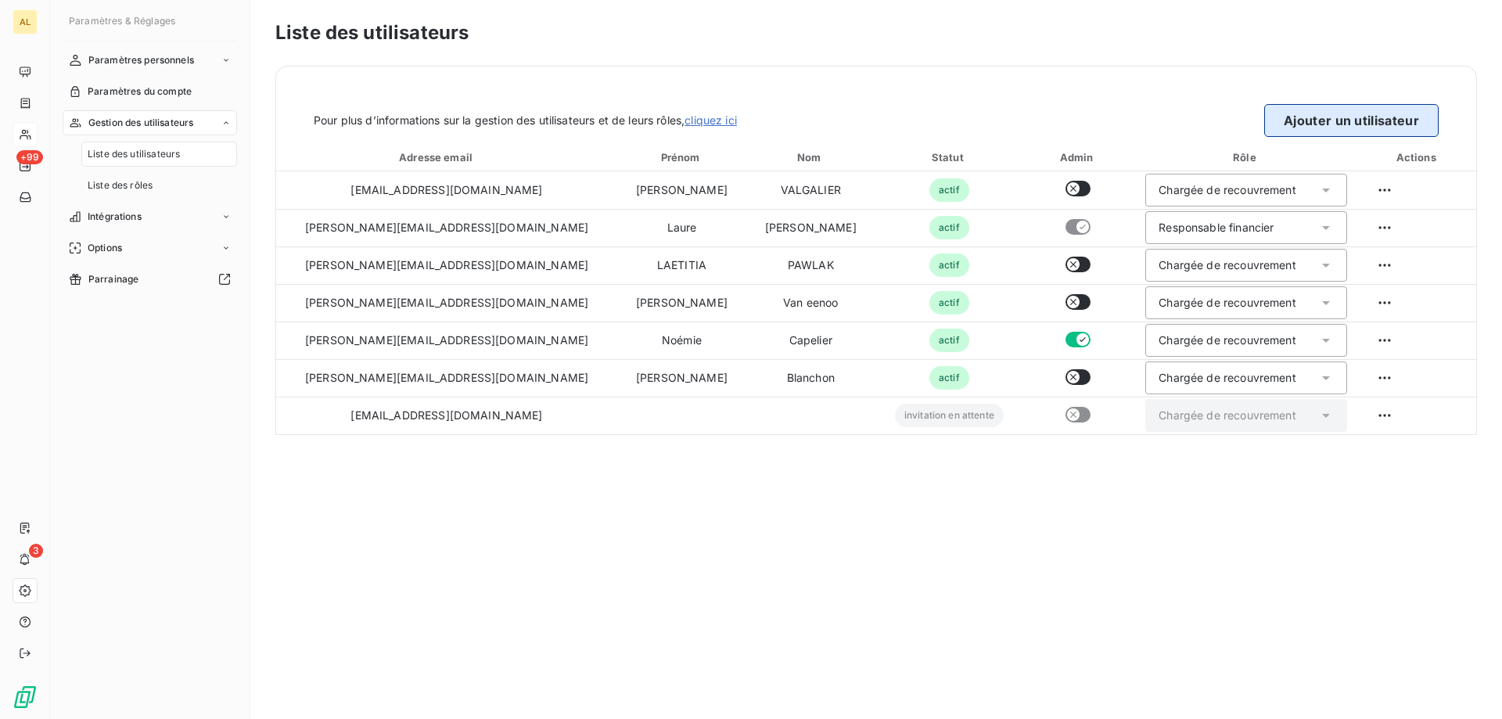
click at [1327, 117] on button "Ajouter un utilisateur" at bounding box center [1351, 120] width 174 height 33
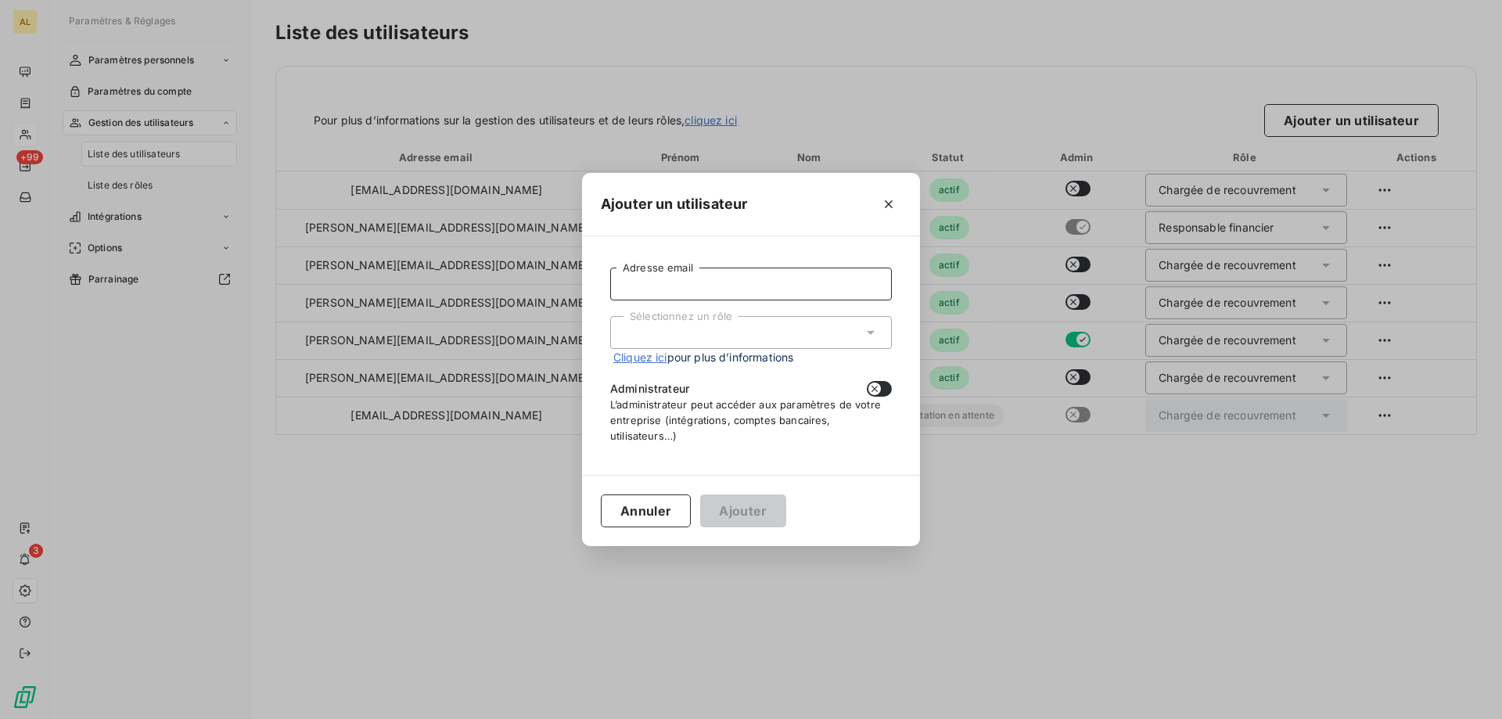
click at [768, 282] on input "Adresse email" at bounding box center [751, 284] width 282 height 33
paste input "florent.bonneau@altecc.fr"
type input "florent.bonneau@altecc.fr"
click at [745, 332] on div "Sélectionnez un rôle" at bounding box center [751, 332] width 282 height 33
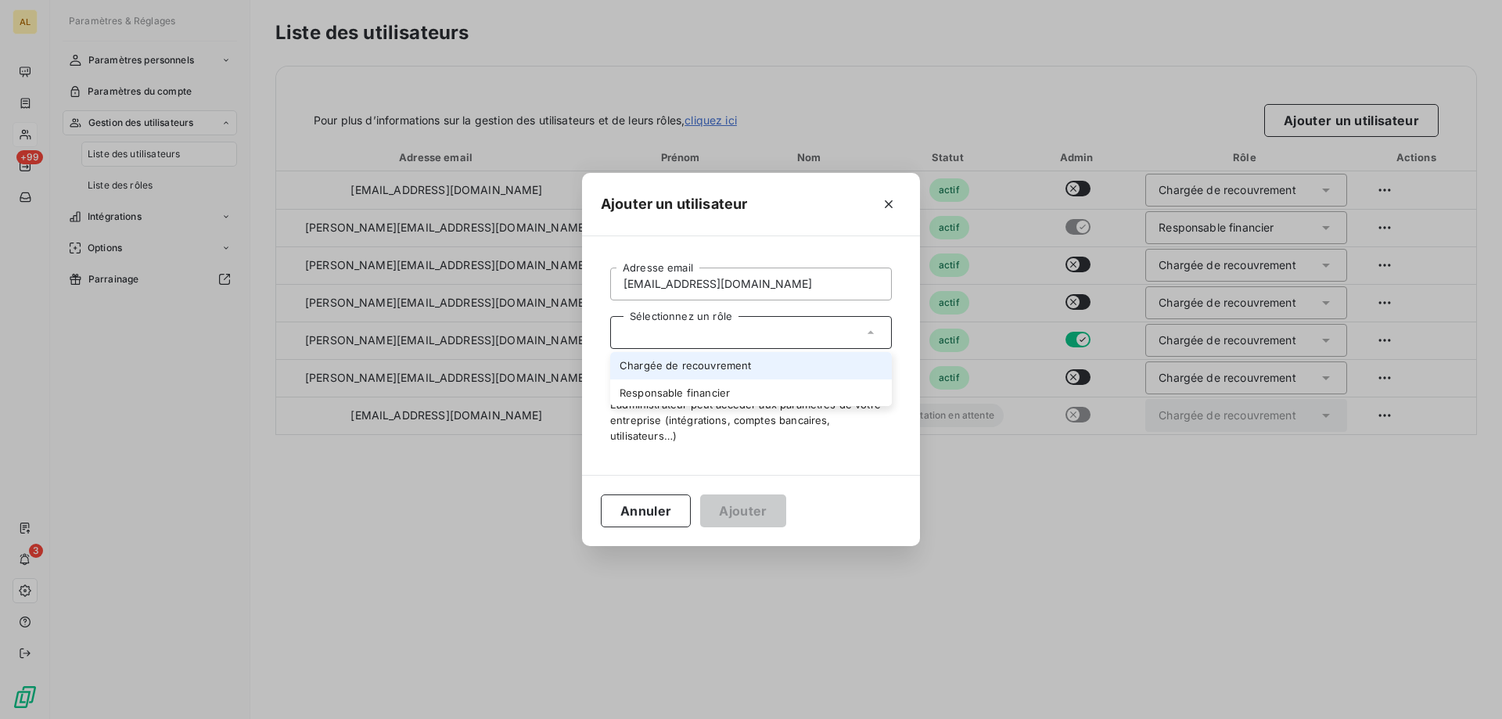
drag, startPoint x: 886, startPoint y: 207, endPoint x: 849, endPoint y: 181, distance: 45.6
click at [889, 211] on icon "button" at bounding box center [889, 204] width 16 height 16
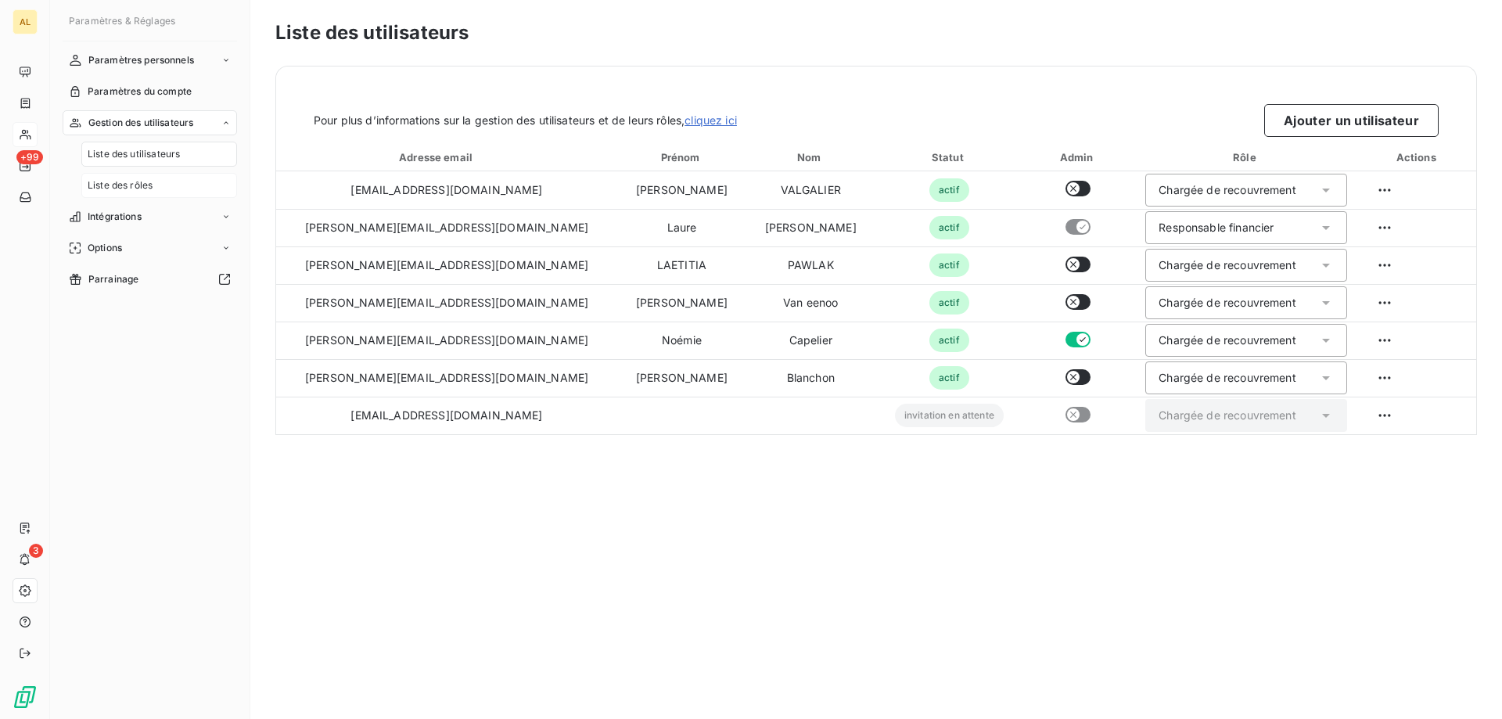
click at [189, 187] on div "Liste des rôles" at bounding box center [159, 185] width 156 height 25
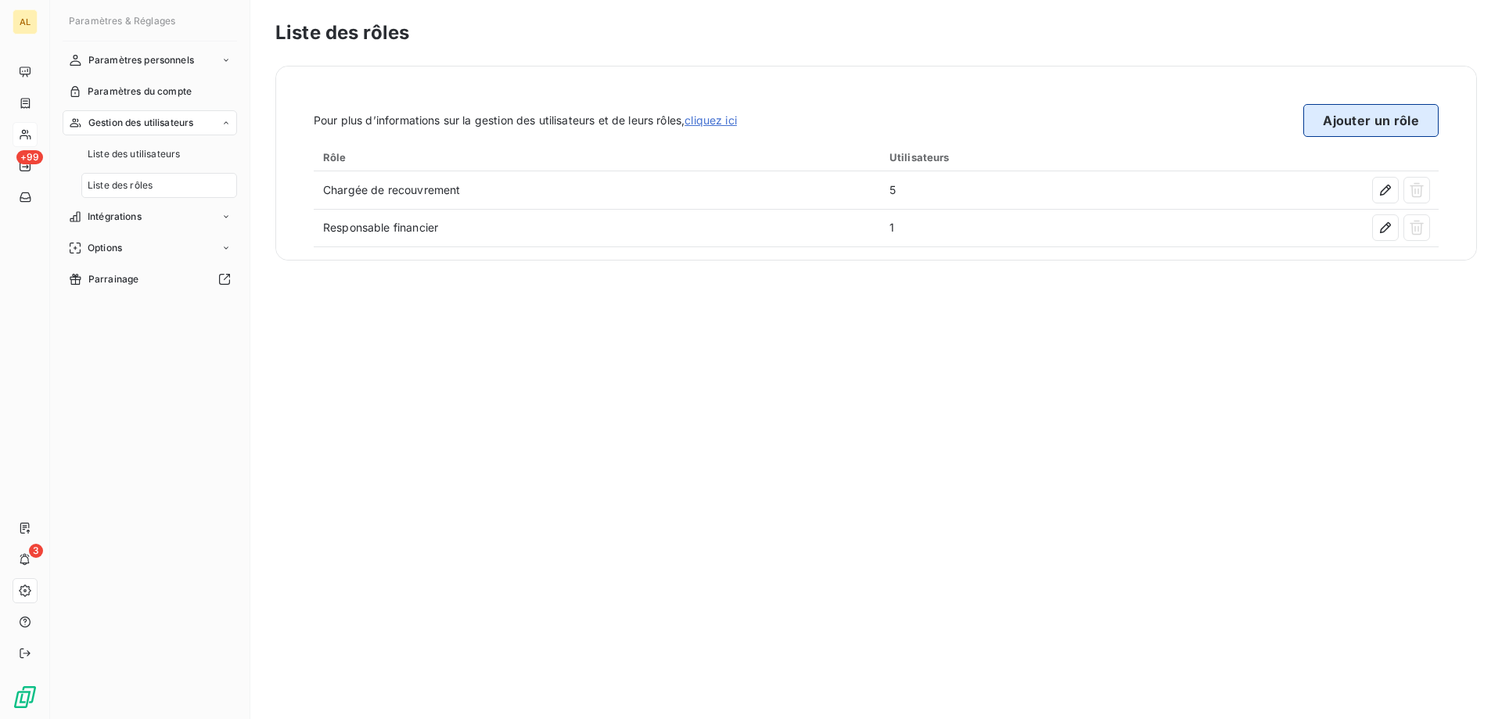
click at [1339, 121] on button "Ajouter un rôle" at bounding box center [1370, 120] width 135 height 33
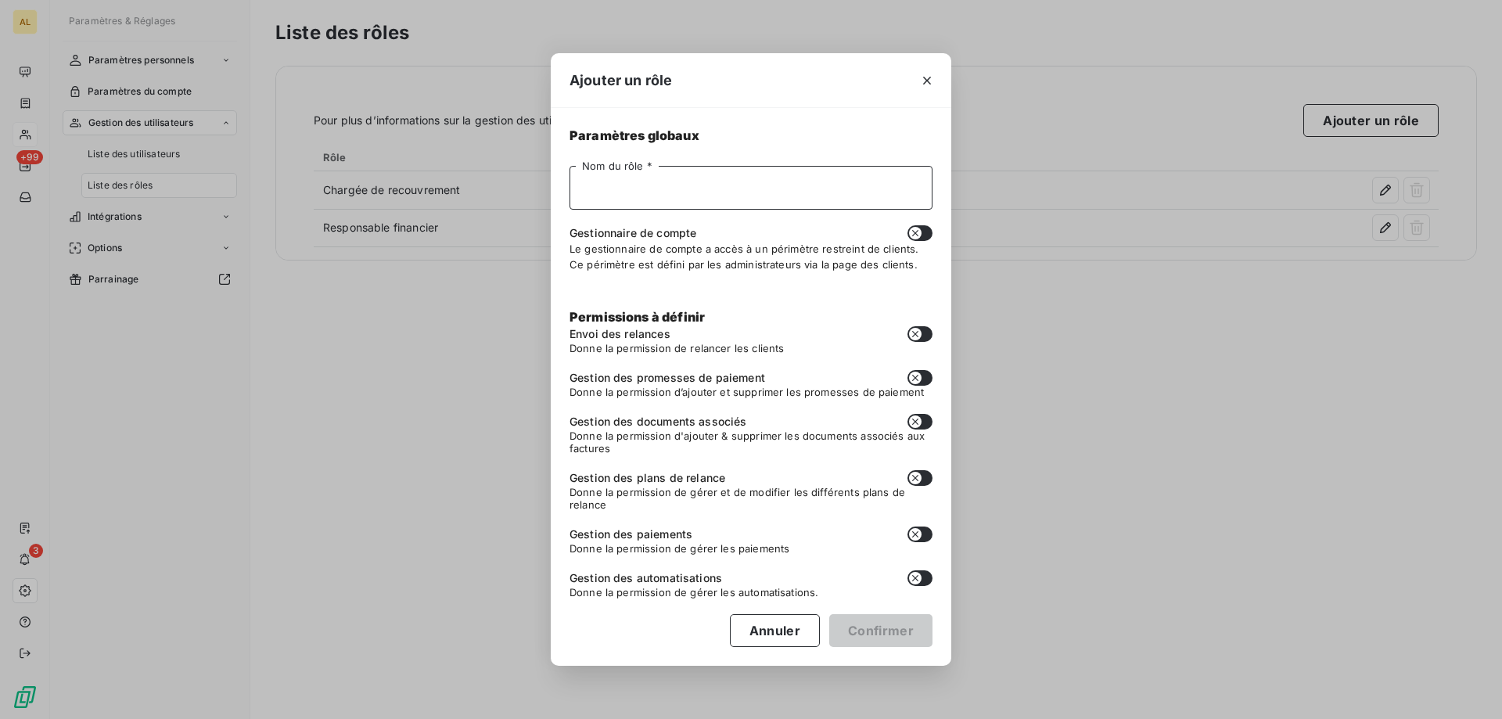
click at [752, 194] on input "Nom du rôle *" at bounding box center [750, 188] width 363 height 44
type input "Commercial"
click at [916, 232] on icon "button" at bounding box center [915, 233] width 6 height 6
checkbox input "true"
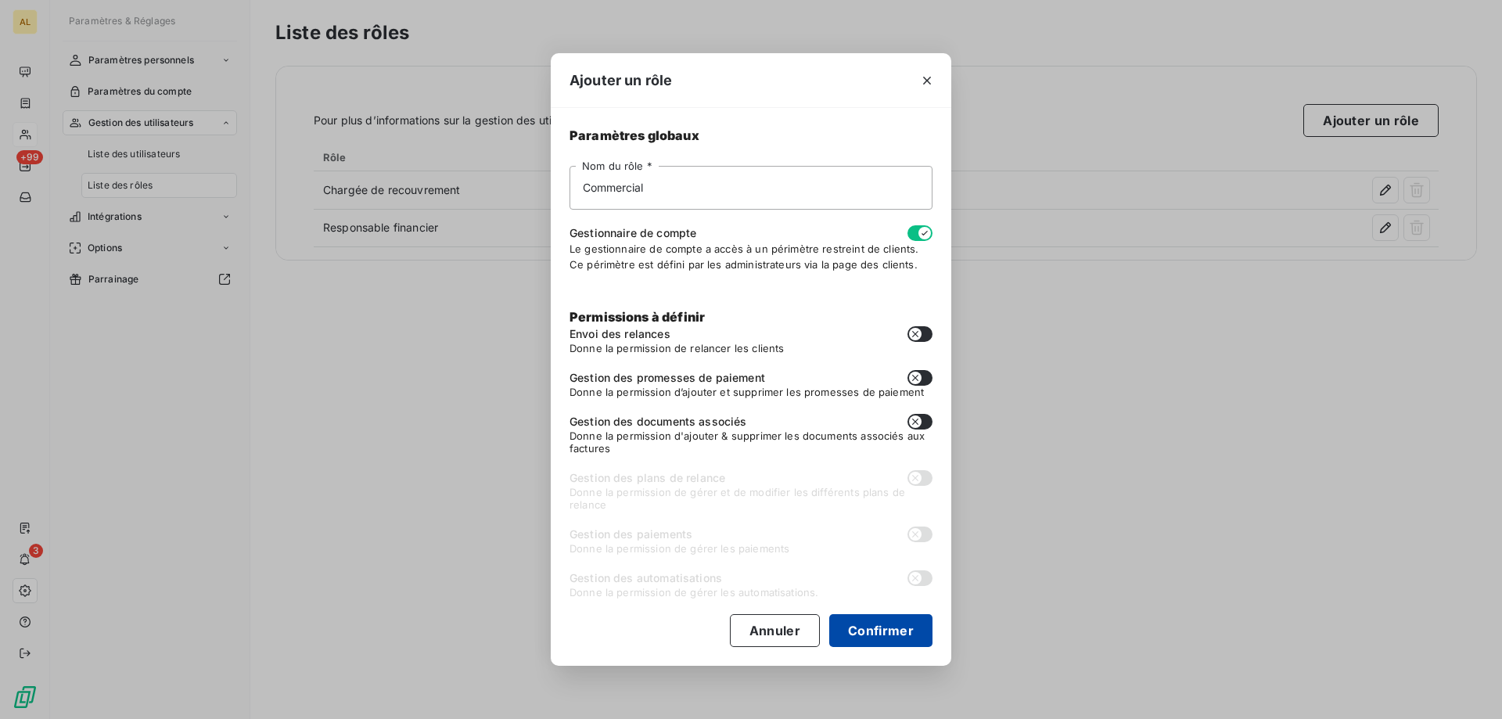
click at [882, 629] on button "Confirmer" at bounding box center [880, 630] width 103 height 33
checkbox input "false"
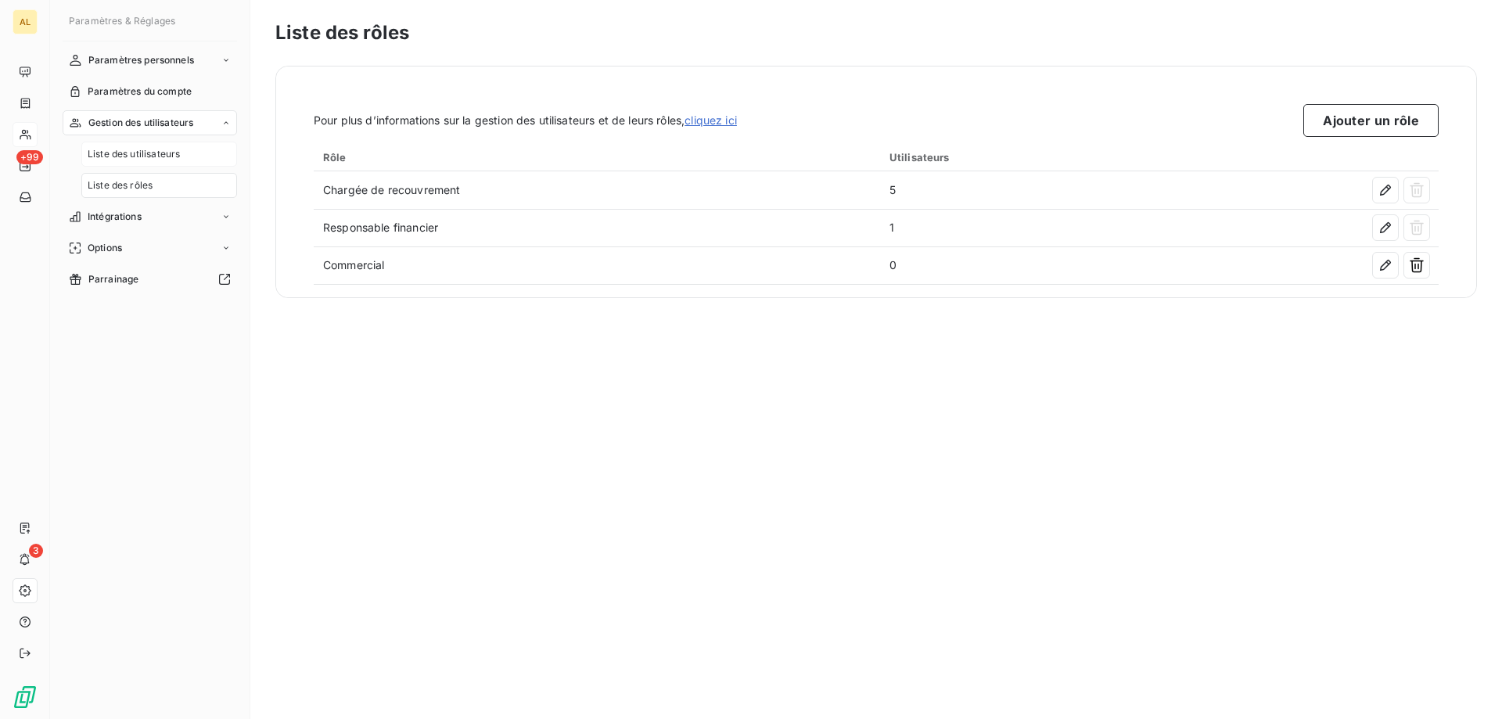
click at [170, 151] on span "Liste des utilisateurs" at bounding box center [134, 154] width 92 height 14
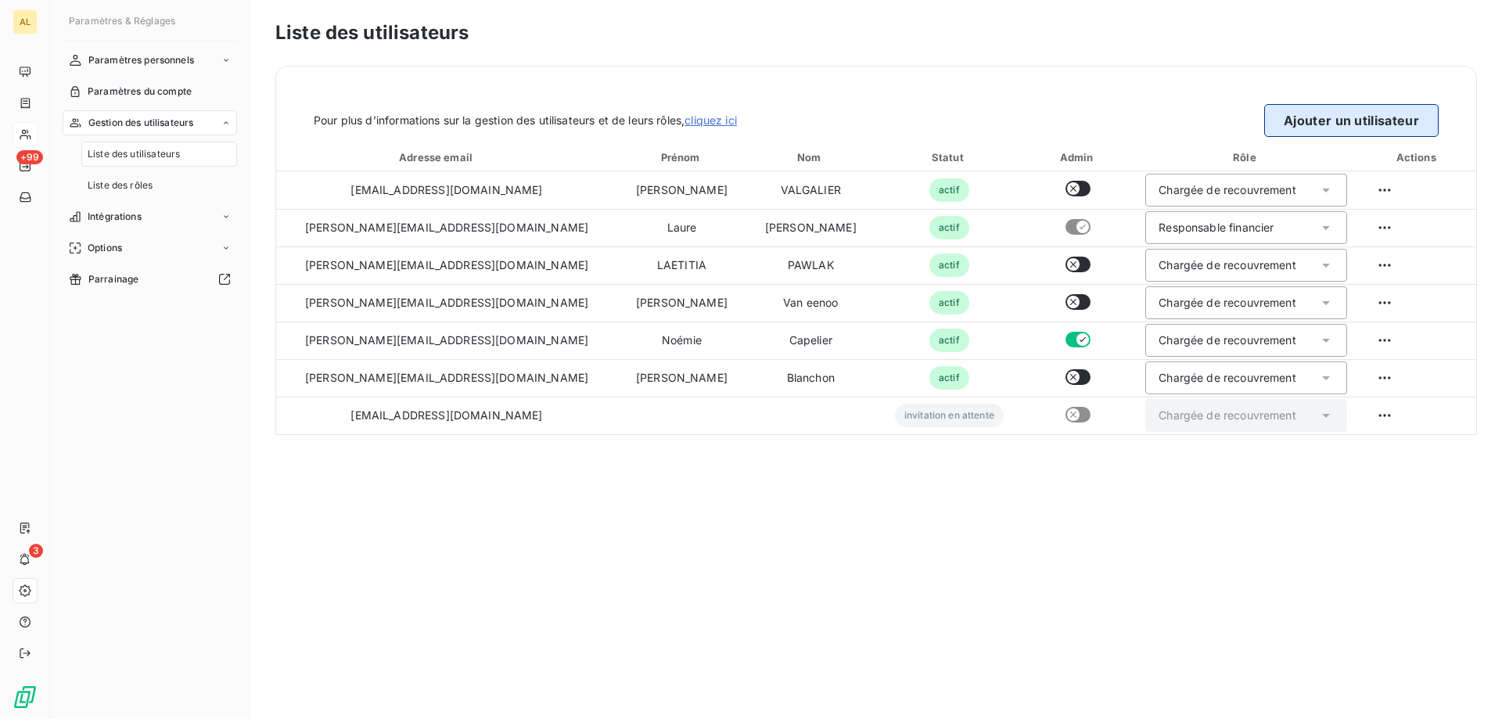
click at [1378, 120] on button "Ajouter un utilisateur" at bounding box center [1351, 120] width 174 height 33
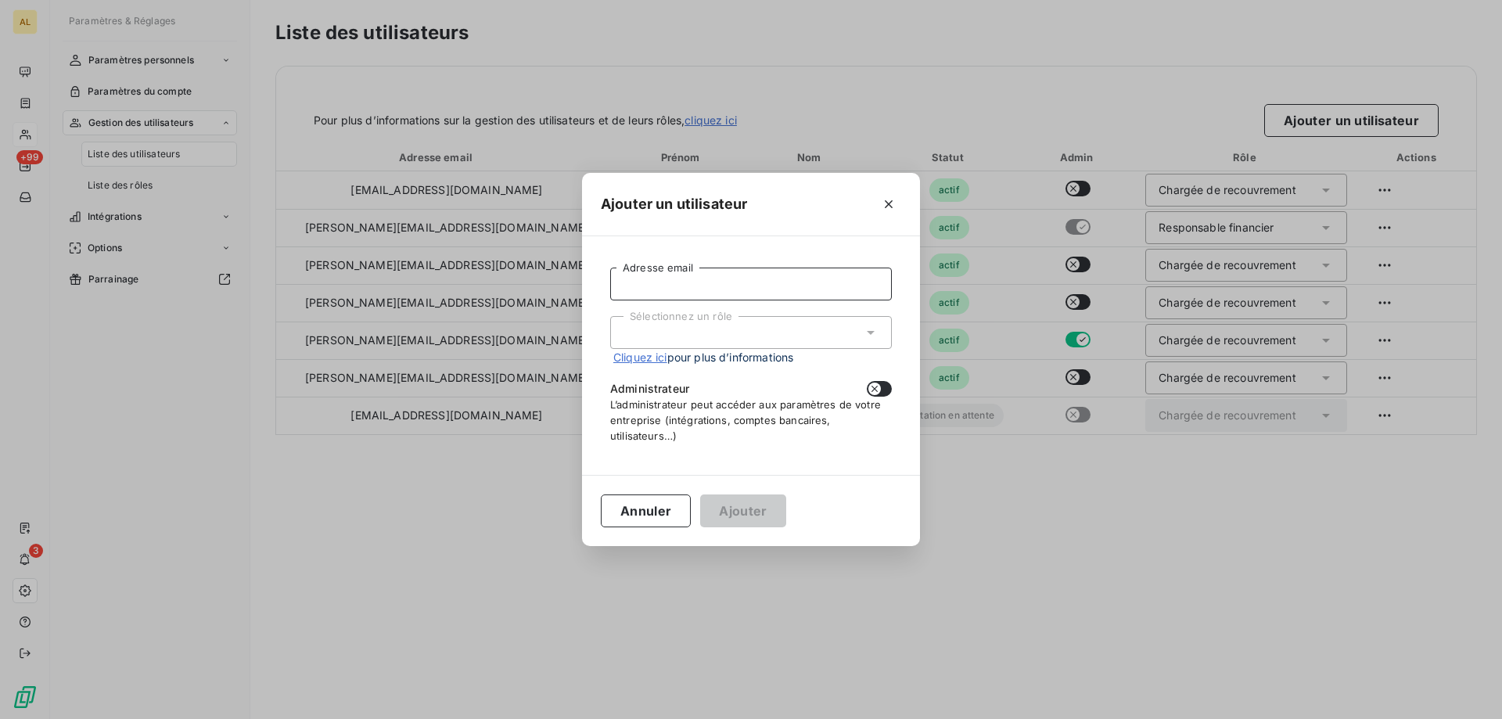
click at [629, 286] on input "Adresse email" at bounding box center [751, 284] width 282 height 33
paste input "florent.bonneau@altecc.fr"
type input "florent.bonneau@altecc.fr"
click at [694, 324] on div "Sélectionnez un rôle" at bounding box center [751, 332] width 282 height 33
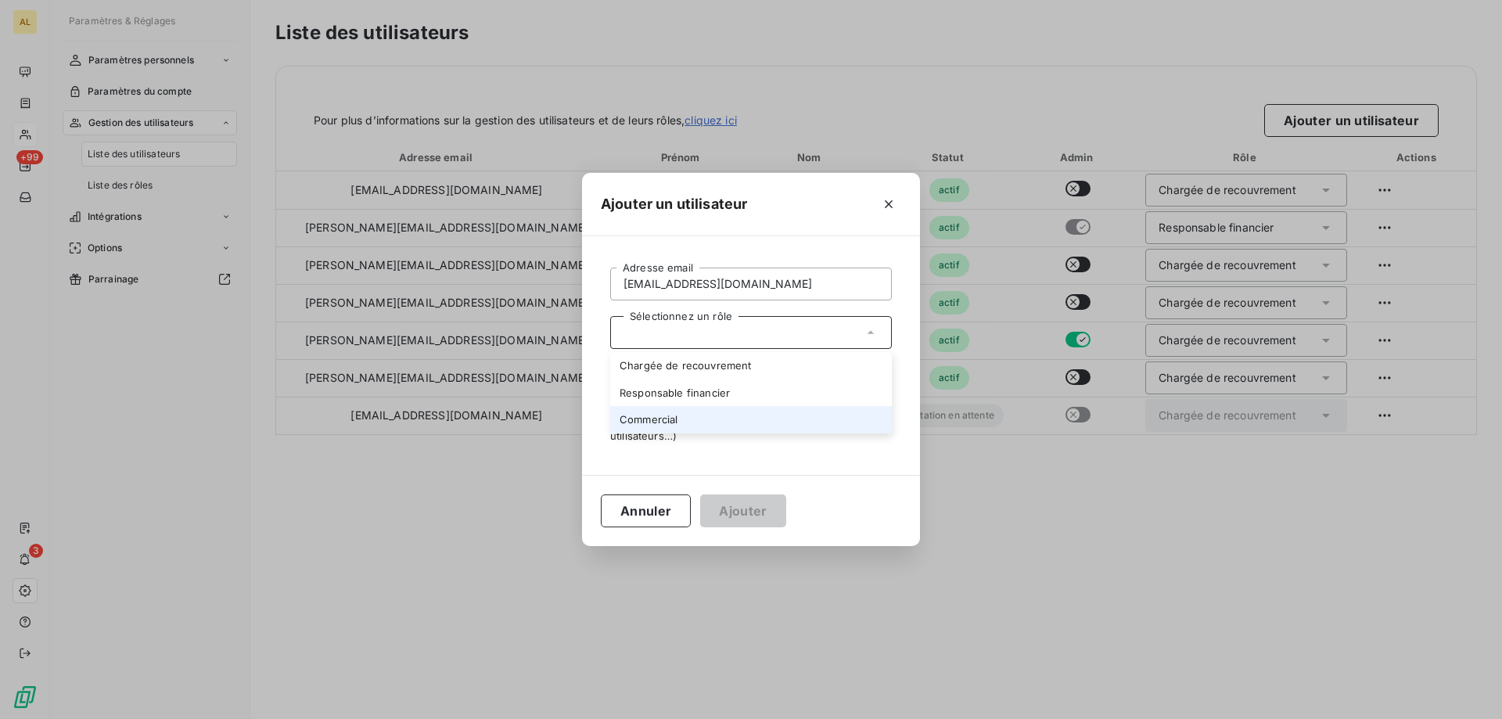
click at [639, 413] on li "Commercial" at bounding box center [751, 419] width 282 height 27
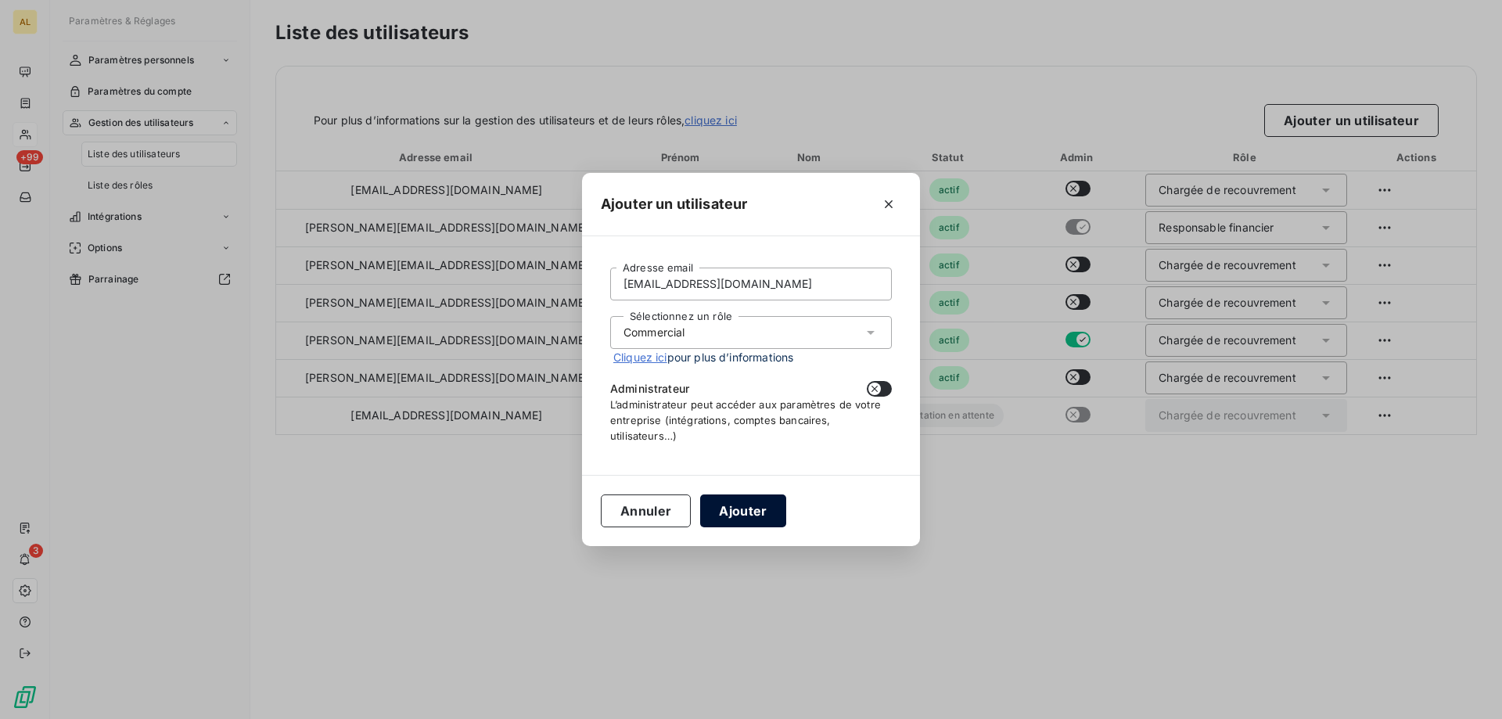
click at [758, 512] on button "Ajouter" at bounding box center [742, 510] width 85 height 33
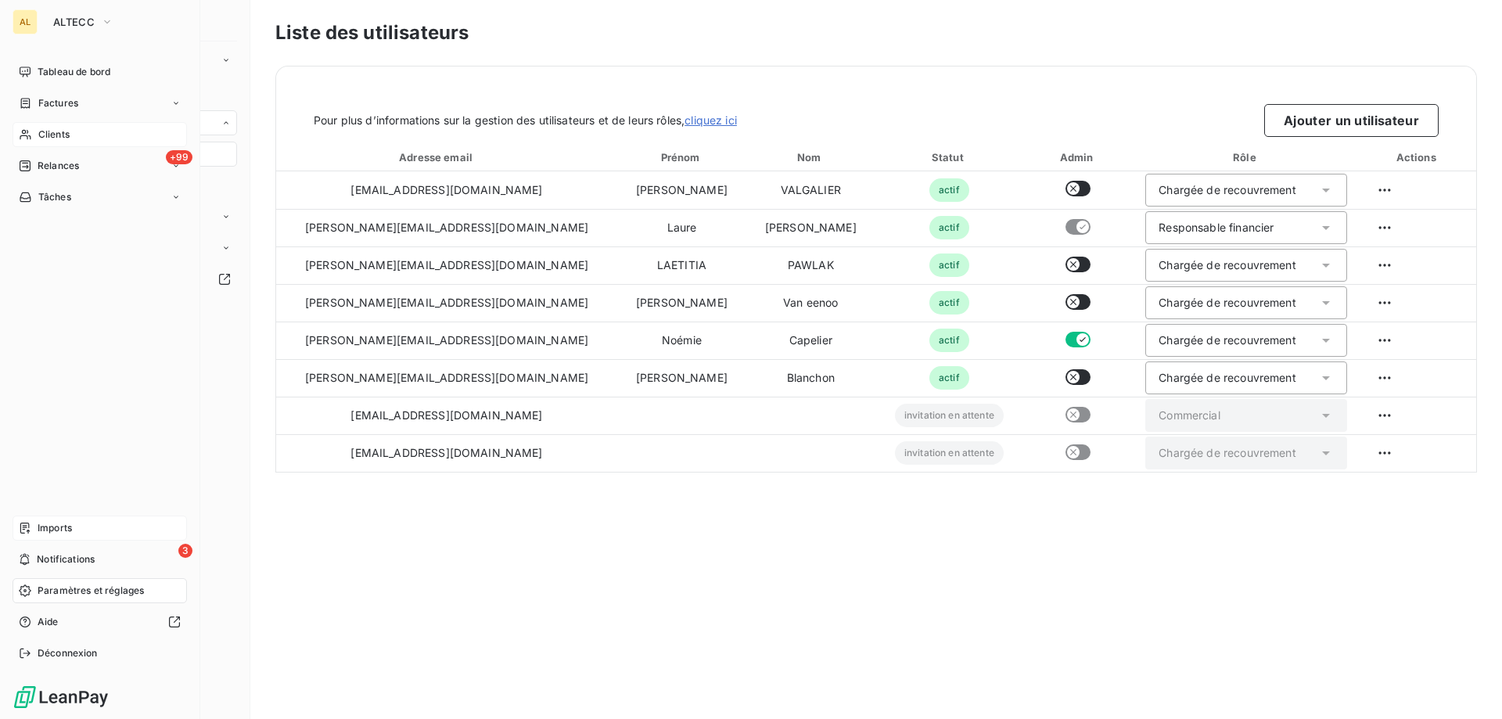
click at [52, 525] on span "Imports" at bounding box center [55, 528] width 34 height 14
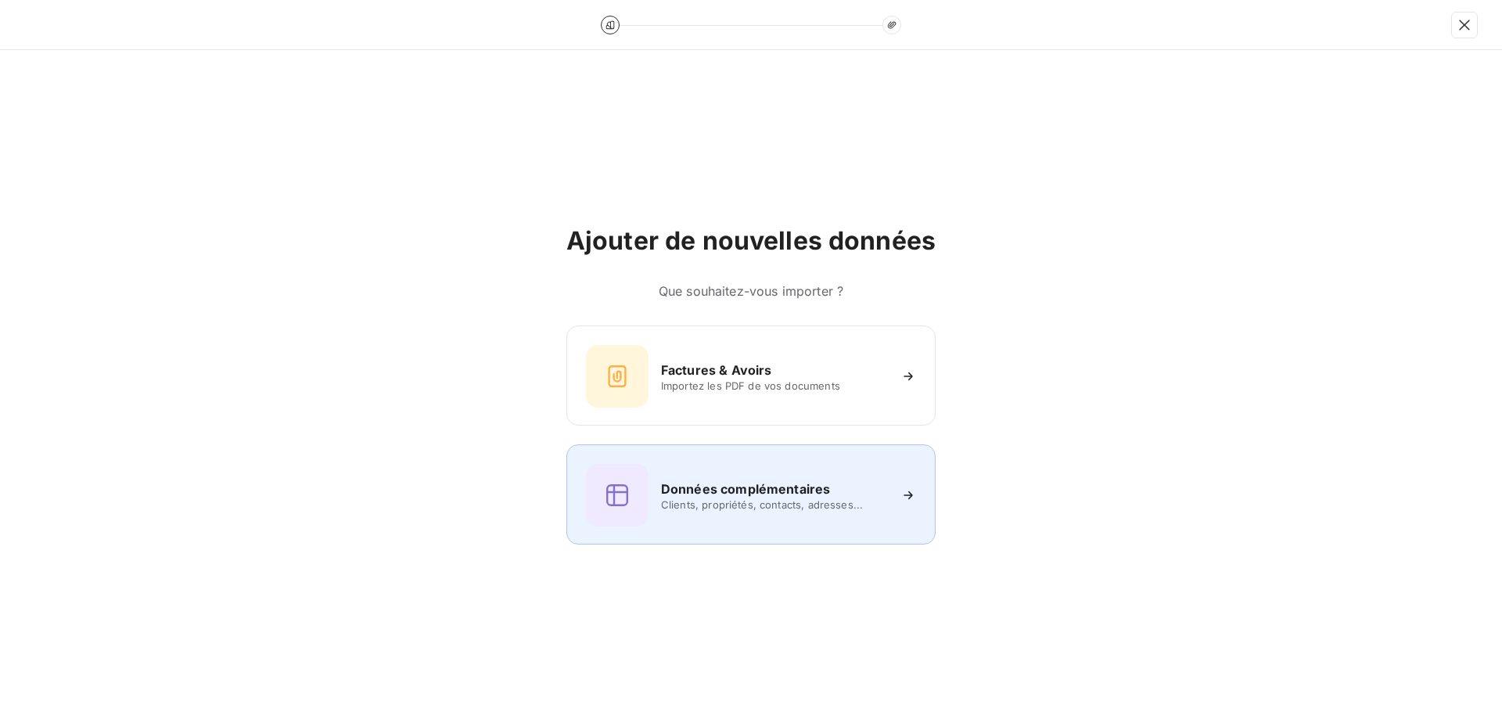
click at [760, 517] on div "Données complémentaires Clients, propriétés, contacts, adresses..." at bounding box center [751, 495] width 330 height 63
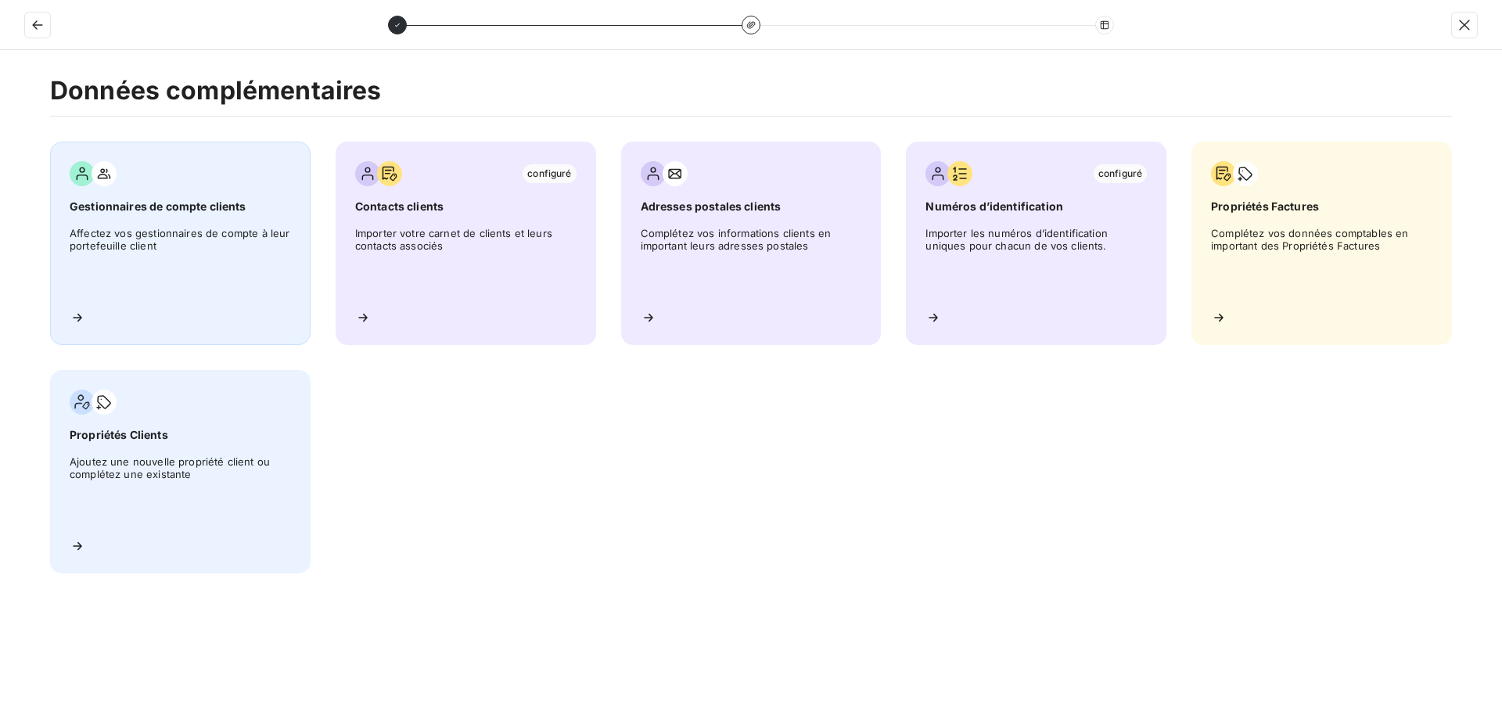
click at [122, 278] on span "Affectez vos gestionnaires de compte à leur portefeuille client" at bounding box center [180, 262] width 221 height 70
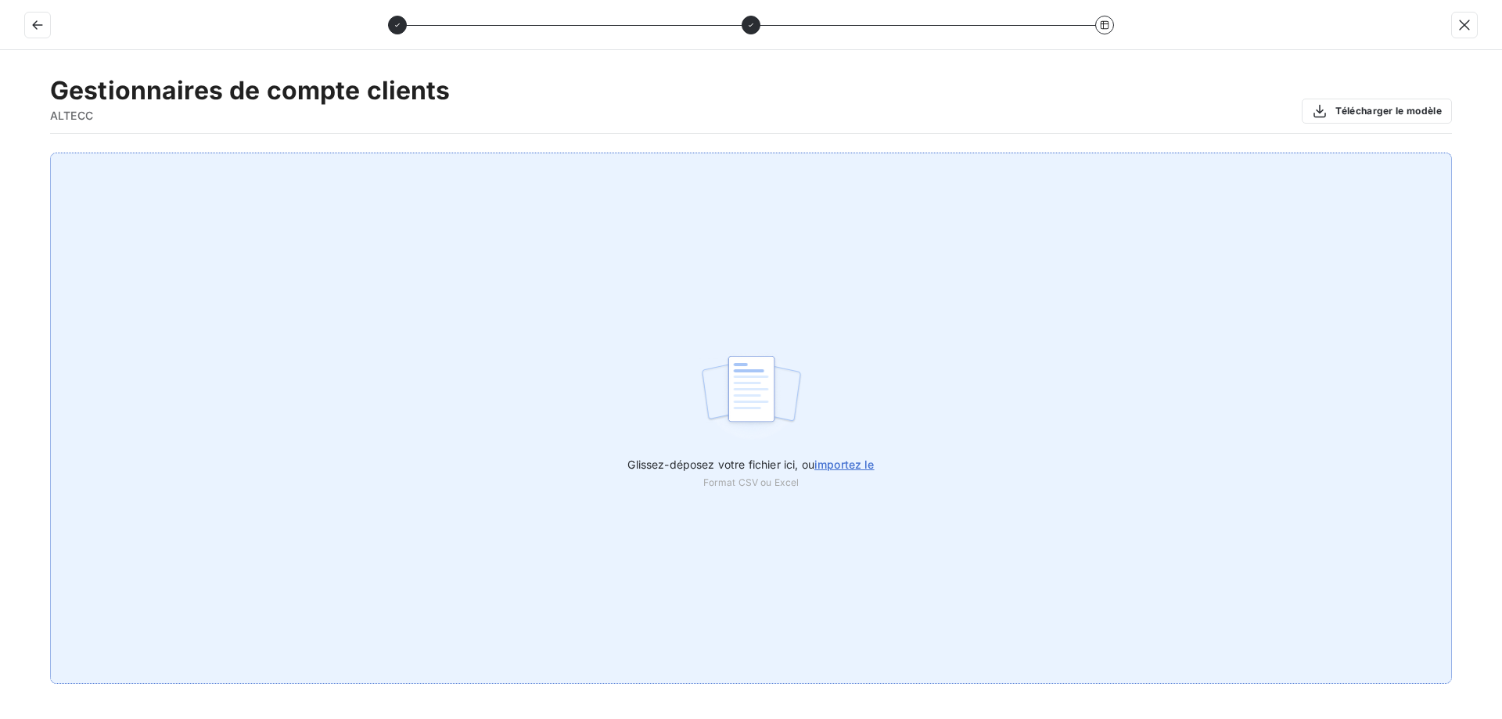
click at [850, 463] on span "importez le" at bounding box center [844, 464] width 60 height 13
click at [1, 153] on input "Glissez-déposez votre fichier ici, ou importez le" at bounding box center [0, 153] width 1 height 1
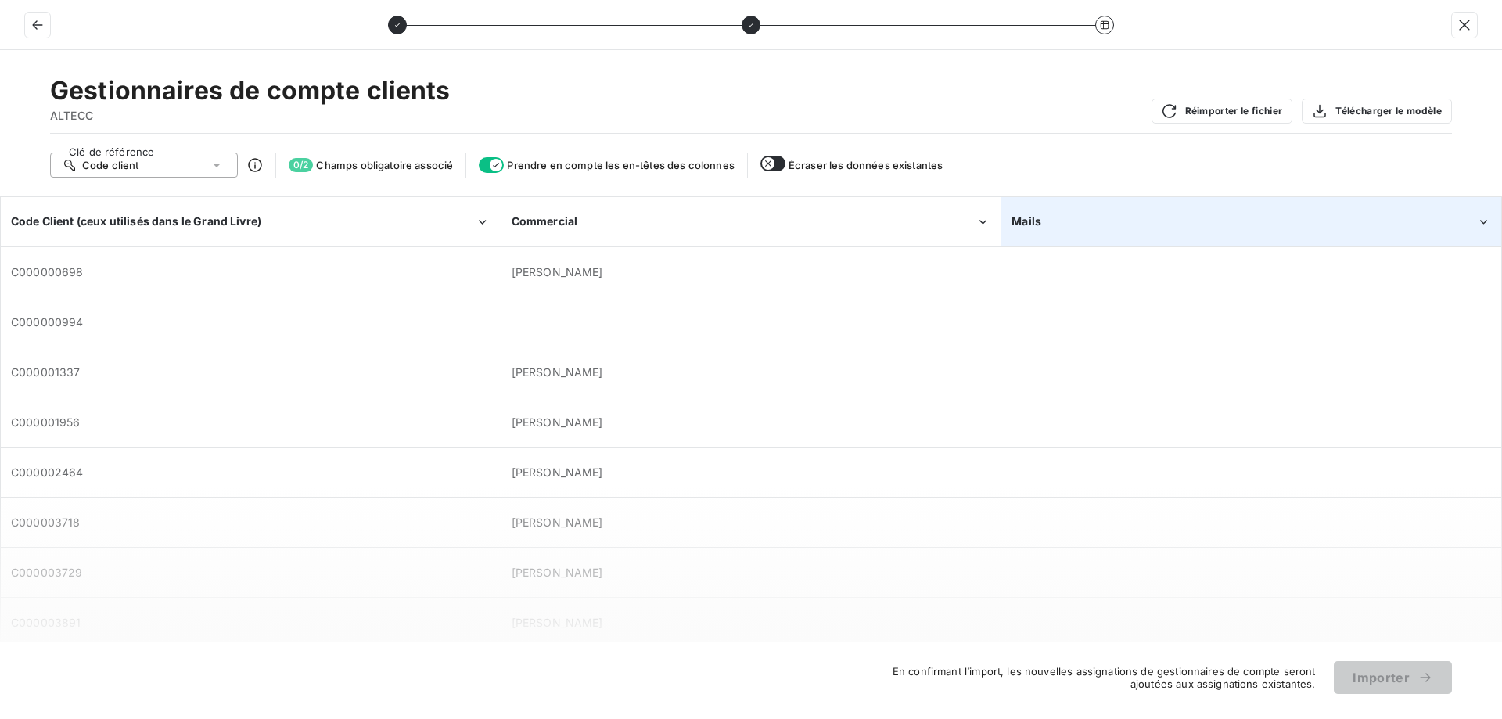
click at [1101, 229] on div "Mails" at bounding box center [1243, 222] width 464 height 16
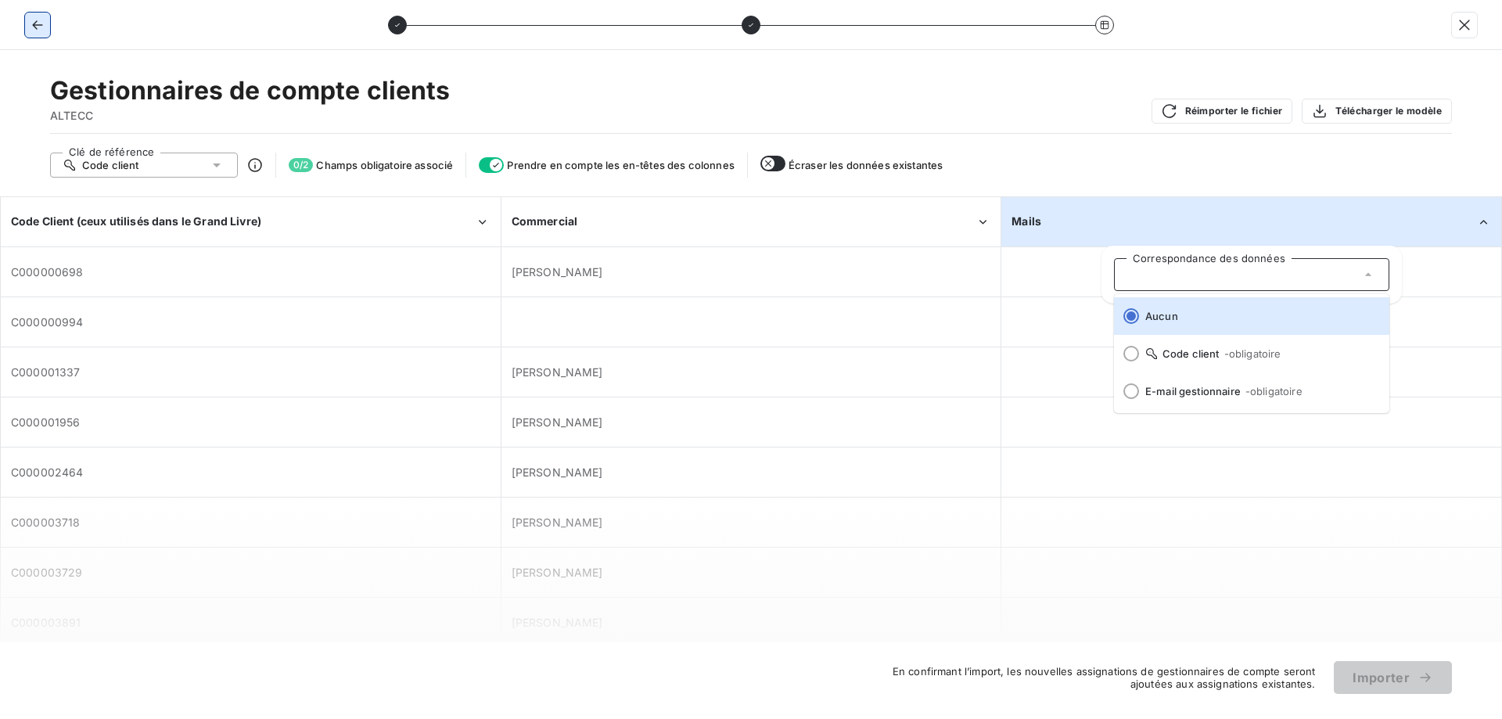
click at [29, 29] on button "button" at bounding box center [37, 25] width 25 height 25
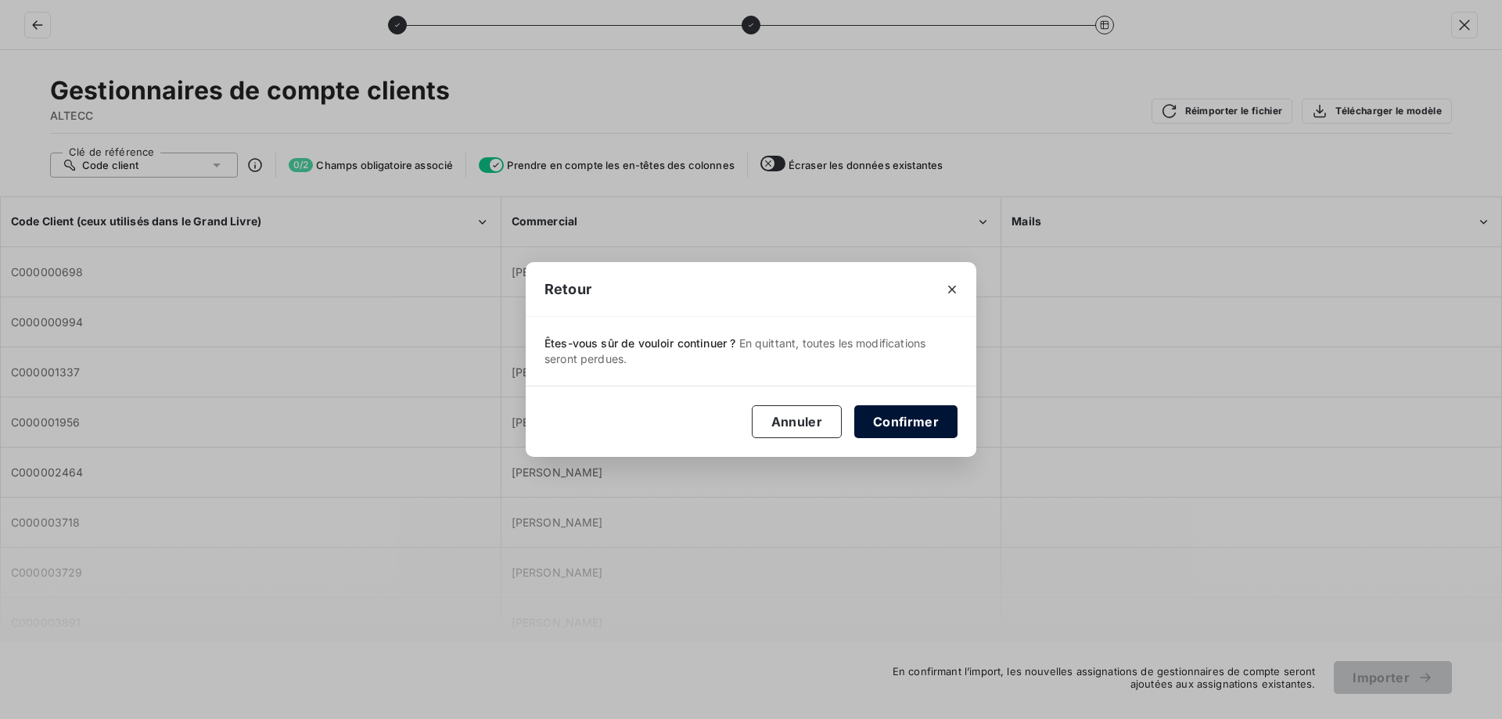
click at [878, 417] on button "Confirmer" at bounding box center [905, 421] width 103 height 33
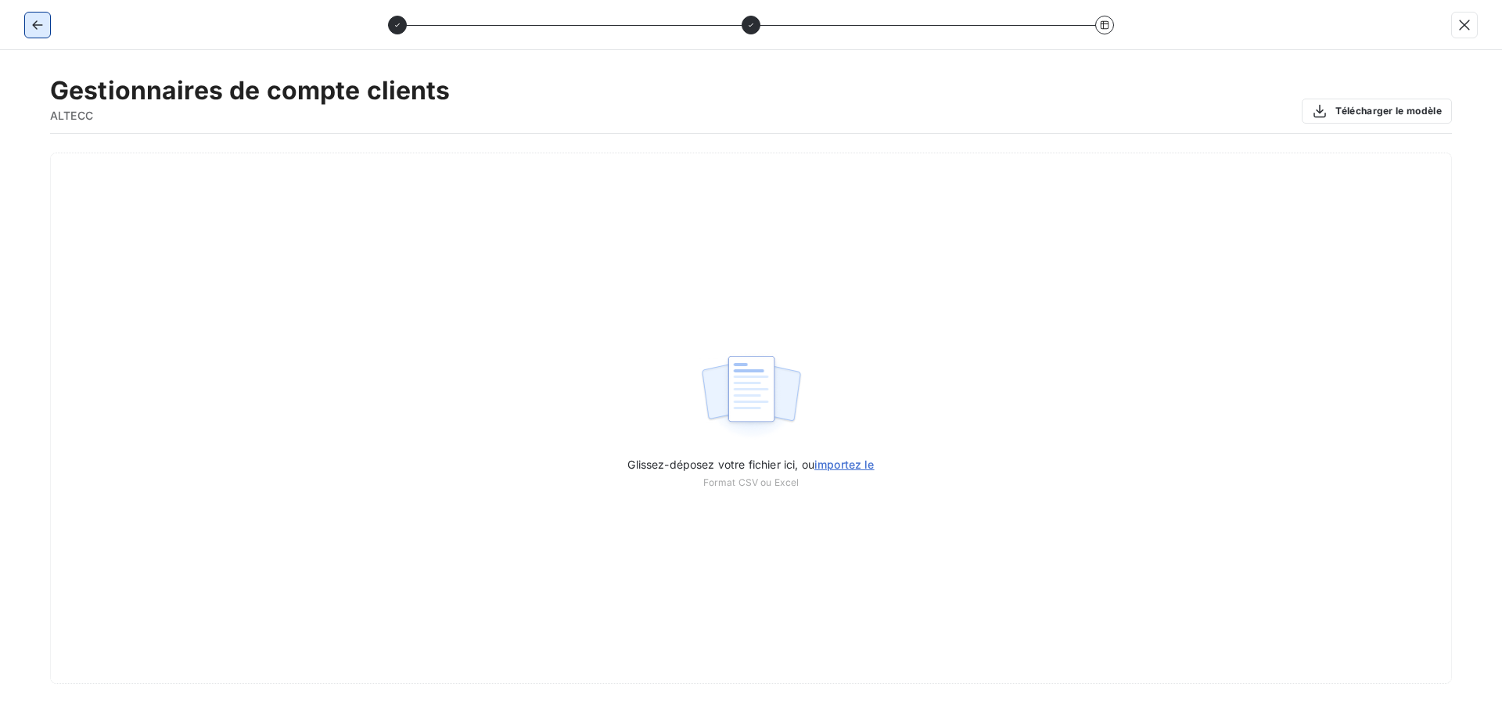
click at [41, 27] on icon "button" at bounding box center [38, 25] width 16 height 16
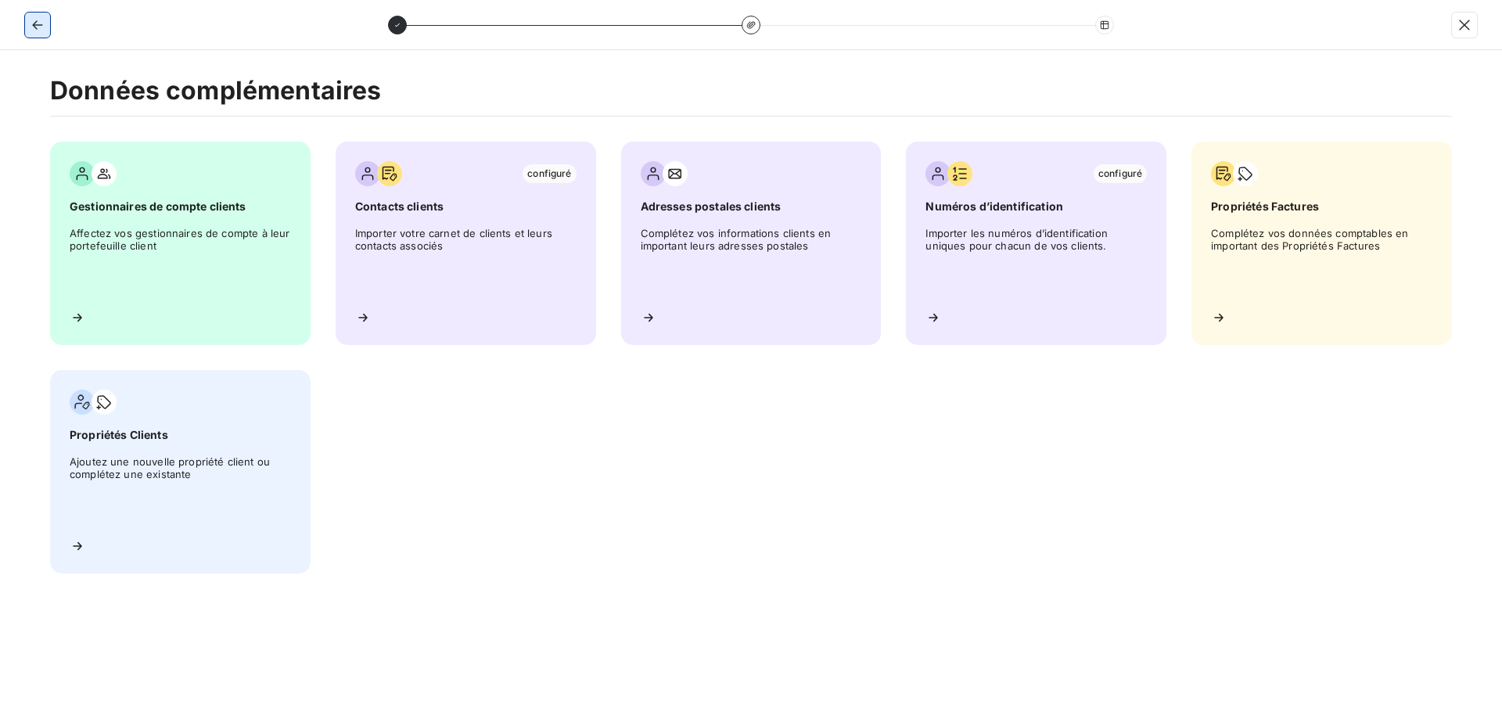
click at [34, 32] on icon "button" at bounding box center [38, 25] width 16 height 16
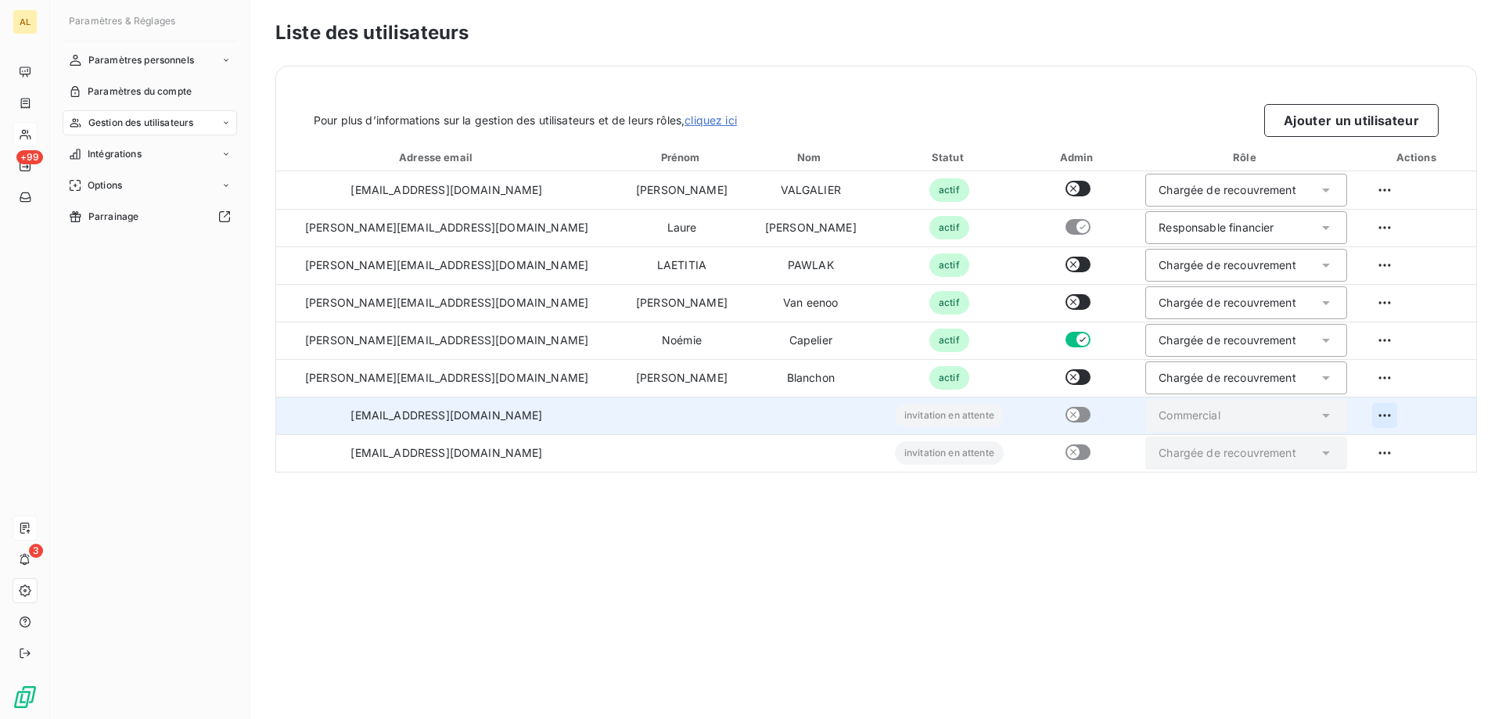
click at [1362, 408] on html "AL +99 3 Paramètres & Réglages Paramètres personnels Paramètres du compte Gesti…" at bounding box center [751, 359] width 1502 height 719
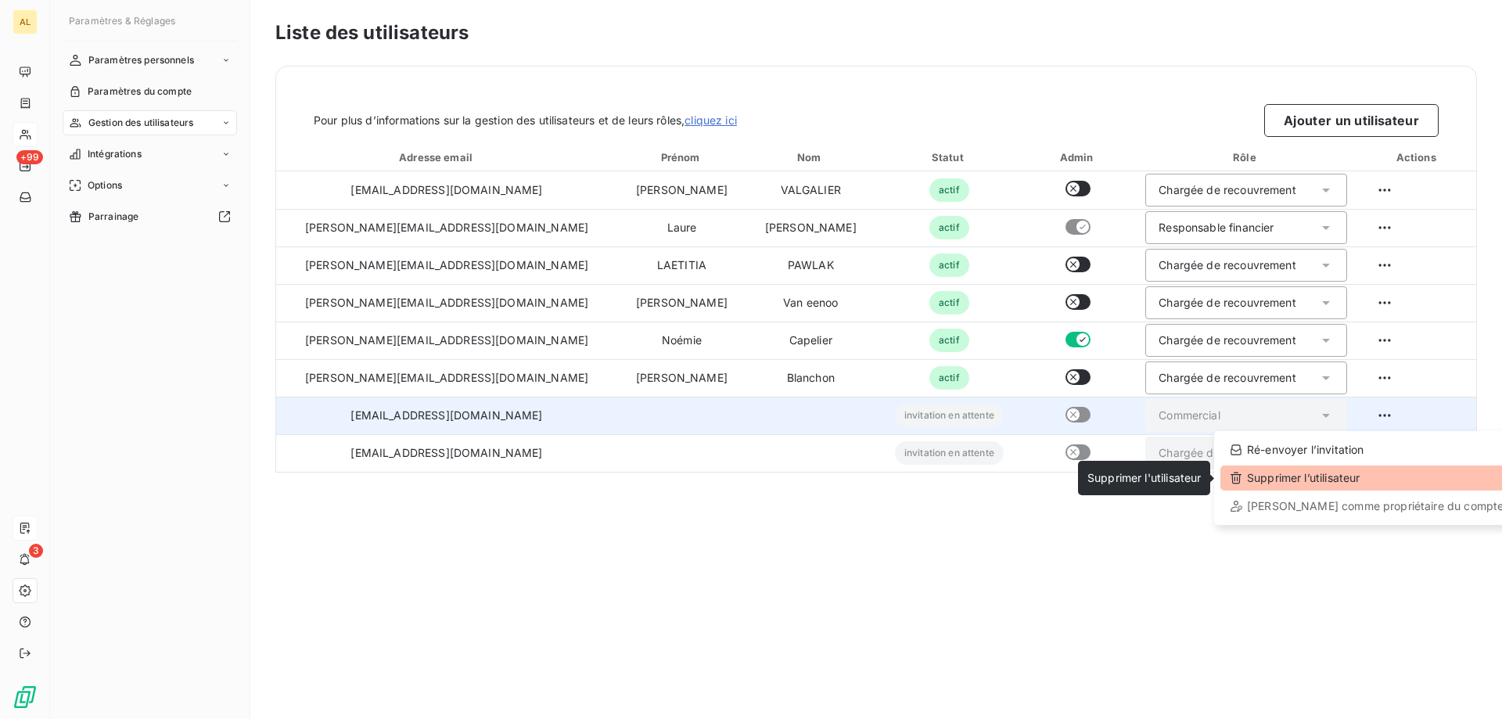
click at [1306, 483] on div "Supprimer l’utilisateur" at bounding box center [1366, 477] width 293 height 25
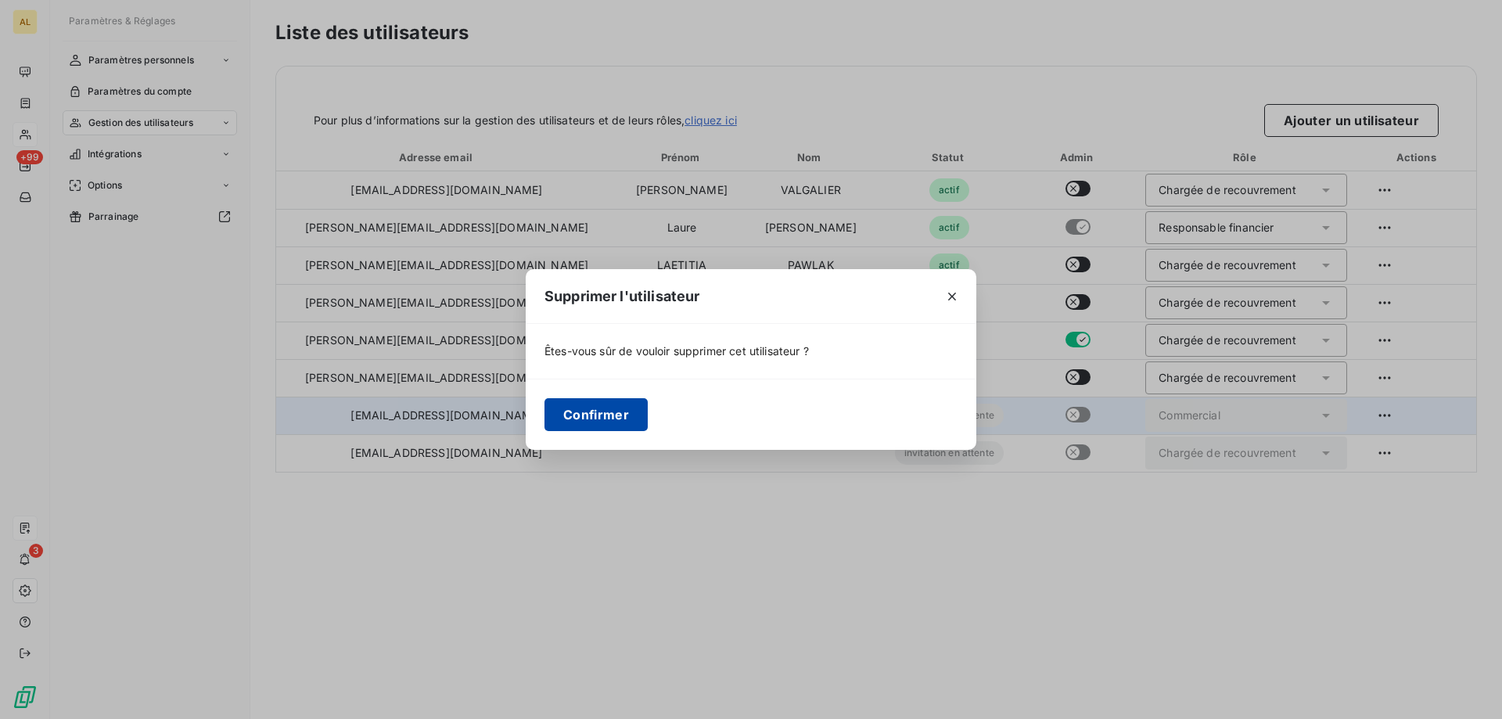
click at [591, 414] on button "Confirmer" at bounding box center [595, 414] width 103 height 33
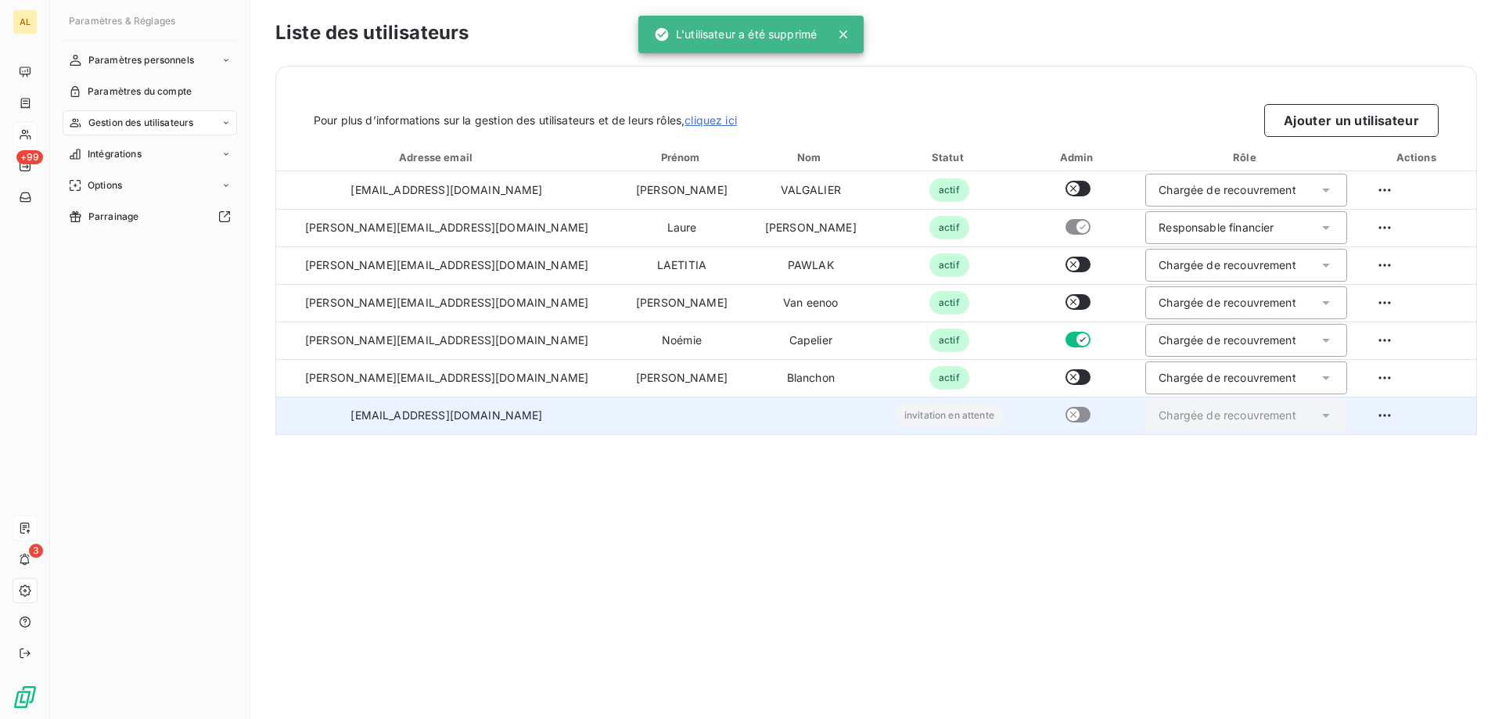
click at [944, 550] on div "Liste des utilisateurs Pour plus d’informations sur la gestion des utilisateurs…" at bounding box center [876, 359] width 1252 height 719
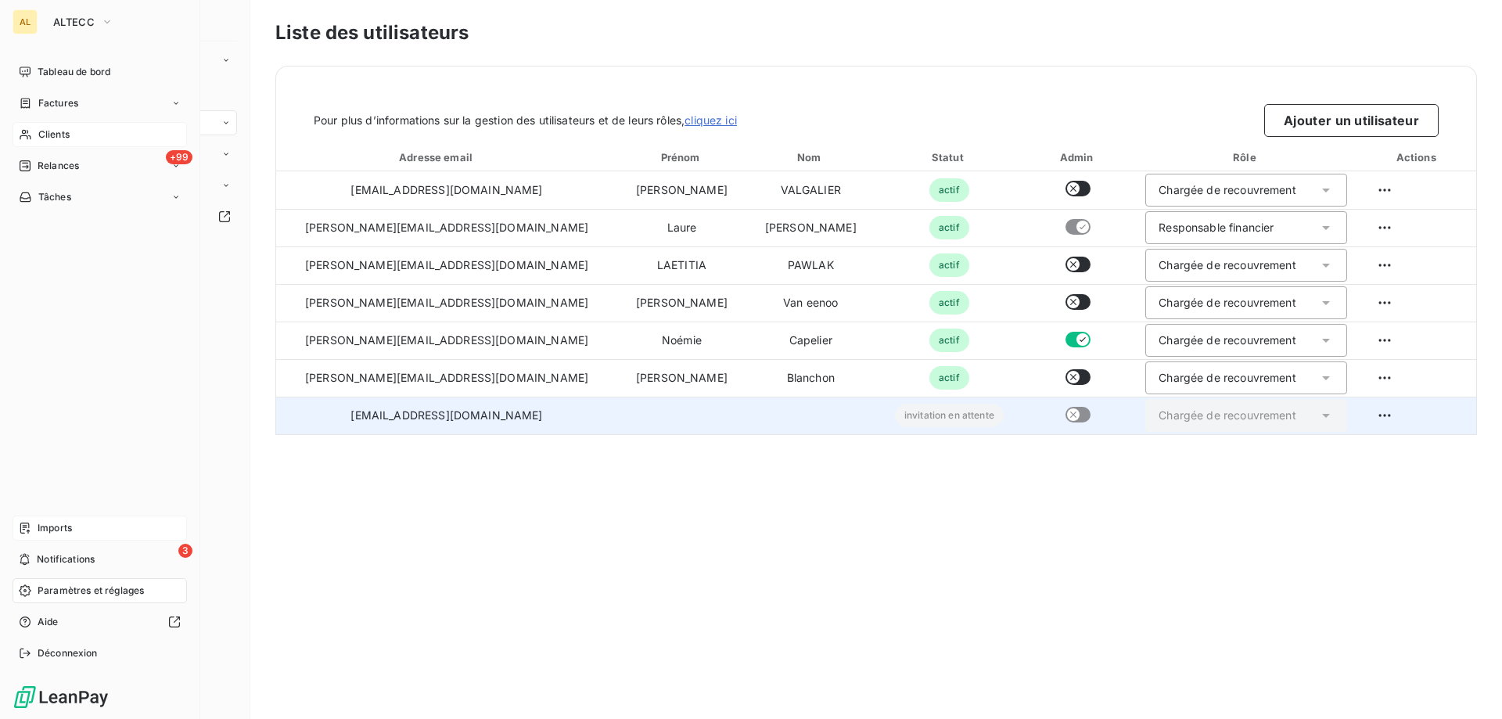
drag, startPoint x: 127, startPoint y: 135, endPoint x: 137, endPoint y: 135, distance: 10.2
click at [127, 135] on div "Clients" at bounding box center [100, 134] width 174 height 25
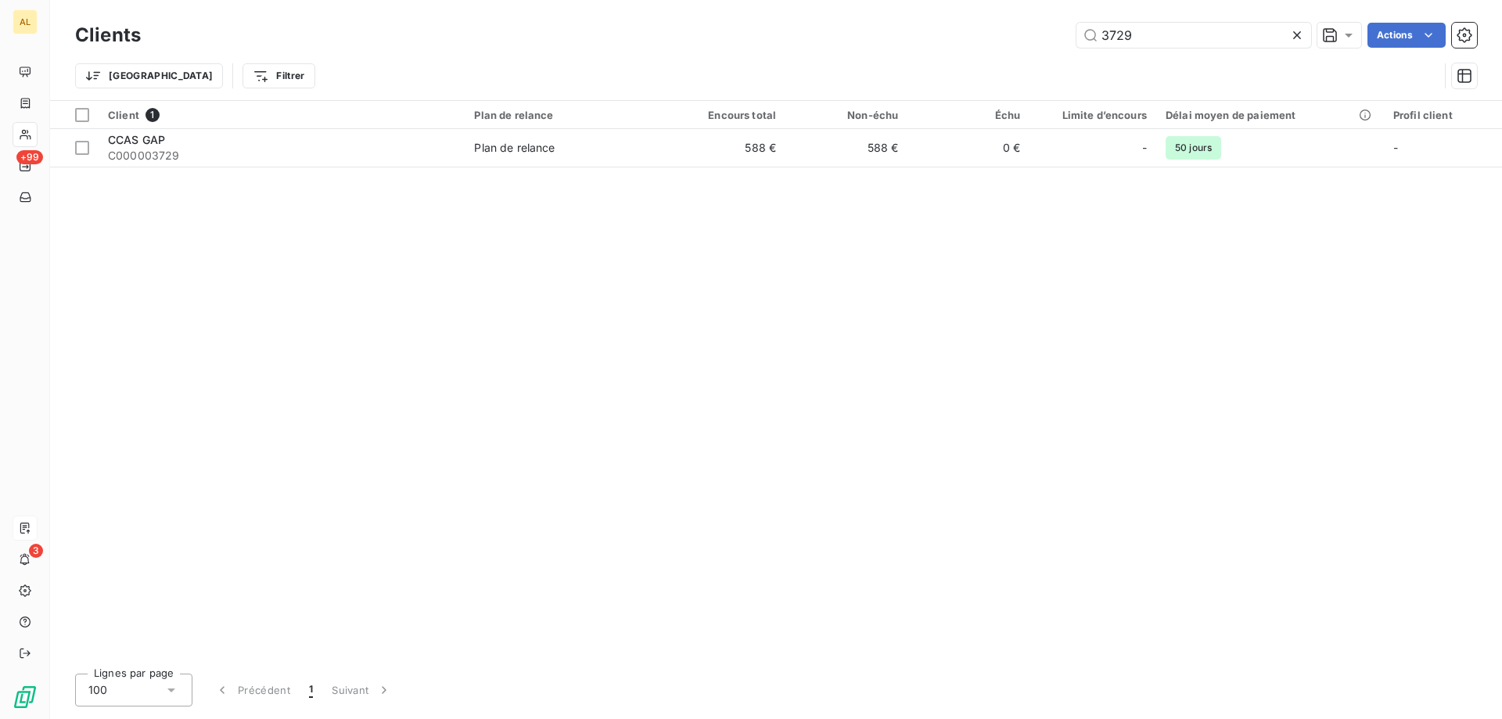
drag, startPoint x: 1191, startPoint y: 34, endPoint x: 846, endPoint y: 31, distance: 345.0
click at [866, 31] on div "3729 Actions" at bounding box center [818, 35] width 1317 height 25
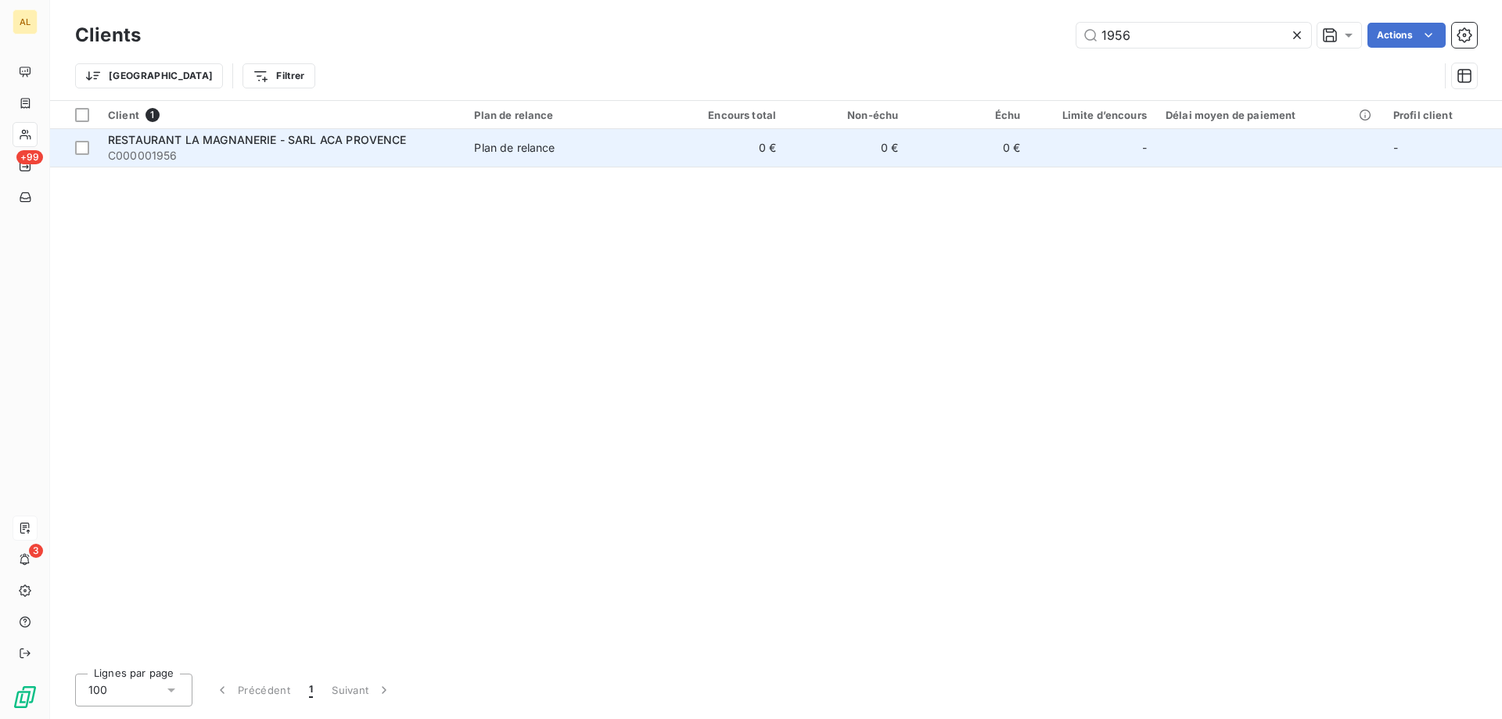
type input "1956"
click at [196, 142] on span "RESTAURANT LA MAGNANERIE - SARL ACA PROVENCE" at bounding box center [257, 139] width 299 height 13
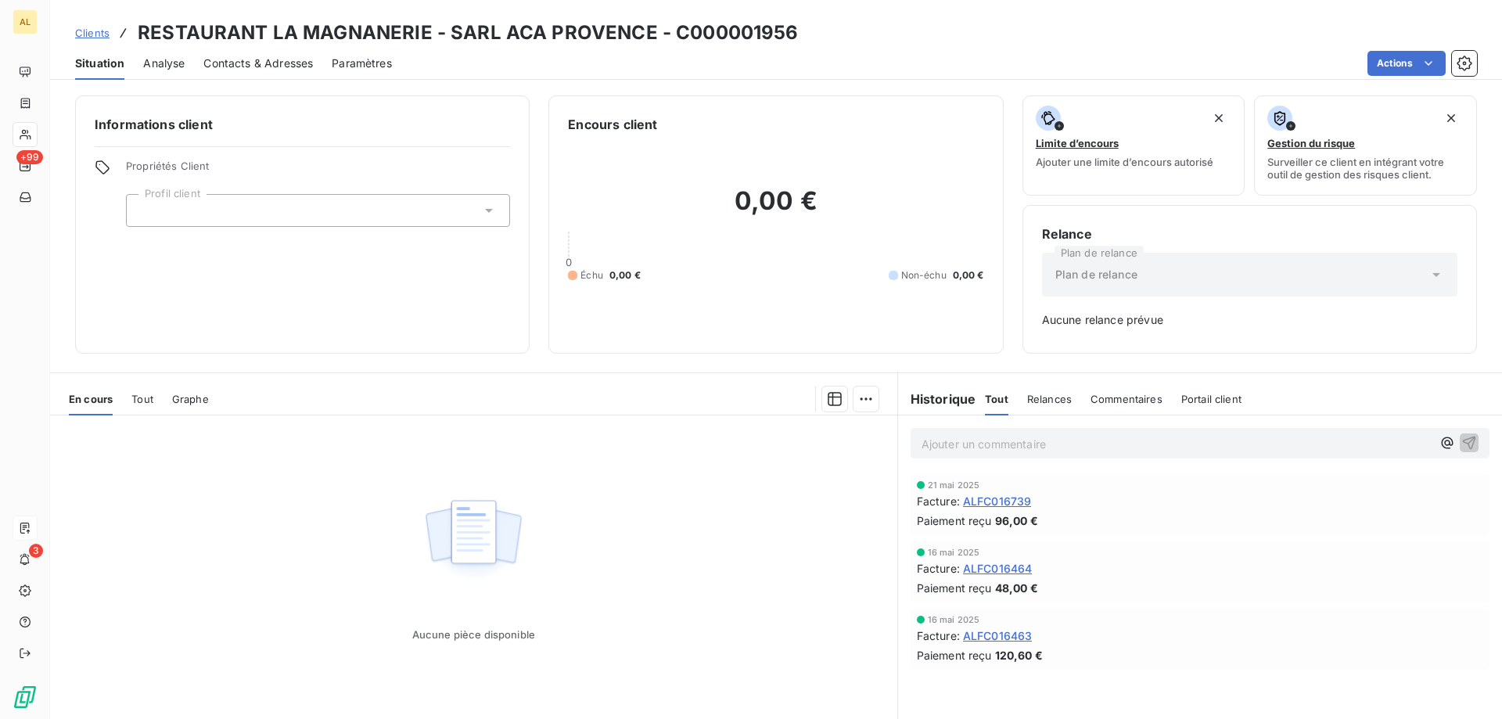
click at [286, 68] on span "Contacts & Adresses" at bounding box center [258, 64] width 110 height 16
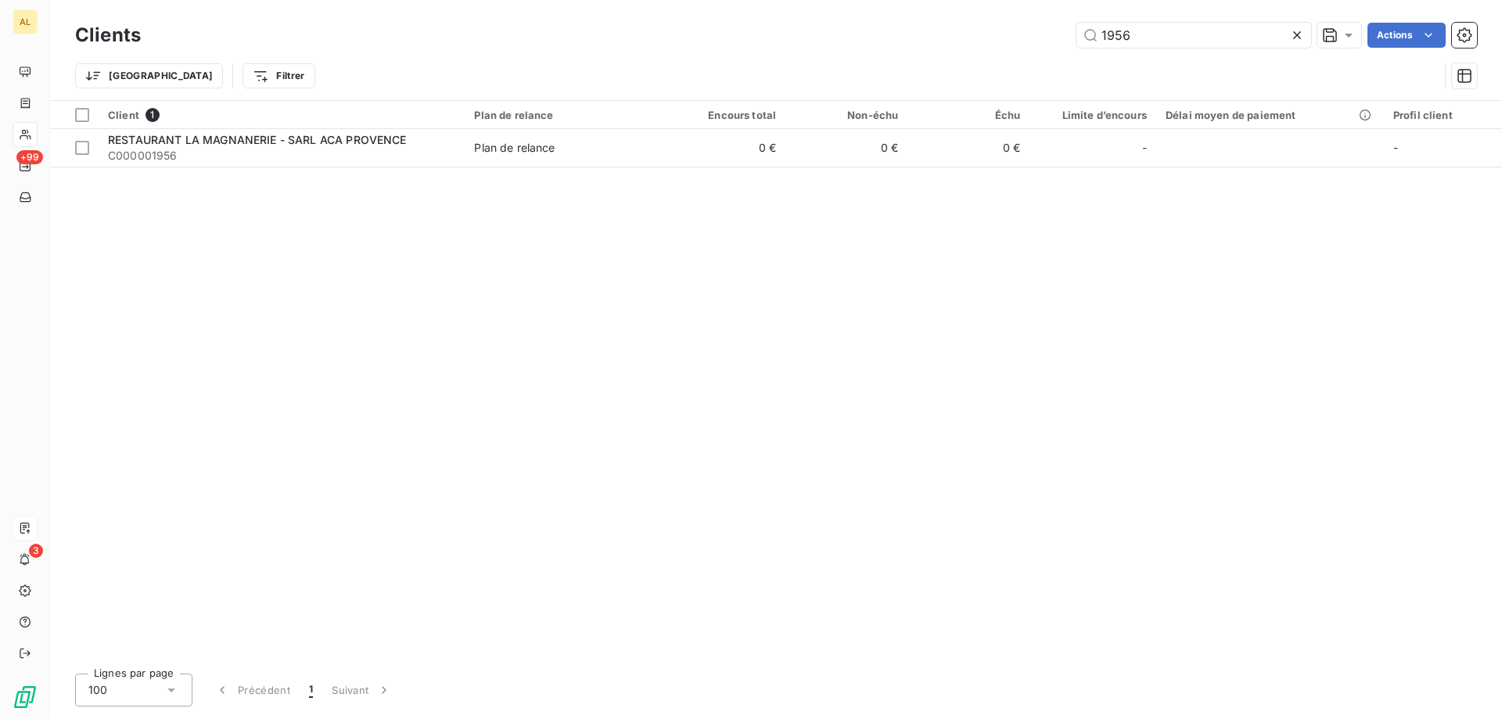
click at [1300, 32] on icon at bounding box center [1297, 35] width 16 height 16
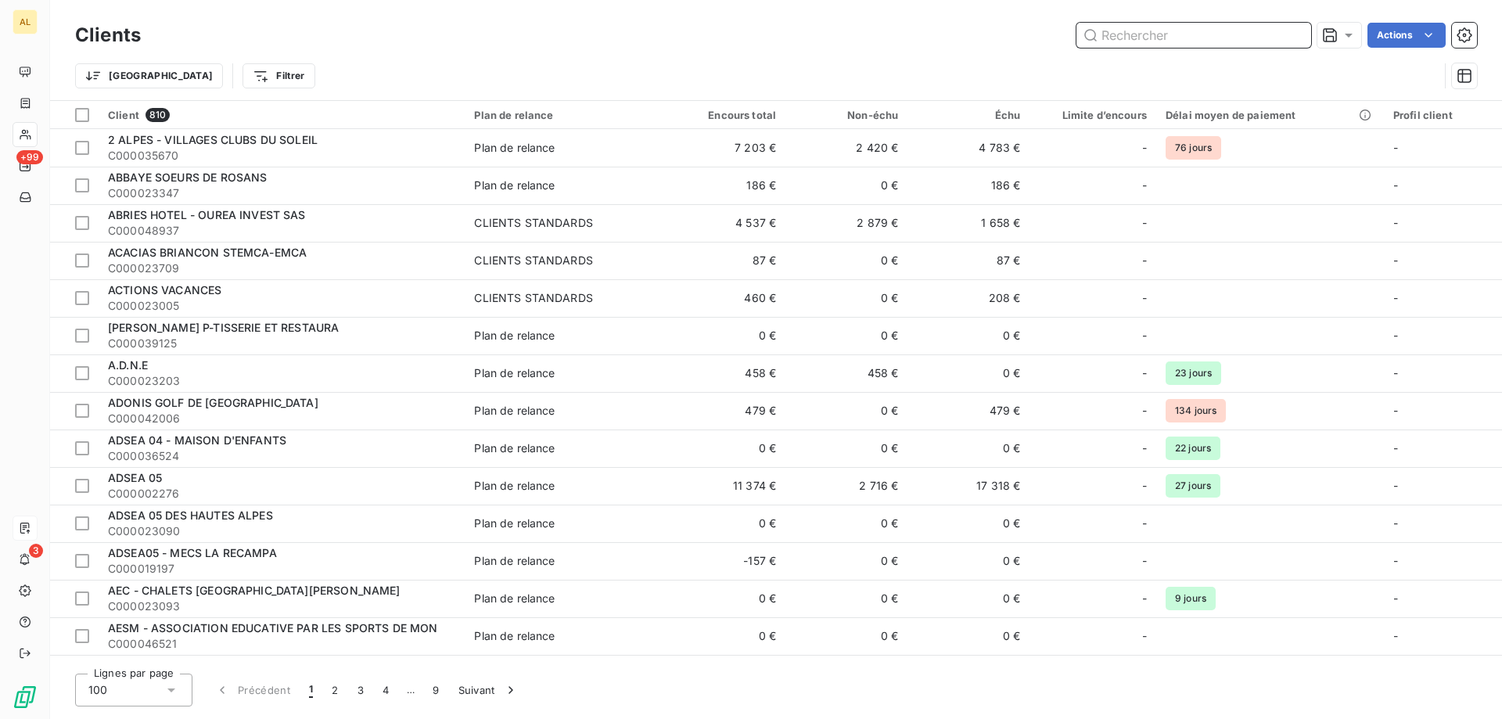
click at [1300, 32] on input "text" at bounding box center [1193, 35] width 235 height 25
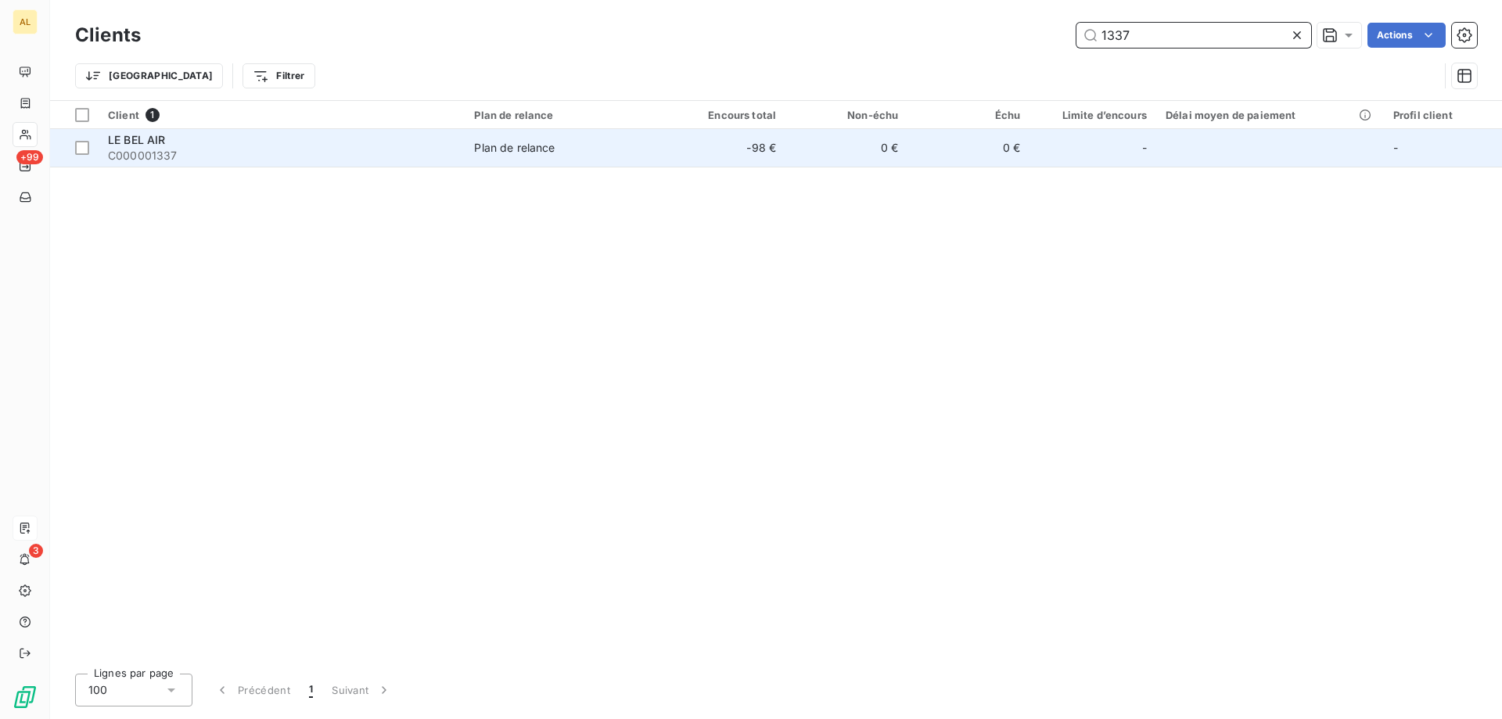
type input "1337"
click at [238, 140] on div "LE BEL AIR" at bounding box center [281, 140] width 347 height 16
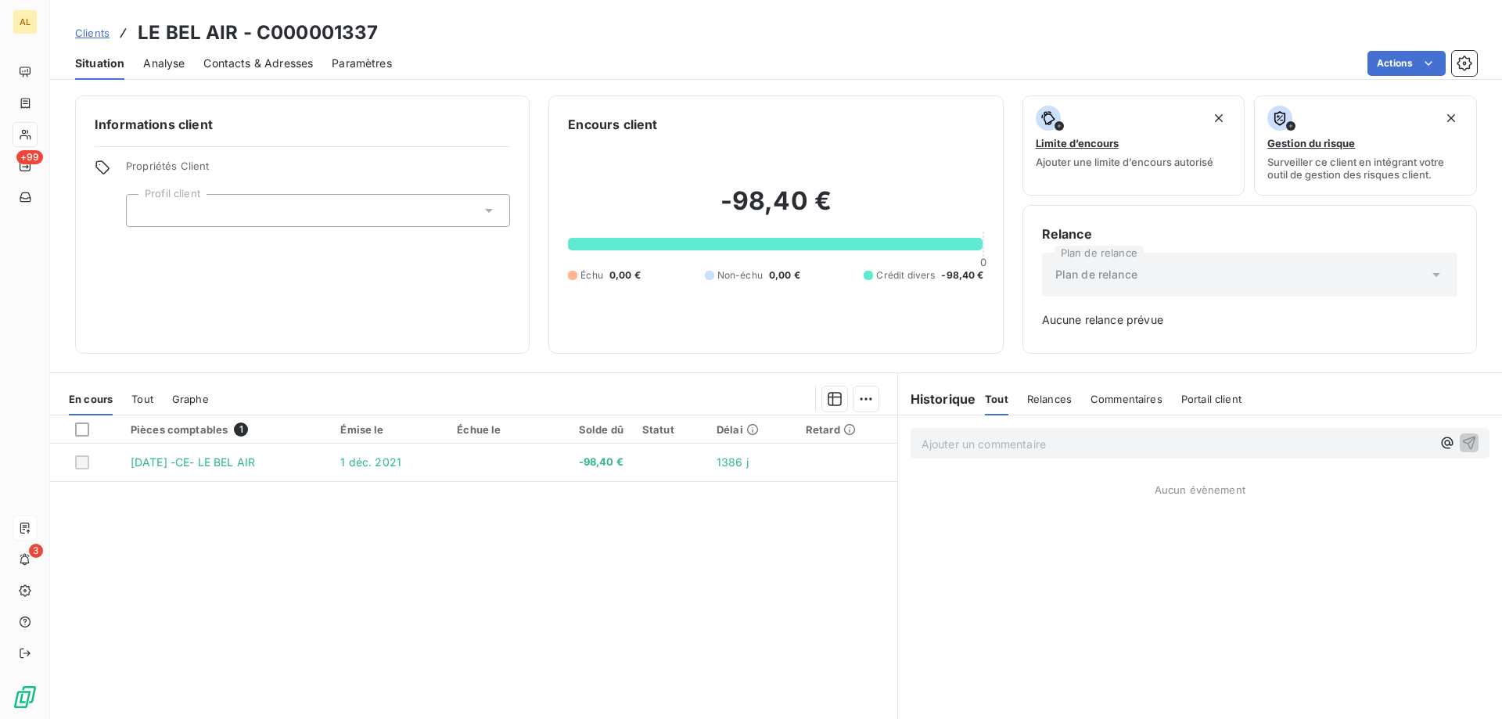
click at [312, 59] on span "Contacts & Adresses" at bounding box center [258, 64] width 110 height 16
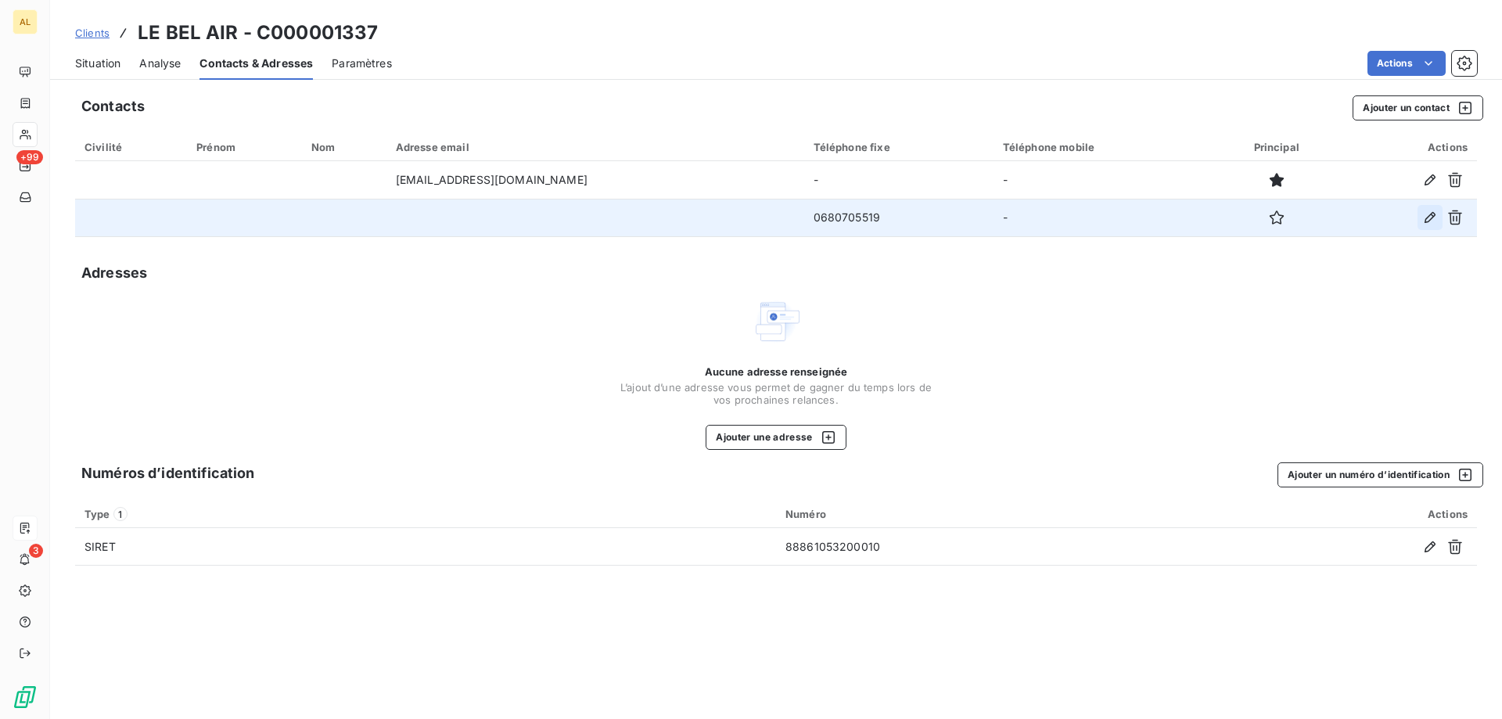
click at [1422, 212] on icon "button" at bounding box center [1430, 218] width 16 height 16
type input "0680705519"
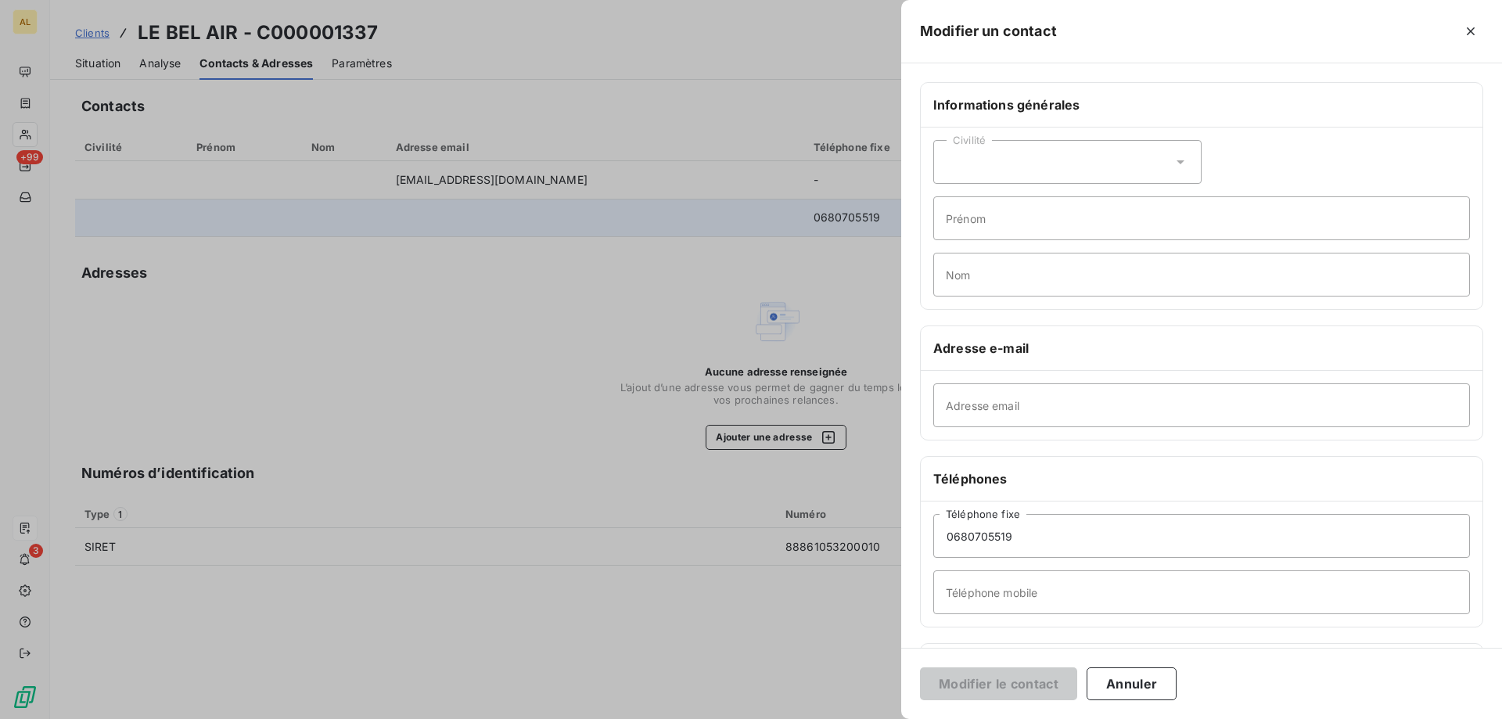
drag, startPoint x: 1465, startPoint y: 27, endPoint x: 1106, endPoint y: 153, distance: 380.8
click at [1464, 27] on icon "button" at bounding box center [1471, 31] width 16 height 16
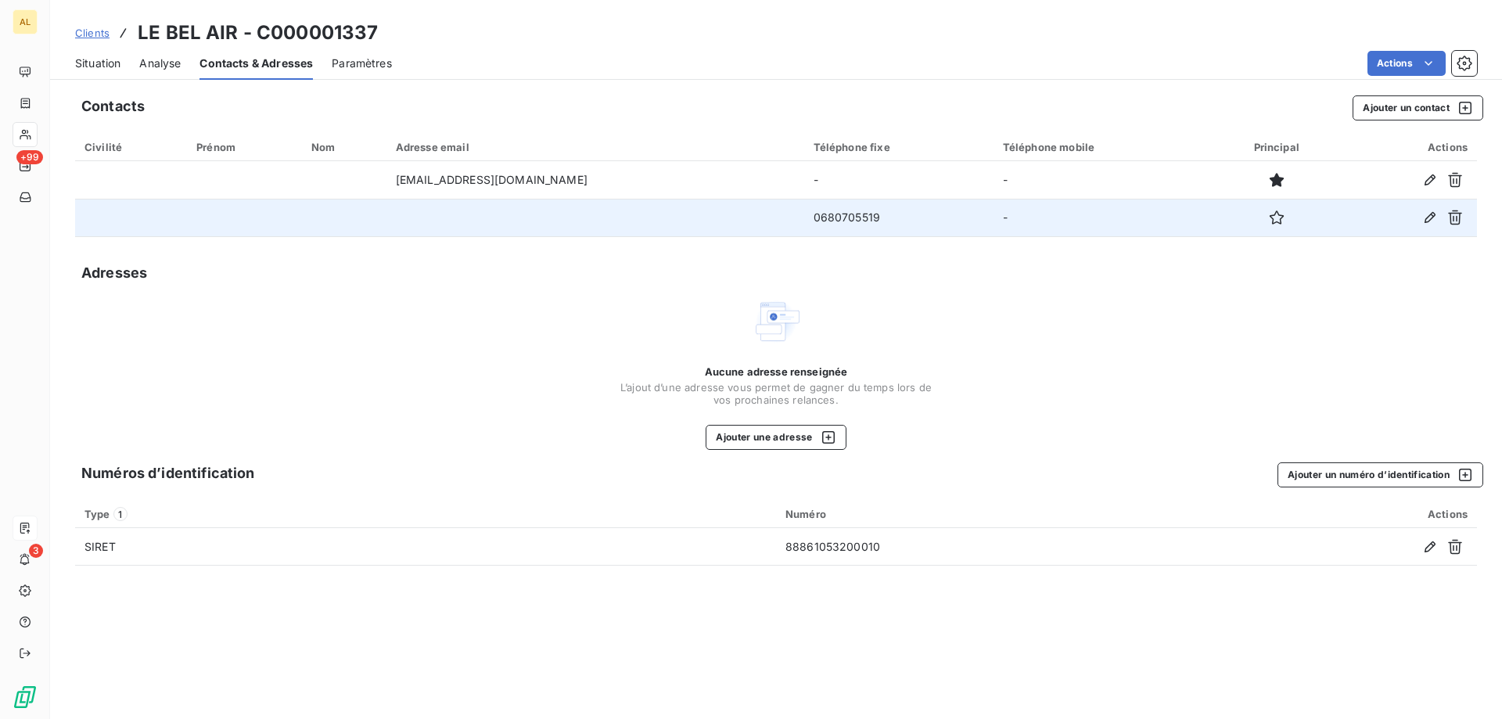
click at [804, 217] on td "0680705519" at bounding box center [898, 218] width 189 height 38
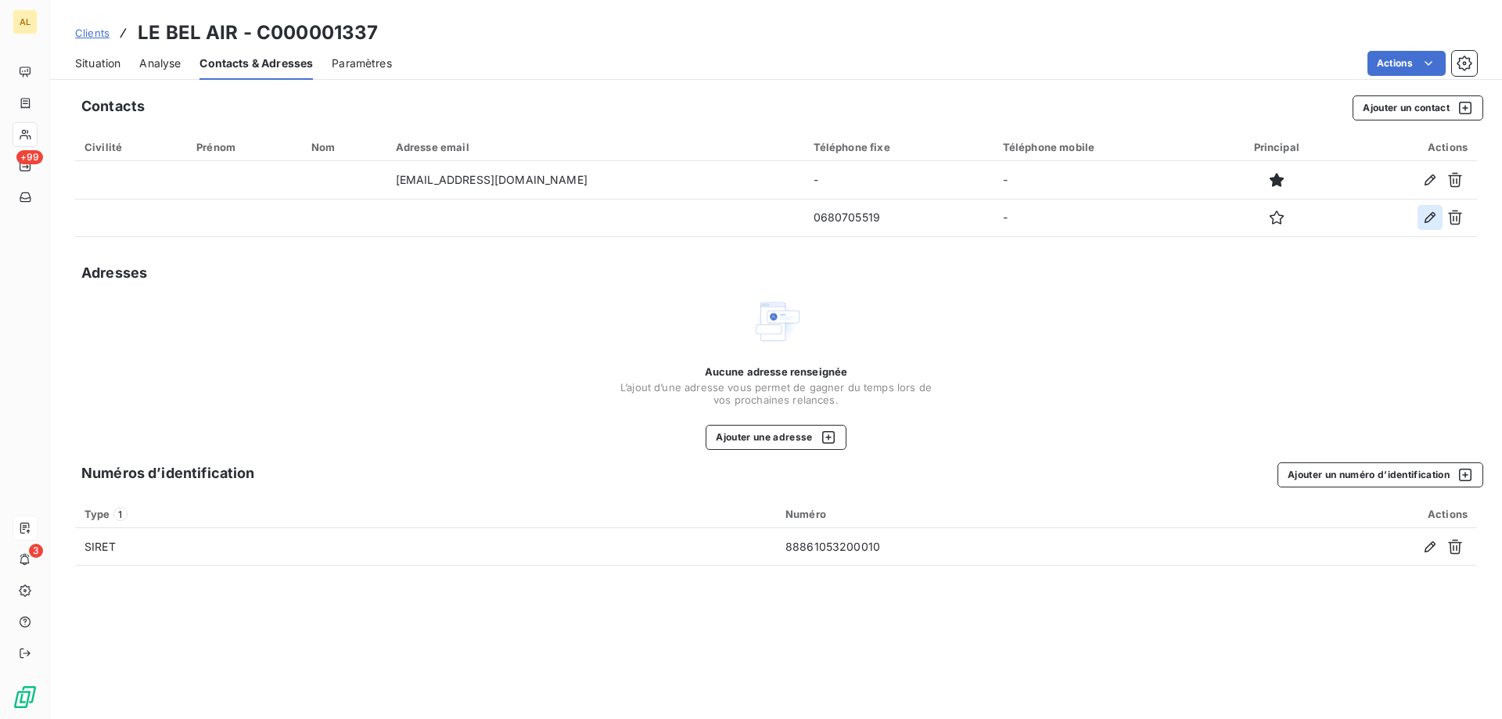
click at [1427, 221] on icon "button" at bounding box center [1430, 218] width 16 height 16
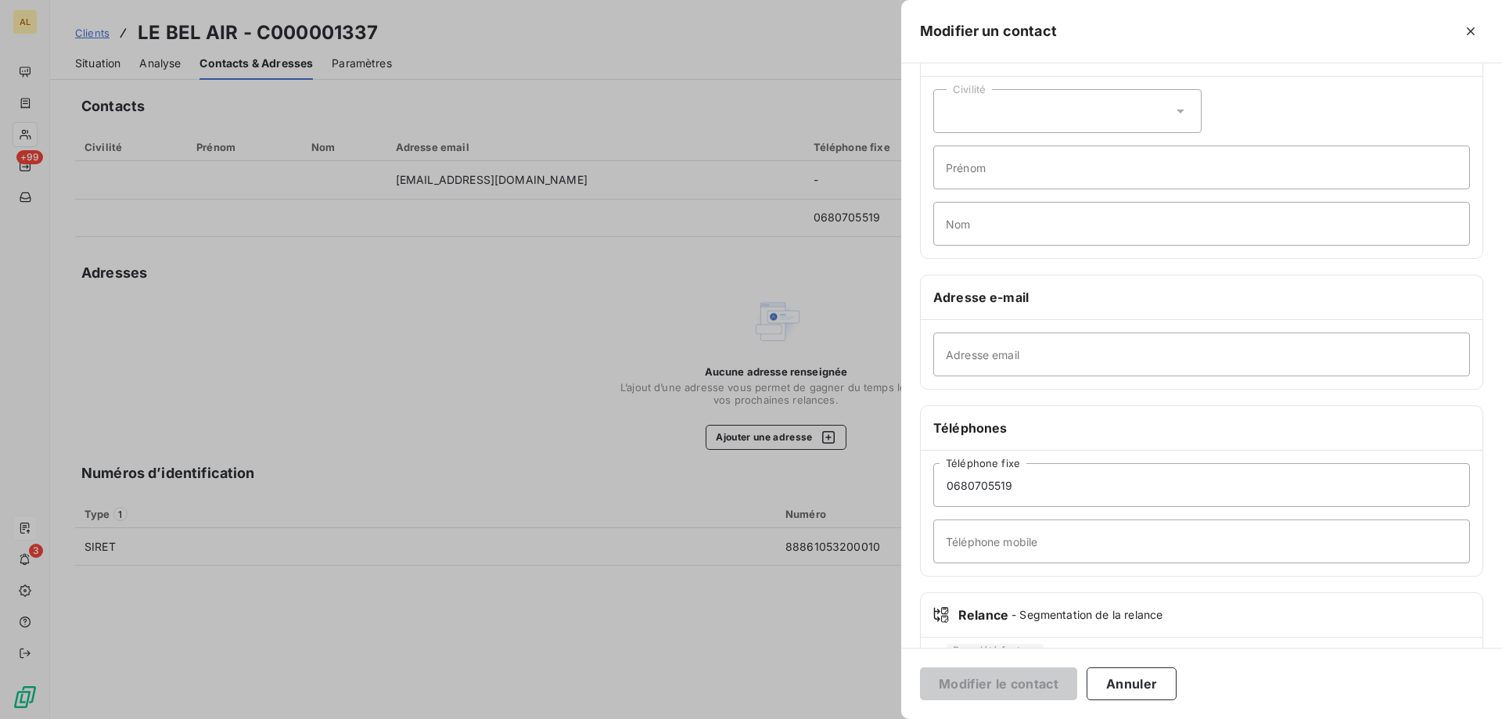
scroll to position [78, 0]
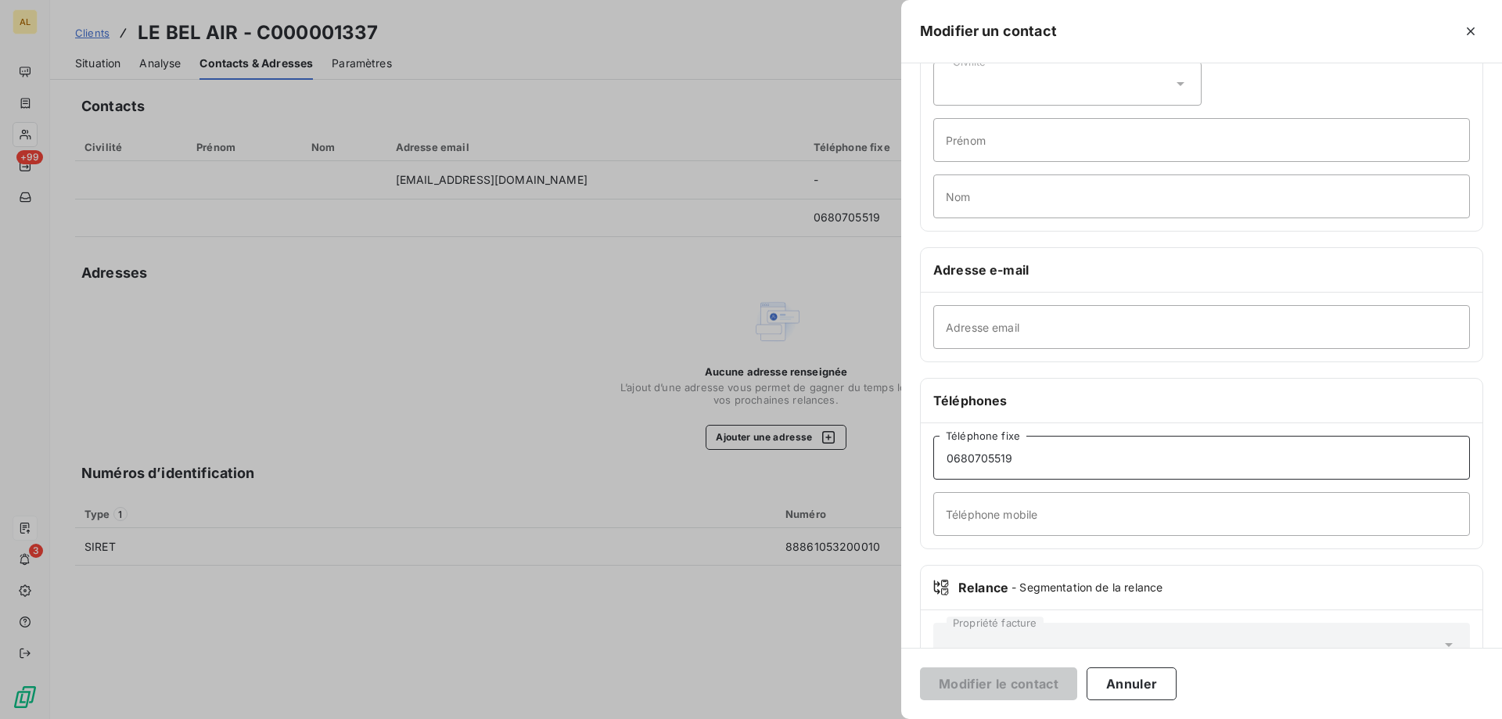
drag, startPoint x: 1041, startPoint y: 468, endPoint x: 878, endPoint y: 465, distance: 162.7
click at [884, 718] on div "Modifier un contact Informations générales Civilité Prénom Nom Adresse e-mail A…" at bounding box center [751, 719] width 1502 height 0
click at [1024, 518] on input "Téléphone mobile" at bounding box center [1201, 514] width 537 height 44
paste input "0680705519"
type input "0680705519"
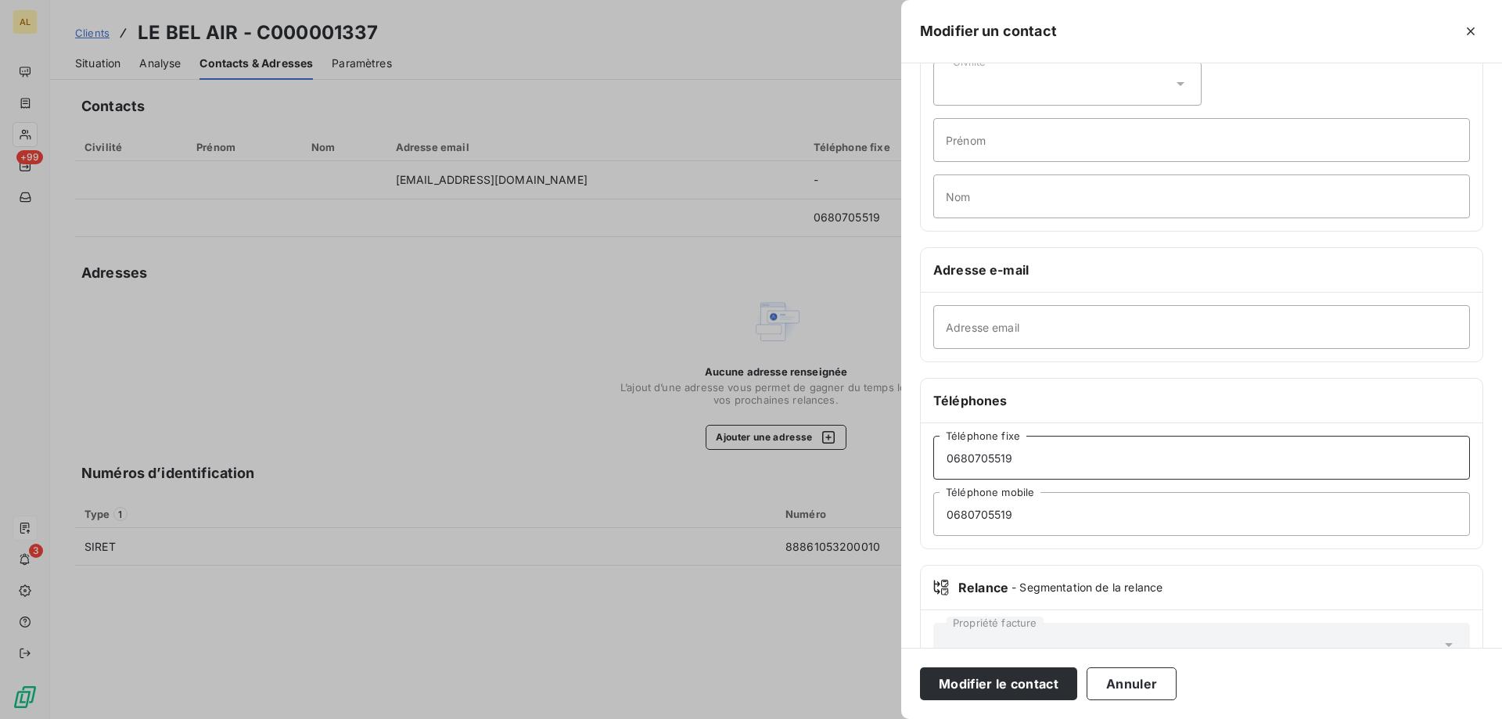
drag, startPoint x: 1034, startPoint y: 439, endPoint x: 921, endPoint y: 439, distance: 113.4
click at [921, 439] on div "0680705519 Téléphone fixe 0680705519 Téléphone mobile" at bounding box center [1202, 485] width 562 height 125
click at [1040, 679] on button "Modifier le contact" at bounding box center [998, 683] width 157 height 33
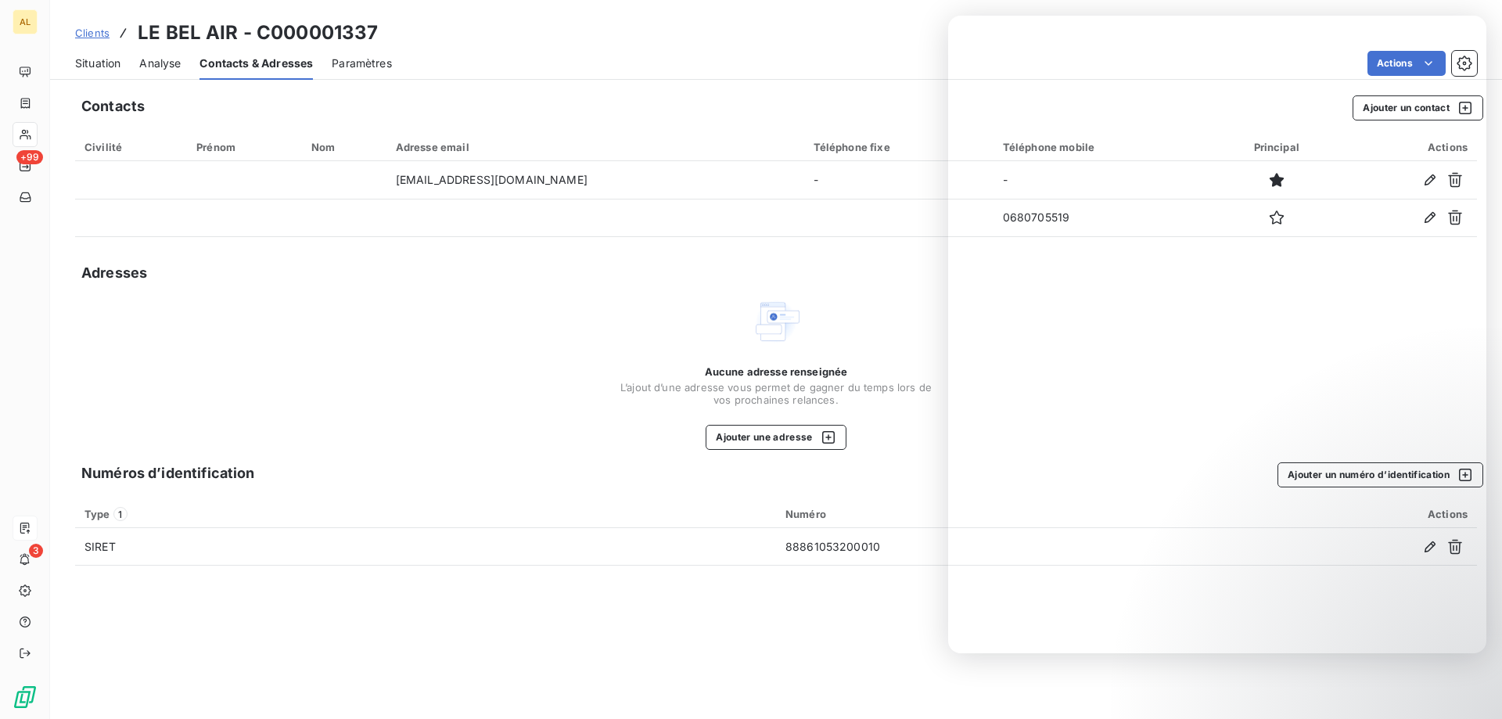
click at [760, 112] on div "Contacts Ajouter un contact" at bounding box center [782, 107] width 1402 height 25
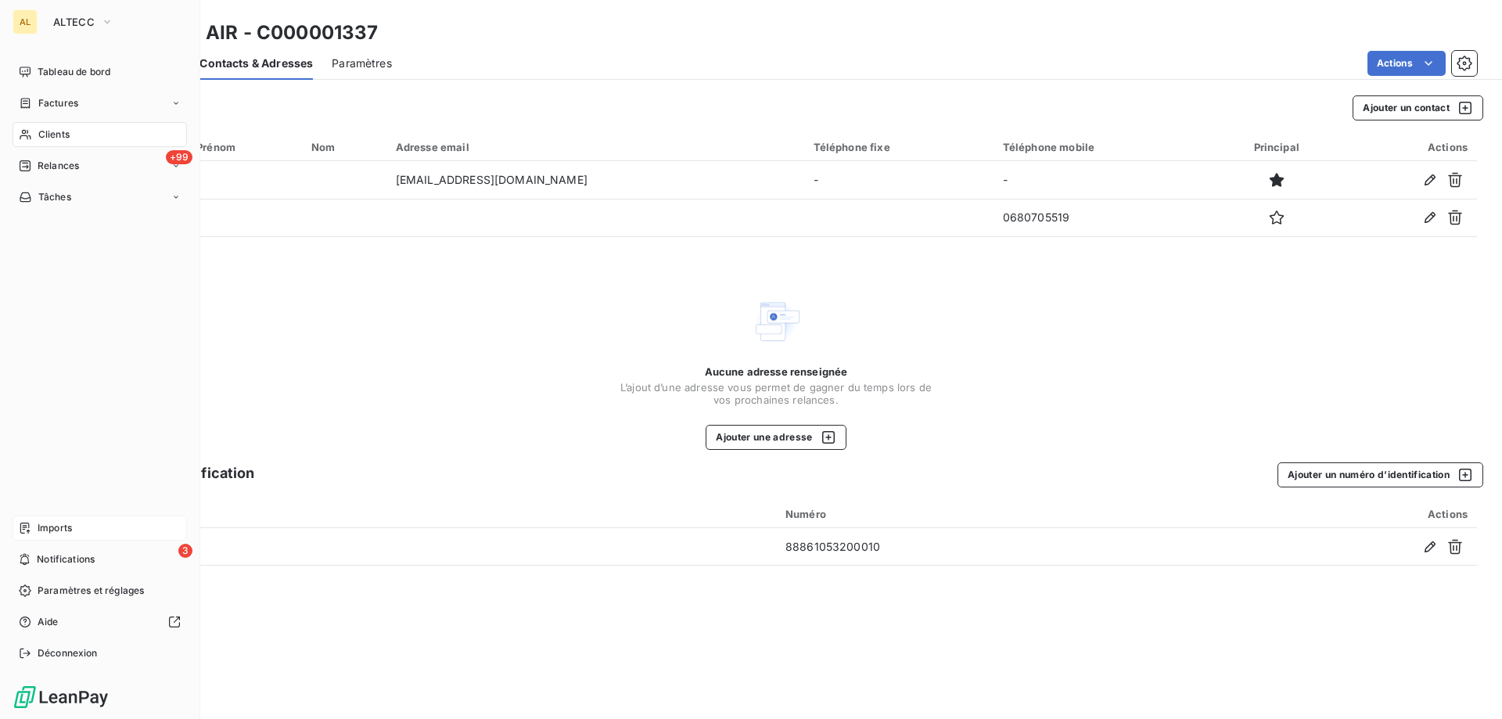
click at [118, 525] on div "Imports" at bounding box center [100, 527] width 174 height 25
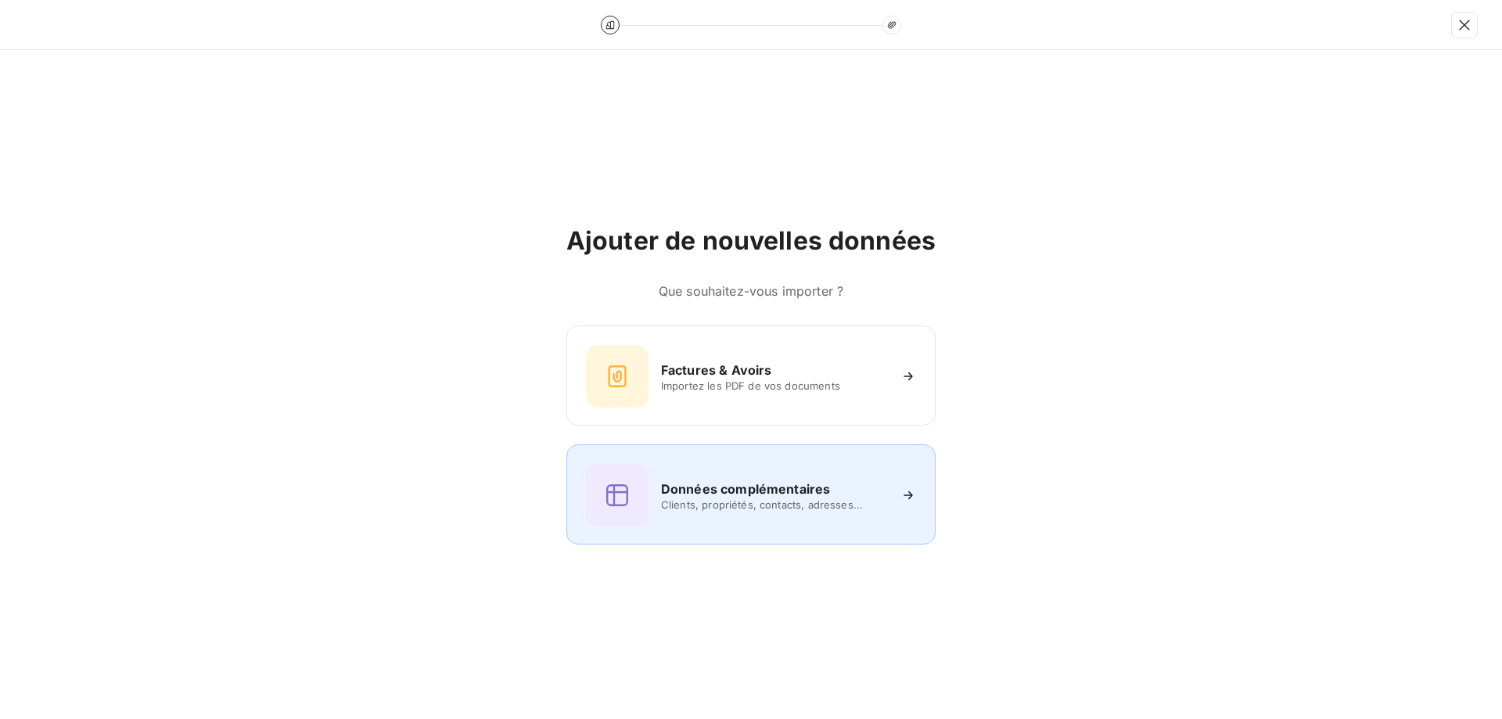
click at [796, 490] on h6 "Données complémentaires" at bounding box center [745, 489] width 169 height 19
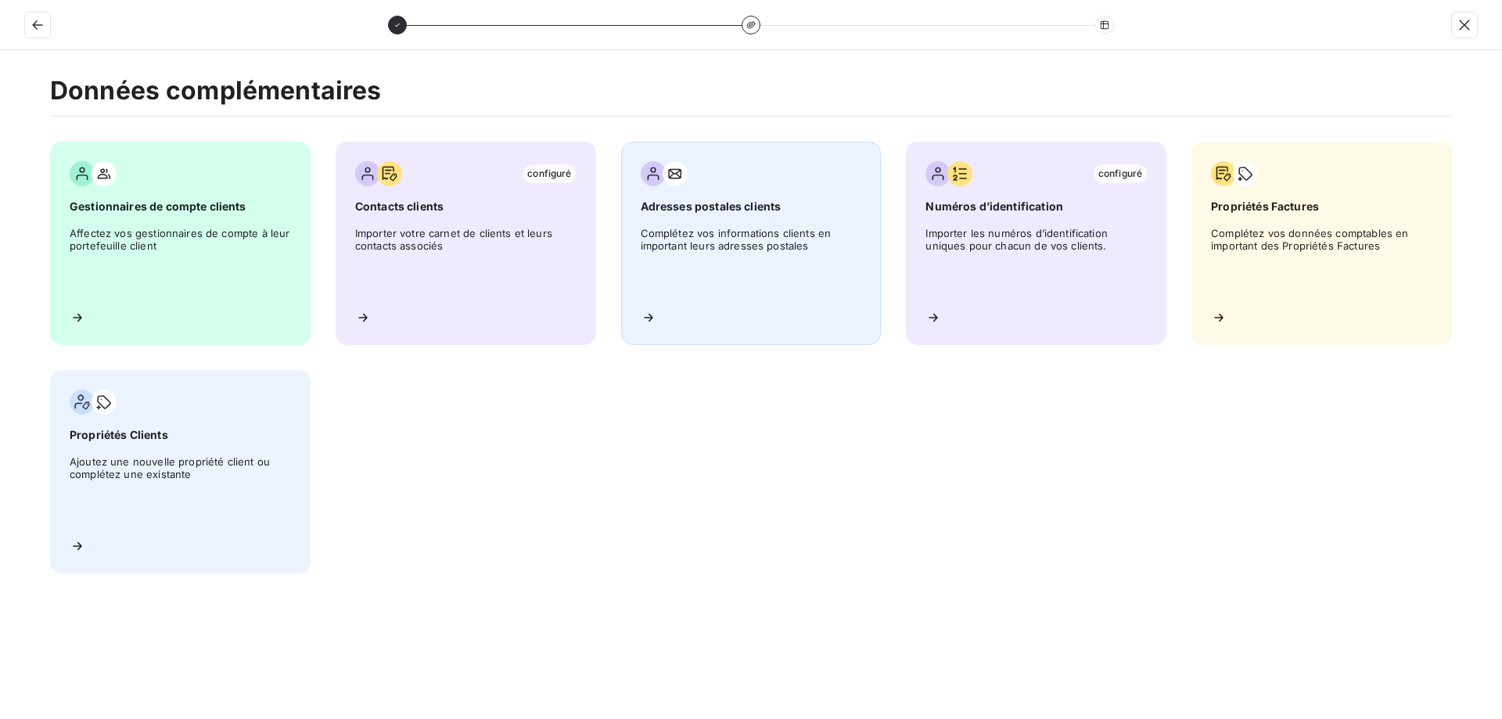
click at [664, 308] on div "Adresses postales clients Complétez vos informations clients en important leurs…" at bounding box center [751, 243] width 260 height 203
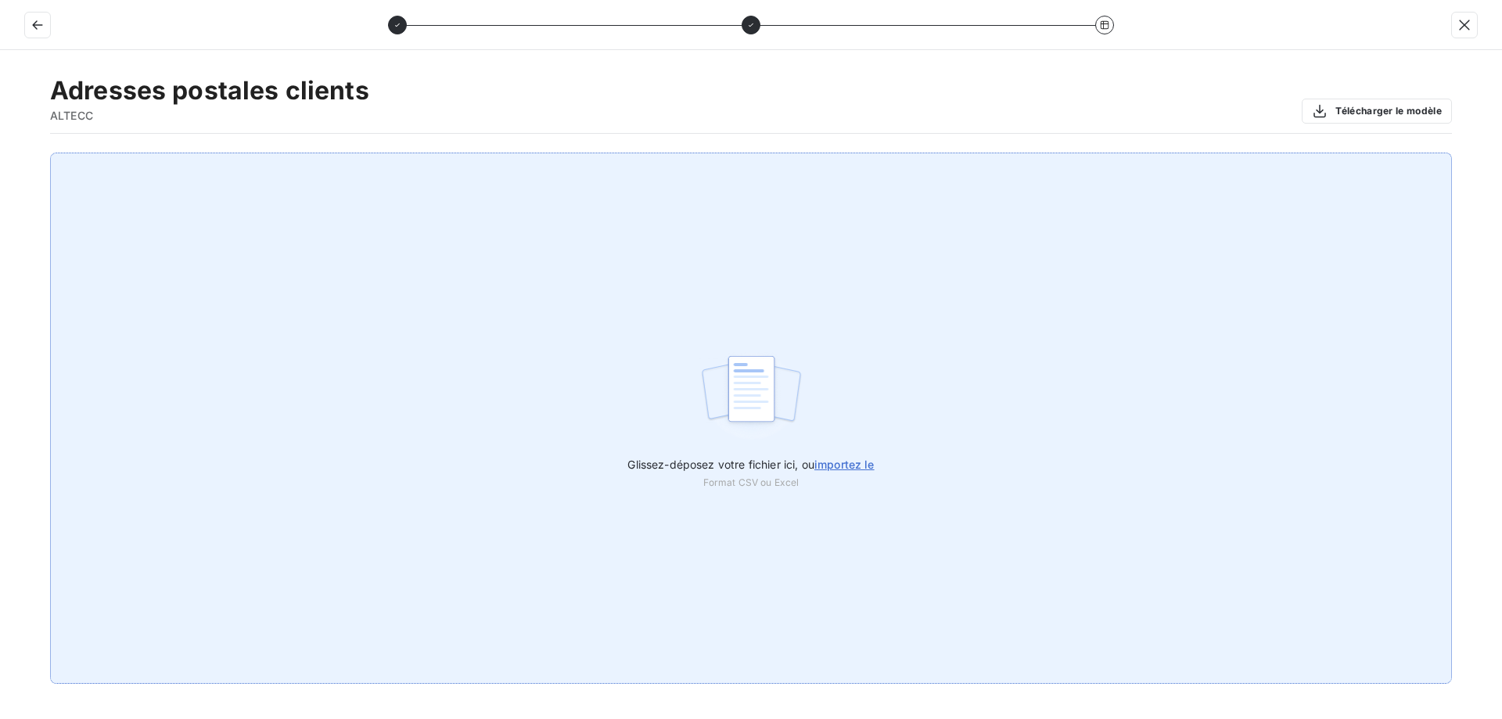
click at [847, 456] on label "Glissez-déposez votre fichier ici, ou importez le" at bounding box center [750, 461] width 246 height 29
click at [1, 153] on input "Glissez-déposez votre fichier ici, ou importez le" at bounding box center [0, 153] width 1 height 1
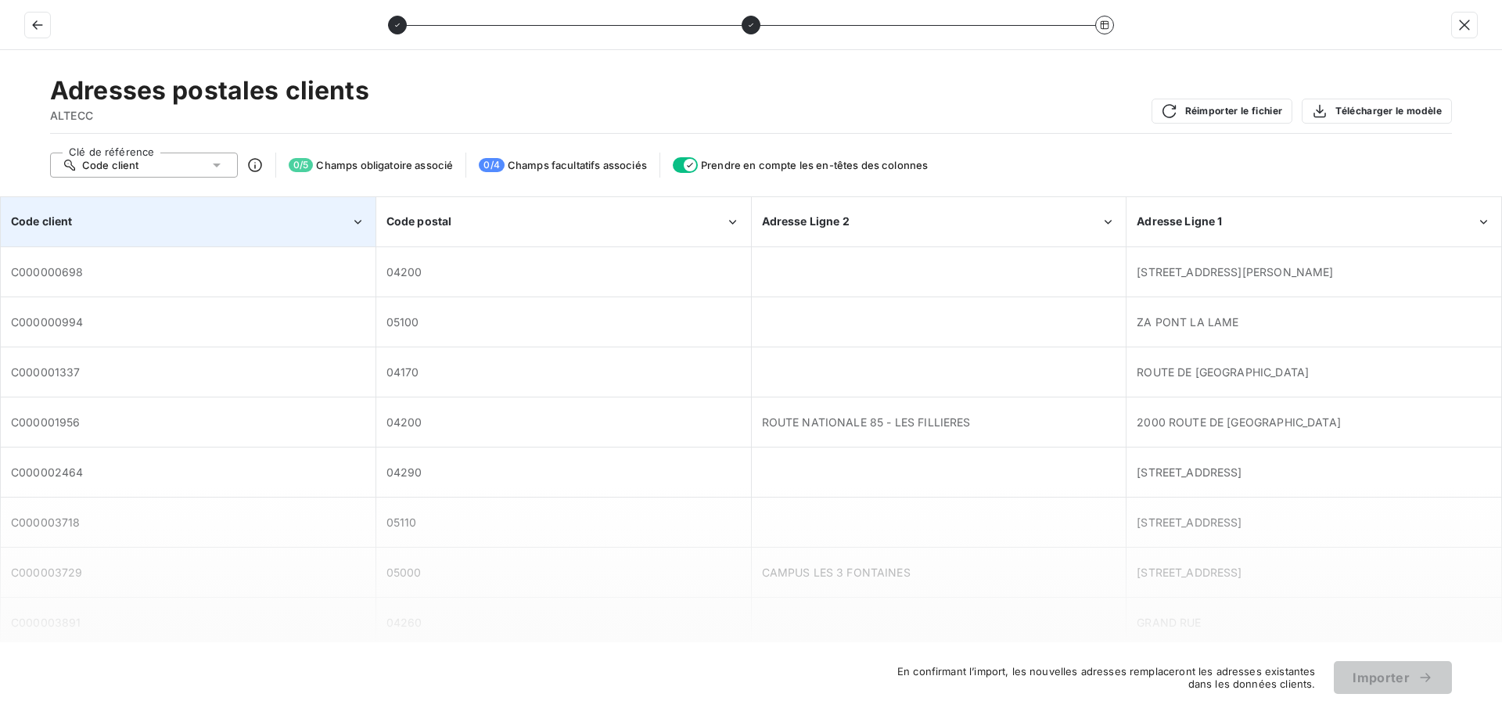
click at [227, 225] on div "Code client" at bounding box center [180, 222] width 339 height 16
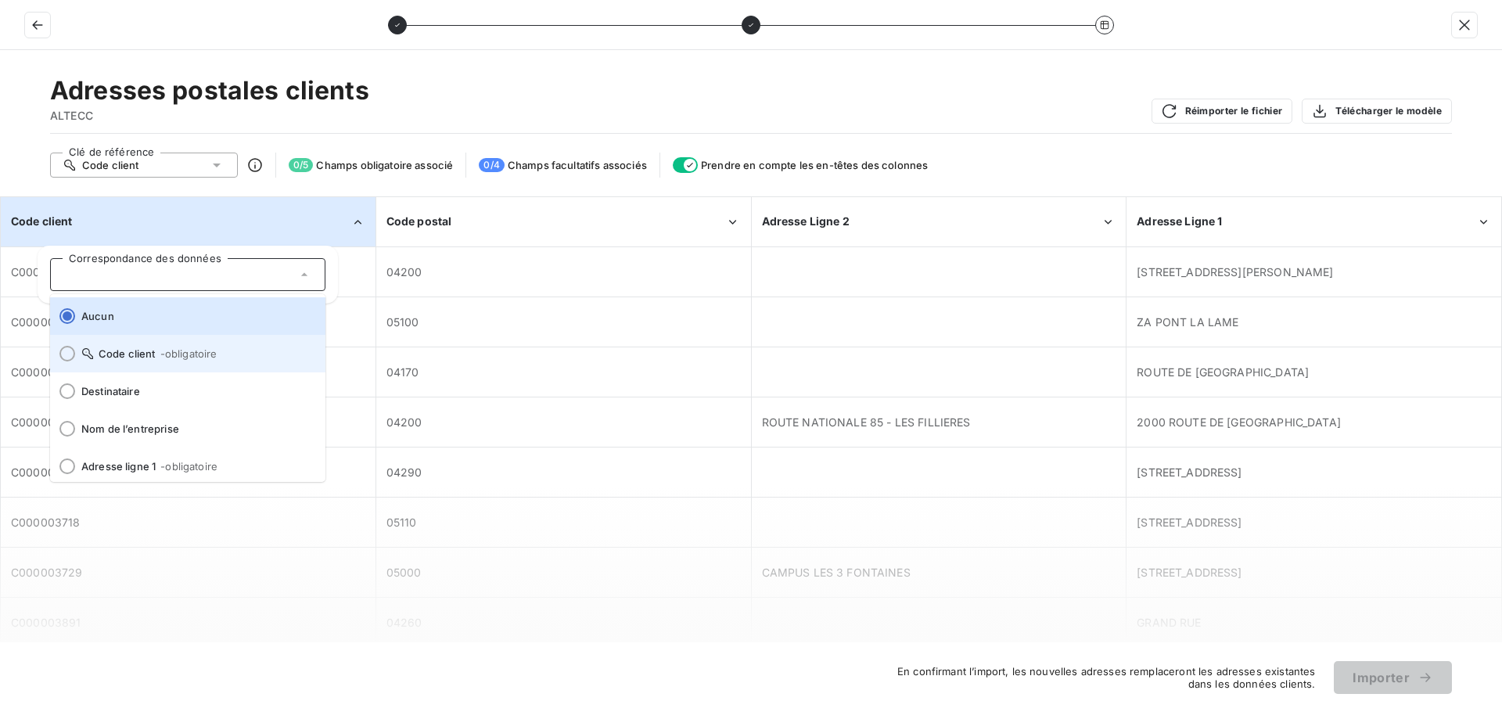
click at [178, 355] on span "- obligatoire" at bounding box center [188, 353] width 57 height 13
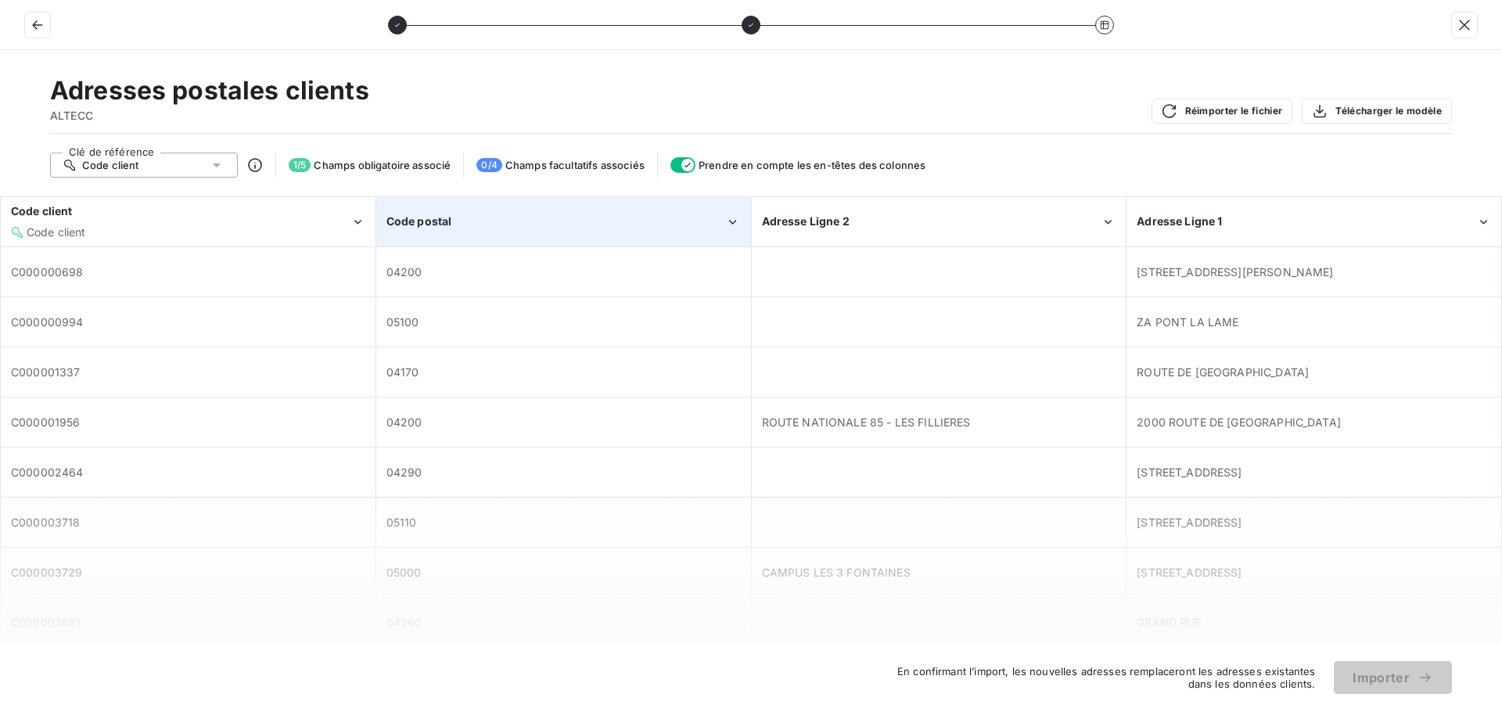
click at [454, 225] on div "Code postal" at bounding box center [555, 222] width 339 height 16
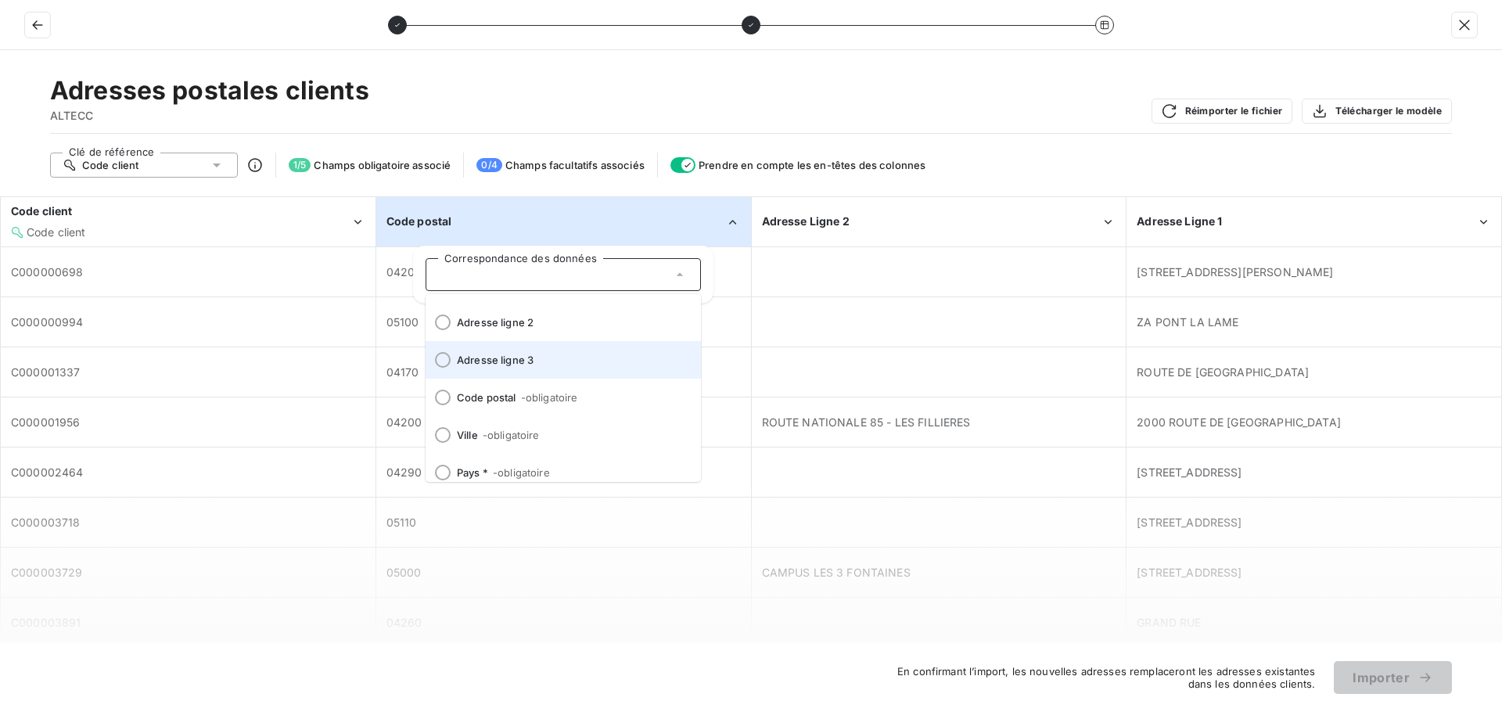
scroll to position [194, 0]
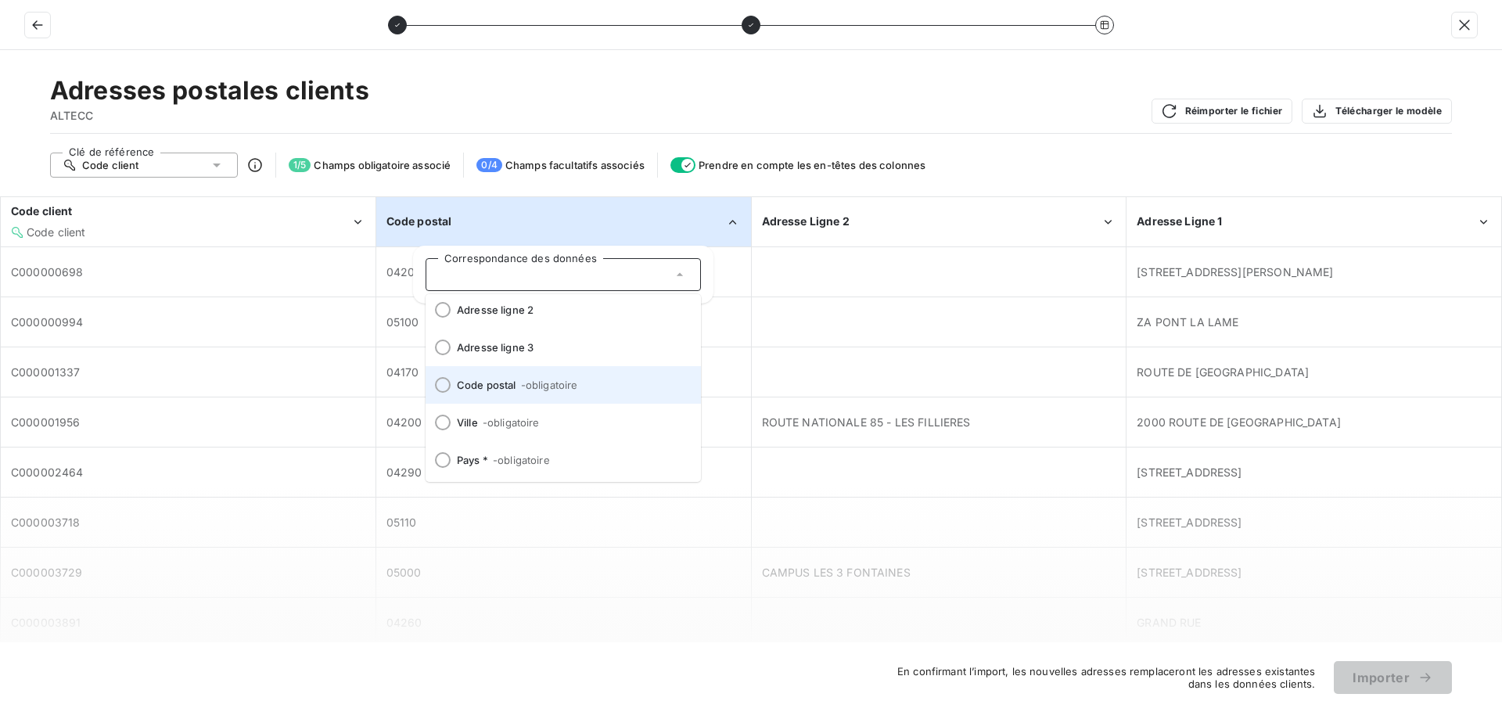
click at [535, 387] on span "- obligatoire" at bounding box center [549, 385] width 57 height 13
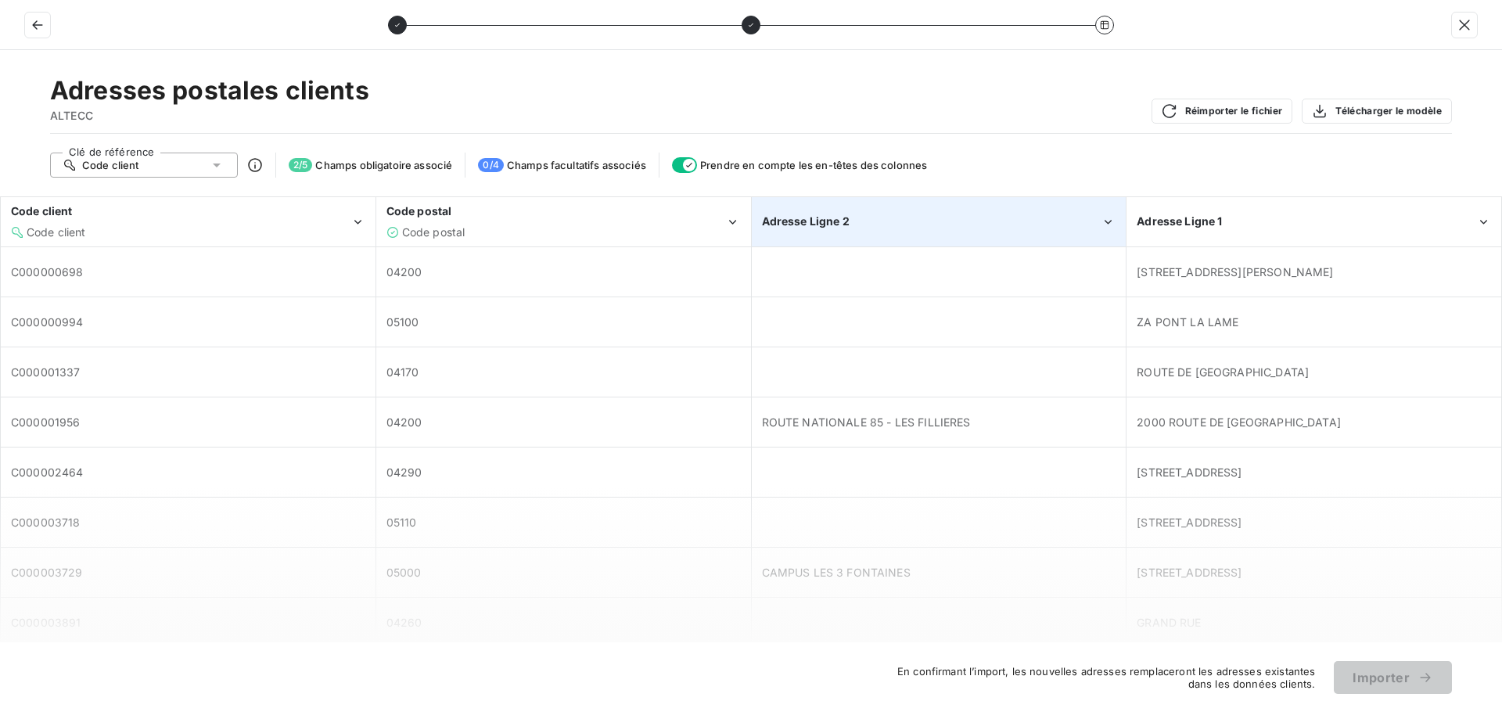
click at [937, 219] on div "Adresse Ligne 2" at bounding box center [931, 222] width 339 height 16
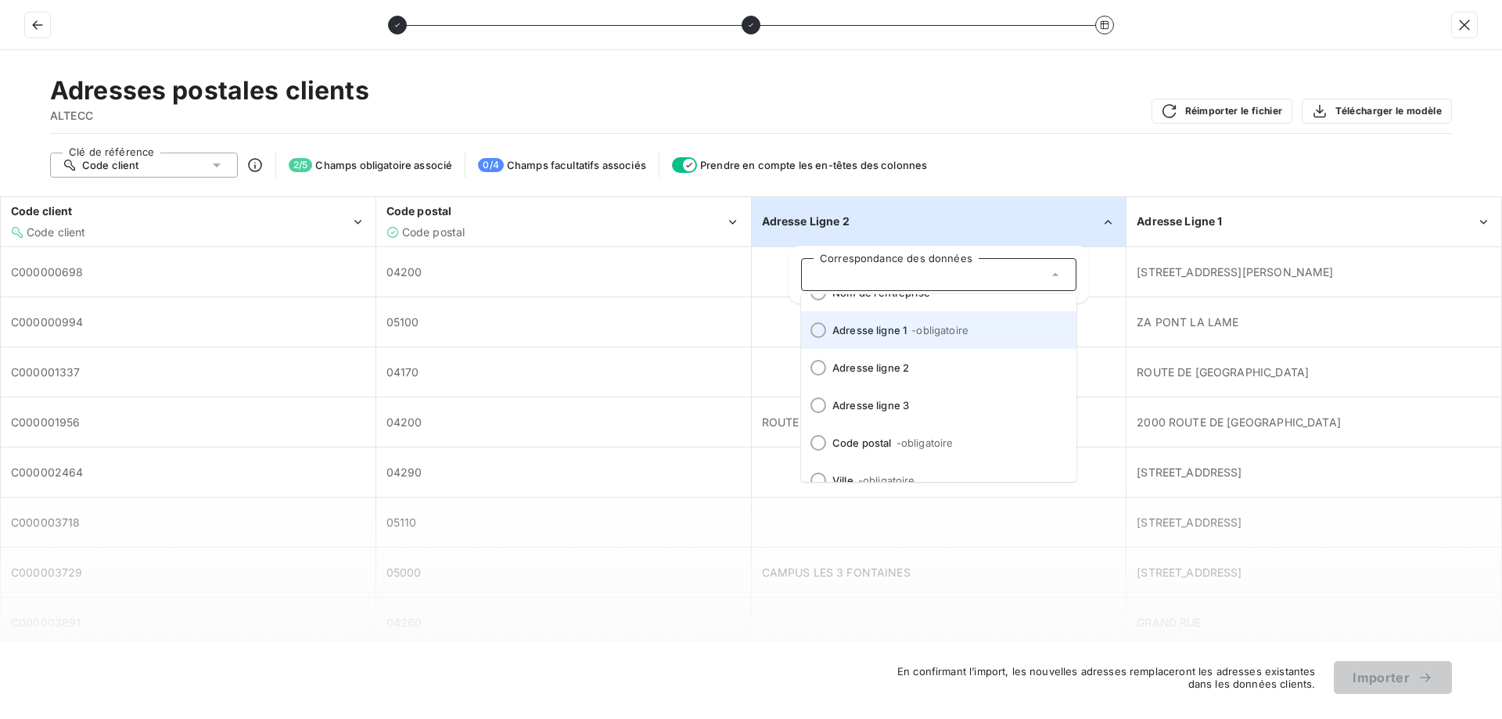
scroll to position [156, 0]
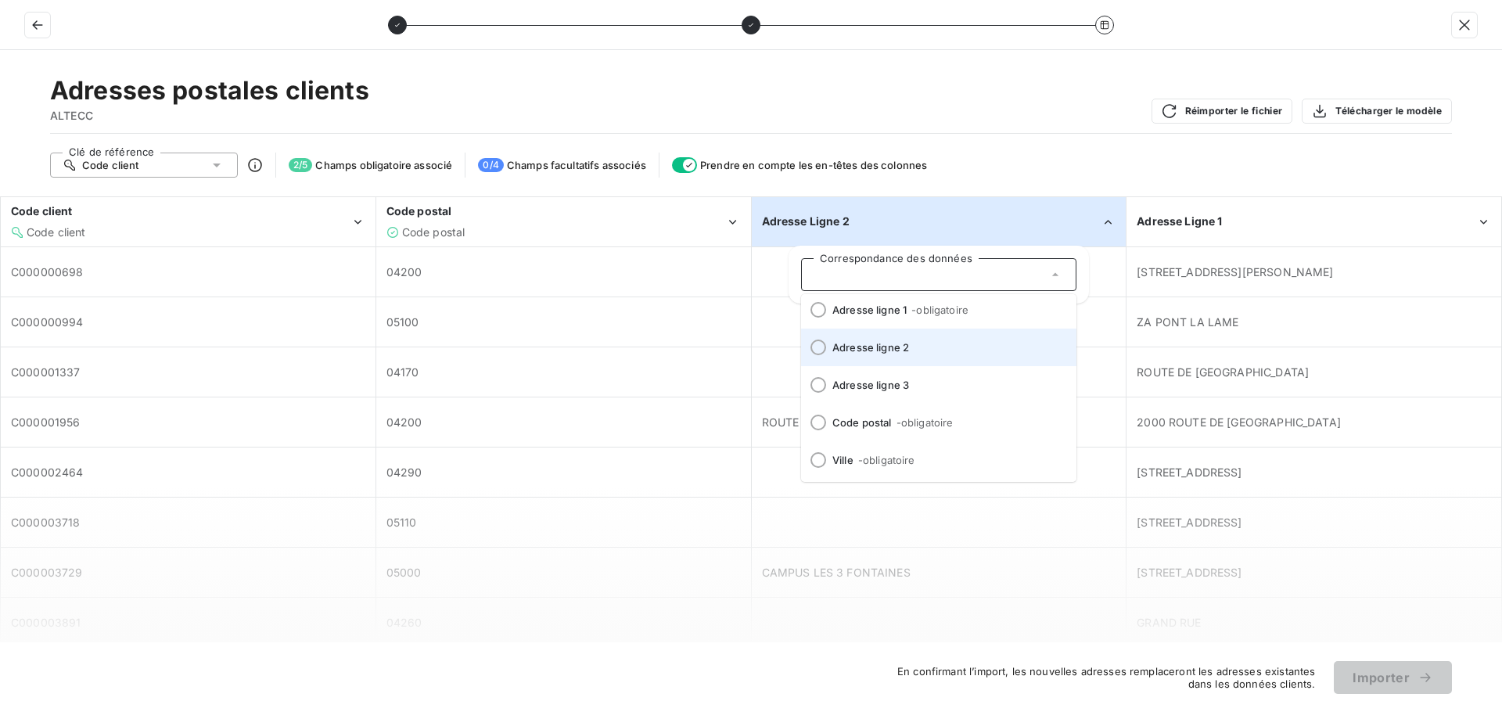
click at [910, 352] on span "Adresse ligne 2" at bounding box center [948, 347] width 232 height 13
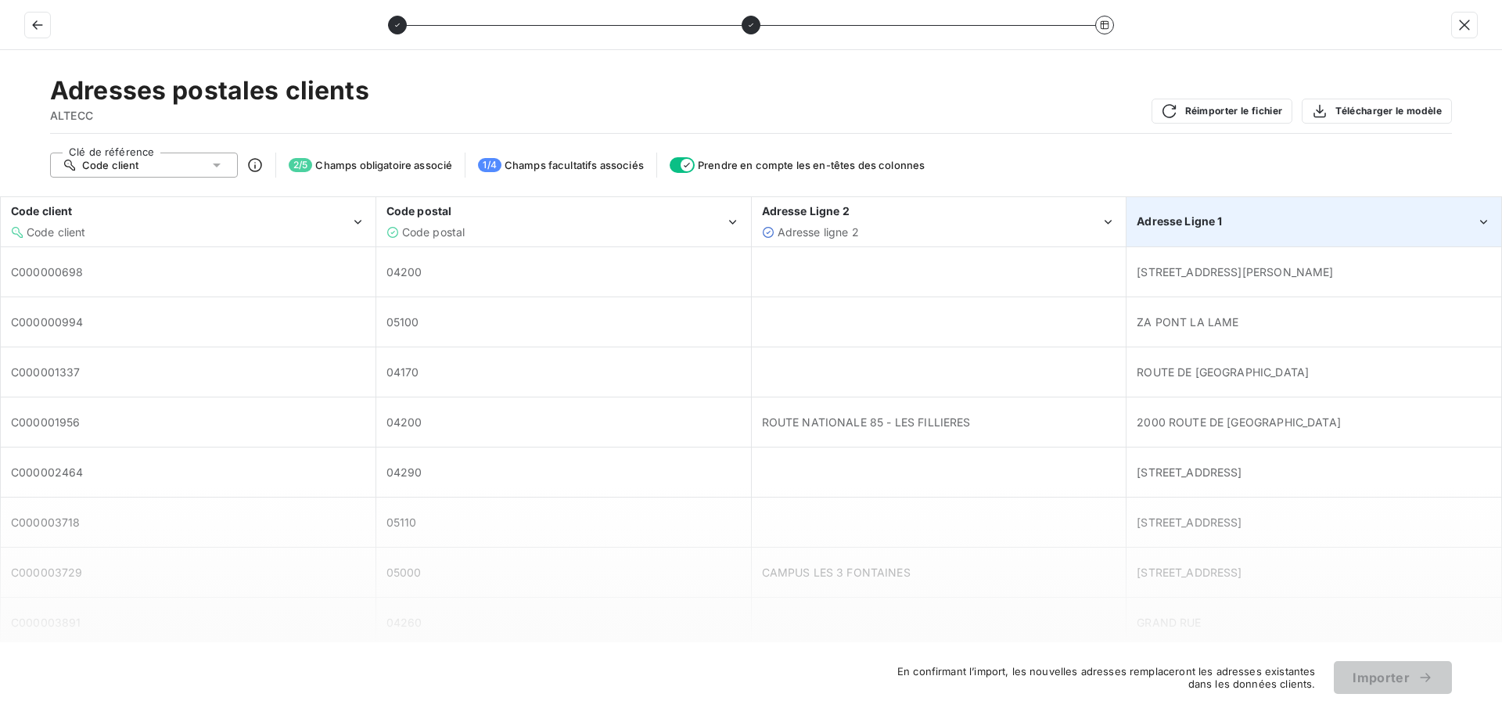
click at [1312, 216] on div "Adresse Ligne 1" at bounding box center [1306, 222] width 339 height 16
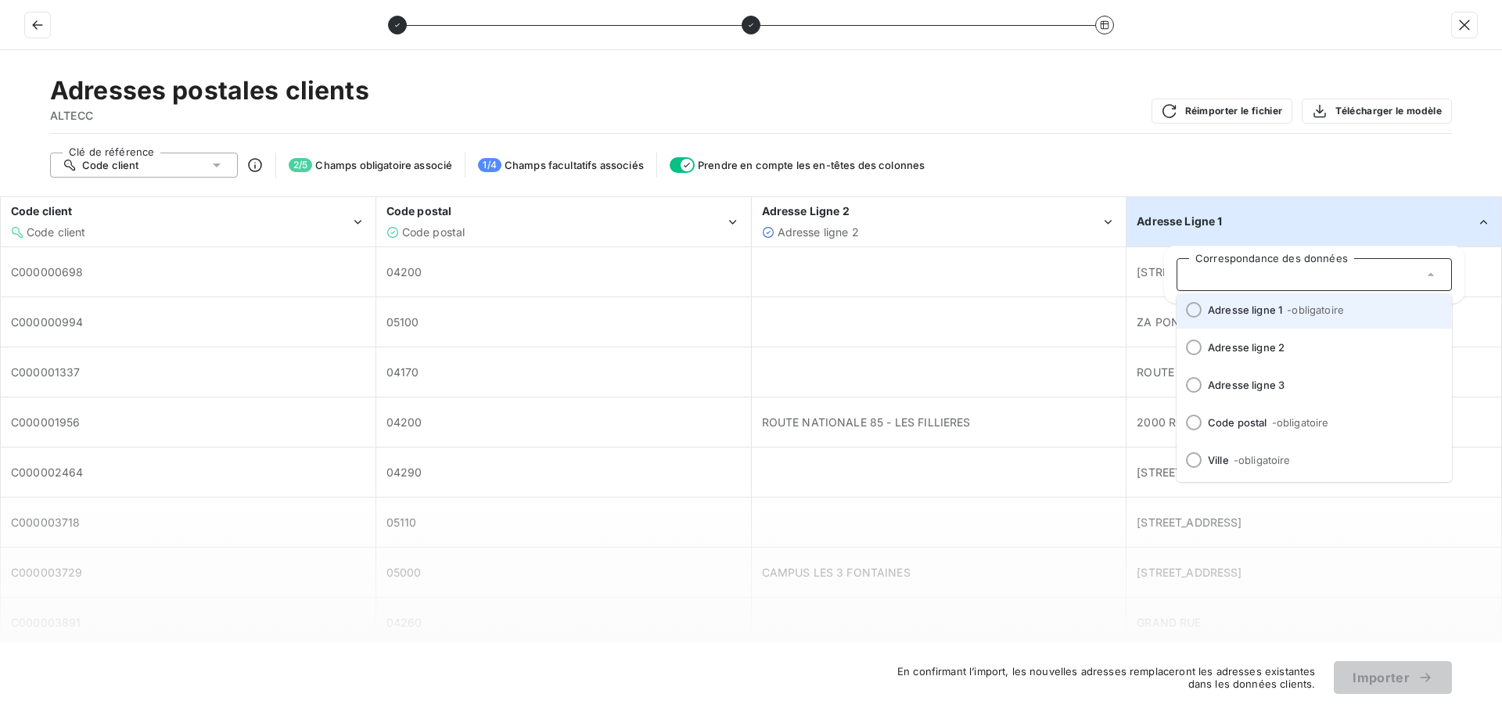
click at [1292, 313] on span "- obligatoire" at bounding box center [1315, 310] width 57 height 13
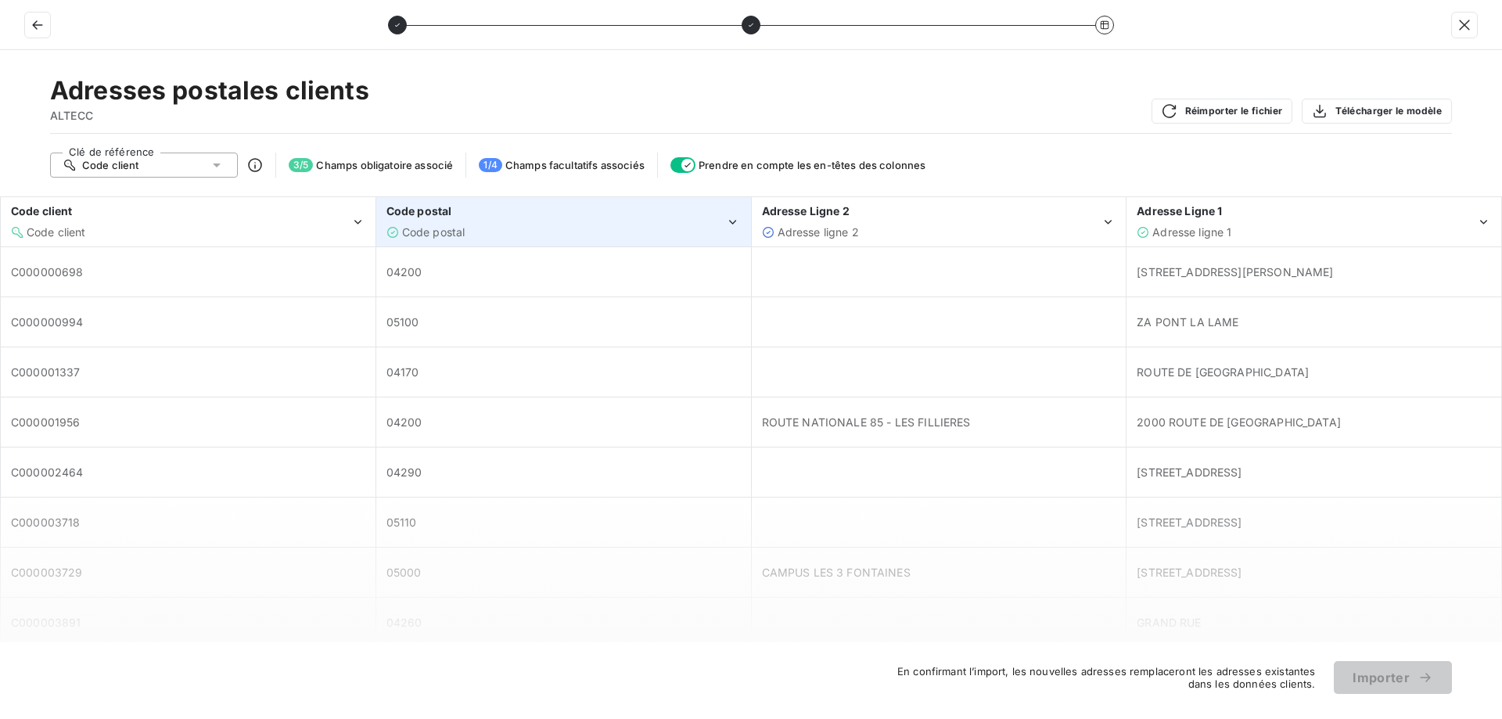
click at [688, 208] on div "Code postal" at bounding box center [555, 211] width 339 height 16
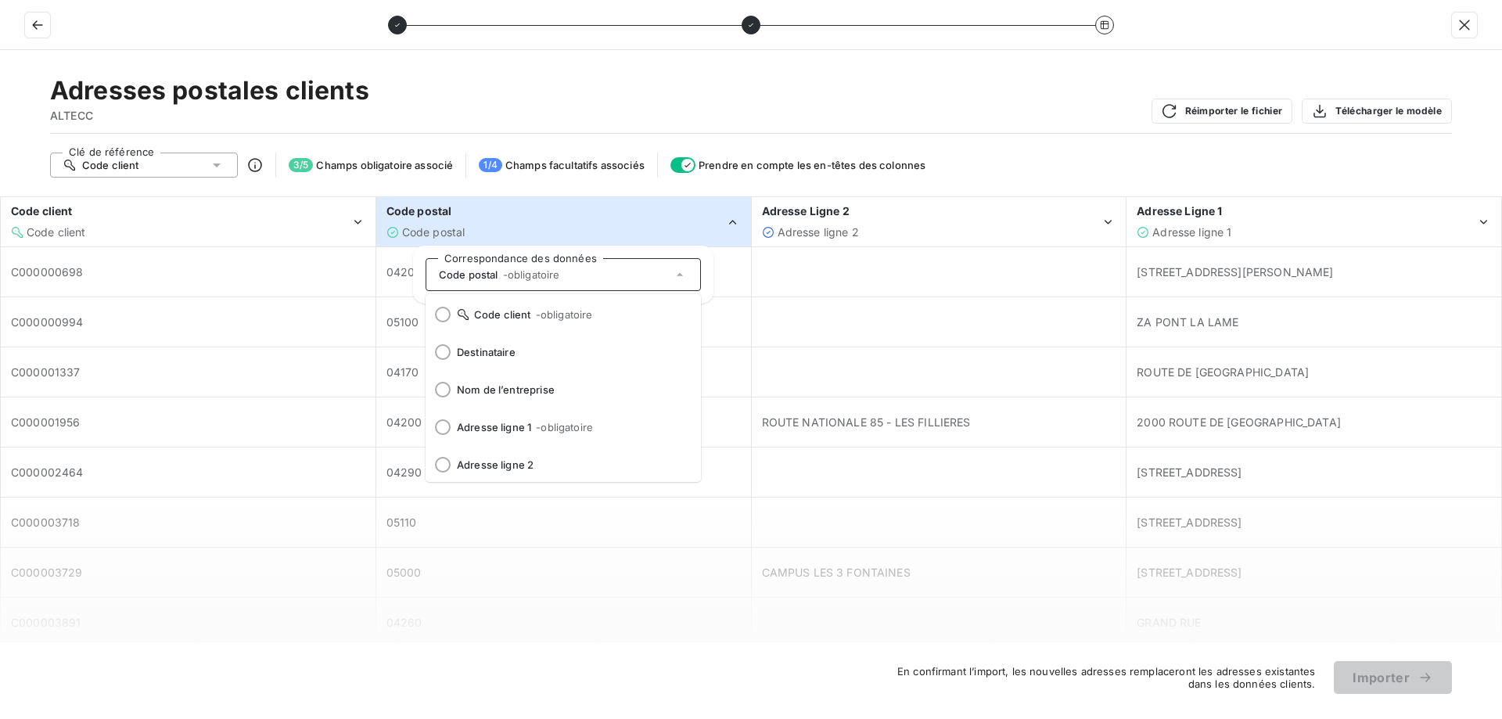
scroll to position [38, 0]
click at [27, 28] on button "button" at bounding box center [37, 25] width 25 height 25
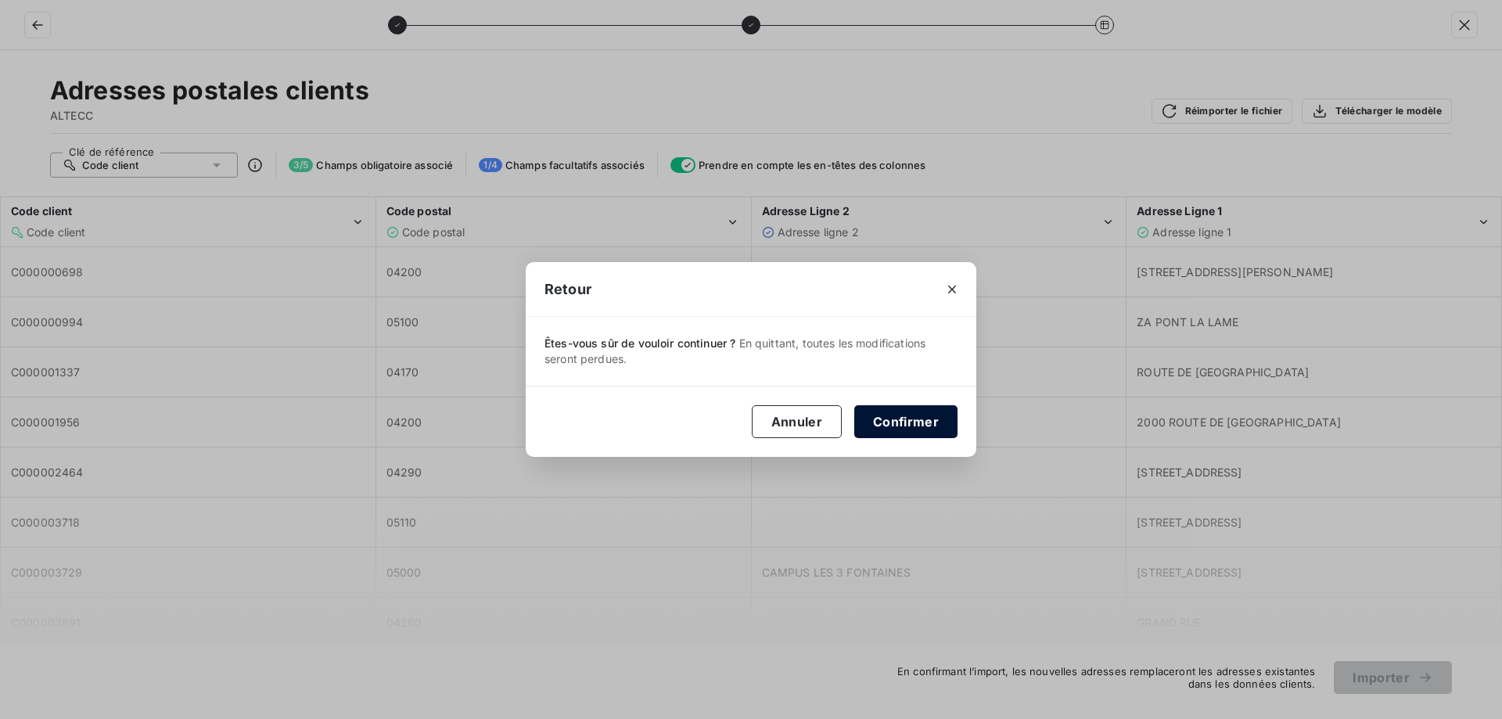
click at [909, 422] on button "Confirmer" at bounding box center [905, 421] width 103 height 33
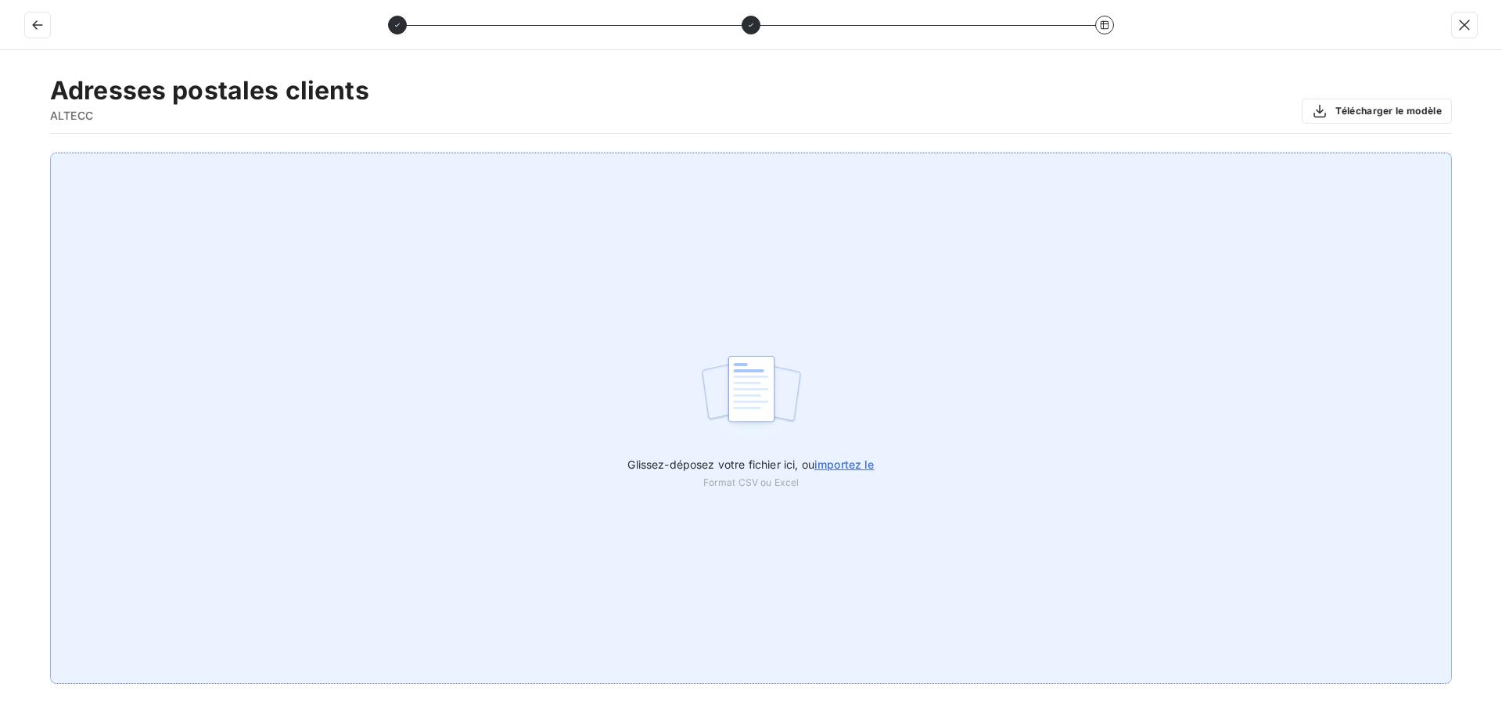
click at [872, 466] on span "importez le" at bounding box center [844, 464] width 60 height 13
click at [1, 153] on input "Glissez-déposez votre fichier ici, ou importez le" at bounding box center [0, 153] width 1 height 1
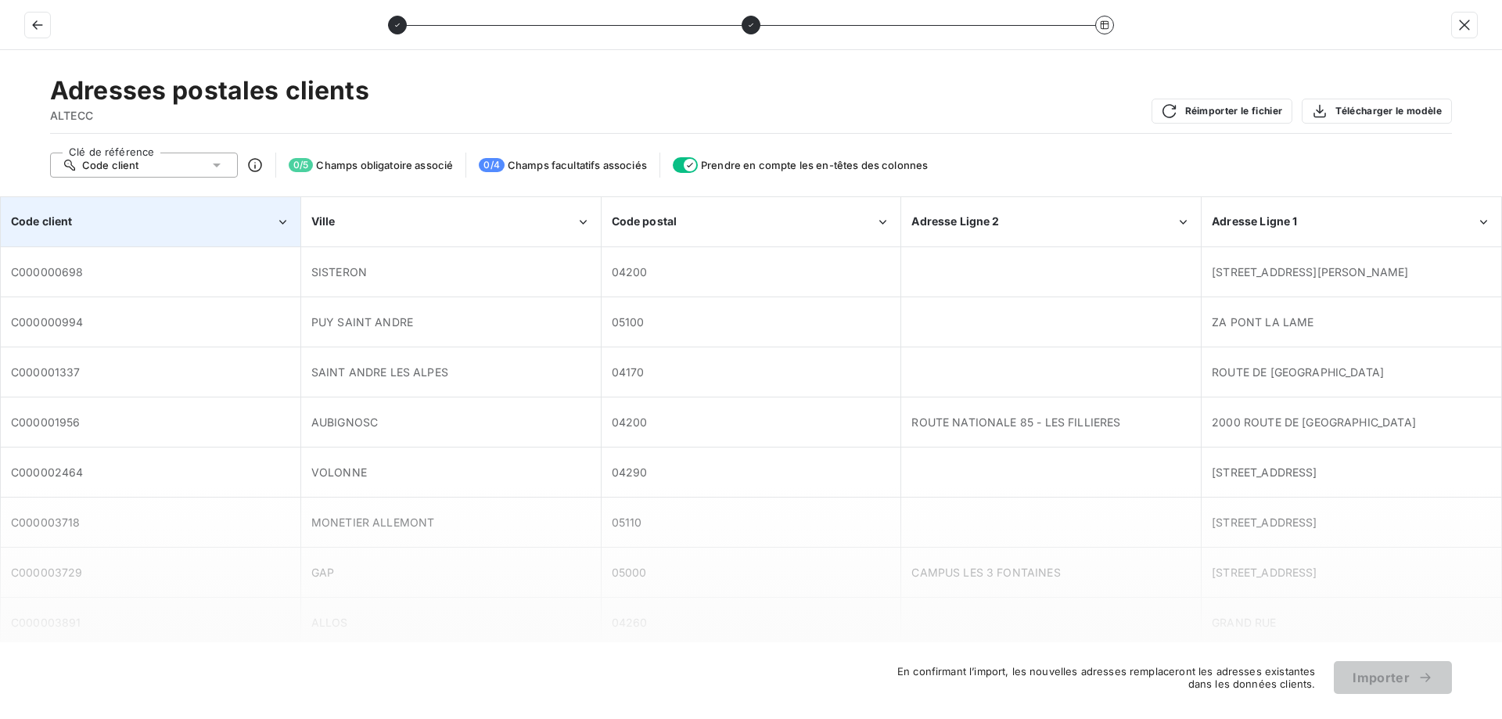
click at [246, 235] on div "Code client" at bounding box center [151, 222] width 298 height 48
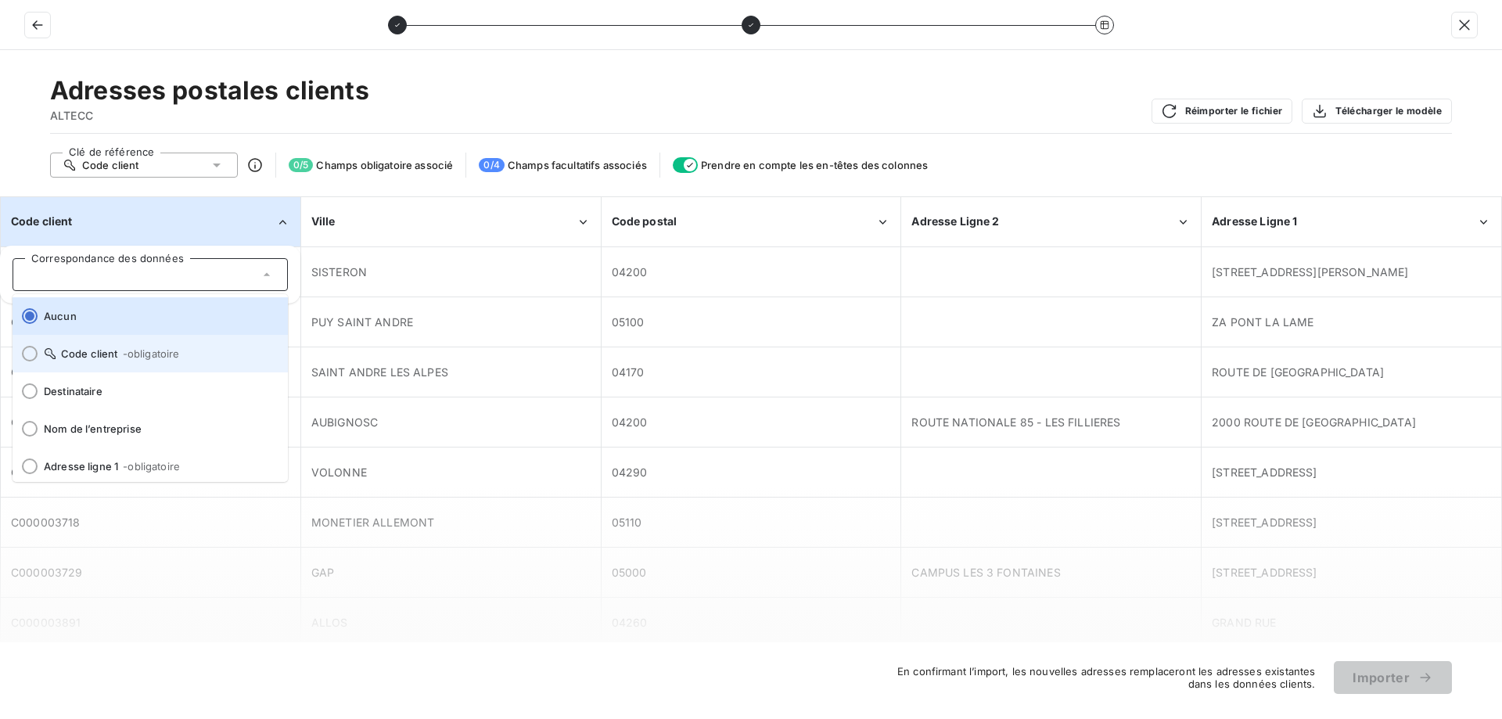
click at [192, 359] on span "Code client - obligatoire" at bounding box center [160, 353] width 232 height 13
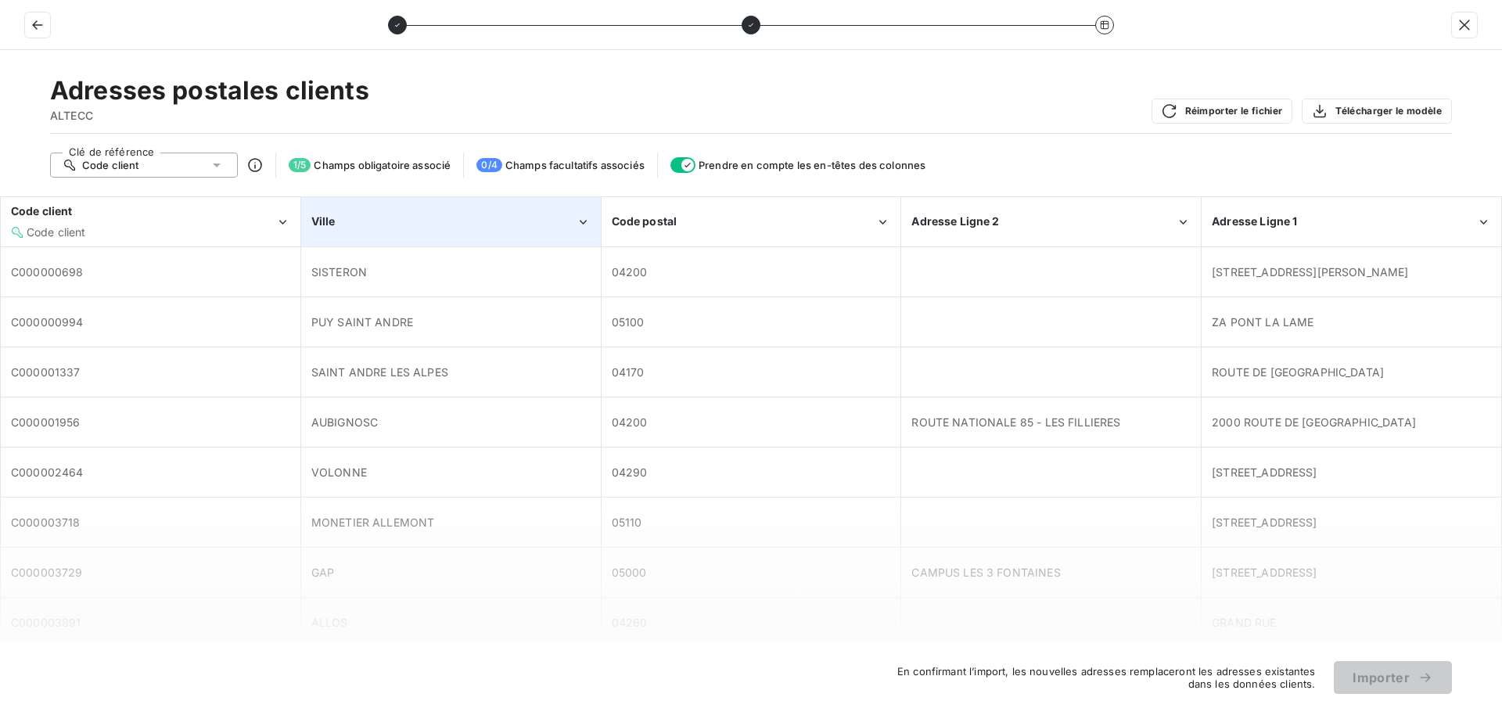
click at [348, 221] on div "Ville" at bounding box center [443, 222] width 264 height 16
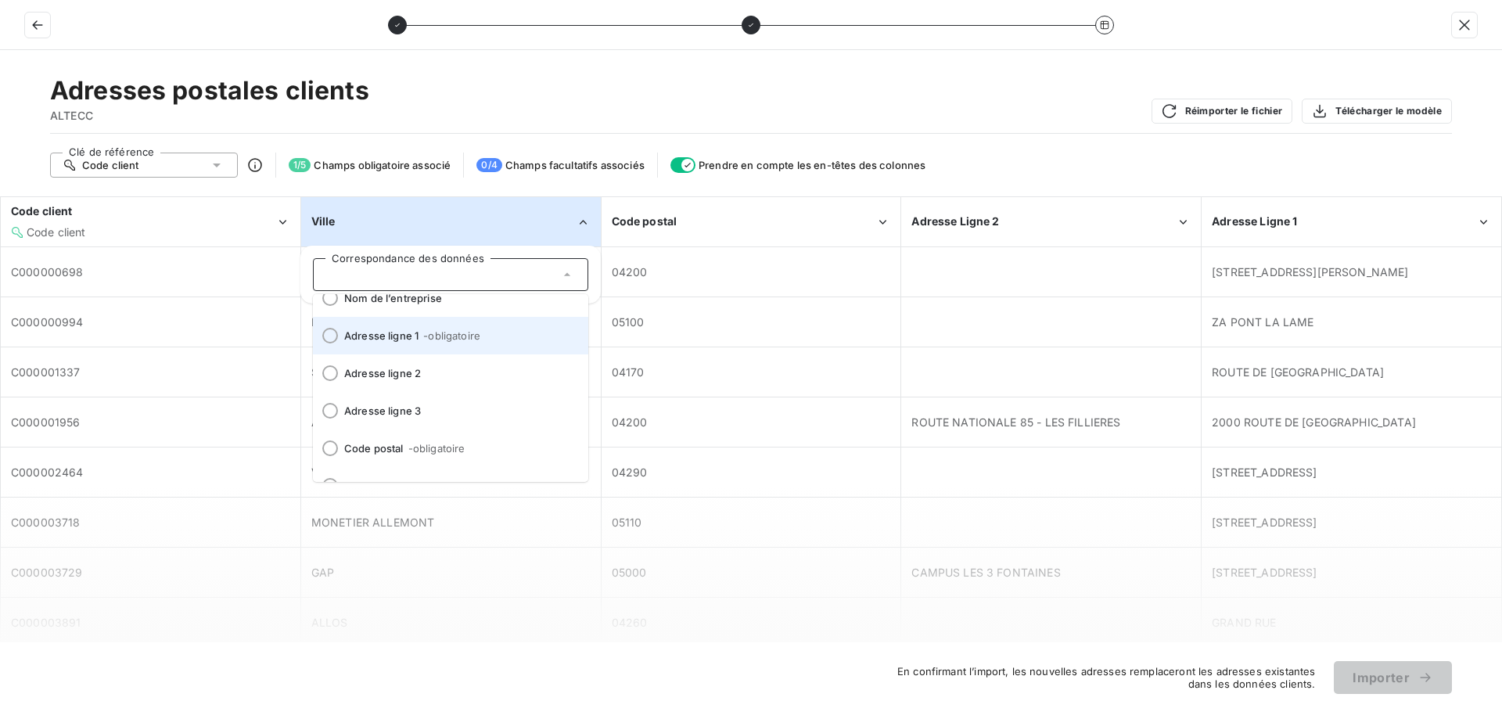
scroll to position [194, 0]
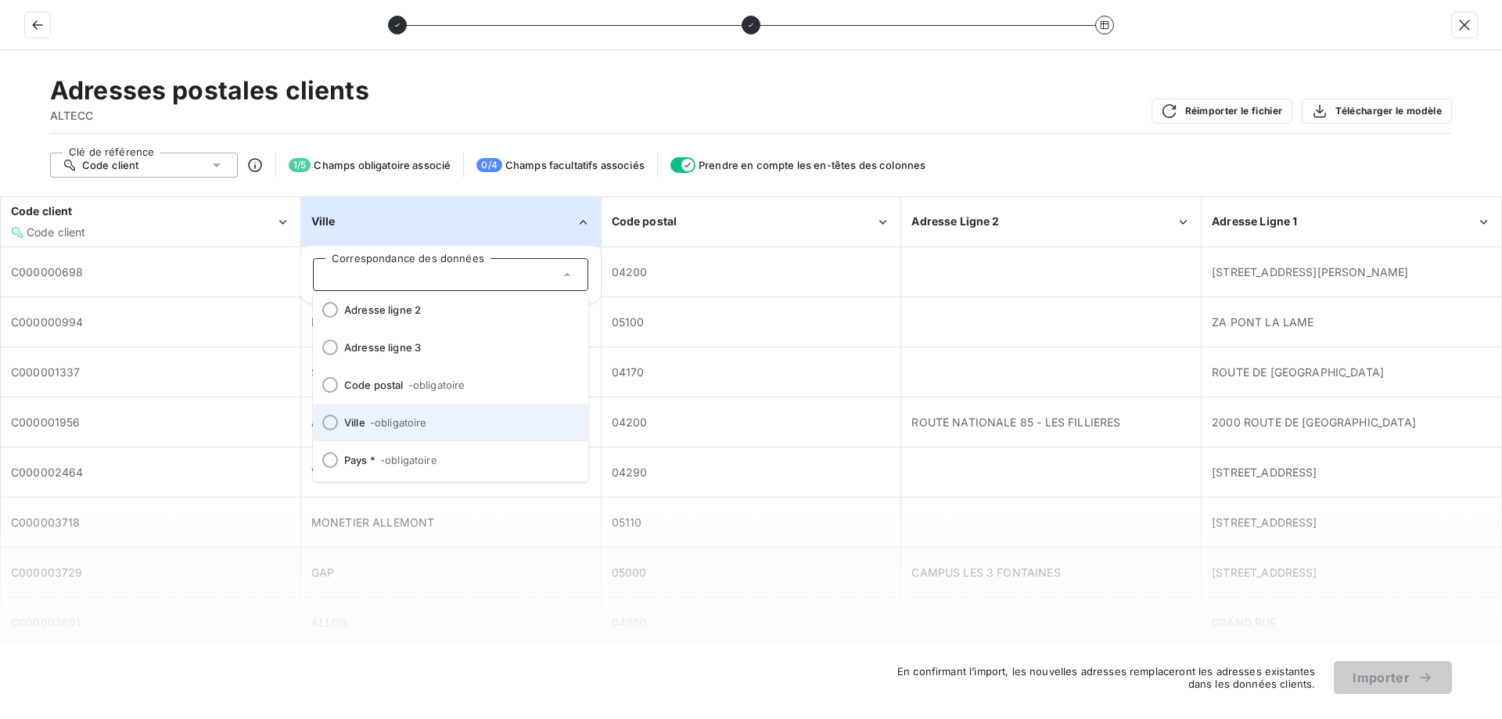
click at [411, 430] on li "Ville - obligatoire" at bounding box center [450, 423] width 275 height 38
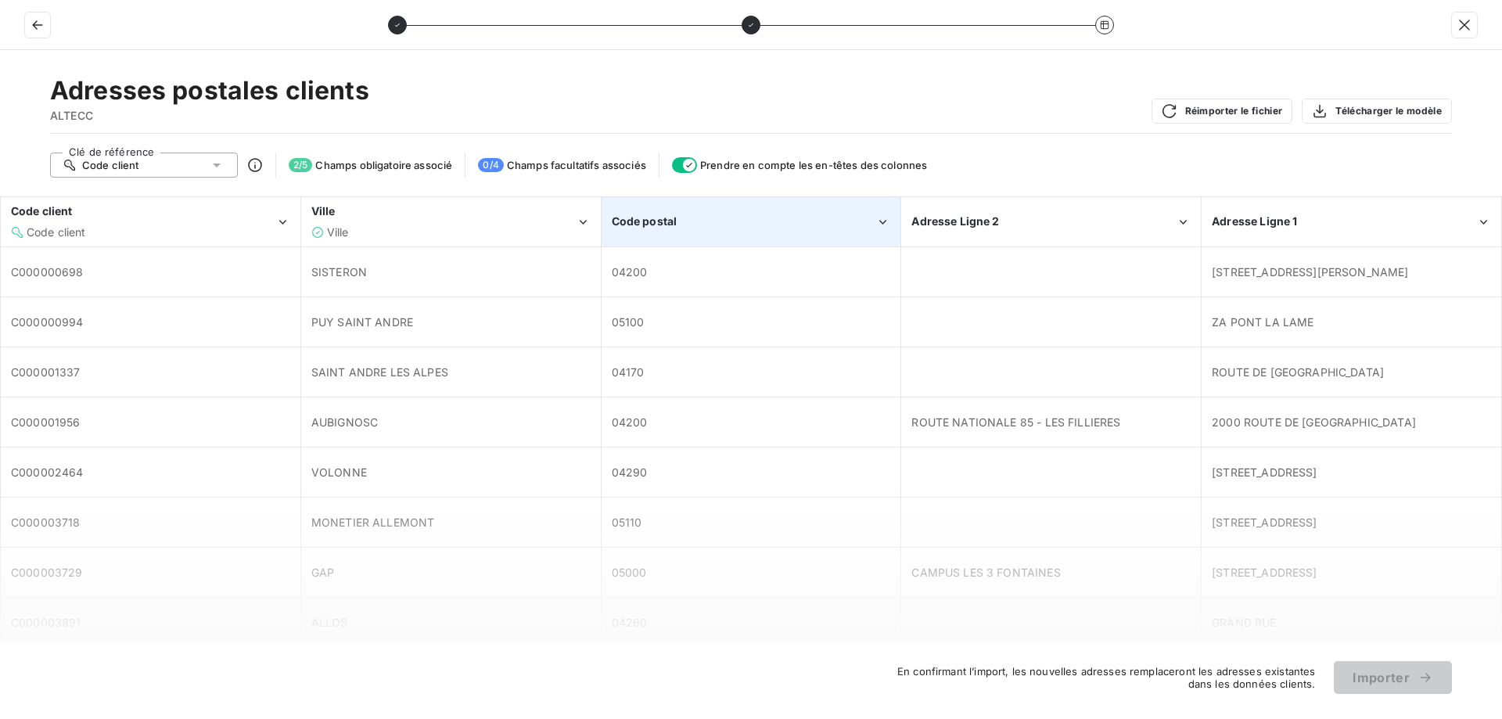
click at [643, 218] on span "Code postal" at bounding box center [645, 220] width 66 height 13
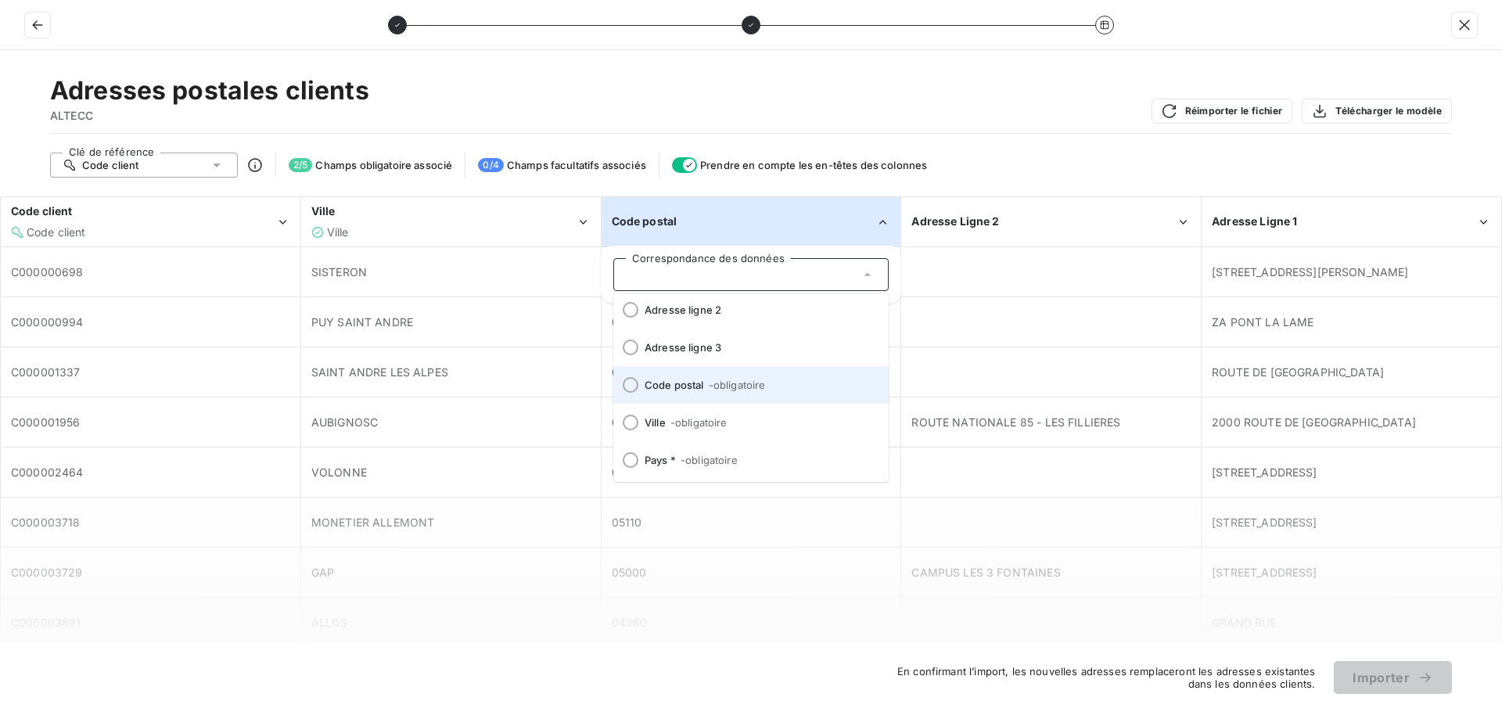
click at [727, 383] on span "- obligatoire" at bounding box center [737, 385] width 57 height 13
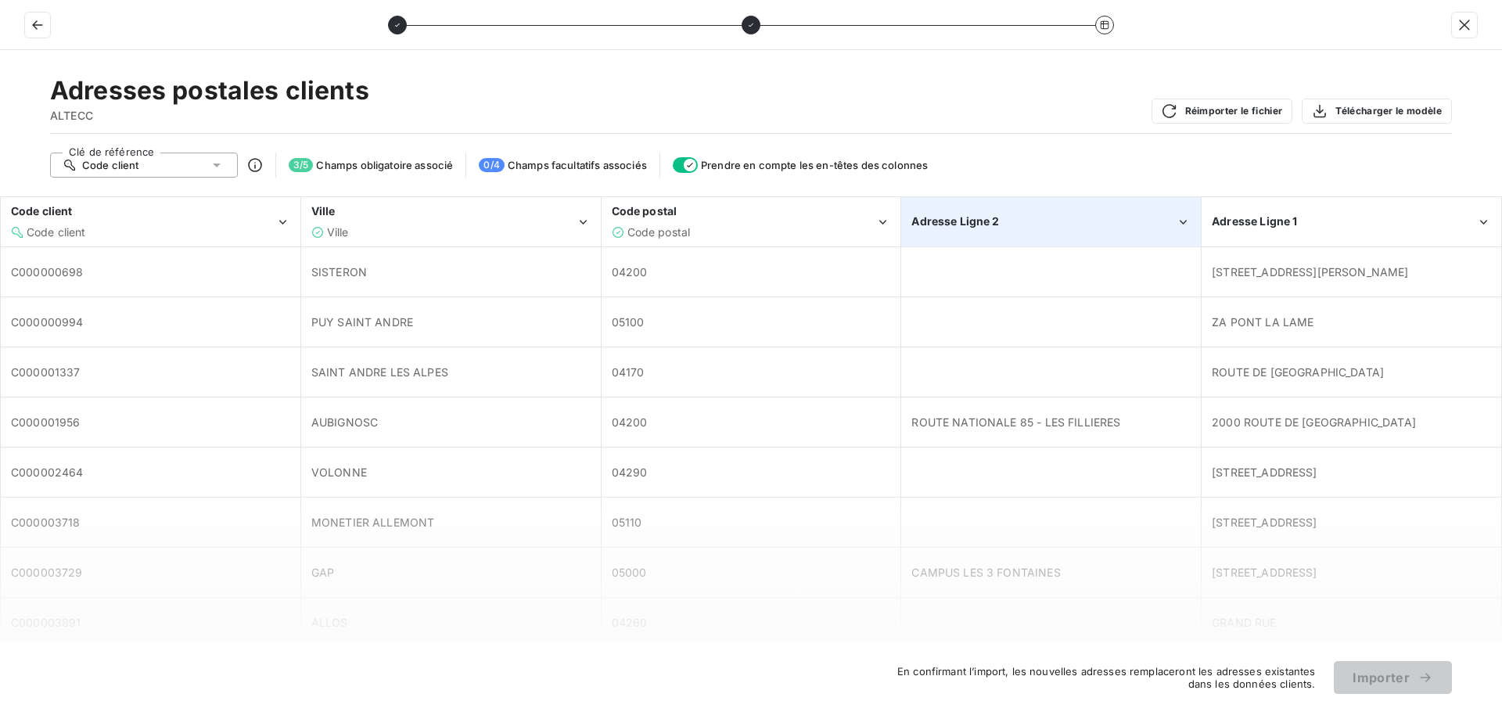
click at [969, 214] on span "Adresse Ligne 2" at bounding box center [955, 220] width 88 height 13
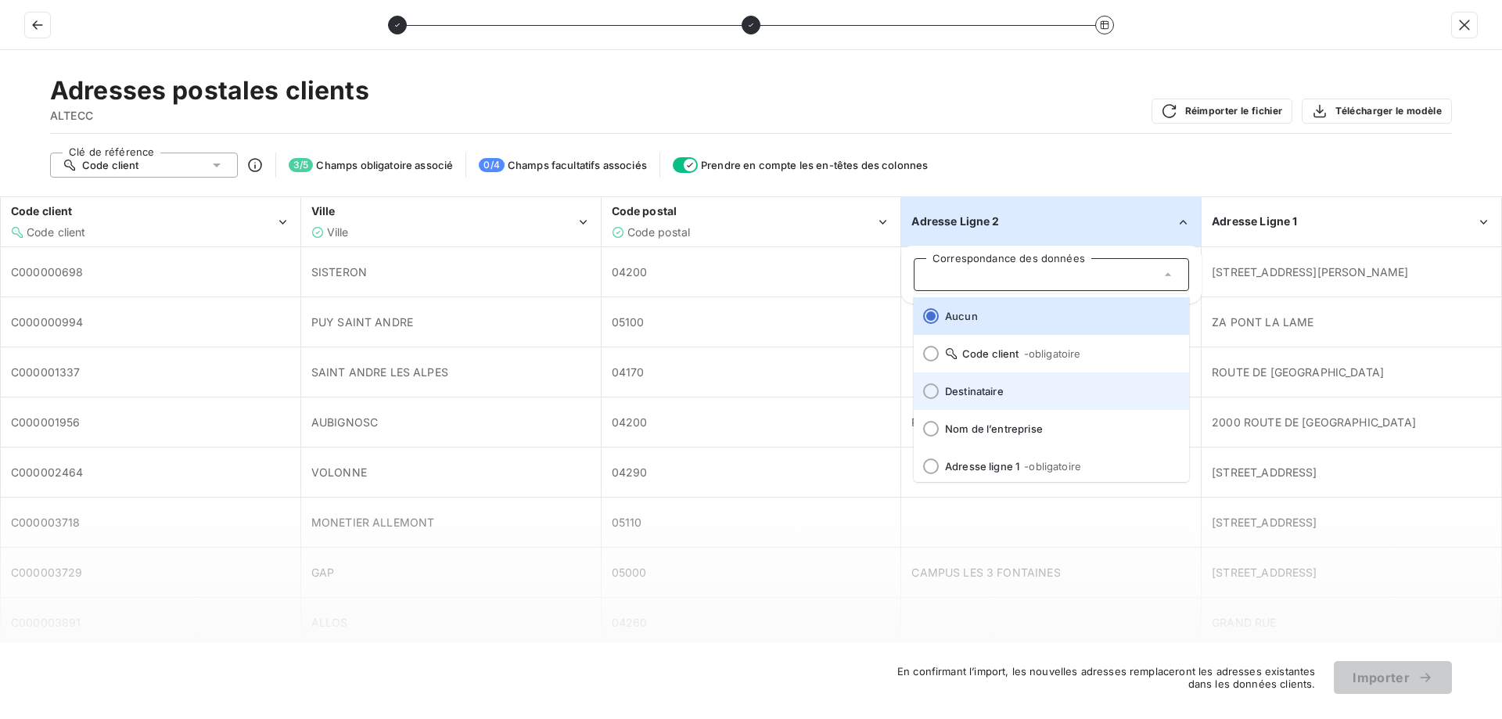
scroll to position [78, 0]
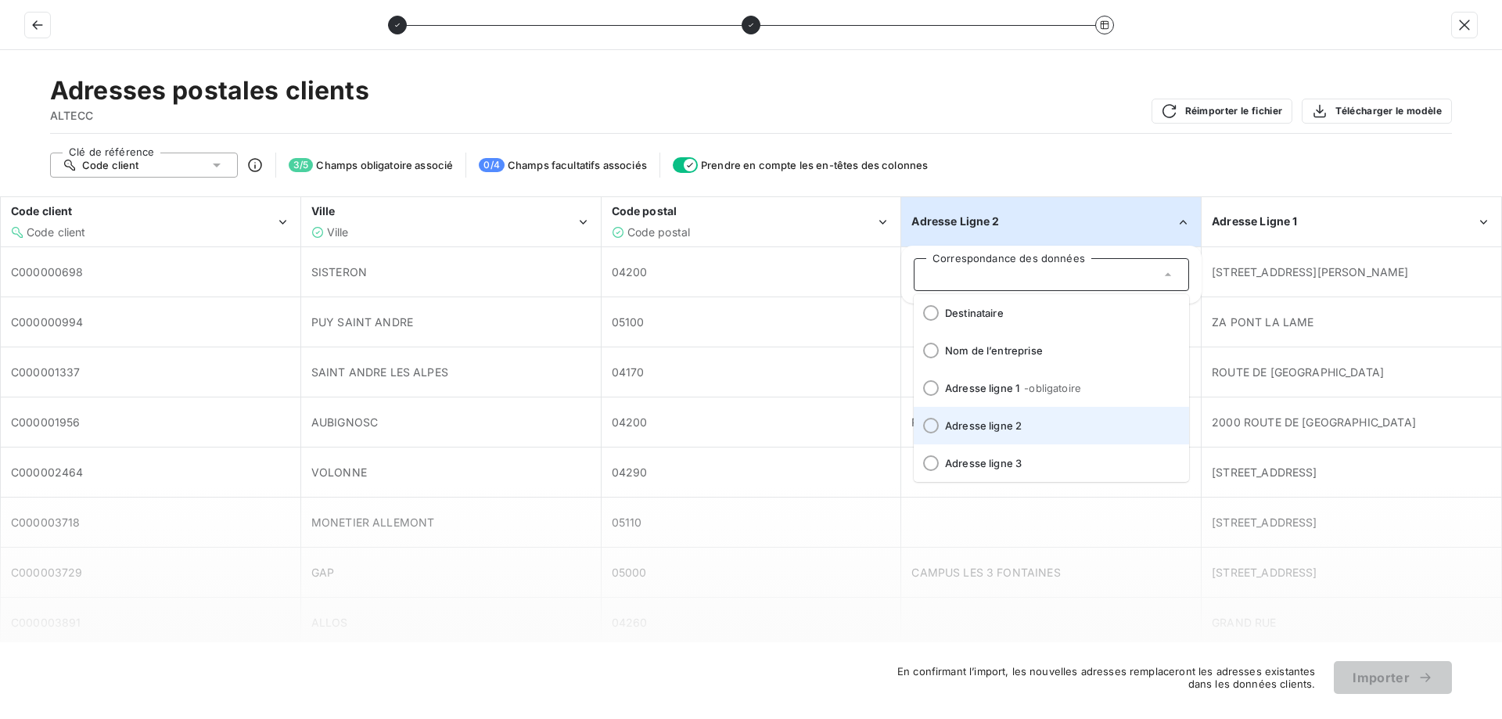
click at [1010, 428] on span "Adresse ligne 2" at bounding box center [1061, 425] width 232 height 13
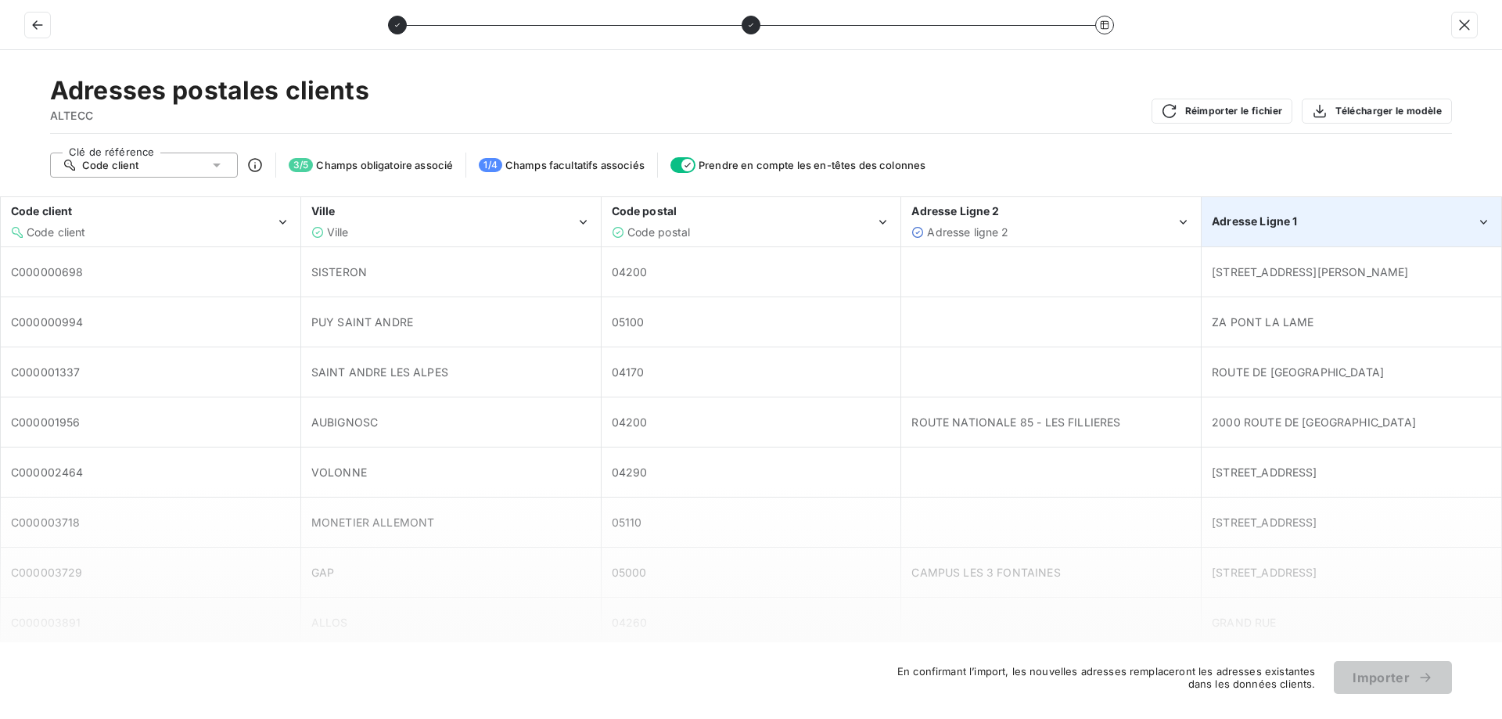
click at [1261, 236] on div "Adresse Ligne 1" at bounding box center [1351, 222] width 298 height 48
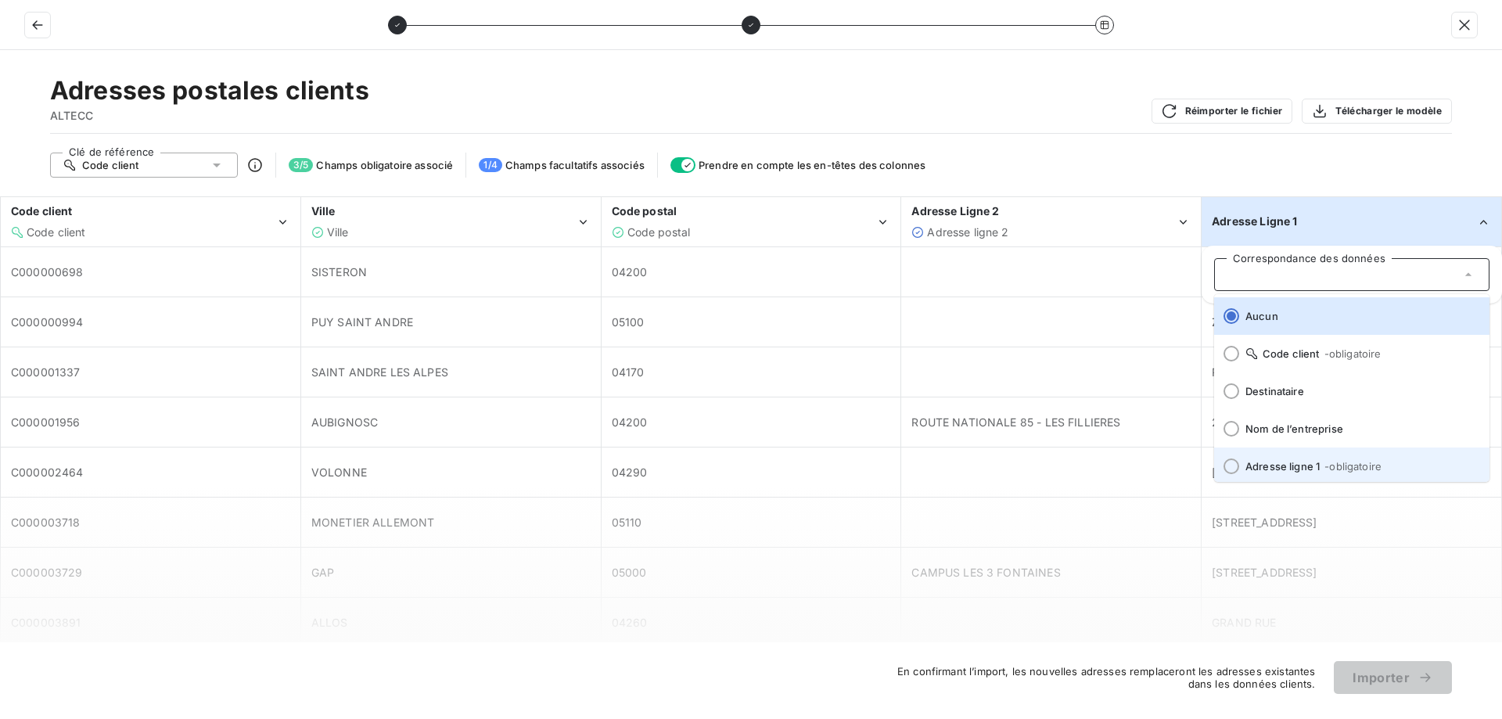
click at [1280, 461] on span "Adresse ligne 1 - obligatoire" at bounding box center [1361, 466] width 232 height 13
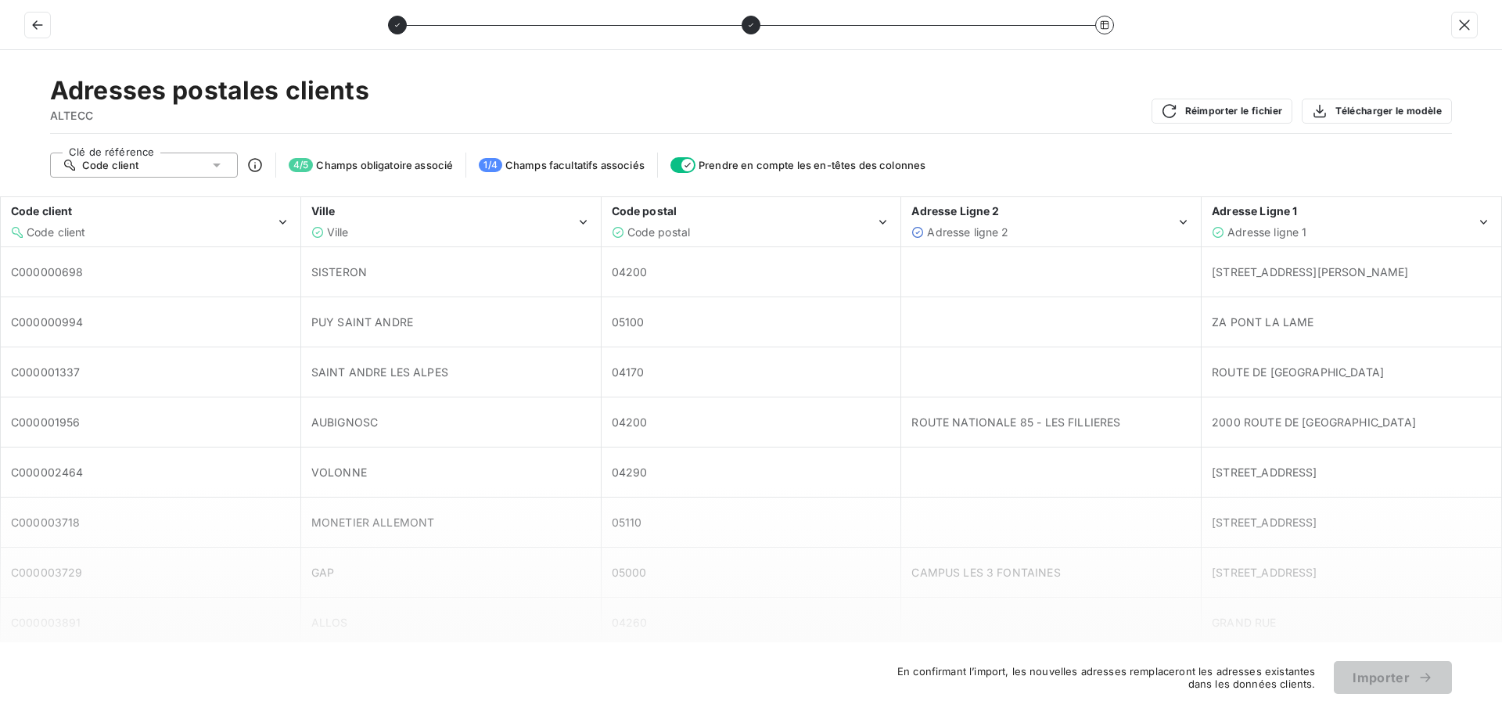
click at [185, 171] on div "Code client" at bounding box center [144, 165] width 188 height 25
click at [461, 113] on div "Adresses postales clients ALTECC Réimporter le fichier Télécharger le modèle" at bounding box center [751, 104] width 1402 height 59
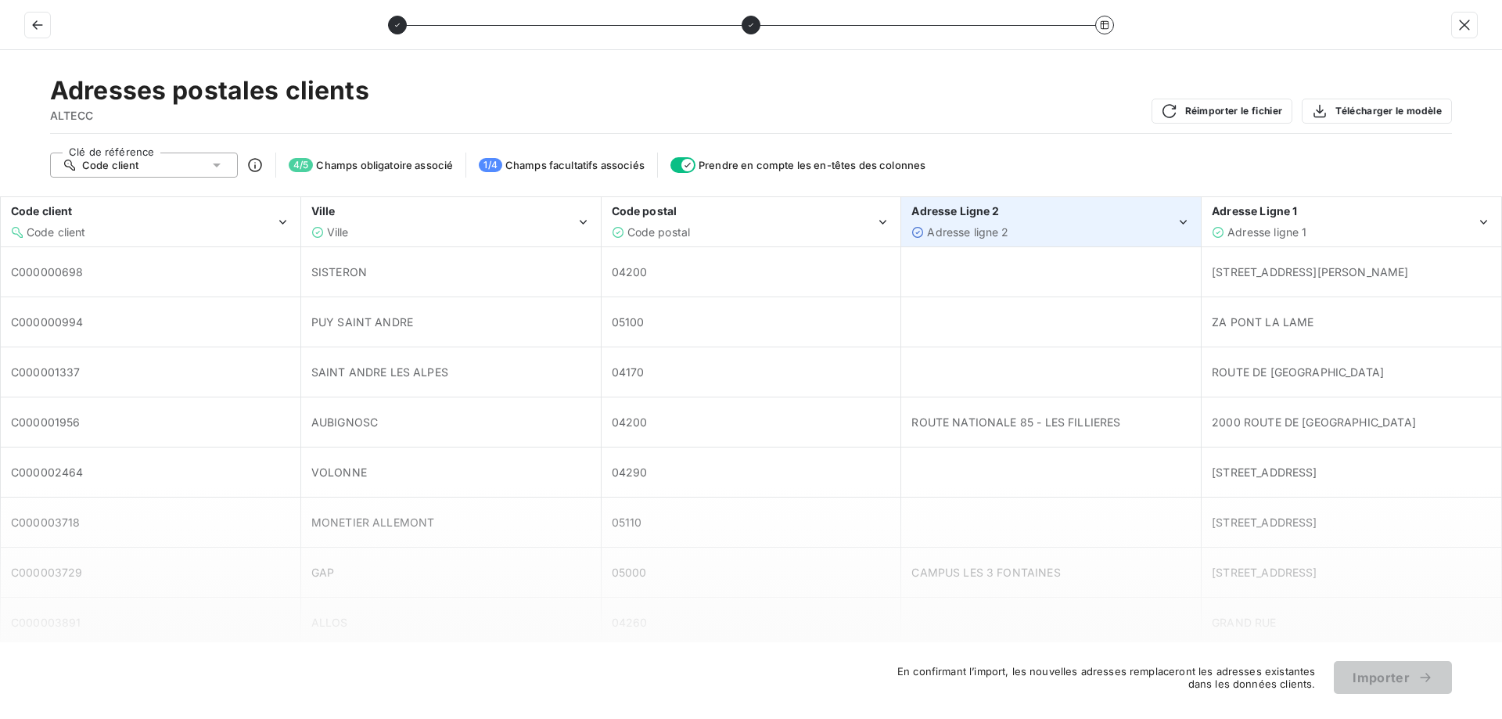
click at [1124, 245] on div "Adresse Ligne 2 Adresse ligne 2" at bounding box center [1051, 222] width 298 height 48
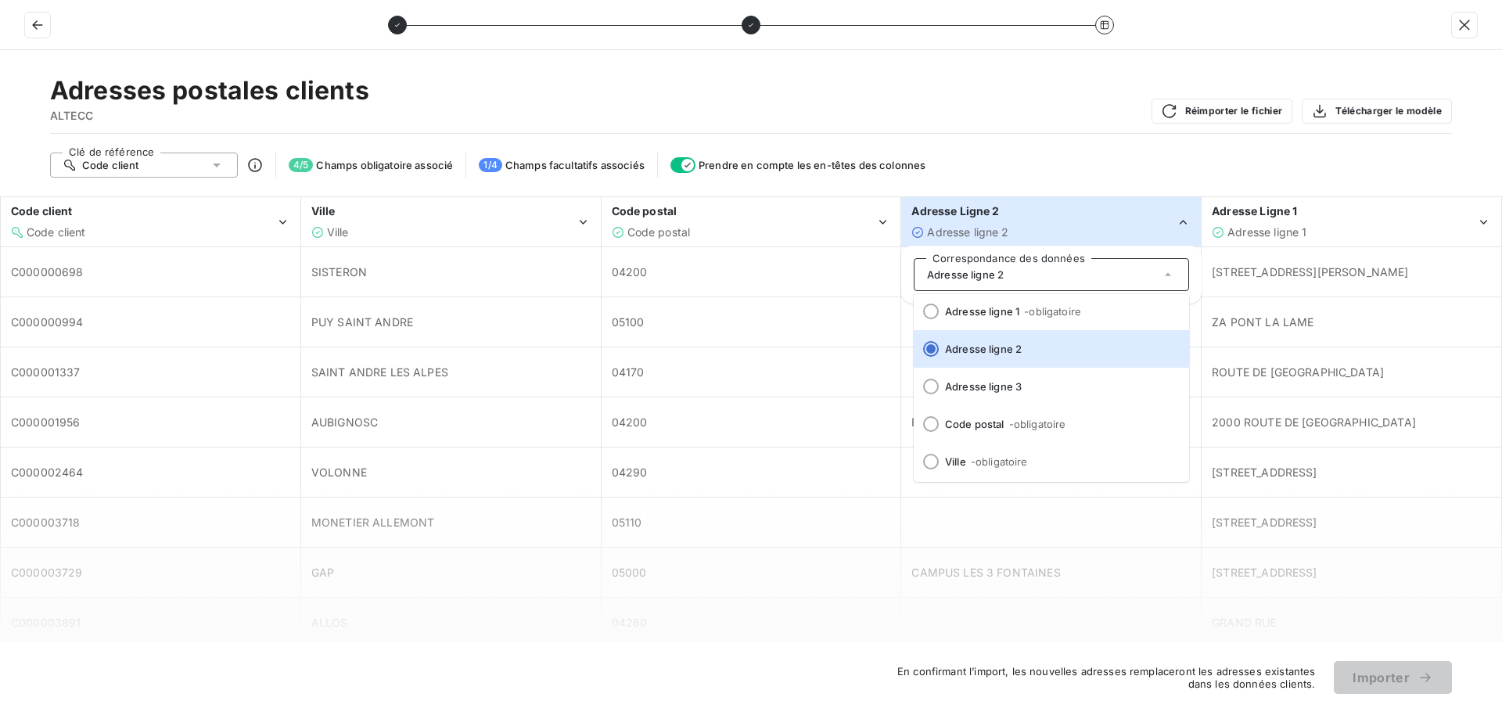
scroll to position [156, 0]
click at [1037, 355] on li "Adresse ligne 2" at bounding box center [1051, 348] width 275 height 38
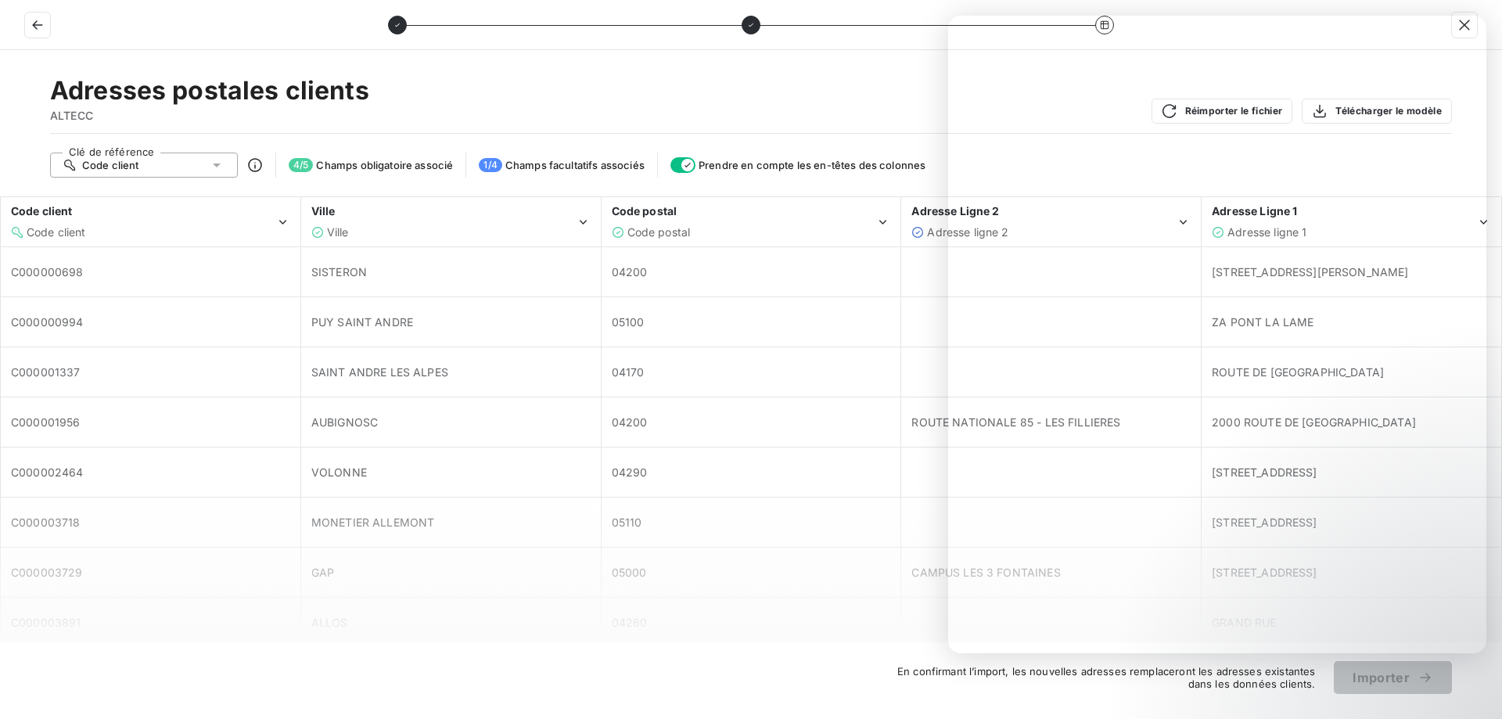
click at [745, 87] on div "Adresses postales clients ALTECC Réimporter le fichier Télécharger le modèle" at bounding box center [751, 104] width 1402 height 59
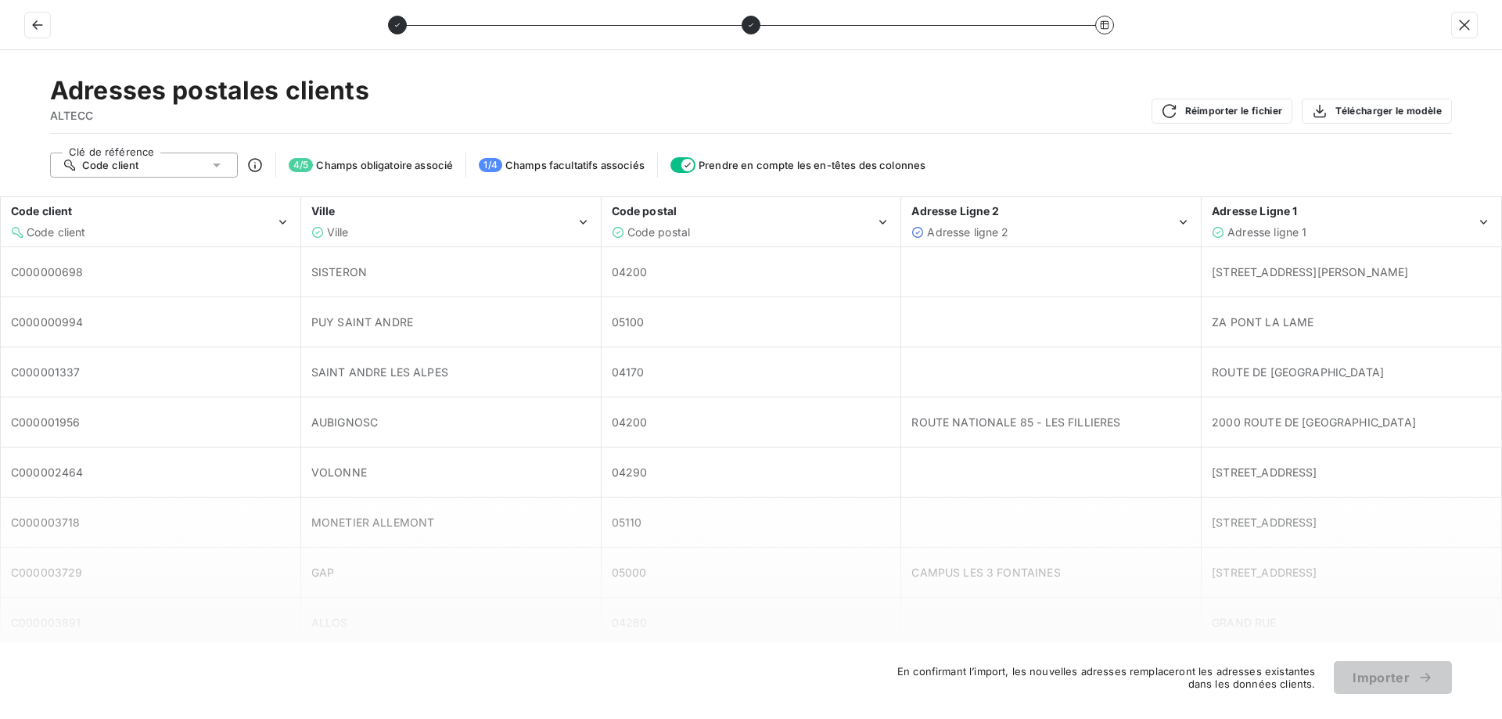
click at [687, 165] on icon "button" at bounding box center [687, 165] width 13 height 13
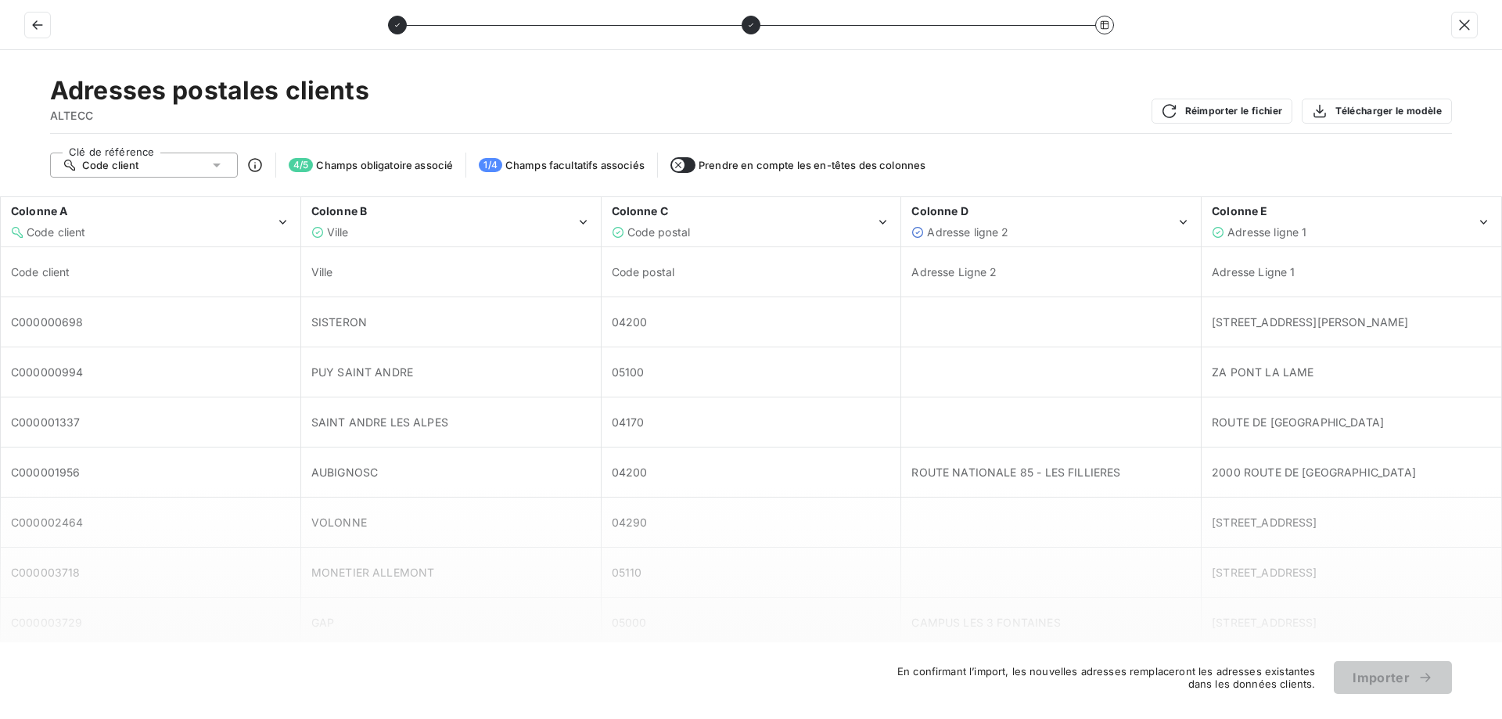
click at [687, 165] on button "button" at bounding box center [682, 165] width 25 height 16
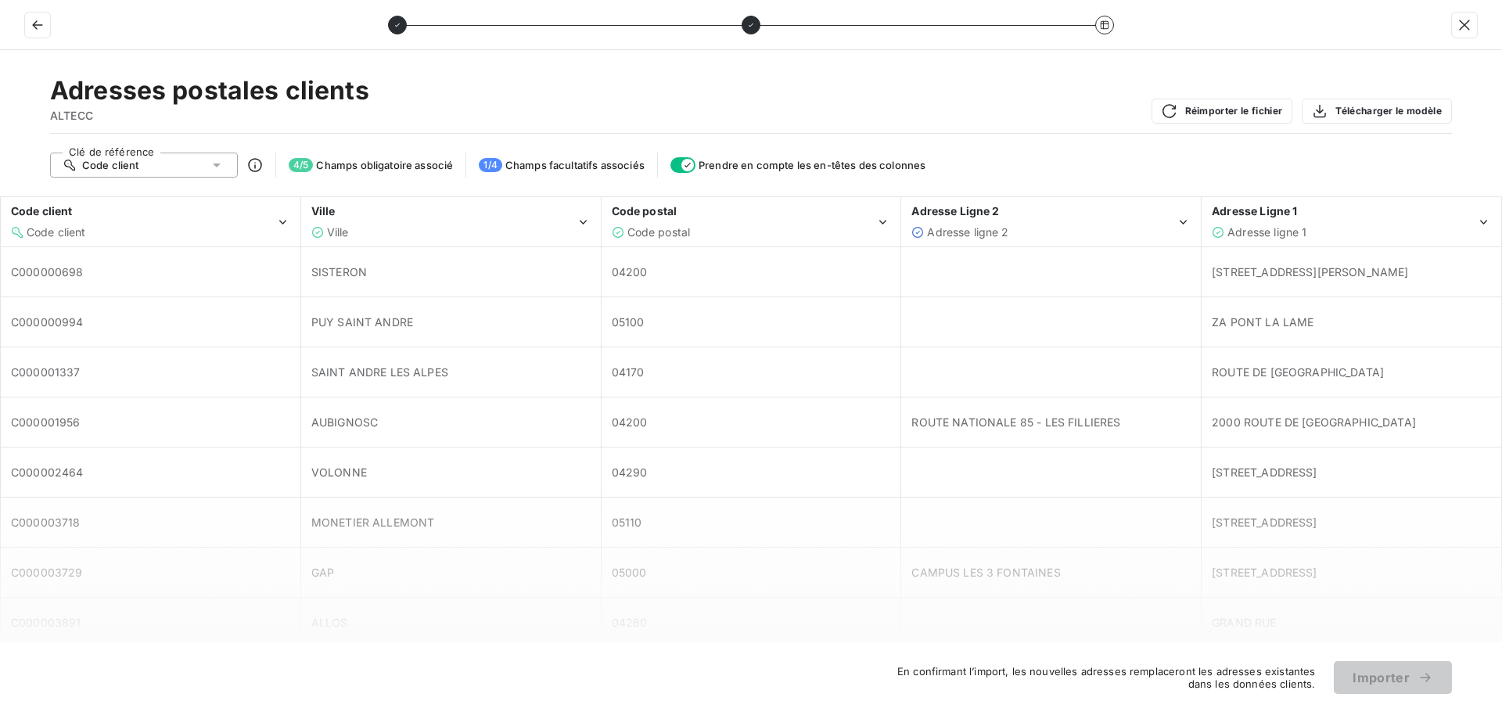
click at [492, 160] on span "1 / 4" at bounding box center [490, 165] width 23 height 14
click at [523, 160] on span "Champs facultatifs associés" at bounding box center [574, 165] width 139 height 13
click at [173, 167] on div "Code client" at bounding box center [144, 165] width 188 height 25
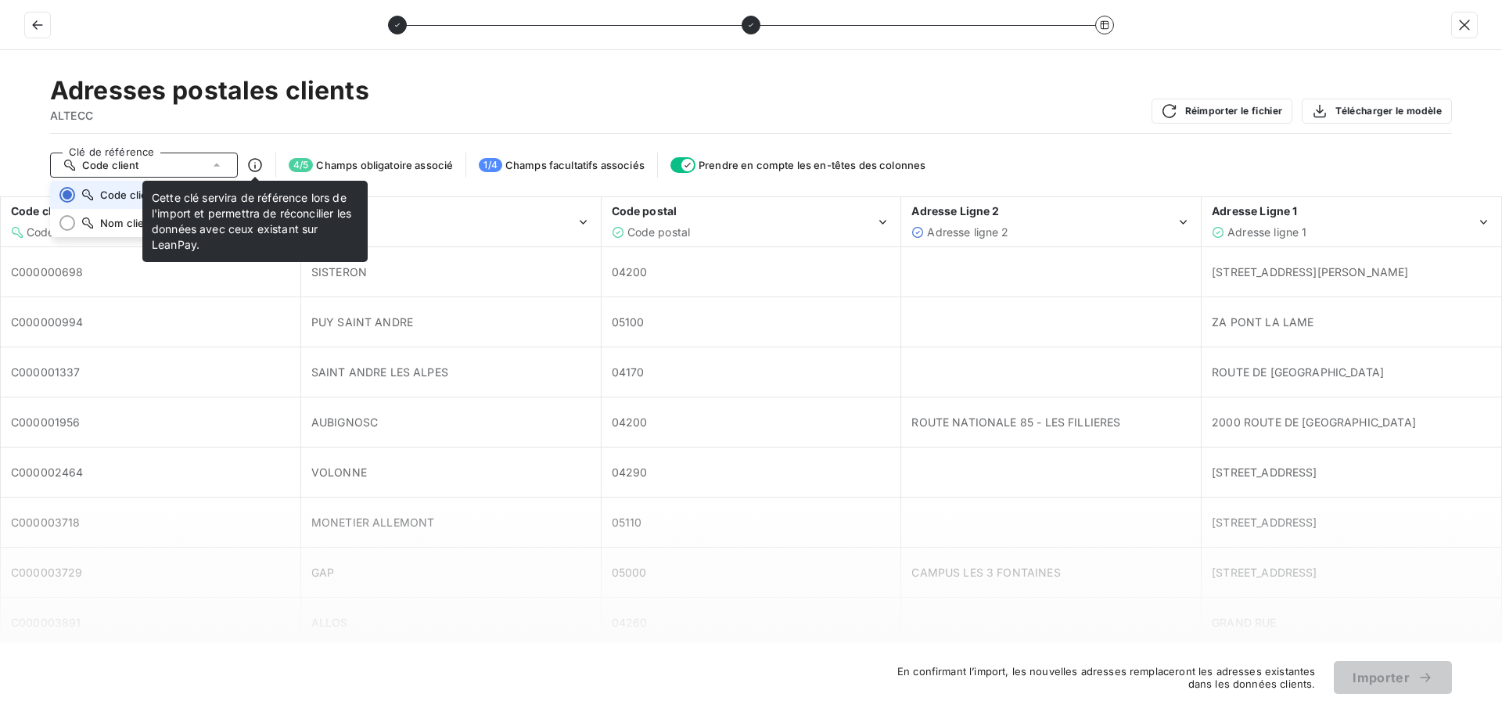
click at [260, 166] on icon at bounding box center [255, 165] width 16 height 16
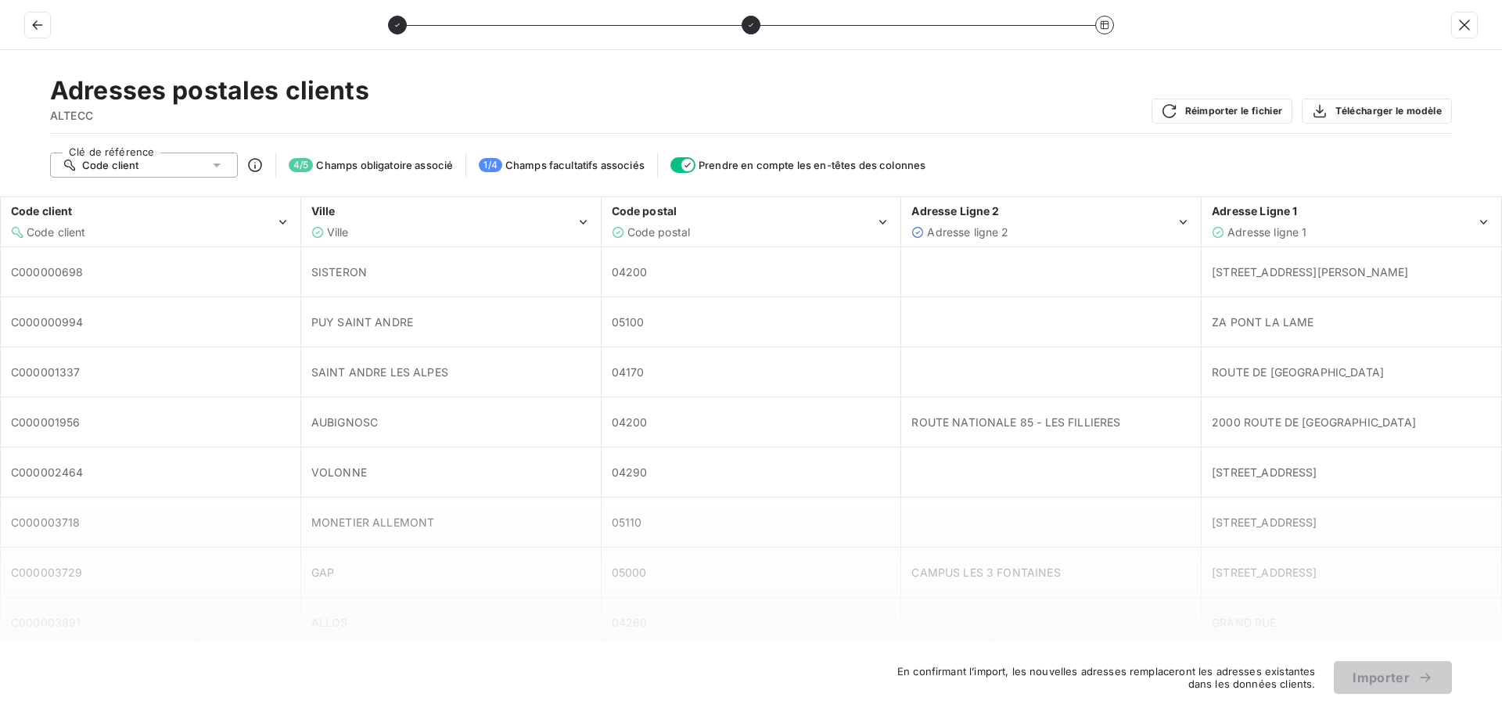
click at [258, 166] on icon at bounding box center [255, 165] width 16 height 16
click at [253, 163] on icon at bounding box center [255, 165] width 16 height 16
click at [983, 99] on div "Adresses postales clients ALTECC Réimporter le fichier Télécharger le modèle" at bounding box center [751, 104] width 1402 height 59
click at [899, 162] on span "Prendre en compte les en-têtes des colonnes" at bounding box center [812, 165] width 227 height 13
click at [878, 168] on span "Prendre en compte les en-têtes des colonnes" at bounding box center [812, 165] width 227 height 13
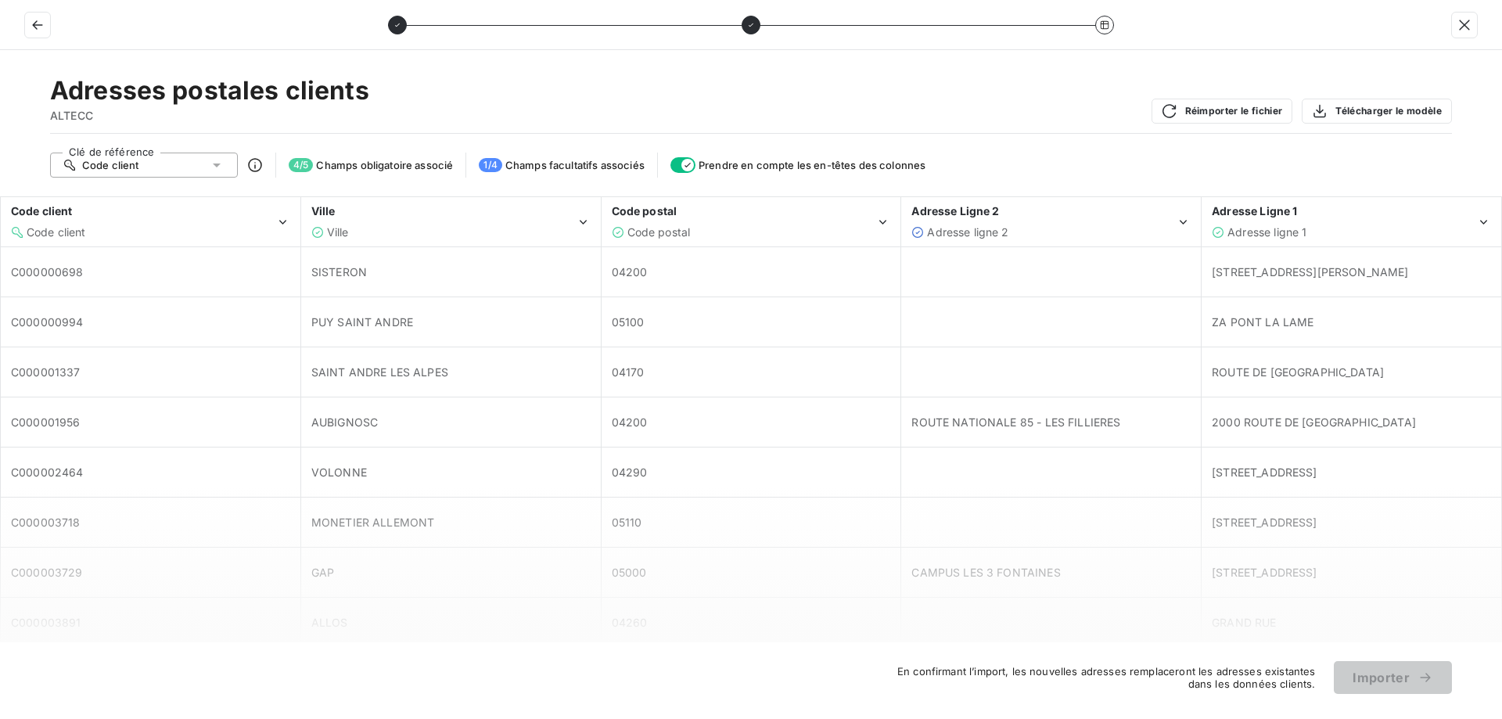
click at [683, 160] on icon "button" at bounding box center [687, 165] width 13 height 13
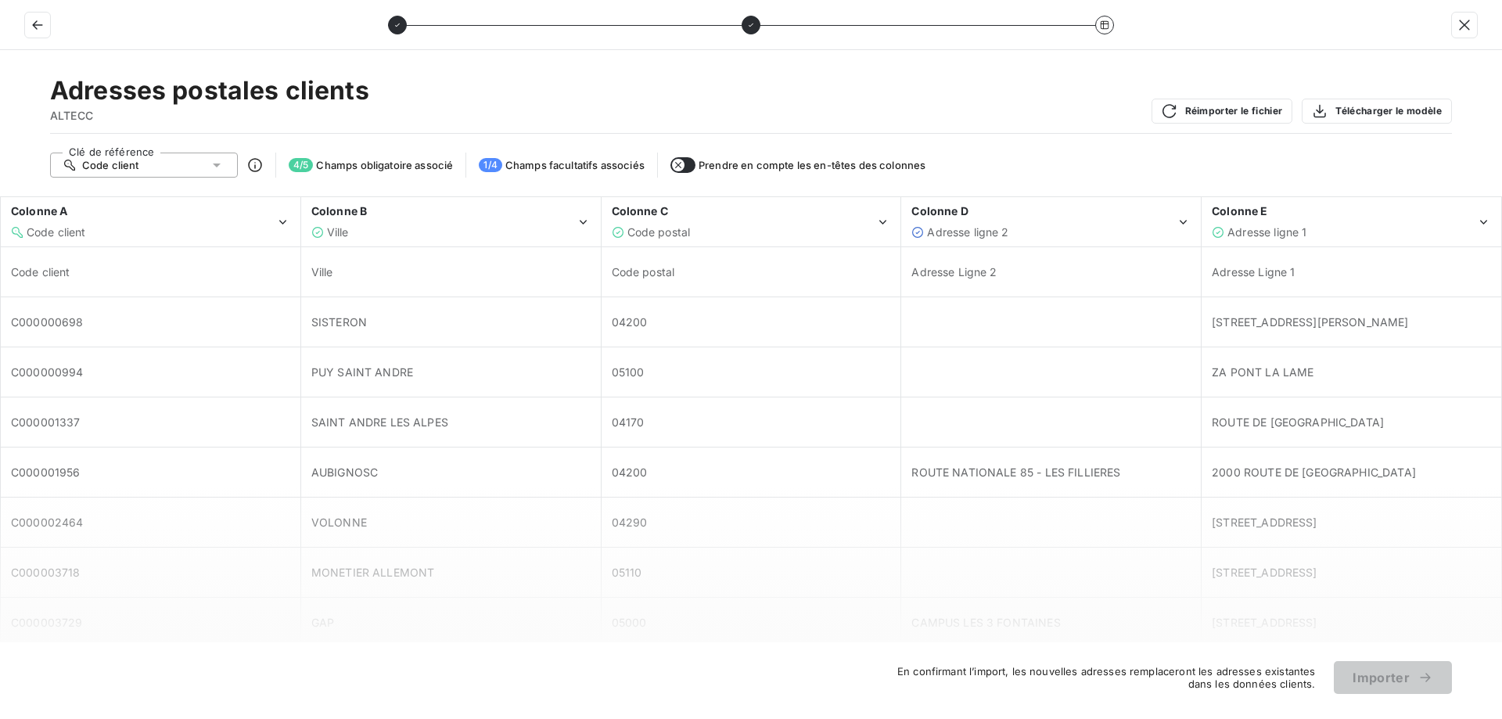
click at [683, 160] on icon "button" at bounding box center [678, 165] width 13 height 13
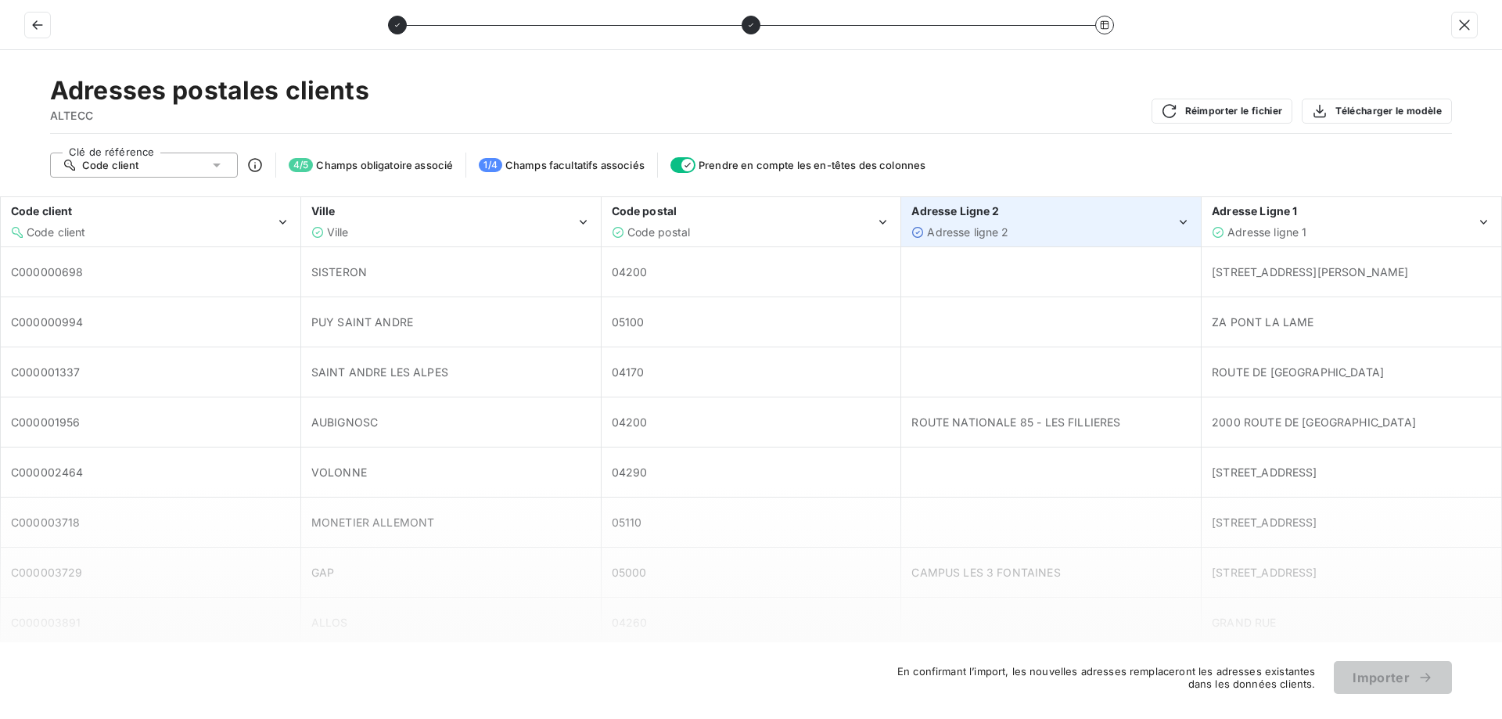
click at [1125, 235] on div "Adresse ligne 2" at bounding box center [1043, 233] width 264 height 16
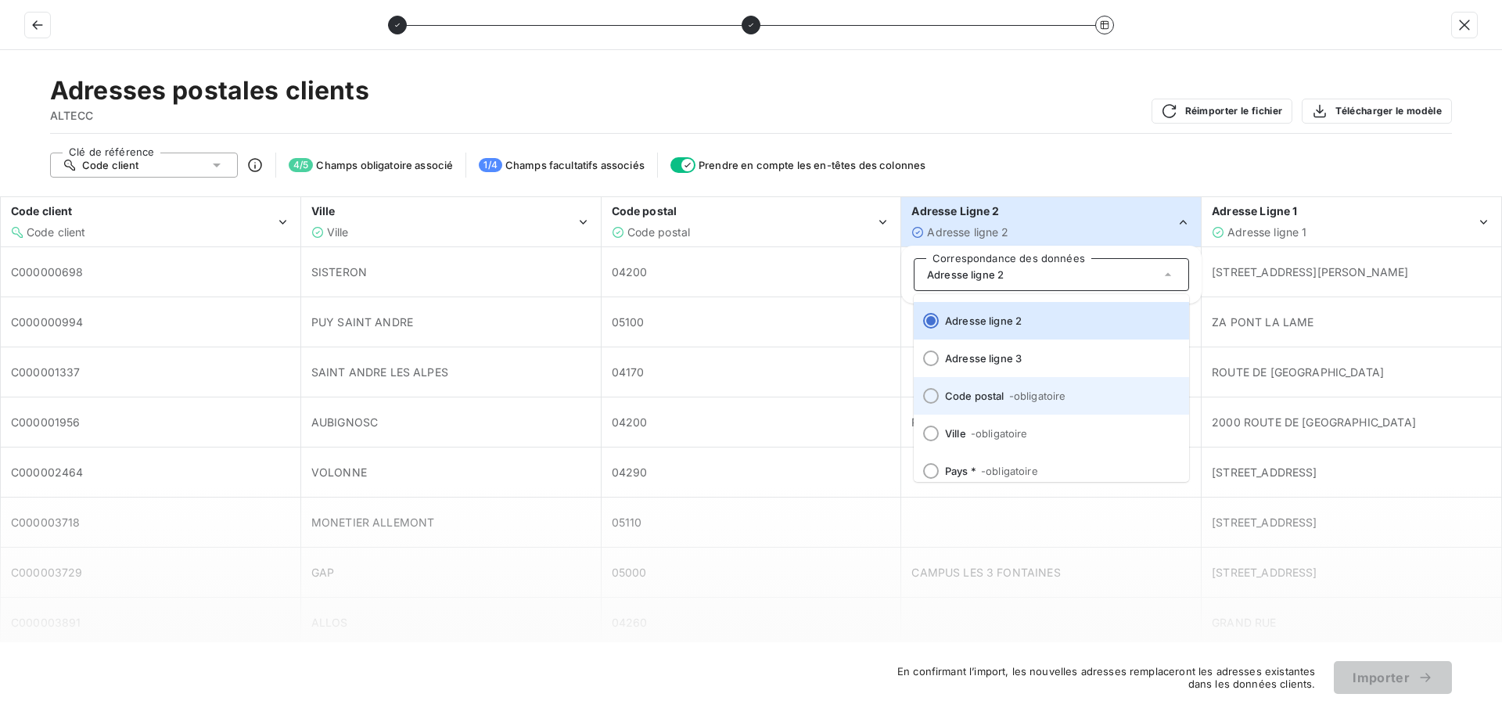
scroll to position [194, 0]
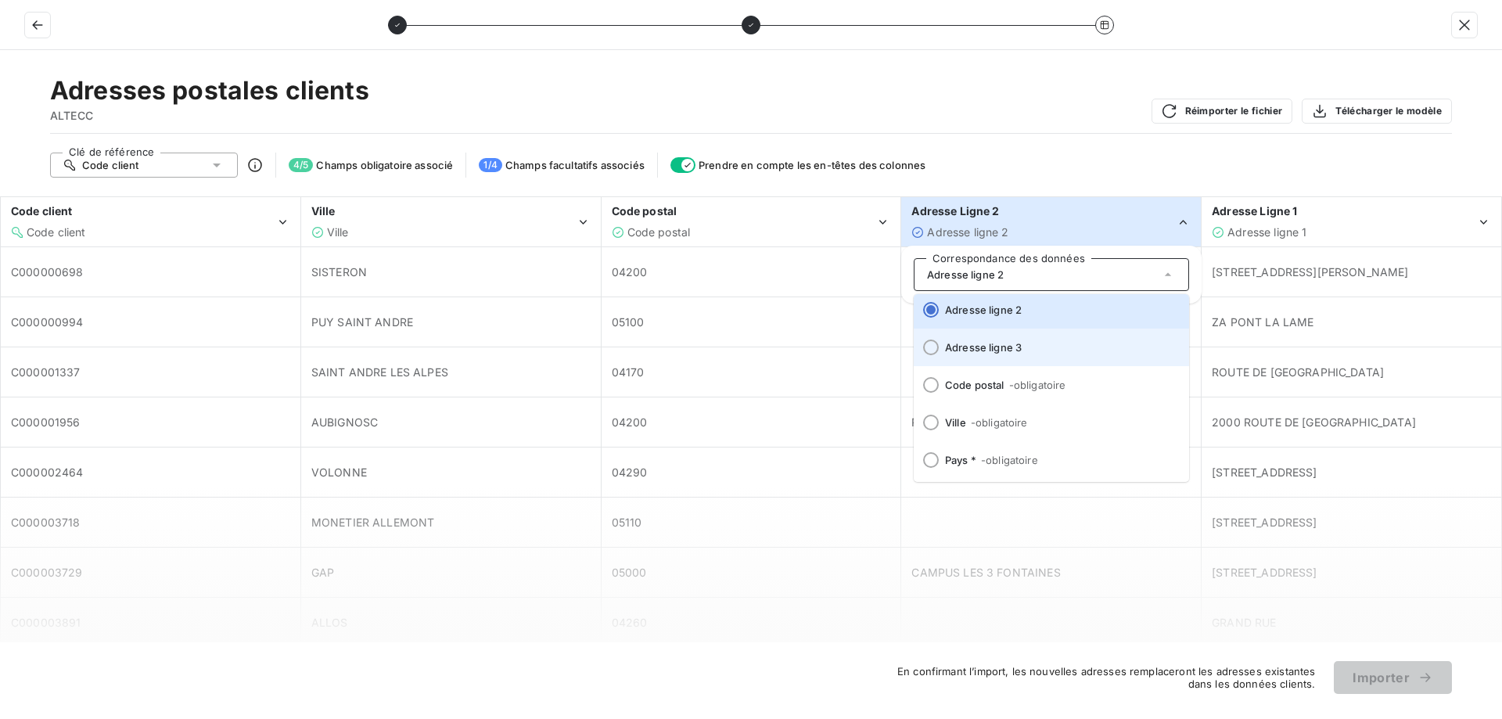
click at [1011, 350] on span "Adresse ligne 3" at bounding box center [1061, 347] width 232 height 13
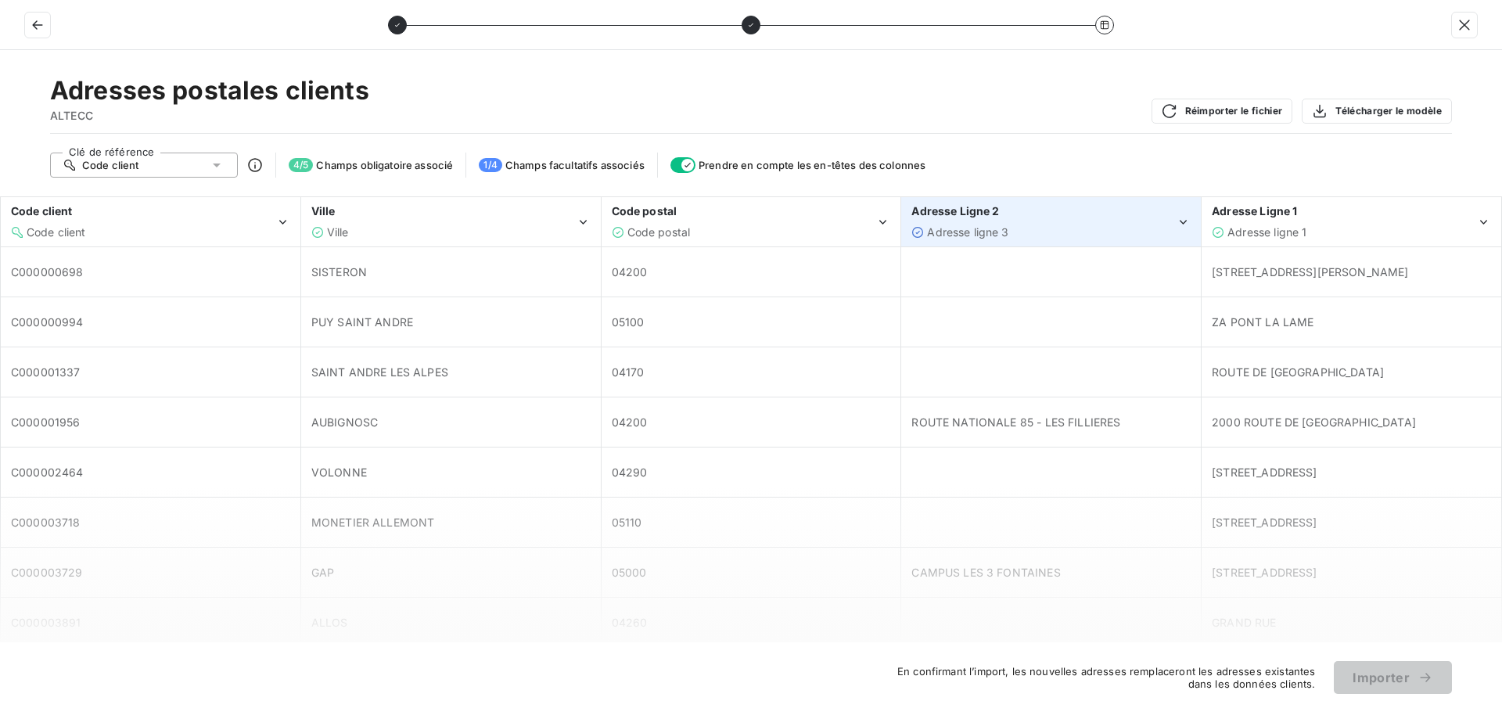
click at [1048, 220] on div "Adresse Ligne 2 Adresse ligne 3" at bounding box center [1043, 221] width 264 height 36
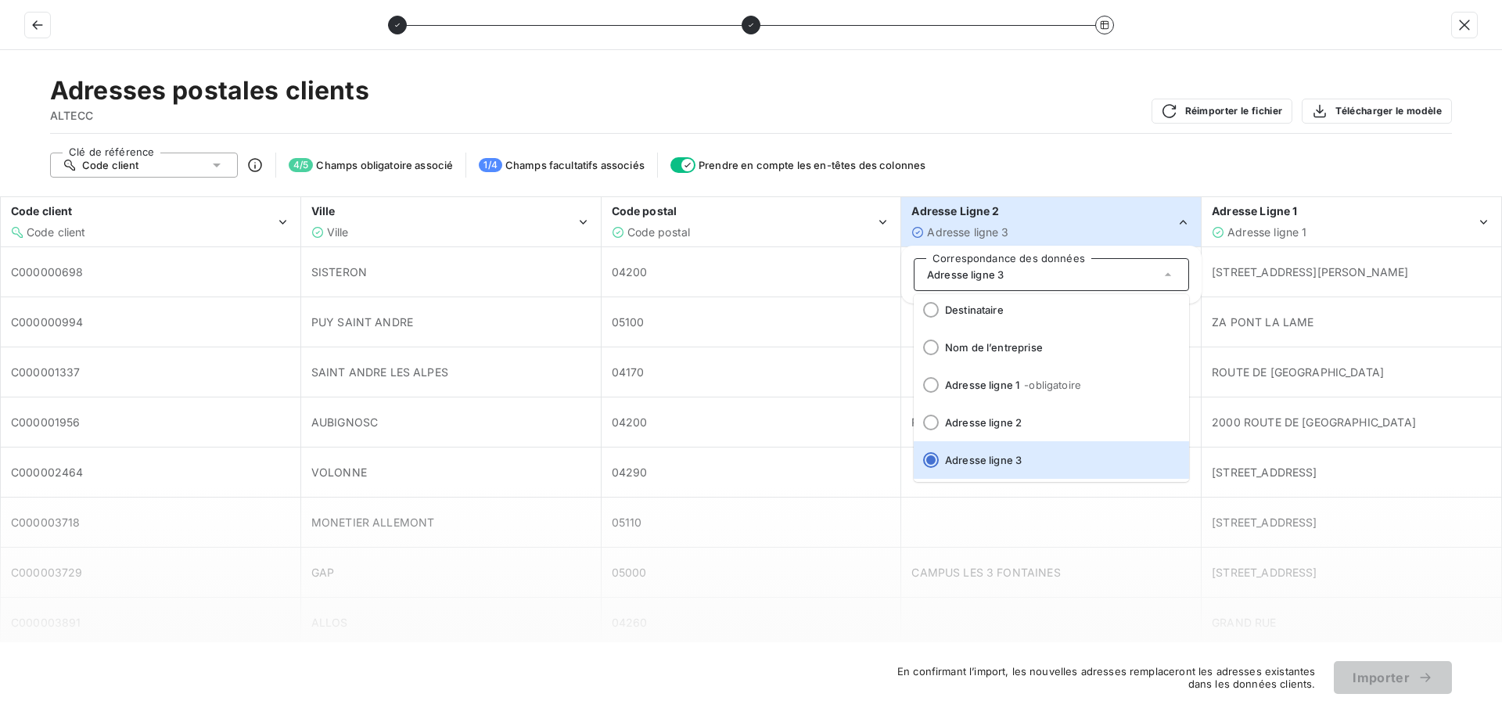
scroll to position [156, 0]
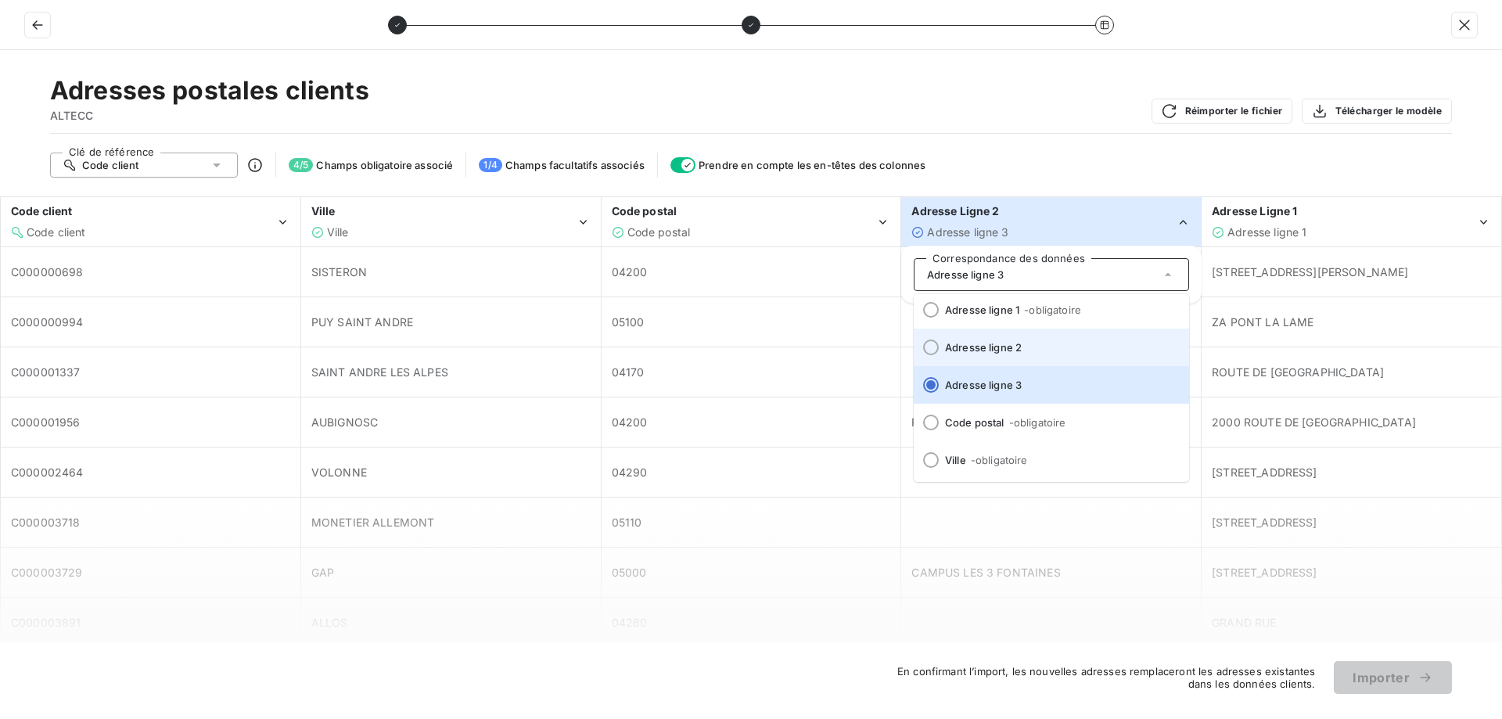
click at [1058, 350] on span "Adresse ligne 2" at bounding box center [1061, 347] width 232 height 13
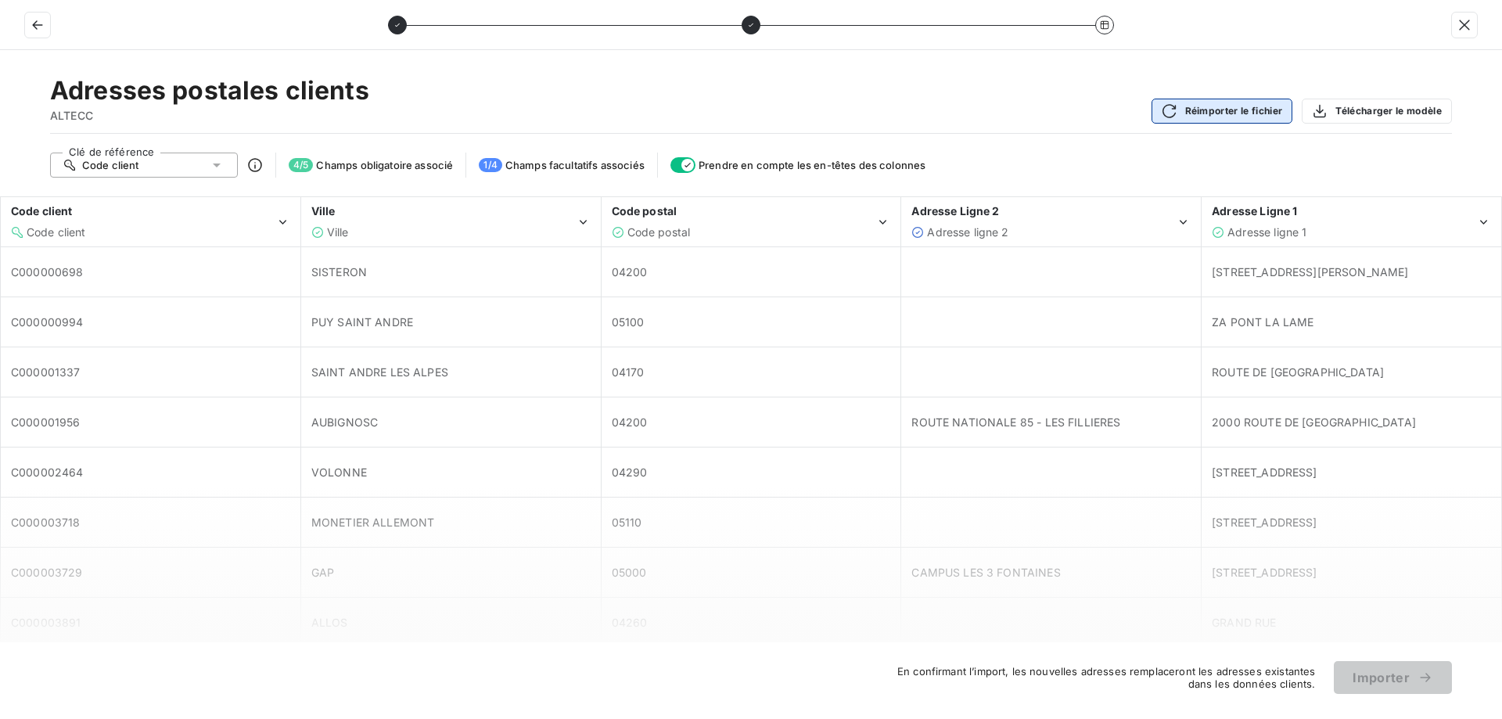
click at [1241, 111] on button "Réimporter le fichier" at bounding box center [1222, 111] width 142 height 25
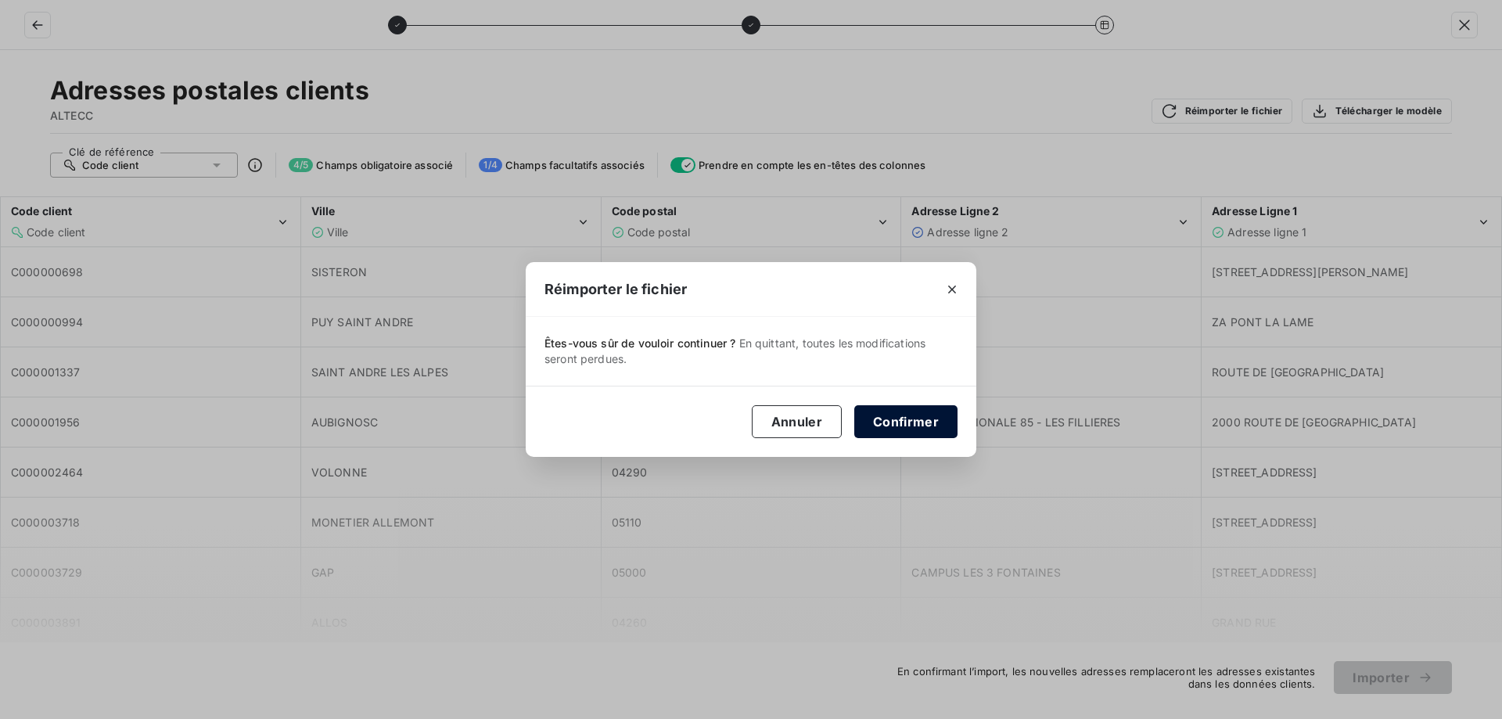
click at [907, 426] on button "Confirmer" at bounding box center [905, 421] width 103 height 33
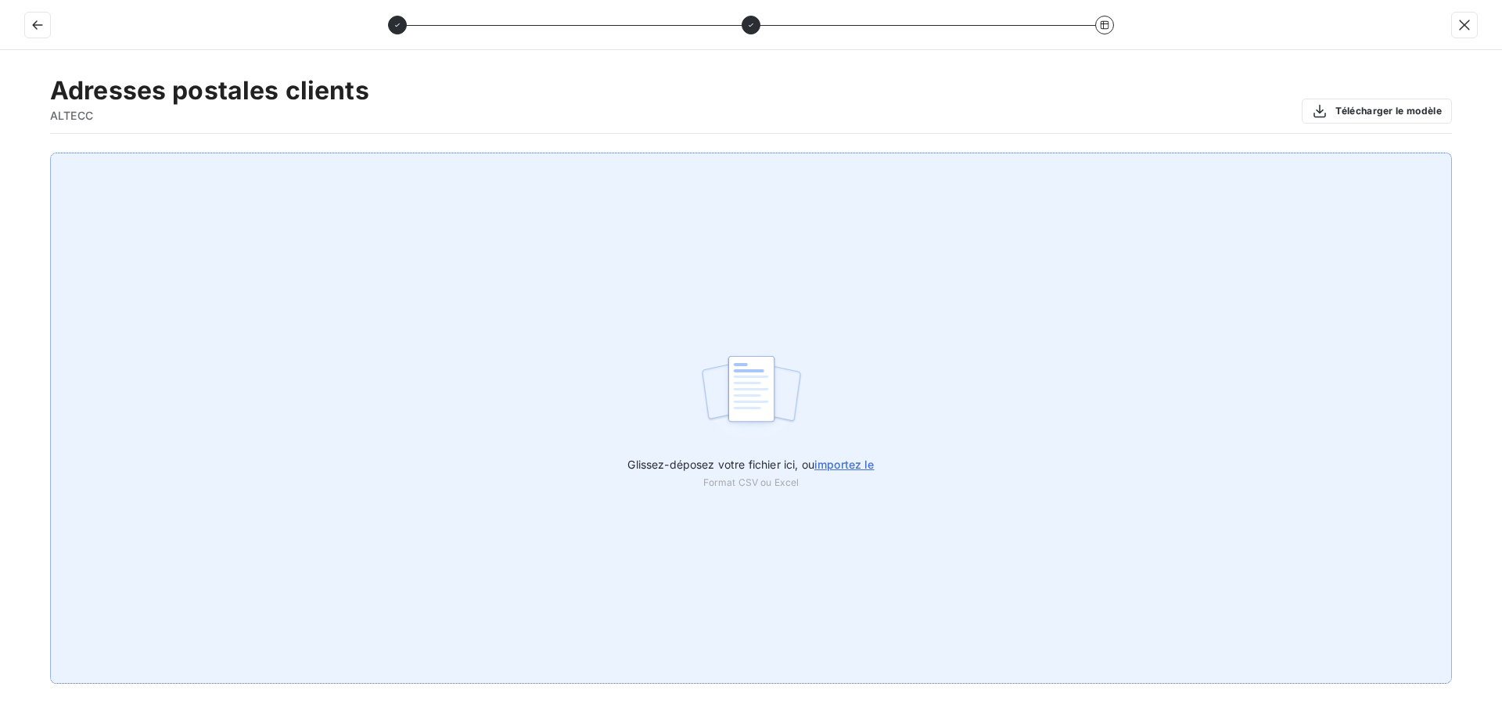
click at [872, 464] on span "importez le" at bounding box center [844, 464] width 60 height 13
click at [1, 153] on input "Glissez-déposez votre fichier ici, ou importez le" at bounding box center [0, 153] width 1 height 1
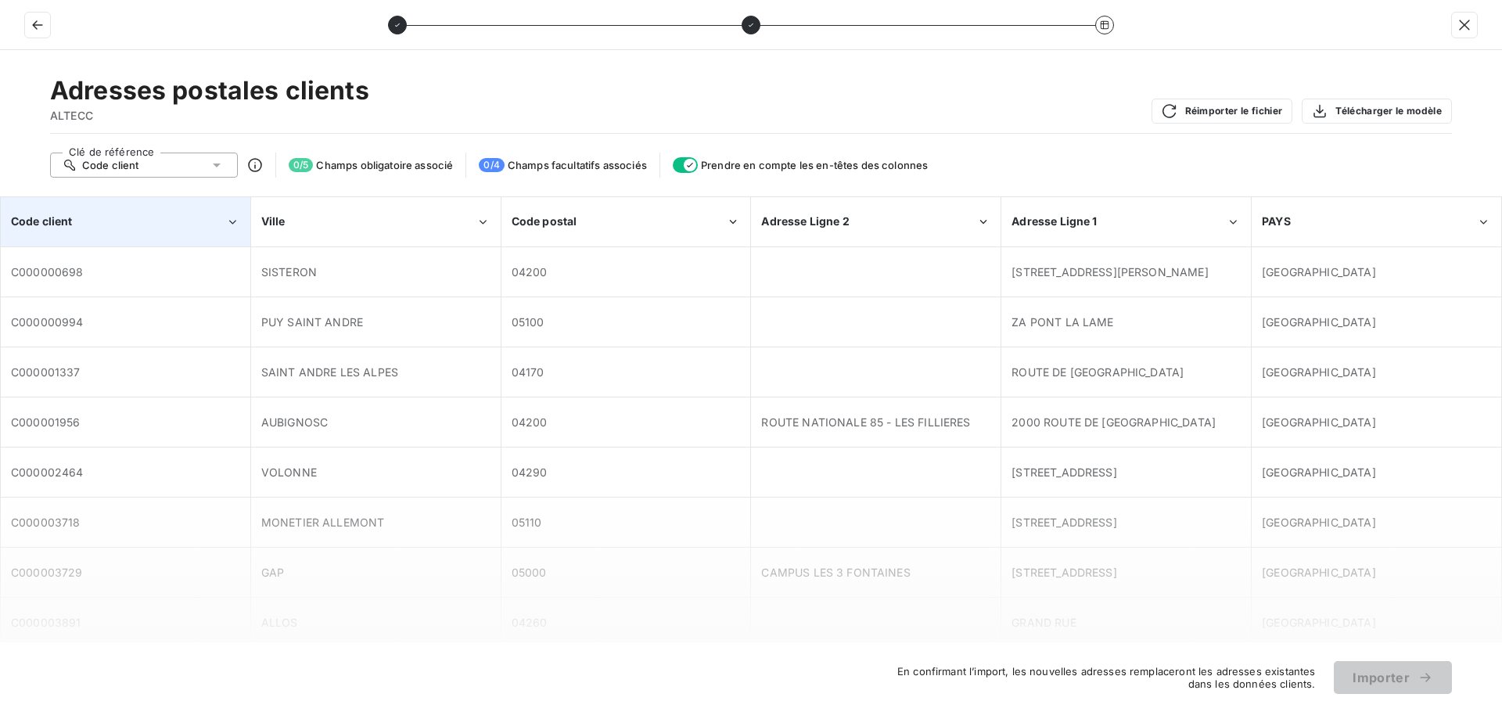
click at [160, 225] on div "Code client" at bounding box center [118, 222] width 214 height 16
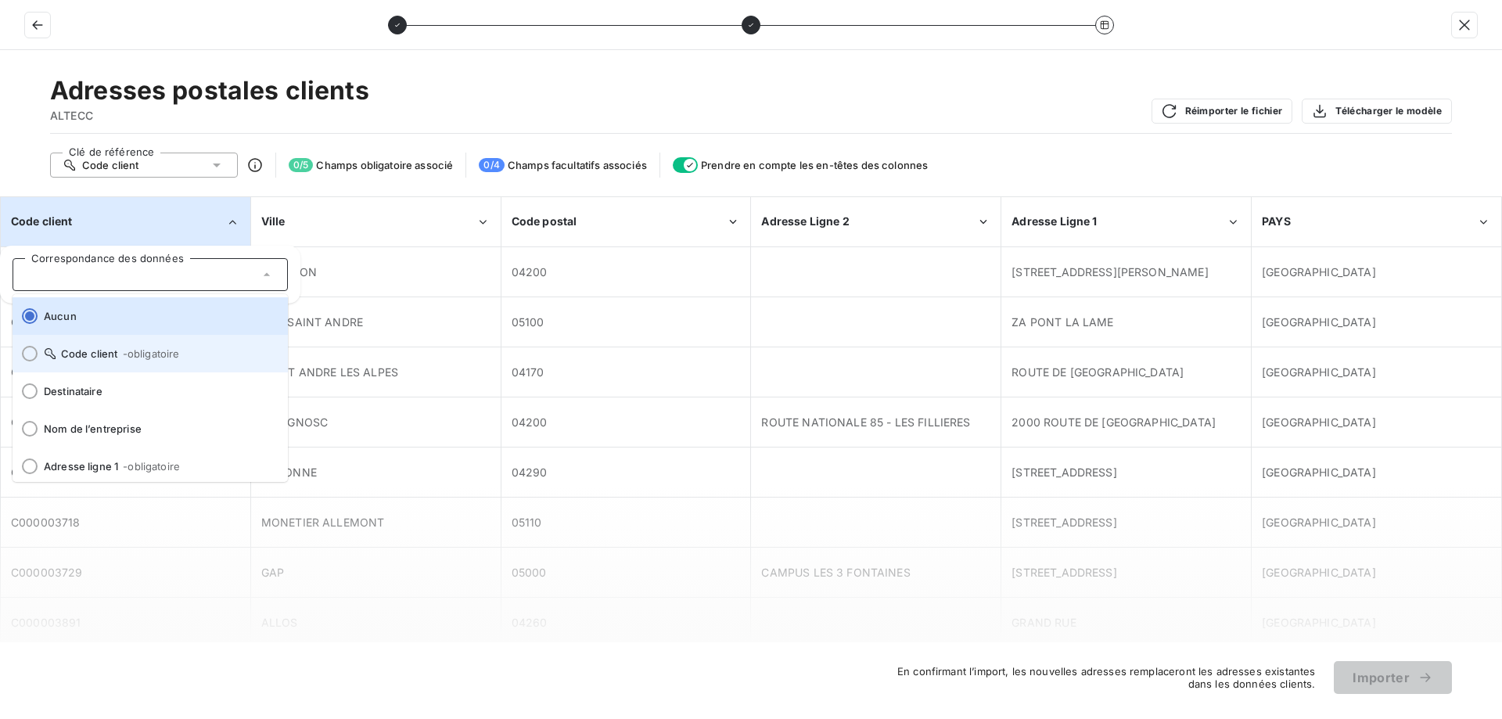
click at [99, 351] on span "Code client - obligatoire" at bounding box center [160, 353] width 232 height 13
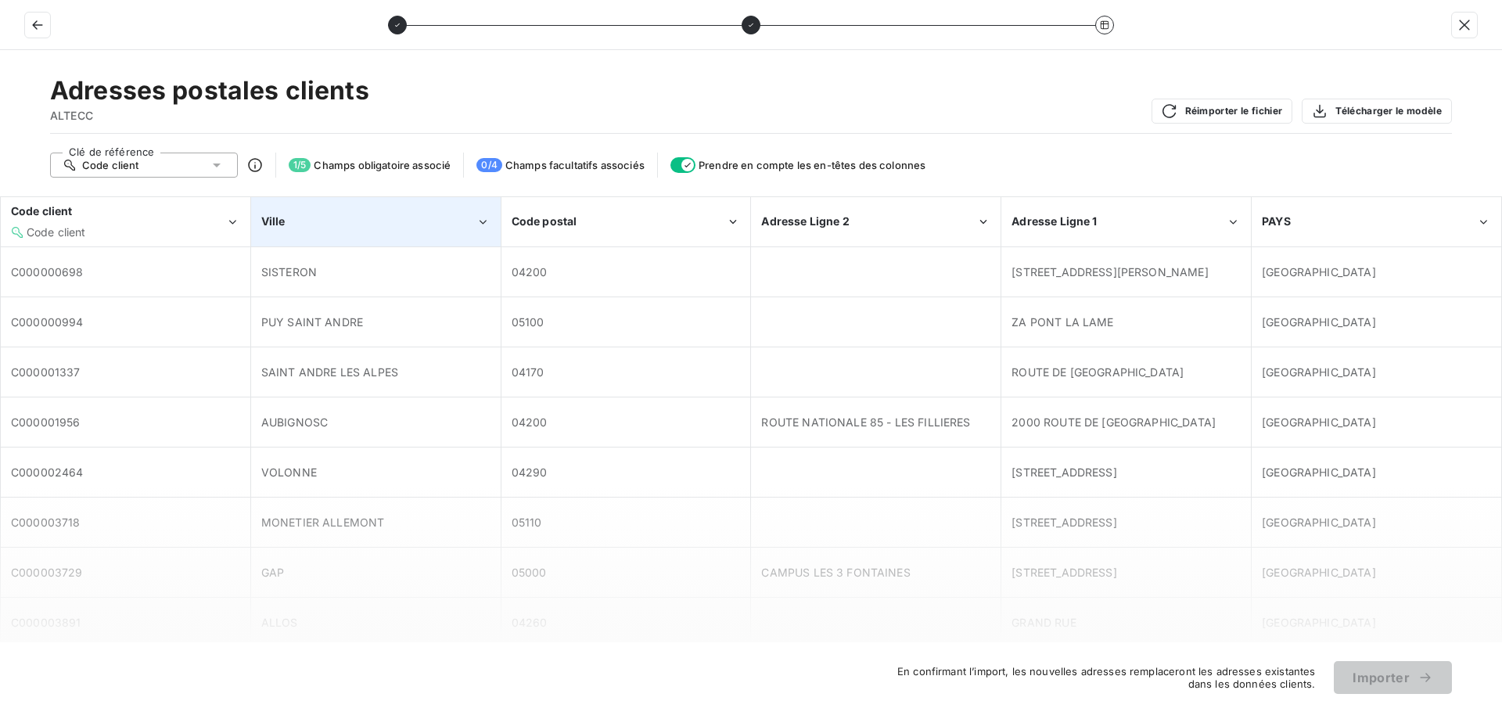
click at [326, 217] on div "Ville" at bounding box center [368, 222] width 214 height 16
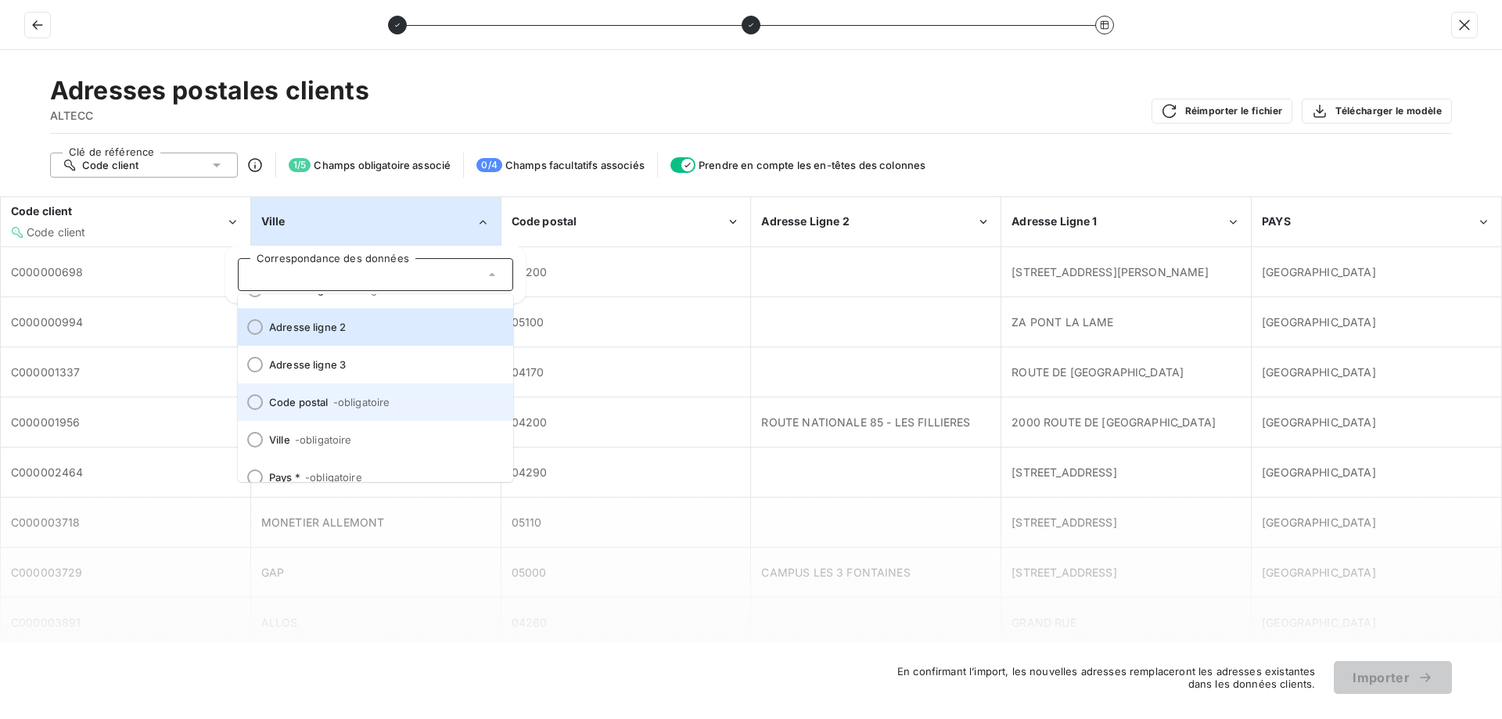
scroll to position [194, 0]
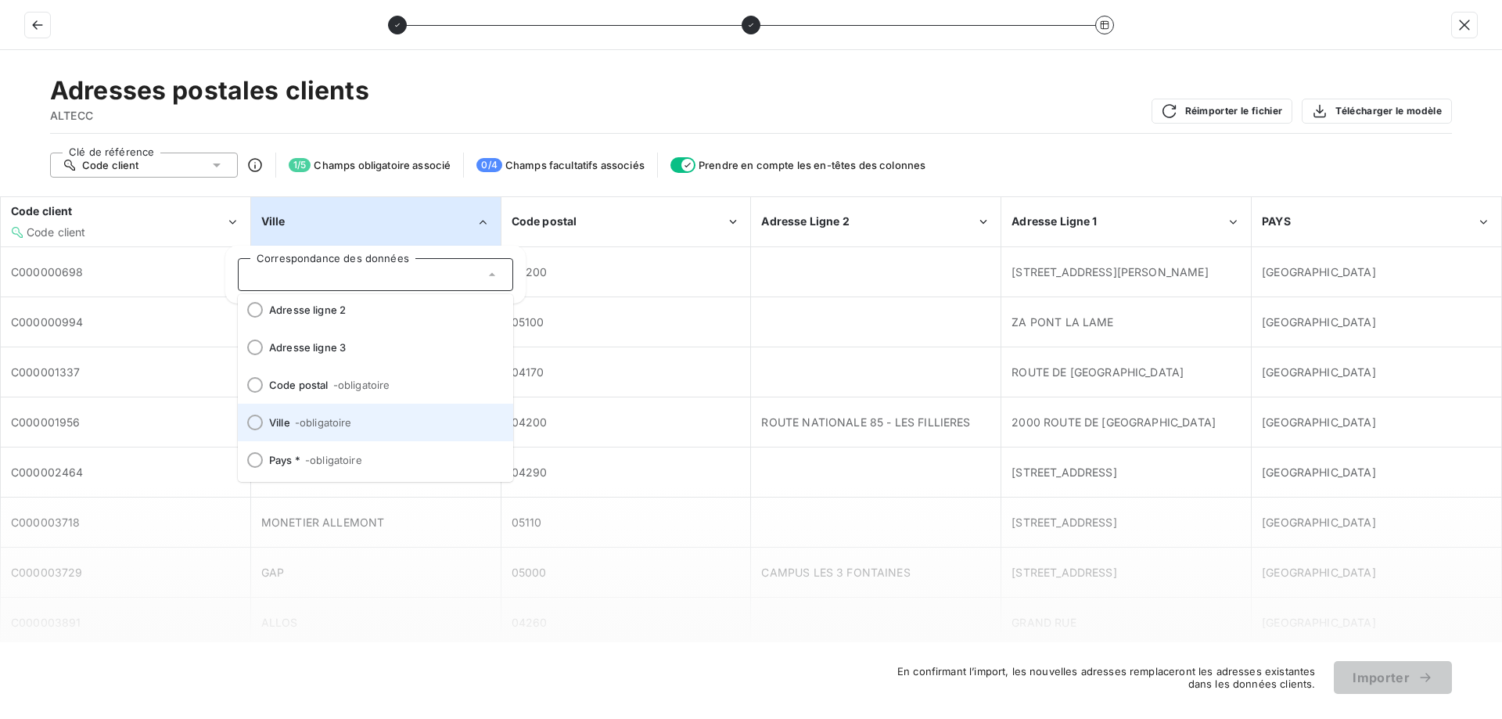
click at [325, 426] on span "- obligatoire" at bounding box center [323, 422] width 57 height 13
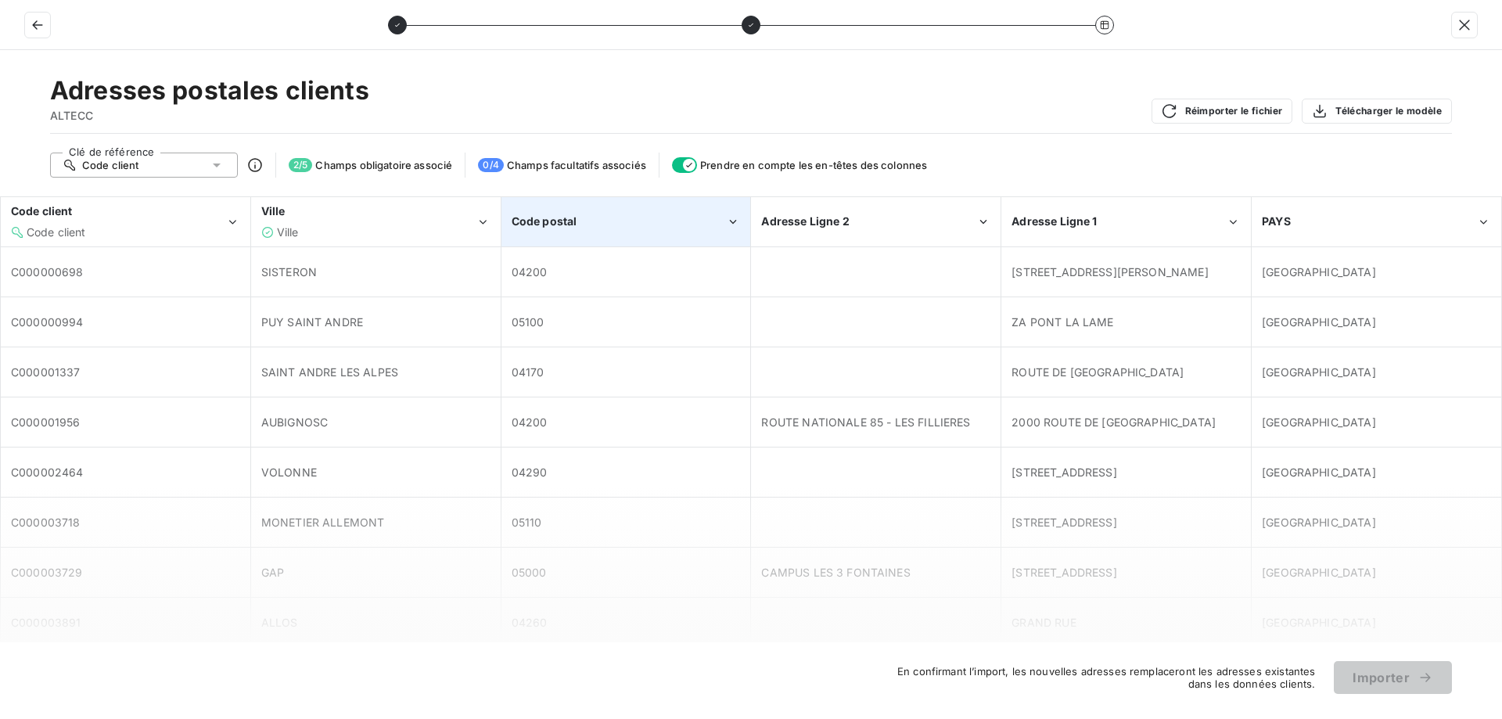
click at [523, 231] on div "Code postal" at bounding box center [626, 222] width 248 height 48
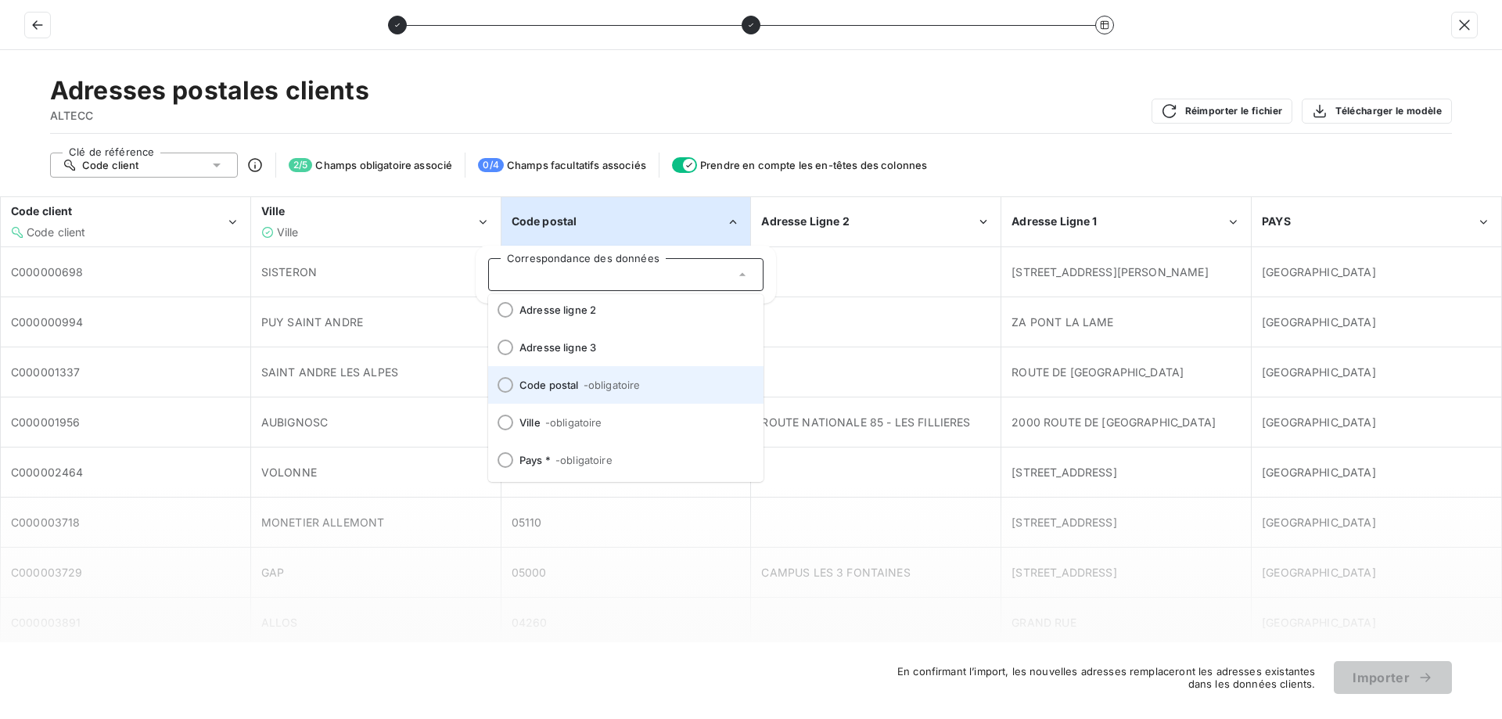
click at [604, 383] on span "- obligatoire" at bounding box center [612, 385] width 57 height 13
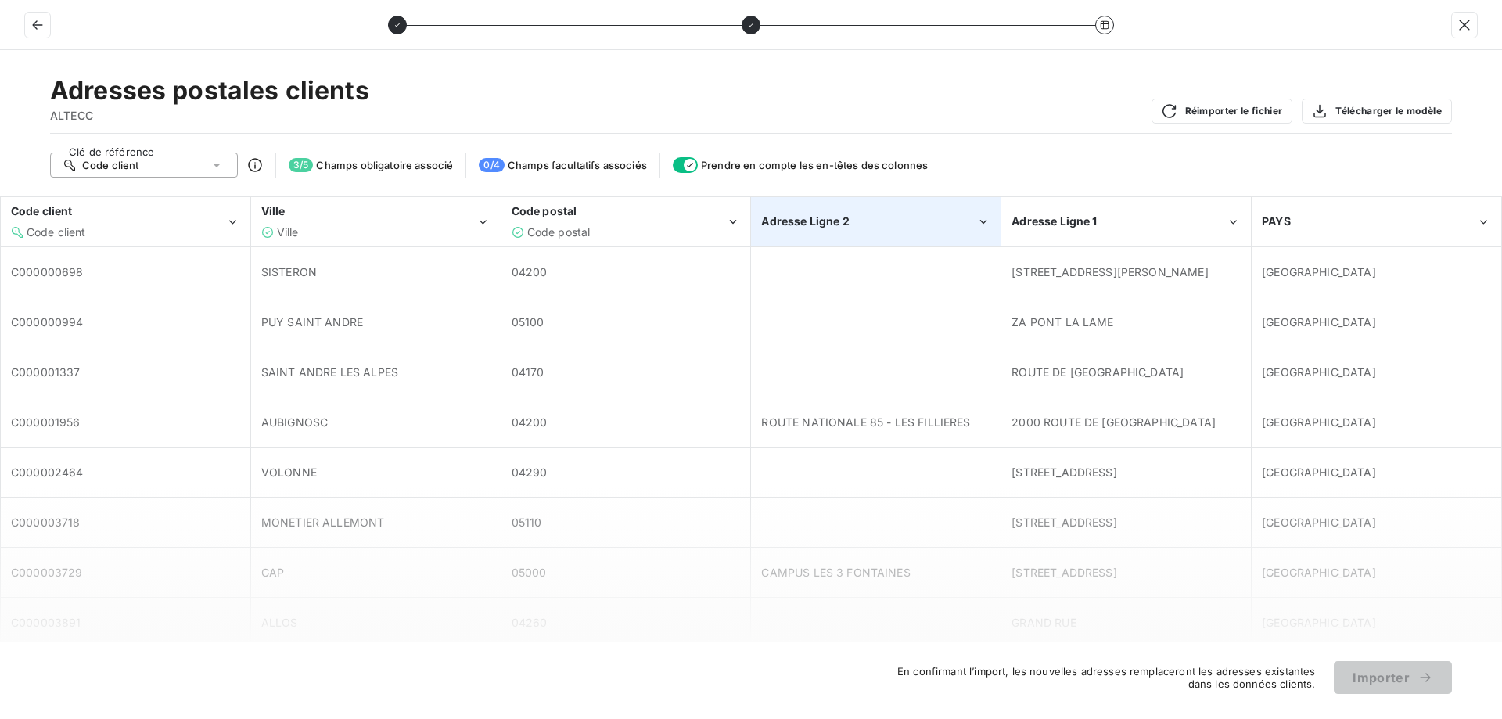
click at [832, 221] on span "Adresse Ligne 2" at bounding box center [805, 220] width 88 height 13
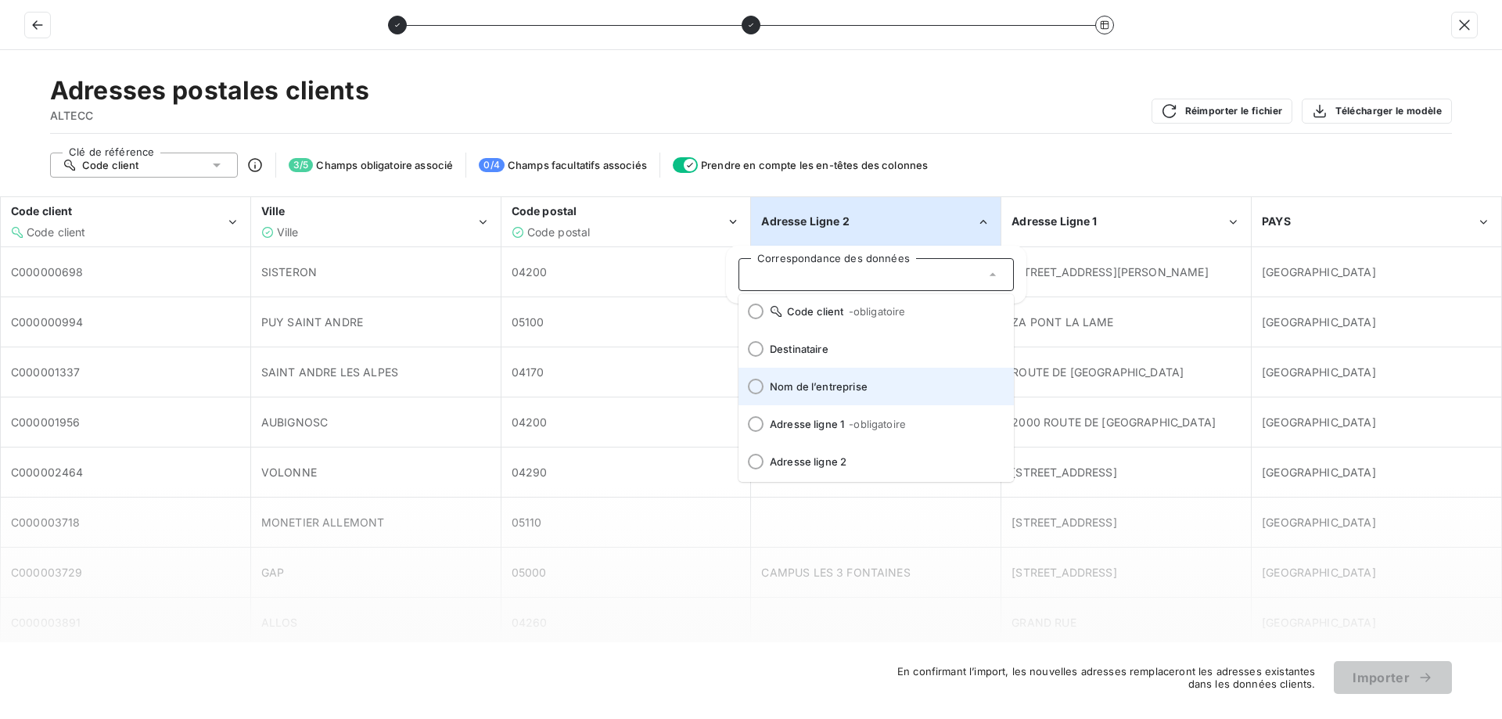
scroll to position [78, 0]
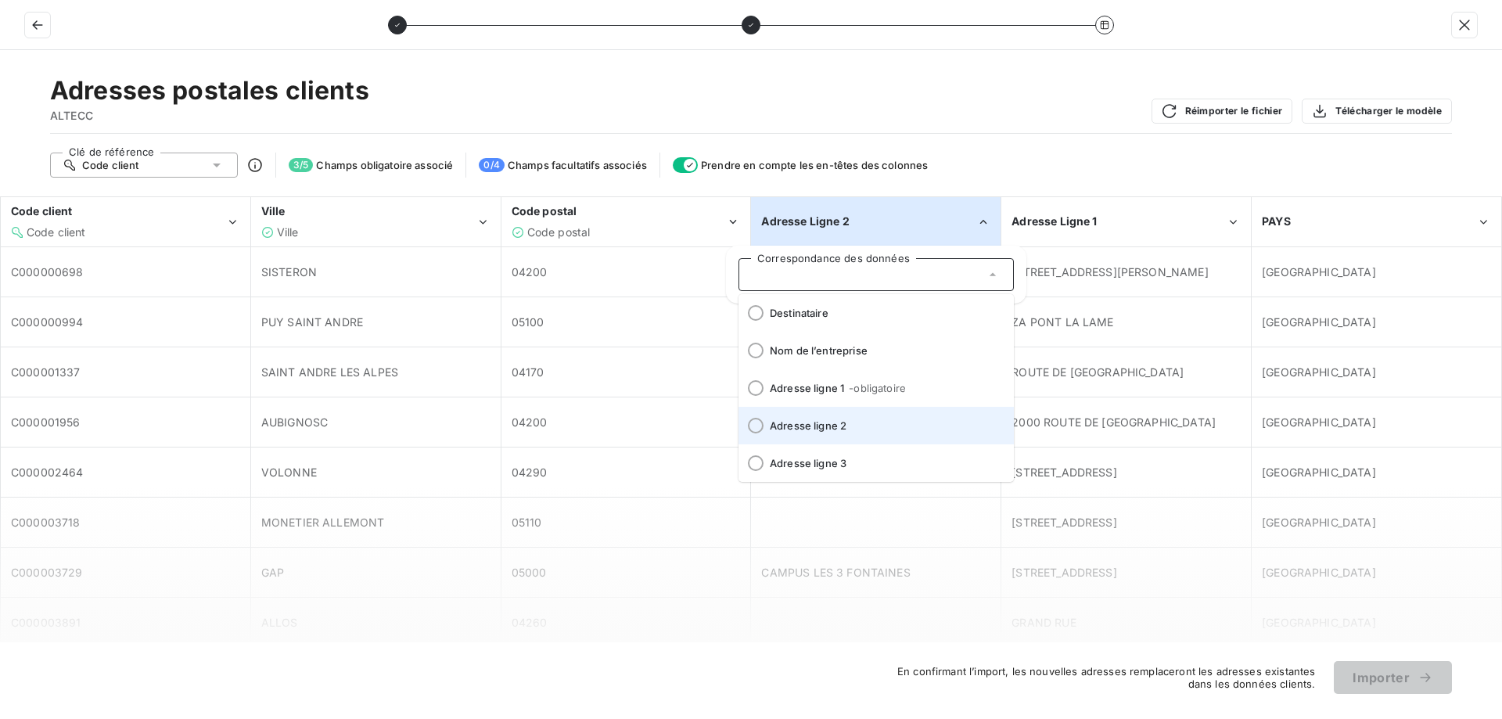
click at [834, 421] on span "Adresse ligne 2" at bounding box center [886, 425] width 232 height 13
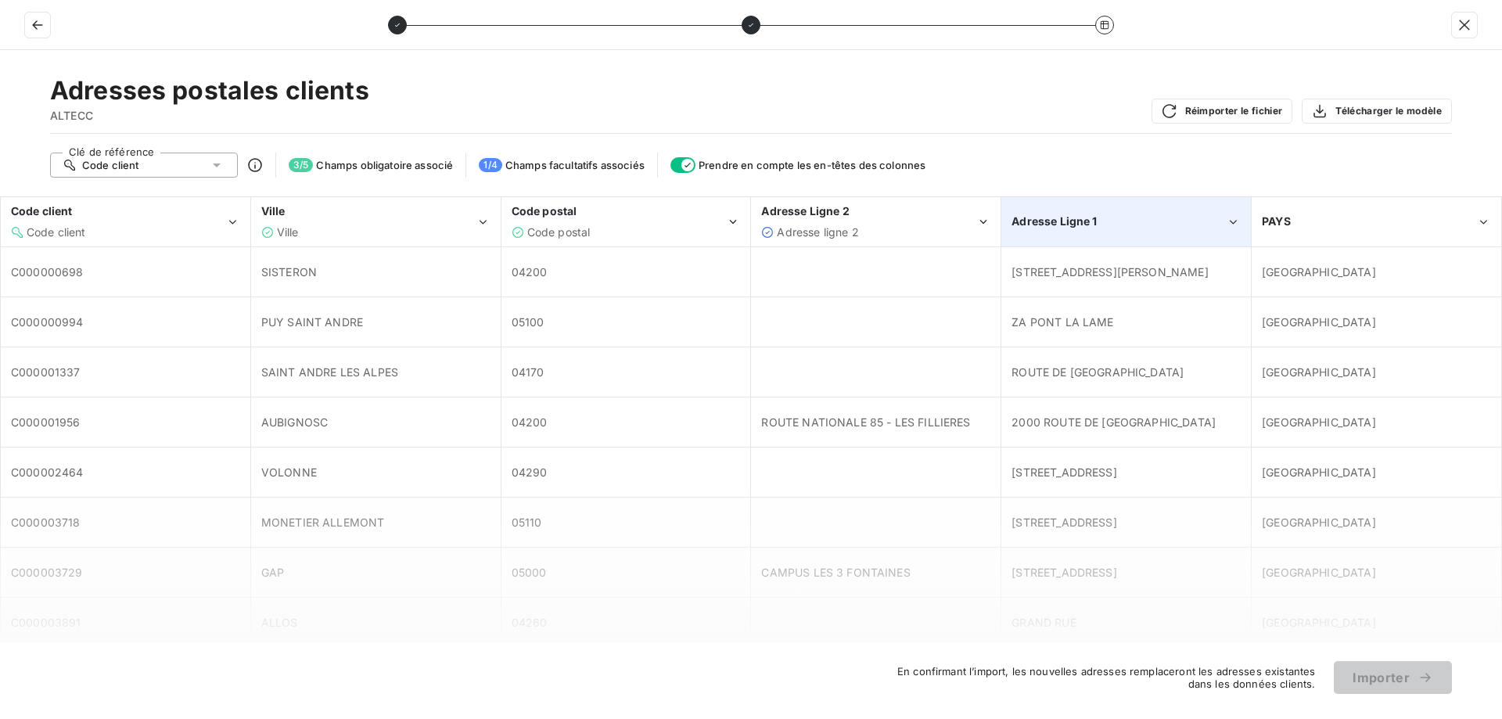
click at [1062, 216] on span "Adresse Ligne 1" at bounding box center [1053, 220] width 85 height 13
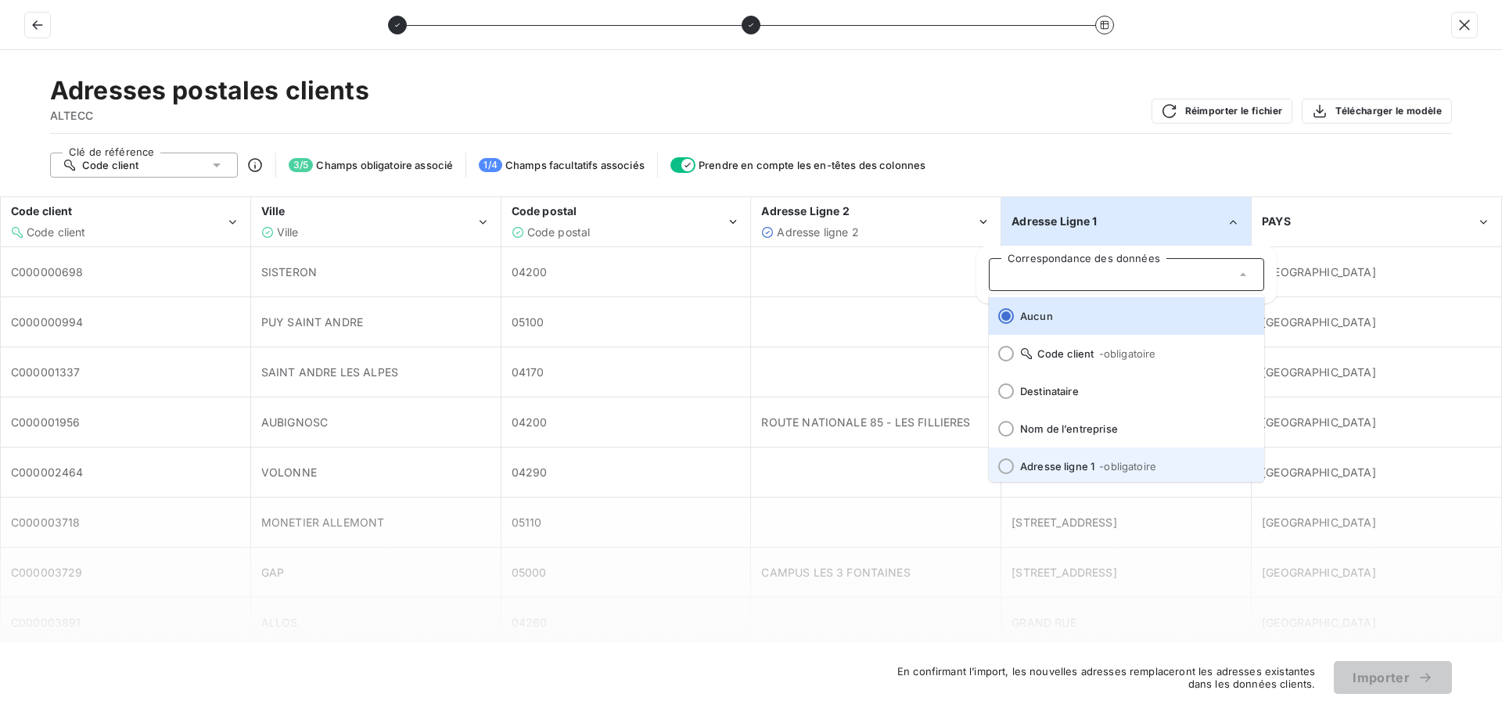
click at [1053, 464] on span "Adresse ligne 1 - obligatoire" at bounding box center [1136, 466] width 232 height 13
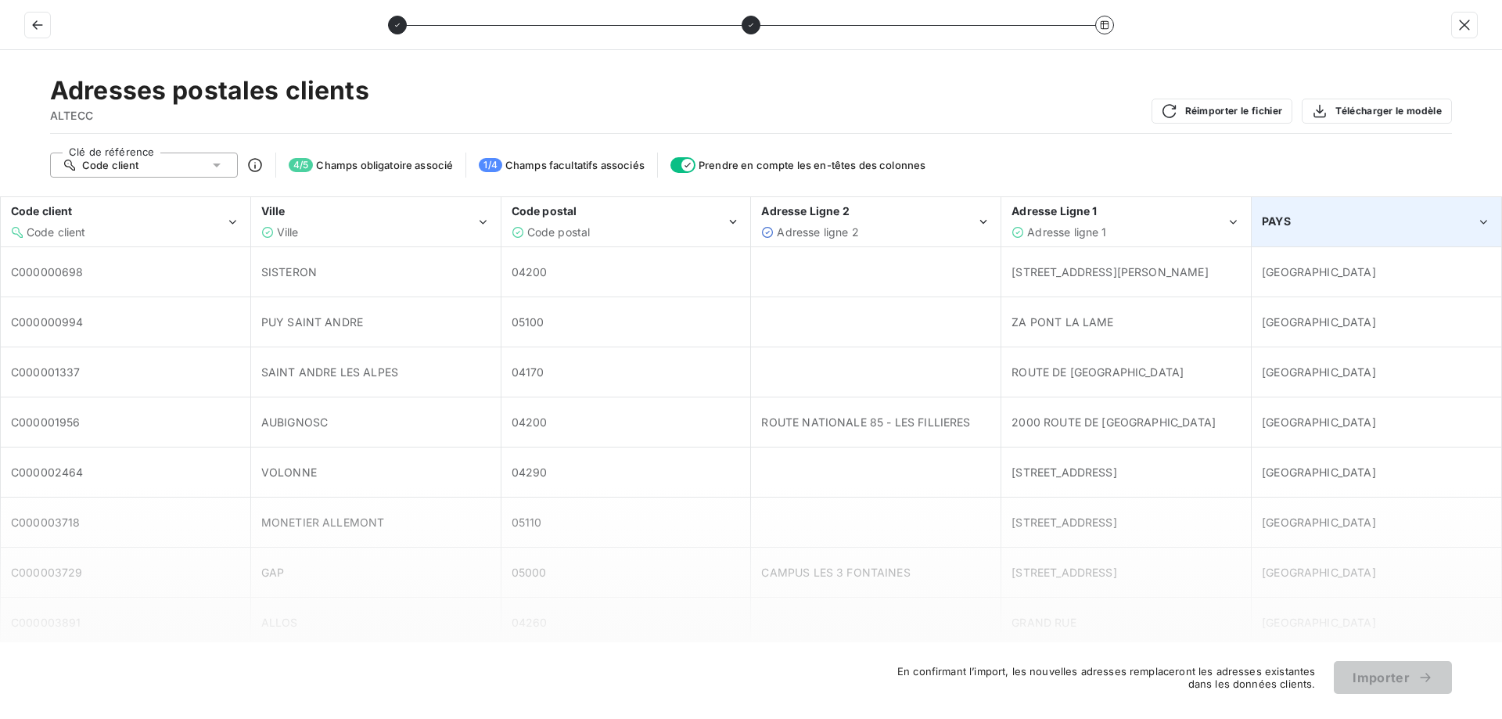
click at [1282, 228] on span "PAYS" at bounding box center [1276, 220] width 29 height 13
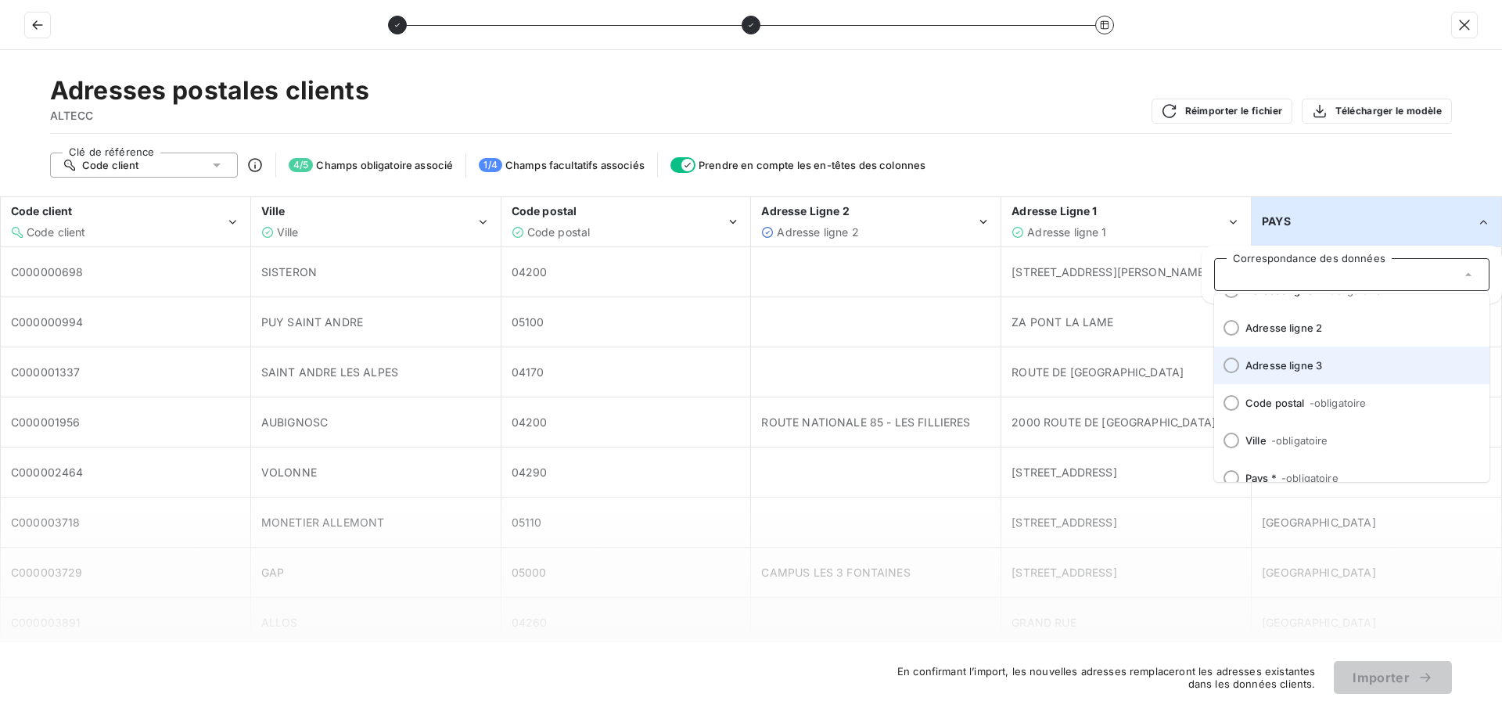
scroll to position [194, 0]
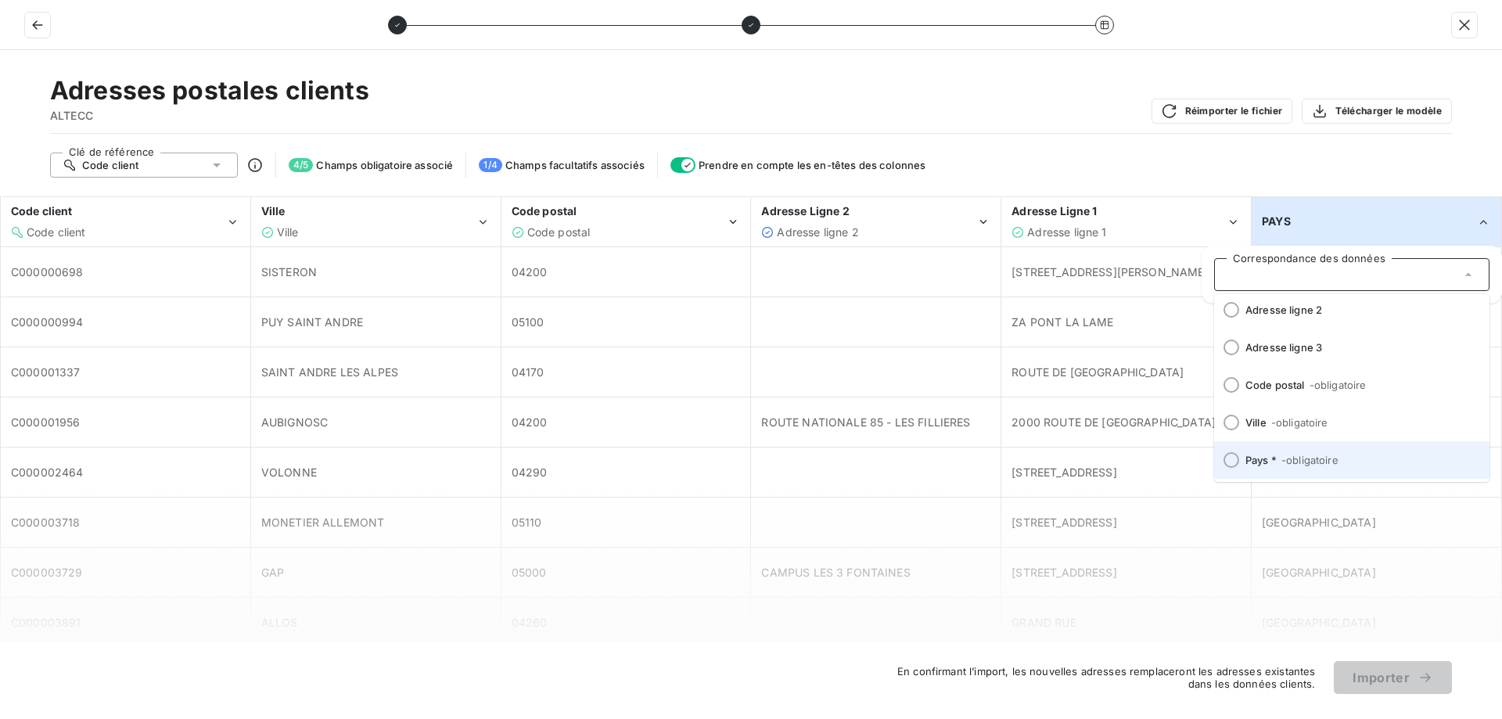
click at [1319, 448] on li "Pays * - obligatoire" at bounding box center [1351, 460] width 275 height 38
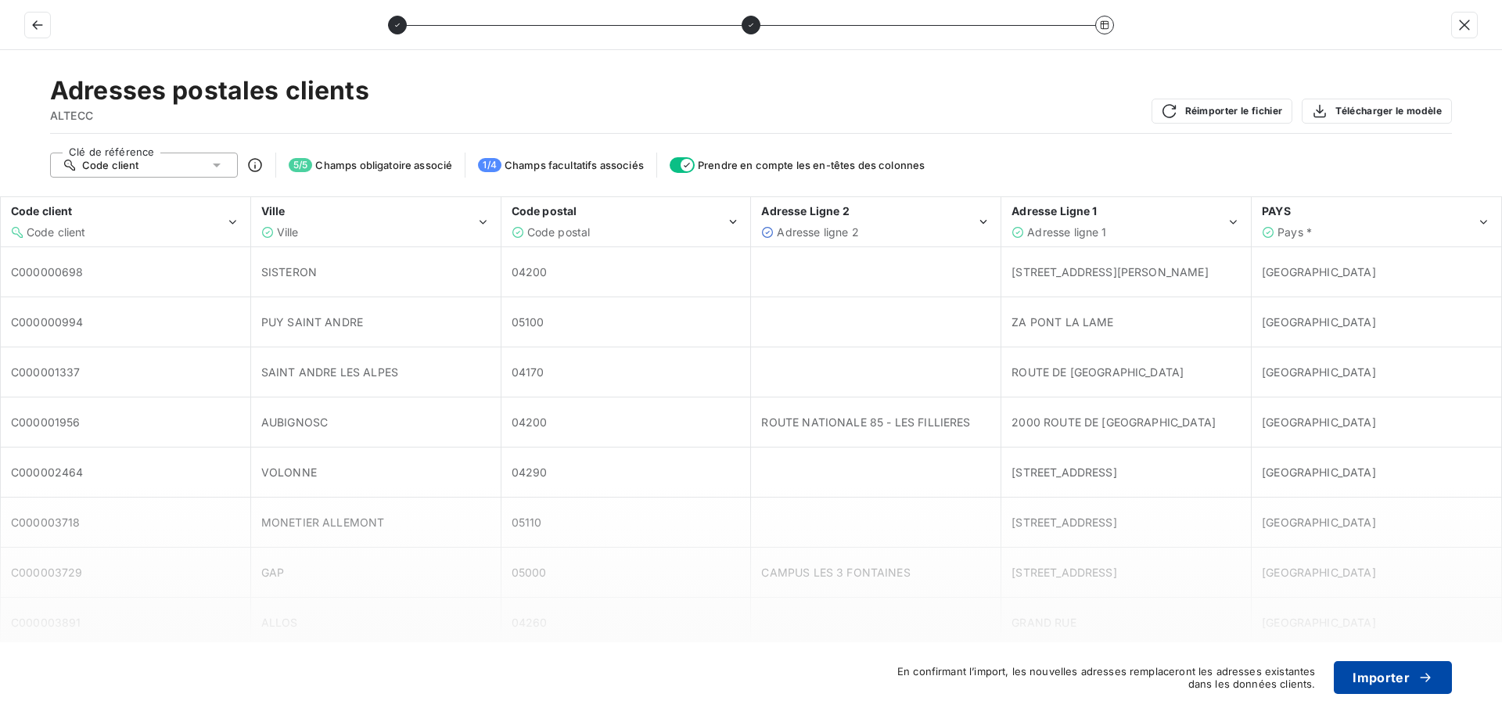
click at [1379, 687] on button "Importer" at bounding box center [1393, 677] width 118 height 33
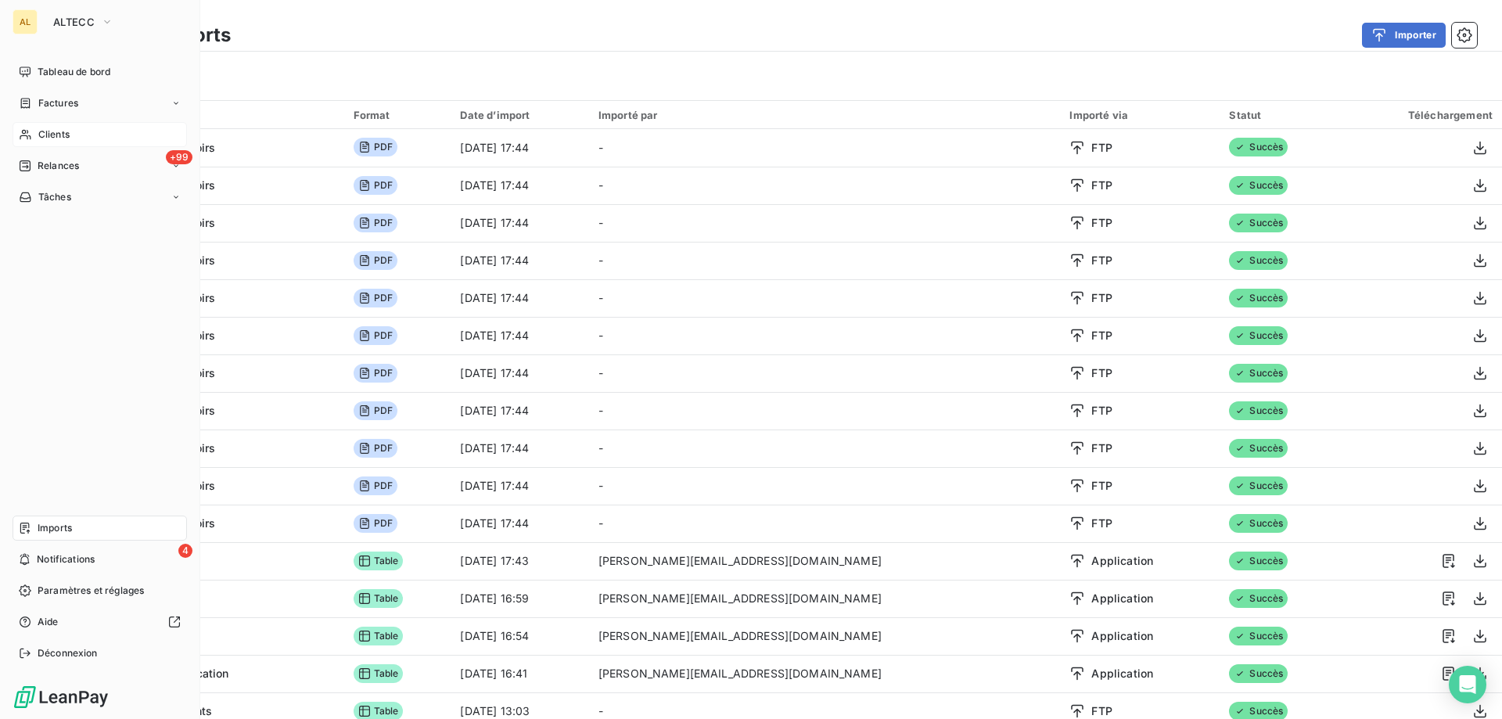
drag, startPoint x: 65, startPoint y: 135, endPoint x: 108, endPoint y: 135, distance: 43.0
click at [65, 135] on span "Clients" at bounding box center [53, 135] width 31 height 14
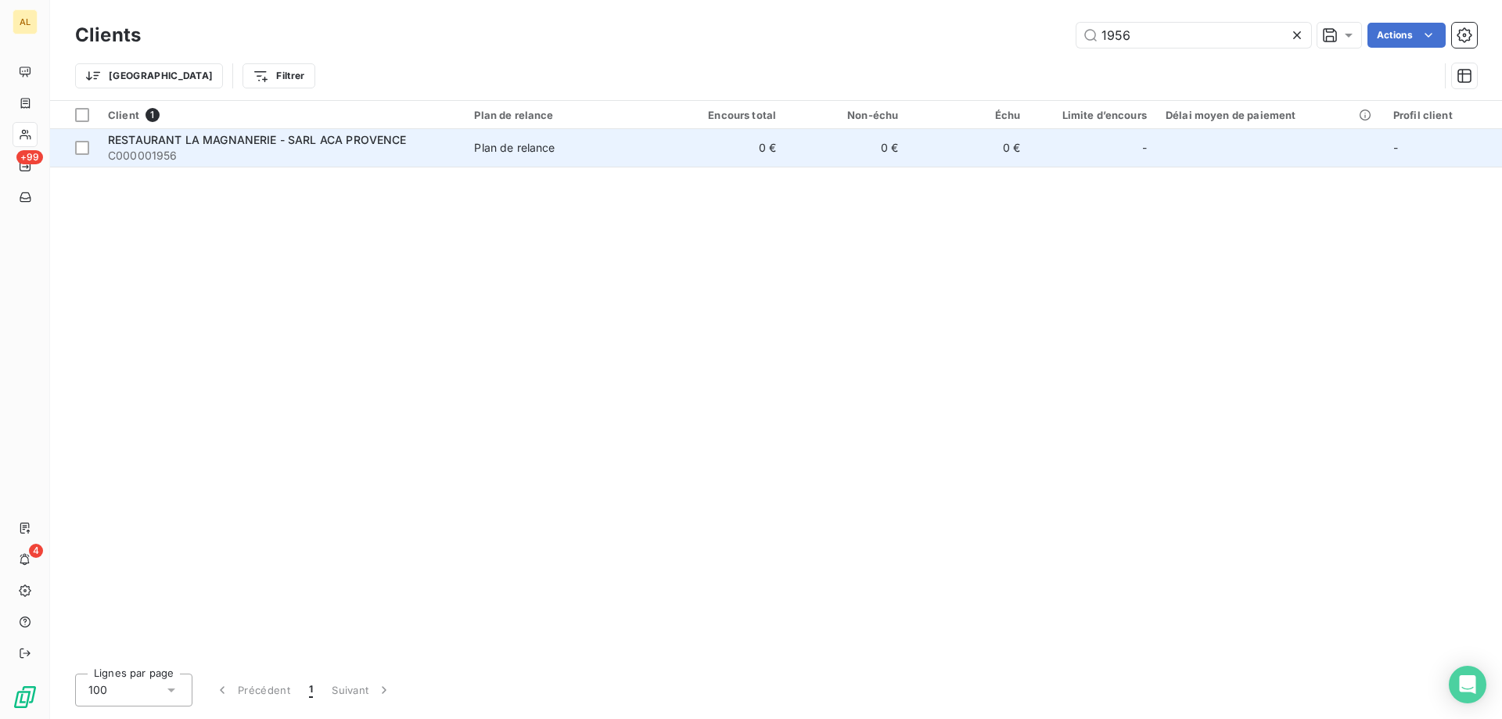
type input "1956"
click at [243, 138] on span "RESTAURANT LA MAGNANERIE - SARL ACA PROVENCE" at bounding box center [257, 139] width 299 height 13
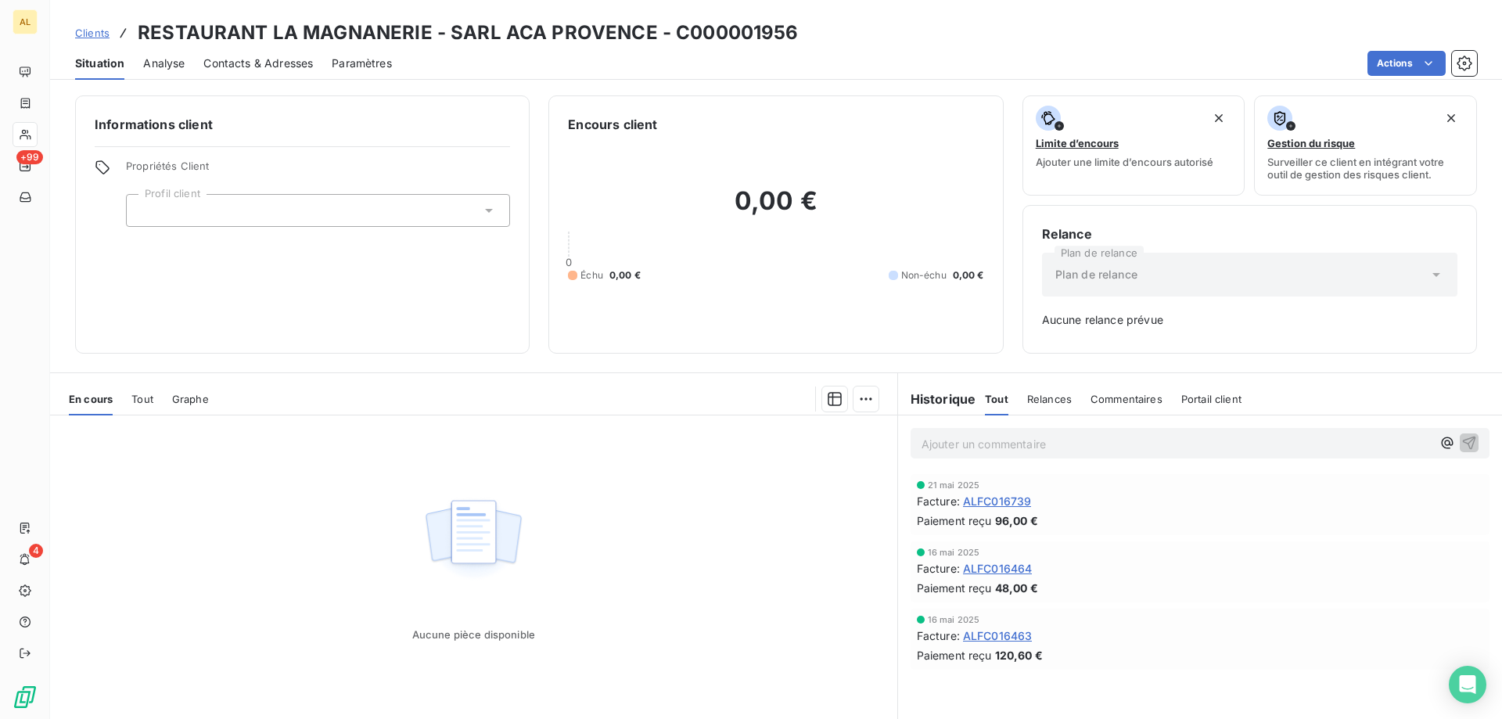
click at [251, 70] on span "Contacts & Adresses" at bounding box center [258, 64] width 110 height 16
